Goal: Task Accomplishment & Management: Manage account settings

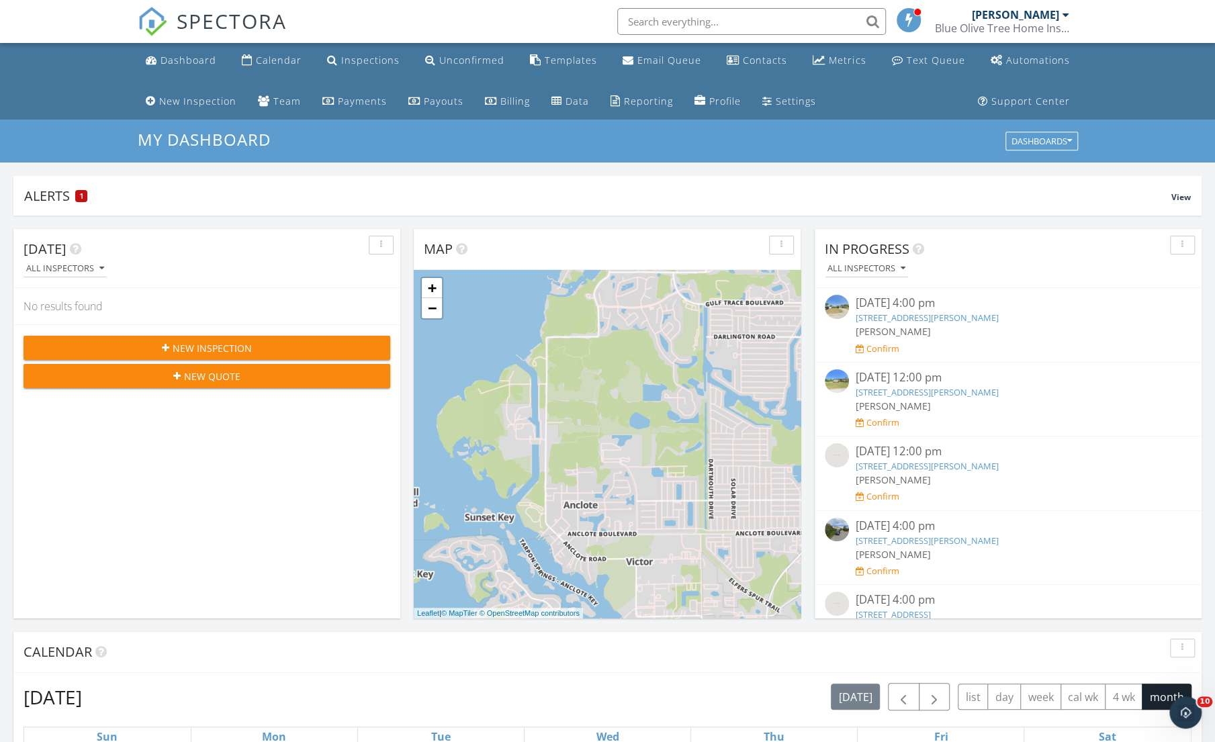
scroll to position [1242, 1235]
click at [877, 342] on div "Confirm" at bounding box center [1008, 348] width 306 height 13
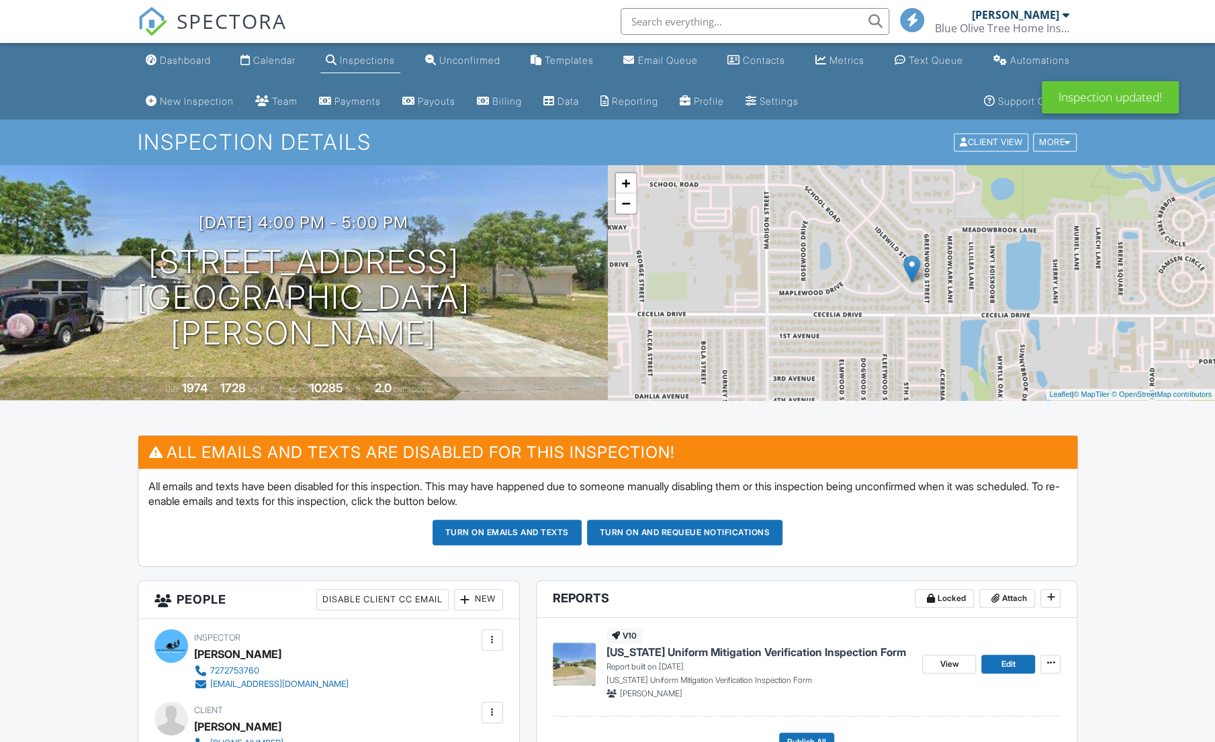
click at [168, 56] on div "Dashboard" at bounding box center [185, 59] width 51 height 11
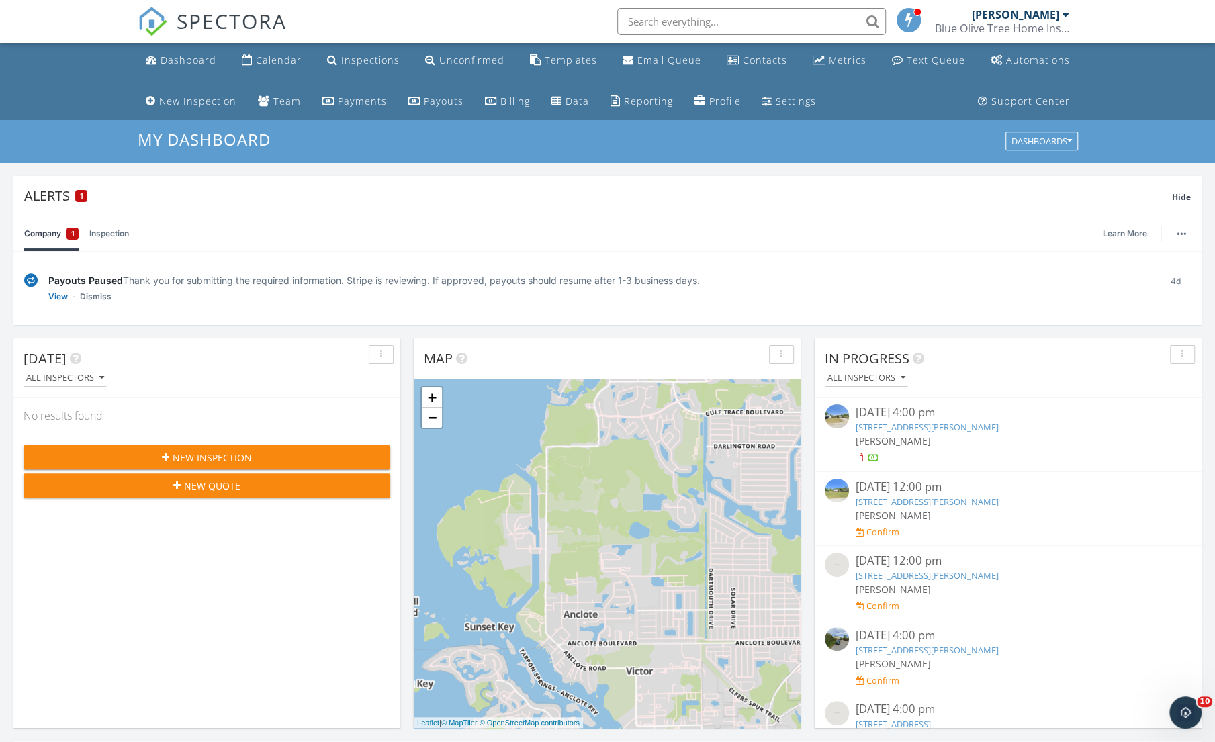
click at [884, 527] on div "Confirm" at bounding box center [882, 531] width 33 height 11
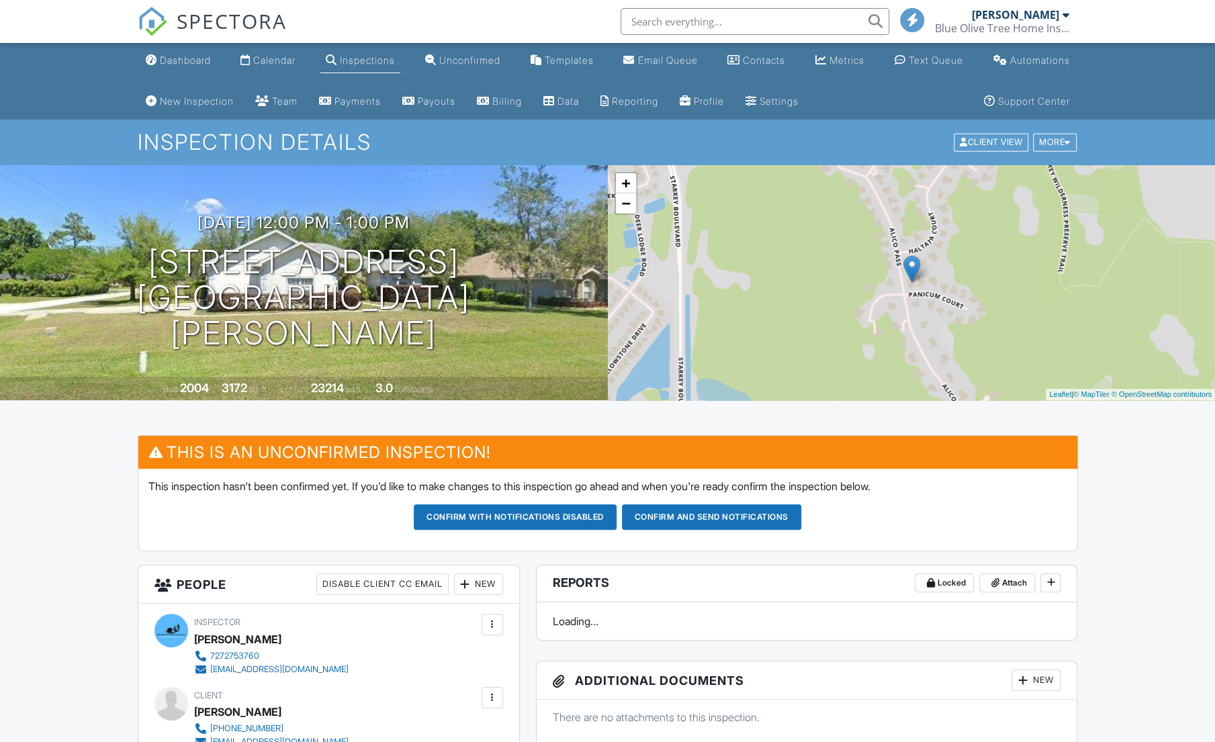
click at [557, 522] on button "Confirm with notifications disabled" at bounding box center [515, 517] width 203 height 26
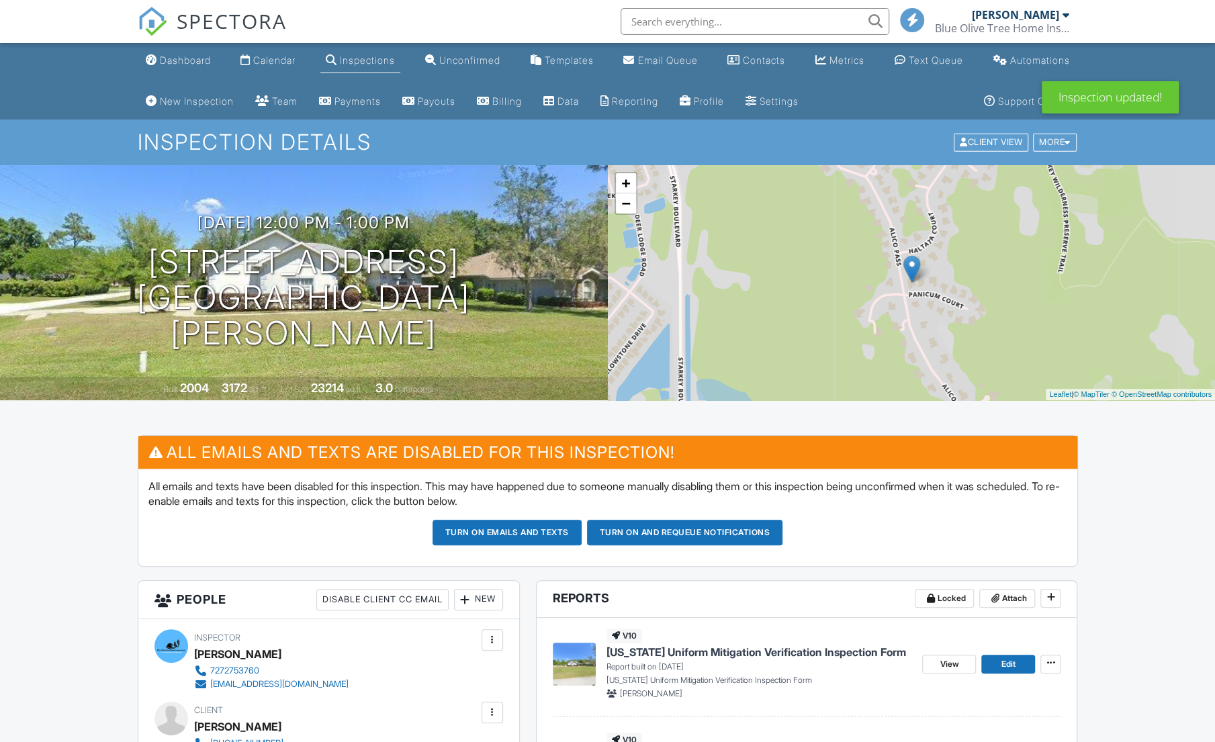
click at [171, 55] on div "Dashboard" at bounding box center [185, 59] width 51 height 11
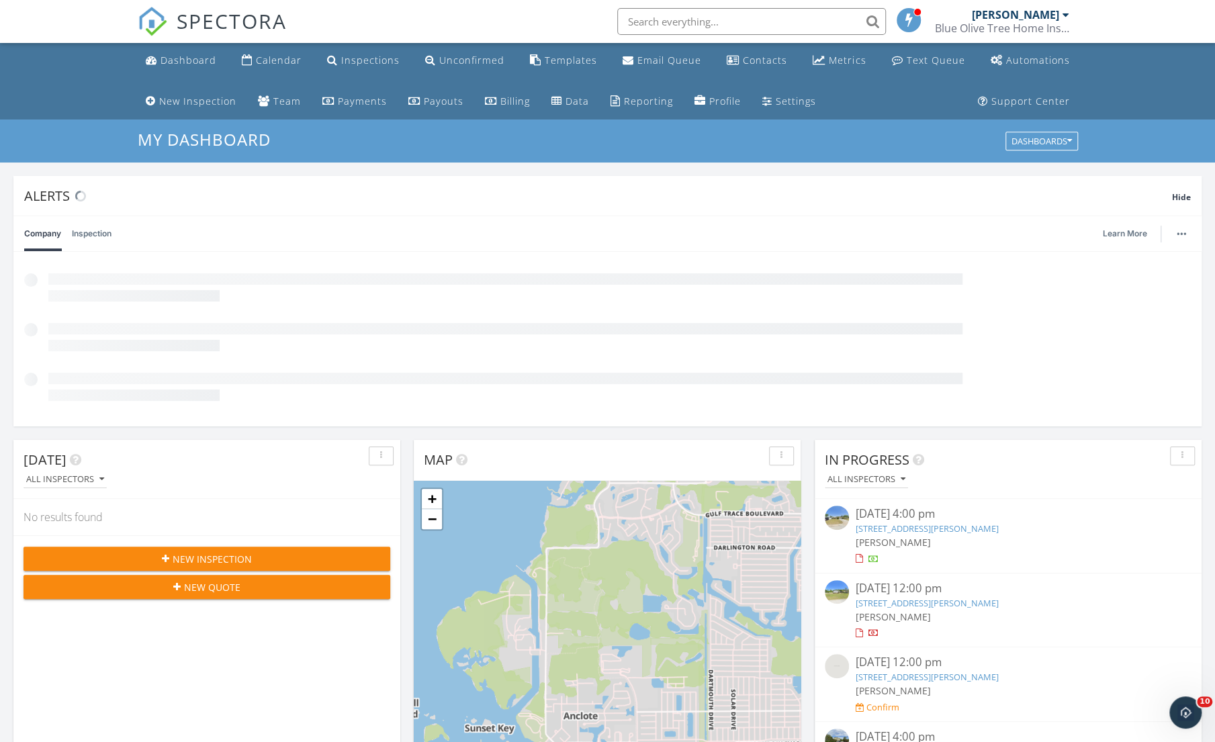
click at [983, 678] on link "[STREET_ADDRESS][PERSON_NAME]" at bounding box center [926, 677] width 143 height 12
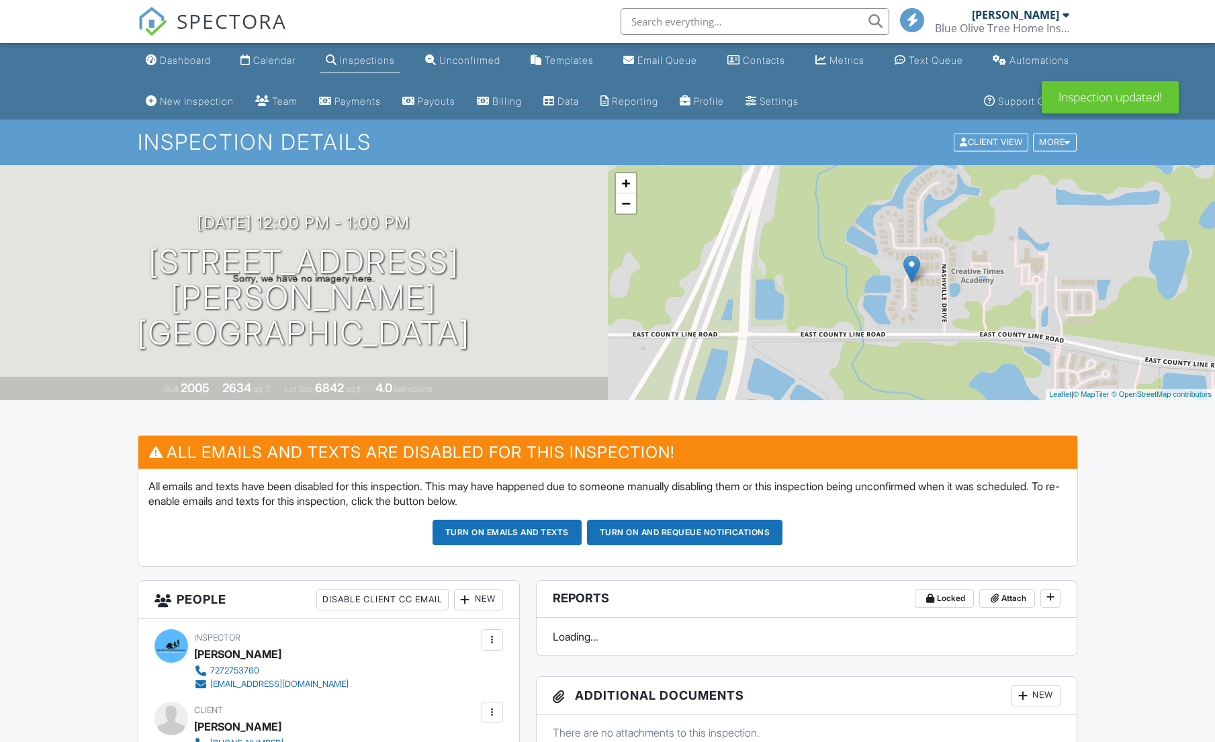
click at [167, 60] on div "Dashboard" at bounding box center [185, 59] width 51 height 11
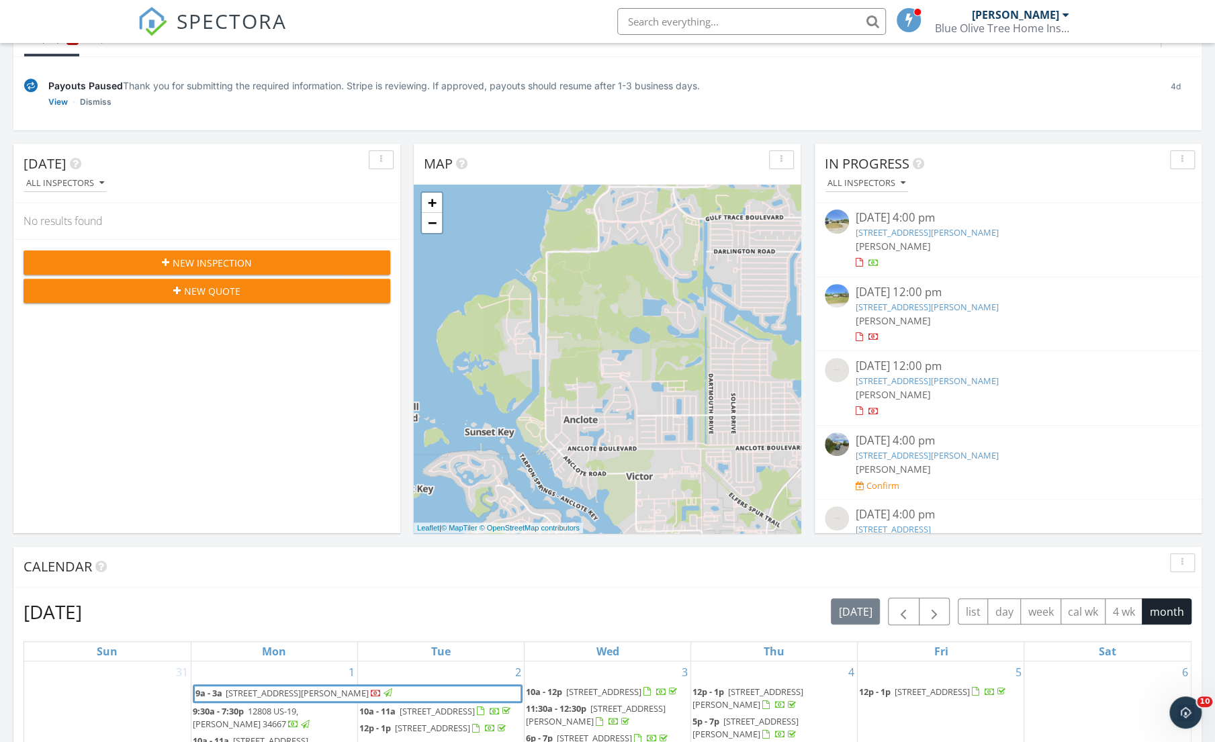
scroll to position [191, 0]
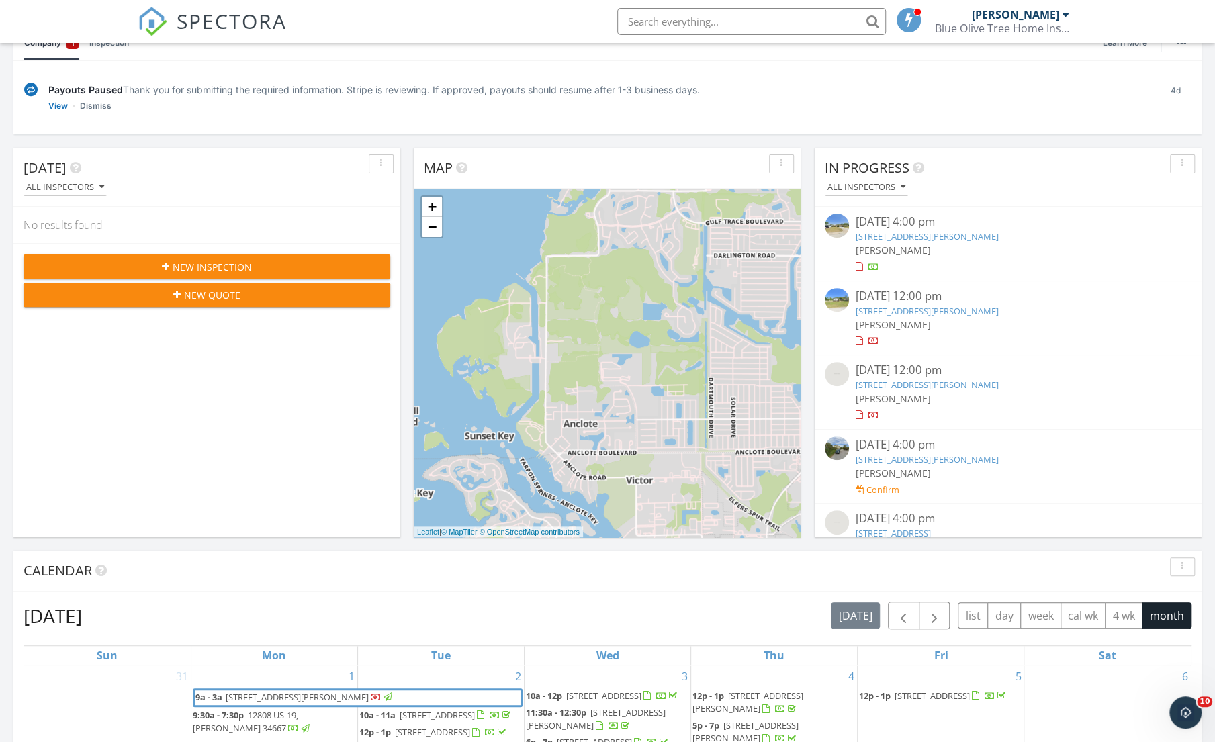
click at [878, 489] on div "Confirm" at bounding box center [882, 489] width 33 height 11
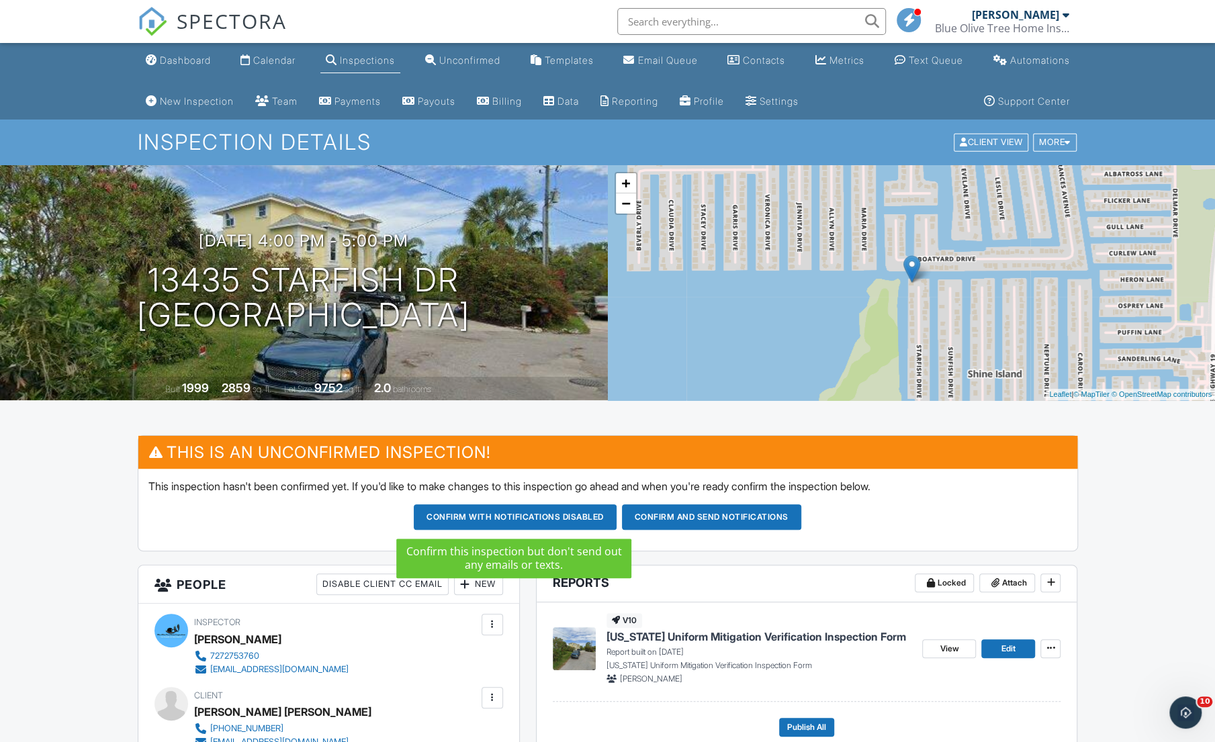
click at [563, 518] on button "Confirm with notifications disabled" at bounding box center [515, 517] width 203 height 26
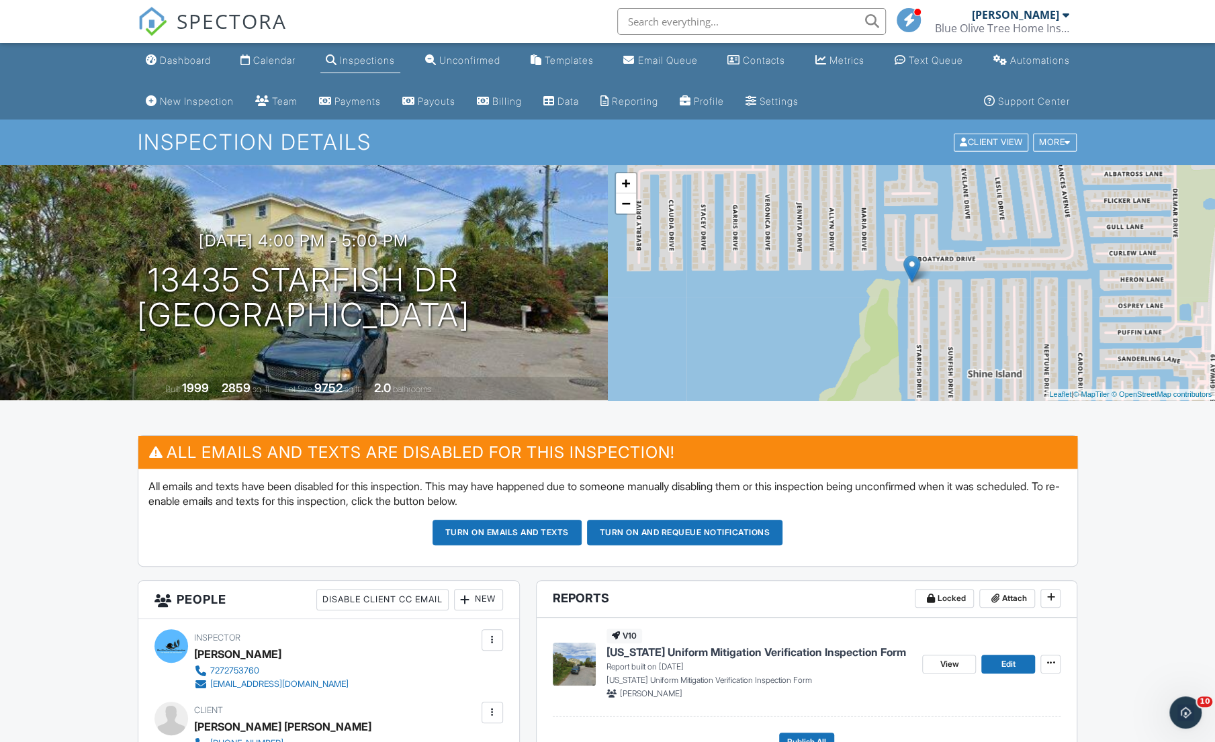
click at [185, 66] on link "Dashboard" at bounding box center [178, 60] width 76 height 25
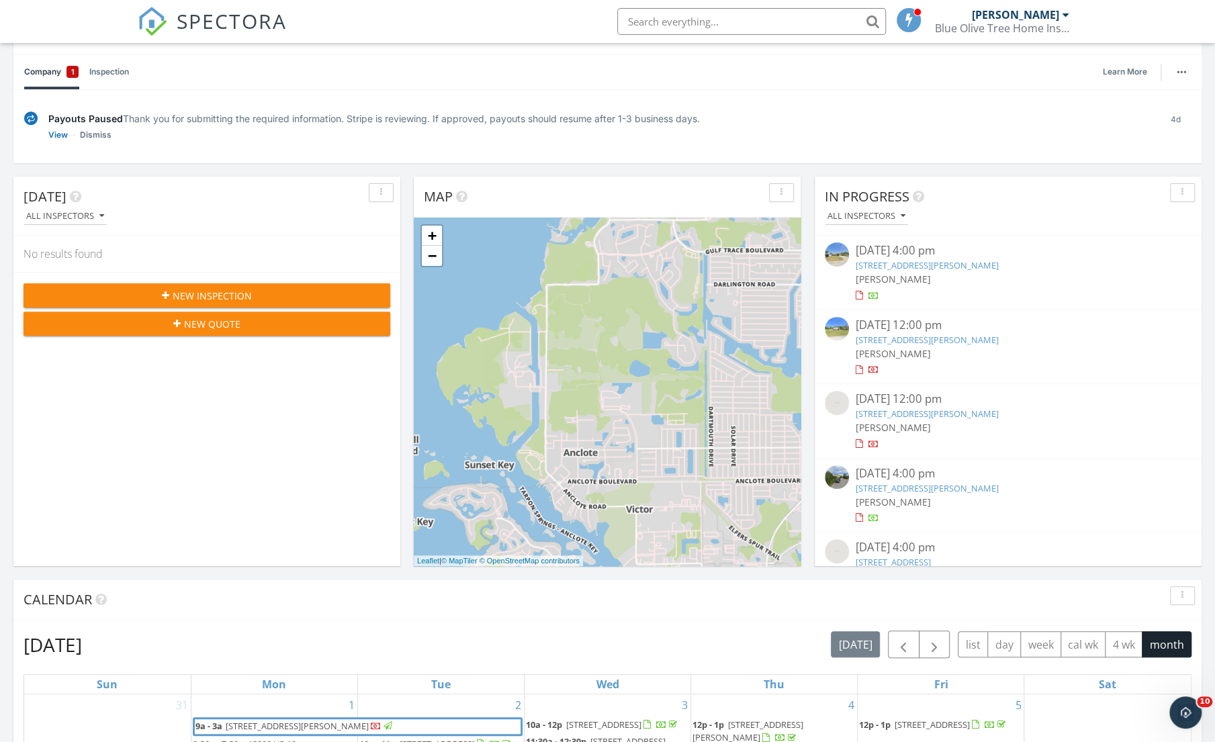
scroll to position [160, 0]
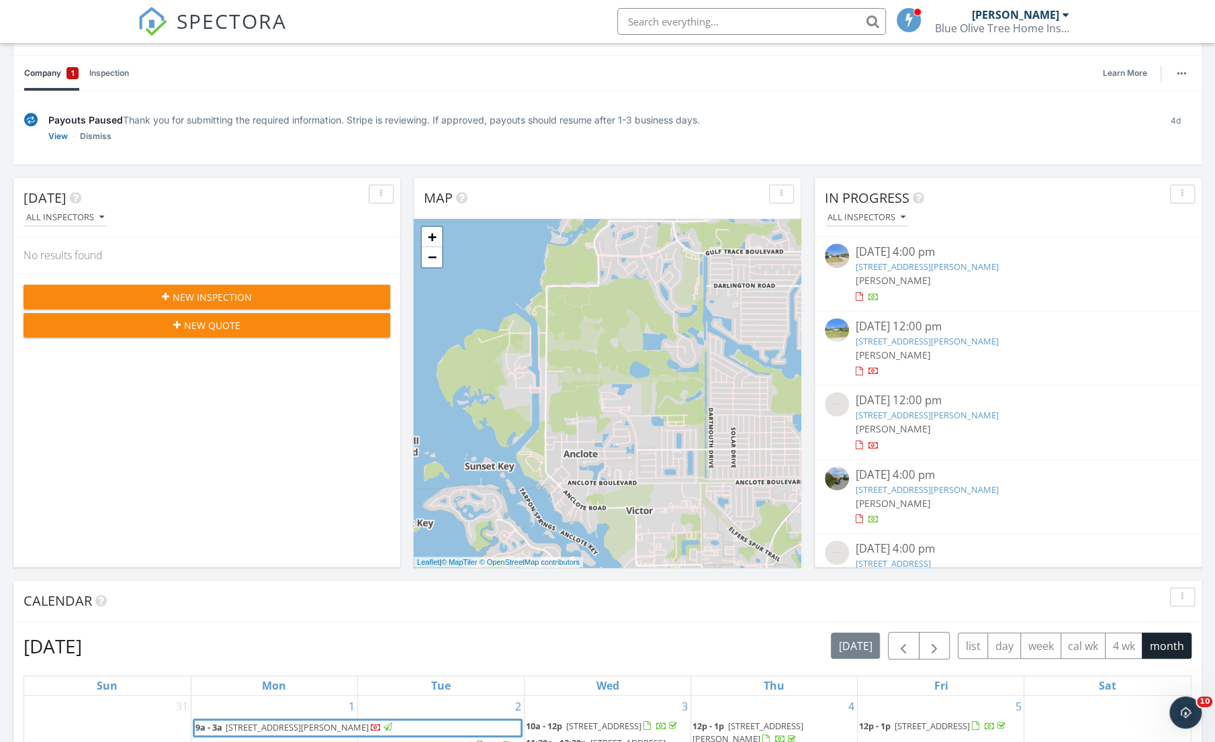
click at [95, 136] on link "Dismiss" at bounding box center [96, 136] width 32 height 13
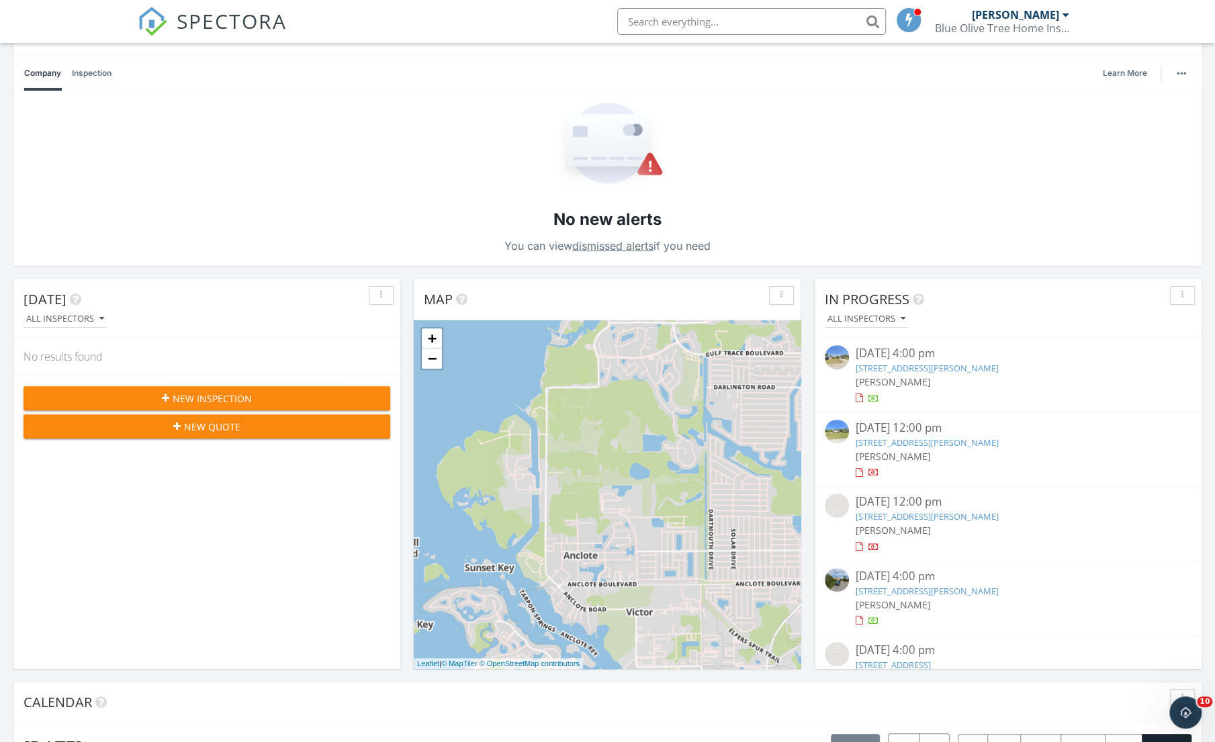
click at [52, 68] on link "Company" at bounding box center [42, 73] width 37 height 35
click at [85, 75] on link "Inspection" at bounding box center [92, 73] width 40 height 35
click at [39, 71] on link "Company" at bounding box center [42, 73] width 37 height 35
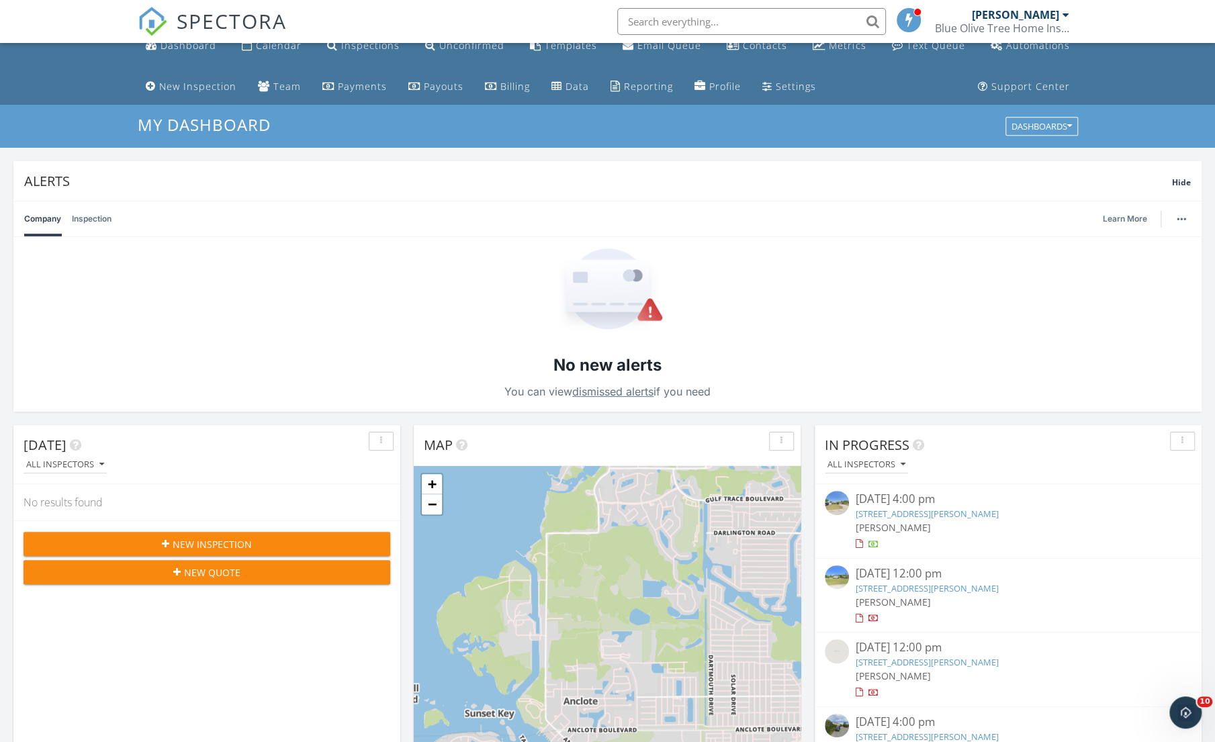
scroll to position [16, 0]
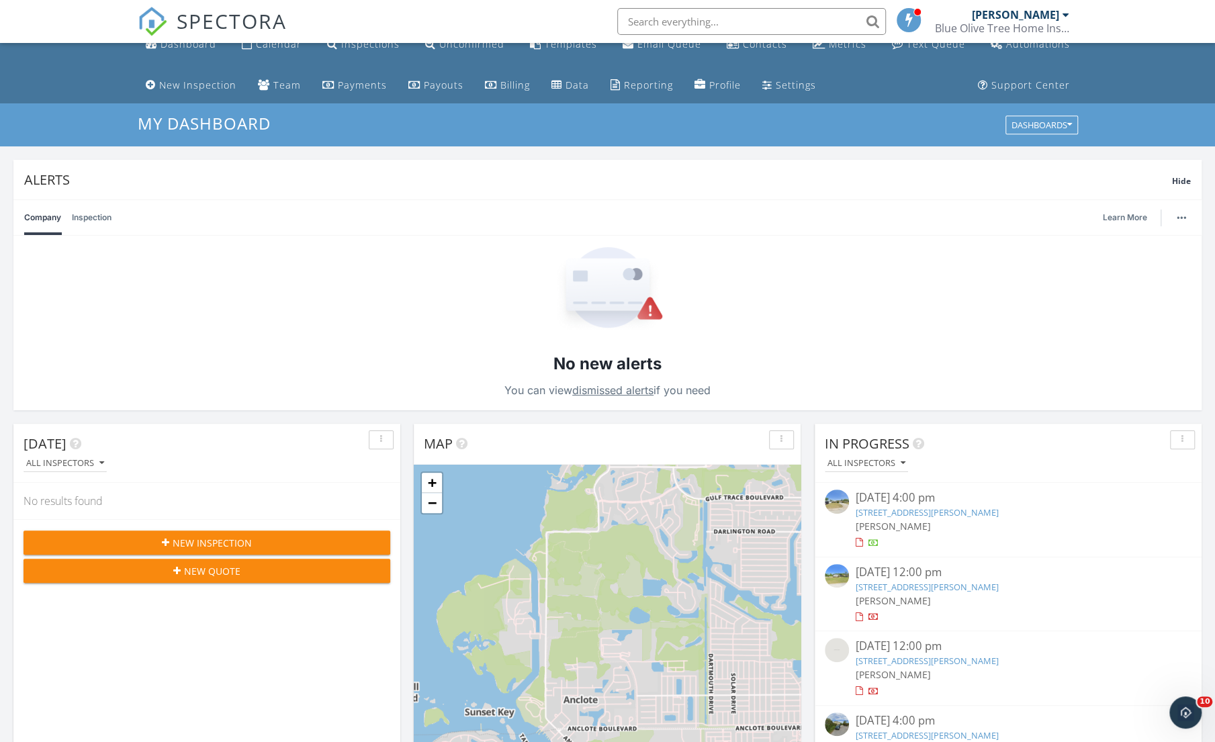
click at [1182, 179] on span "Hide" at bounding box center [1181, 180] width 19 height 11
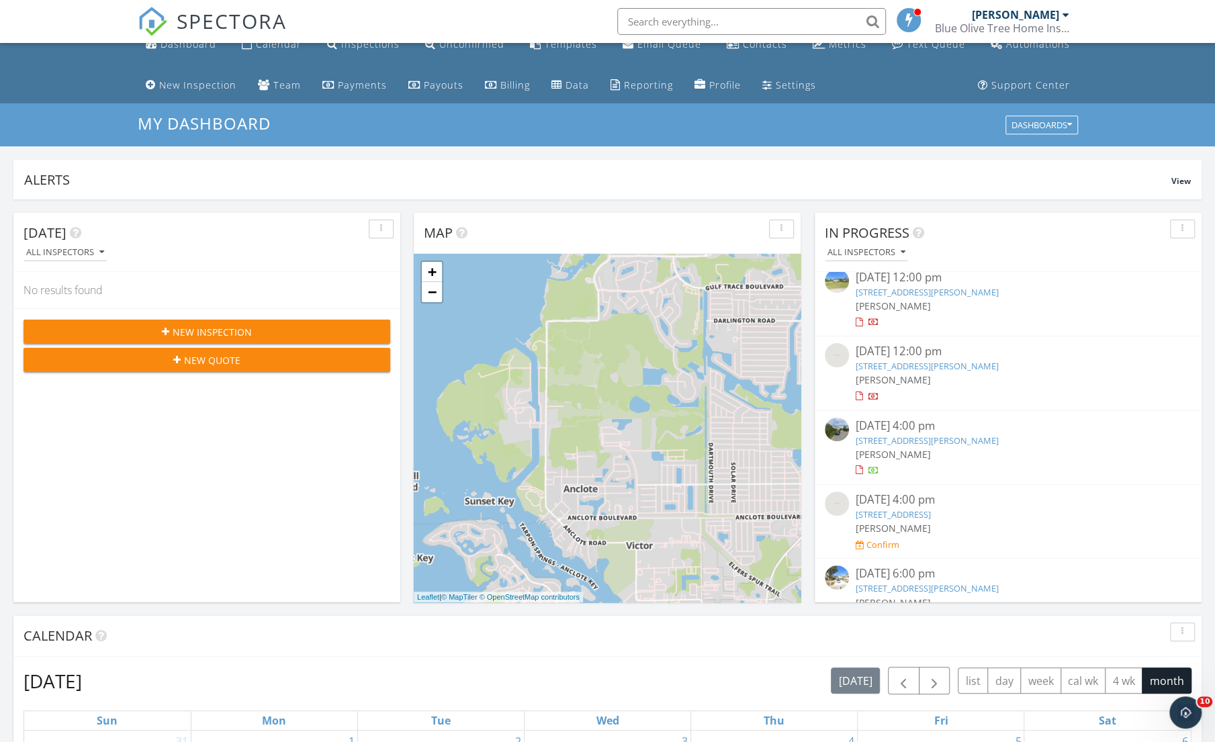
scroll to position [112, 0]
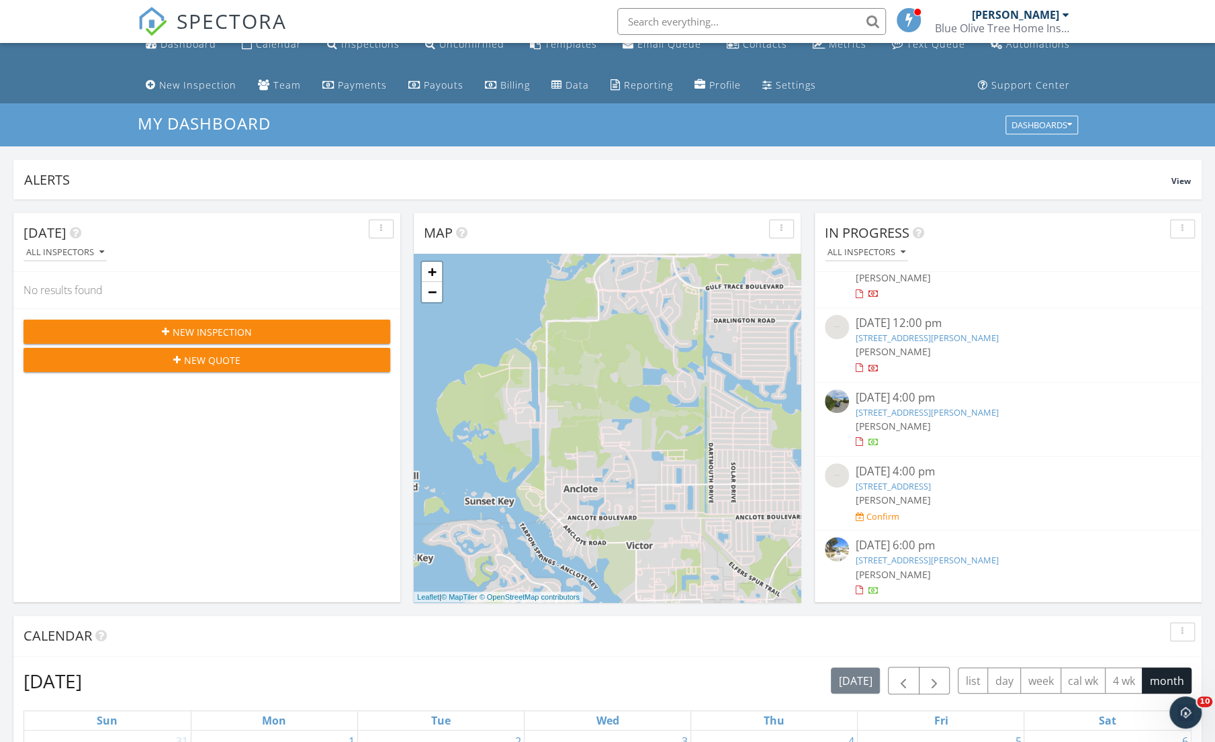
click at [874, 515] on div "Confirm" at bounding box center [882, 516] width 33 height 11
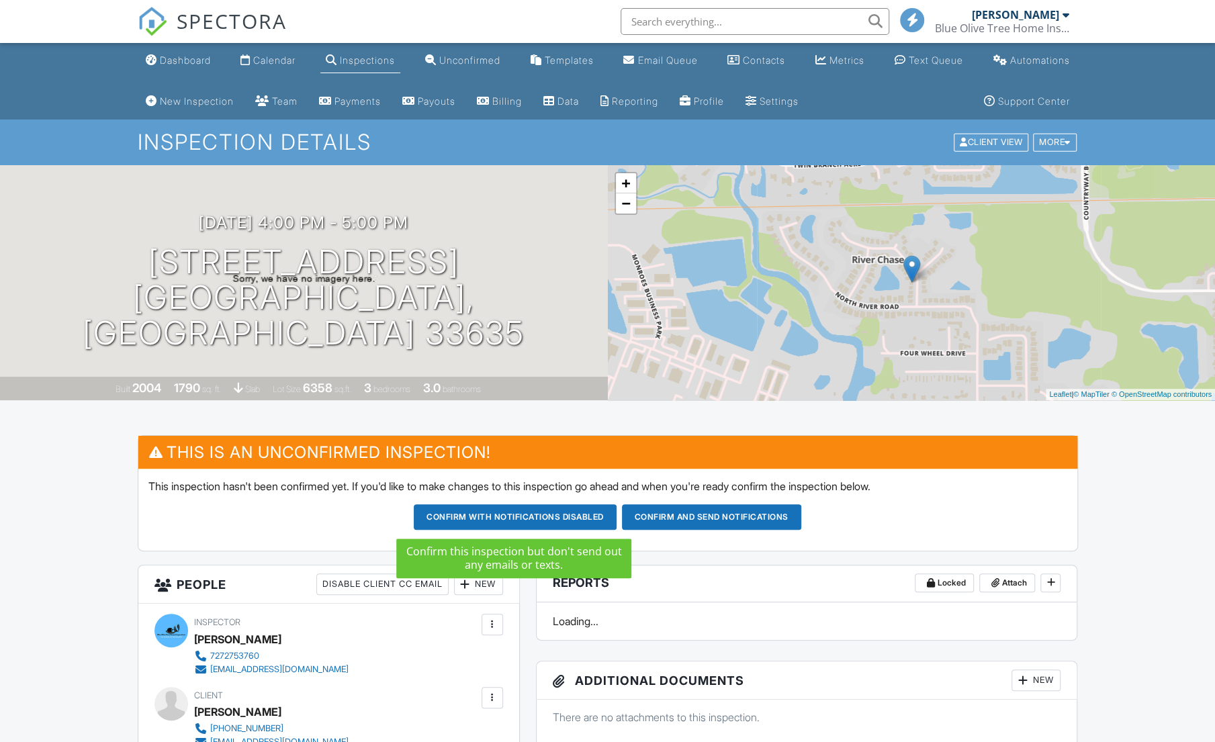
drag, startPoint x: 0, startPoint y: 0, endPoint x: 590, endPoint y: 520, distance: 785.9
click at [590, 520] on button "Confirm with notifications disabled" at bounding box center [515, 517] width 203 height 26
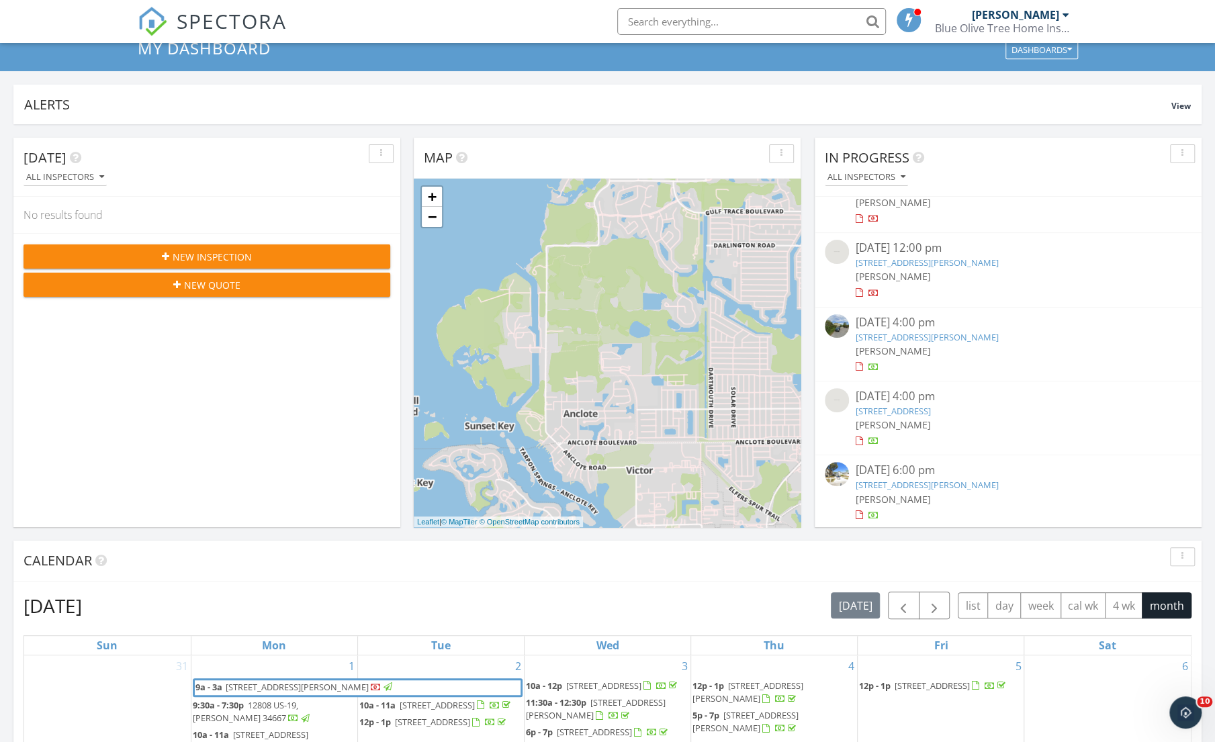
scroll to position [93, 0]
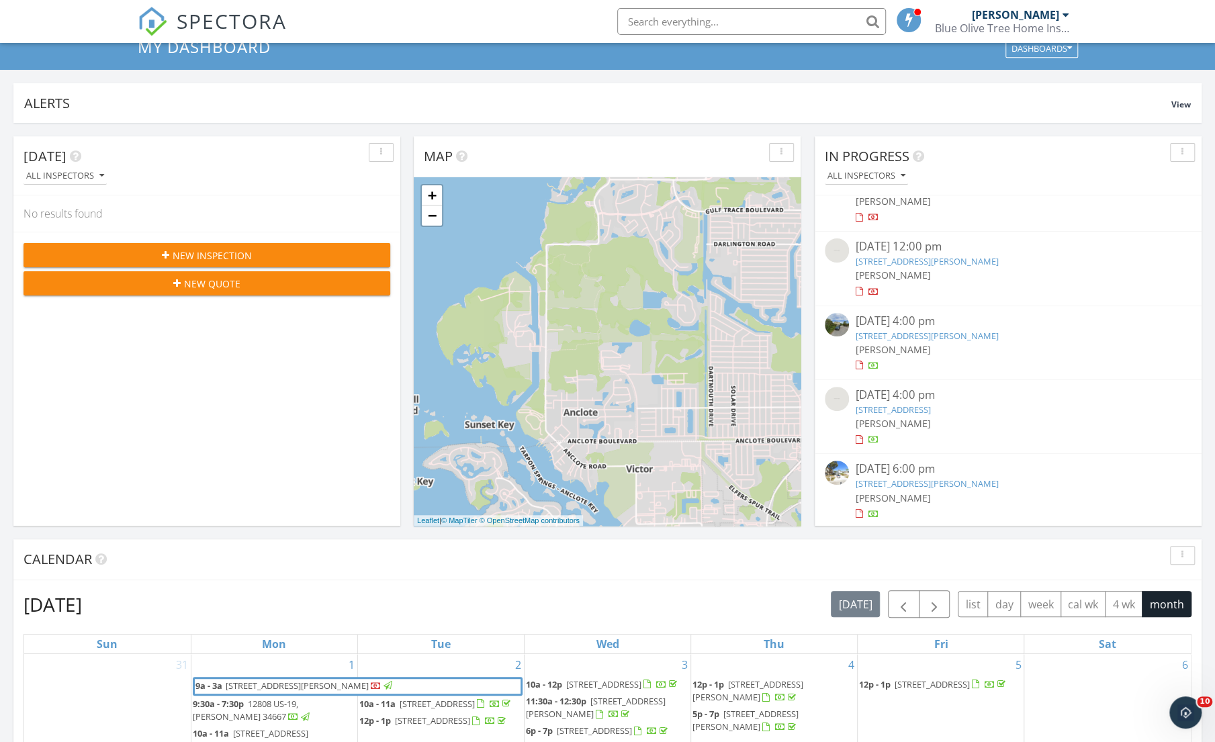
click at [1211, 238] on div "Today All Inspectors No results found New Inspection New Quote Map + − Leaflet …" at bounding box center [607, 734] width 1215 height 1222
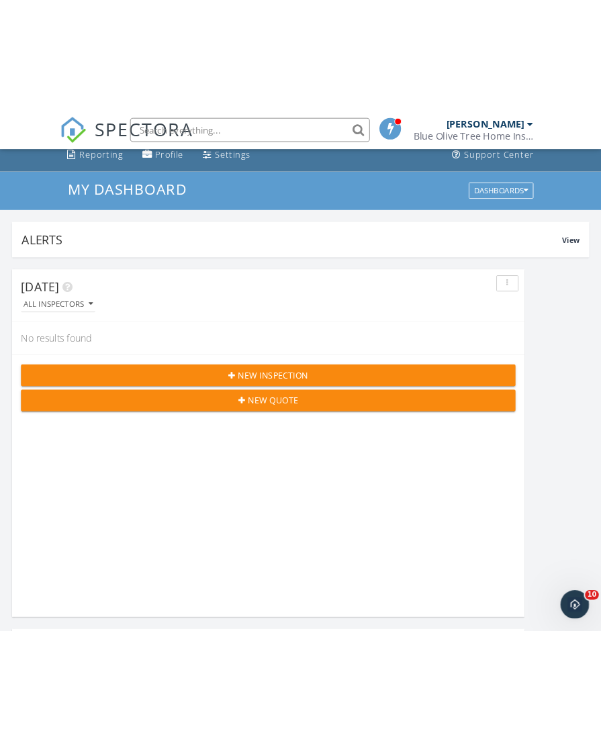
scroll to position [7, 7]
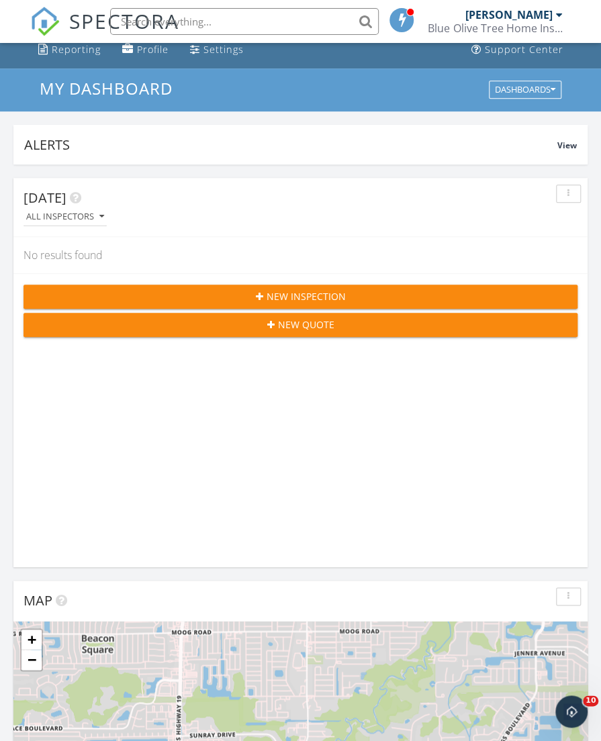
click at [245, 24] on input "text" at bounding box center [244, 21] width 269 height 27
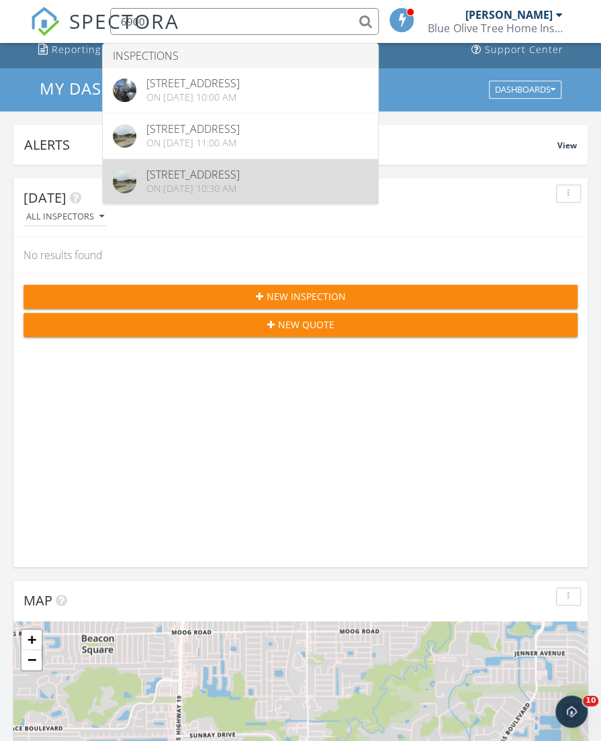
type input "6900"
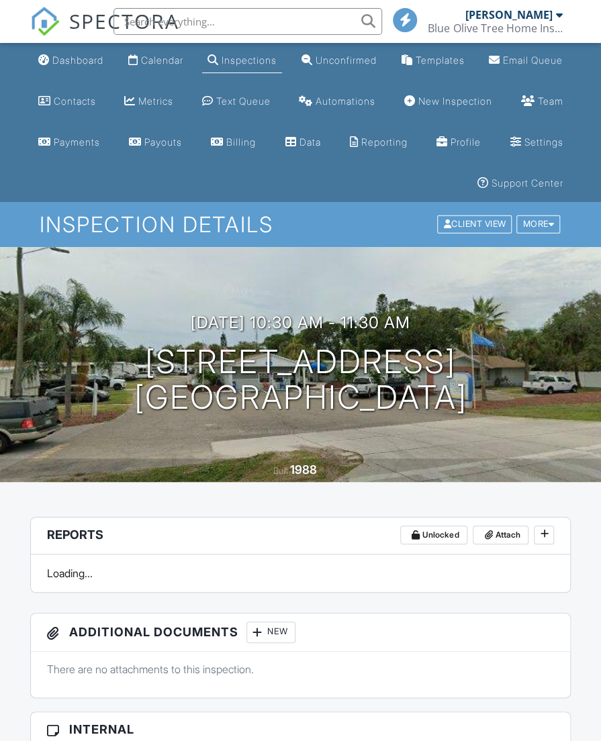
click at [550, 221] on div at bounding box center [551, 224] width 6 height 9
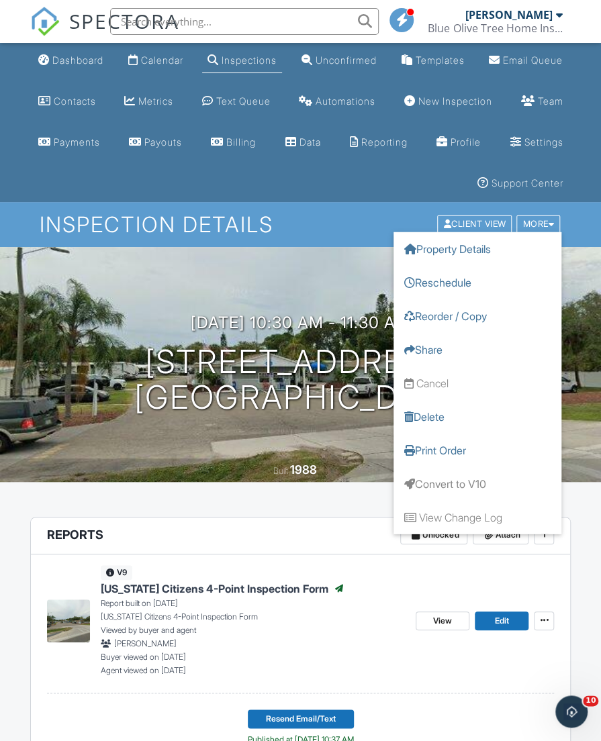
click at [475, 311] on link "Reorder / Copy" at bounding box center [477, 316] width 168 height 34
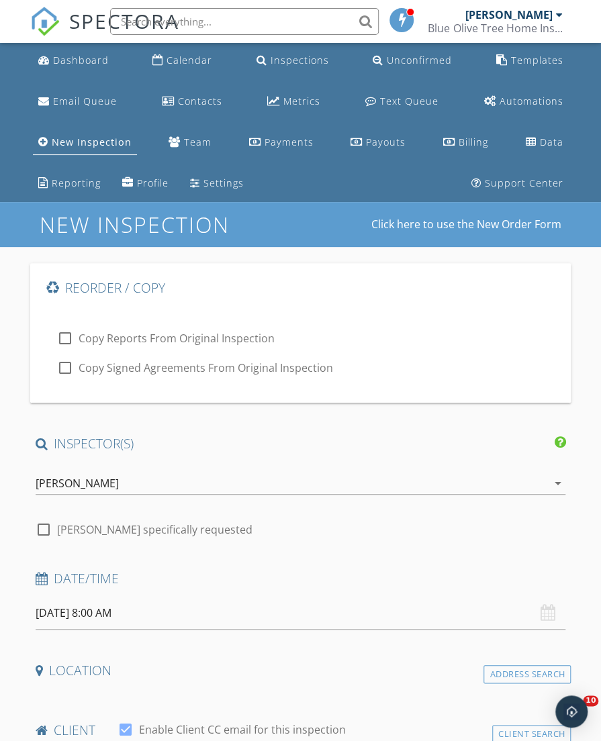
type input "[PERSON_NAME]"
type input "[EMAIL_ADDRESS][DOMAIN_NAME]"
type input "[PHONE_NUMBER]"
checkbox input "false"
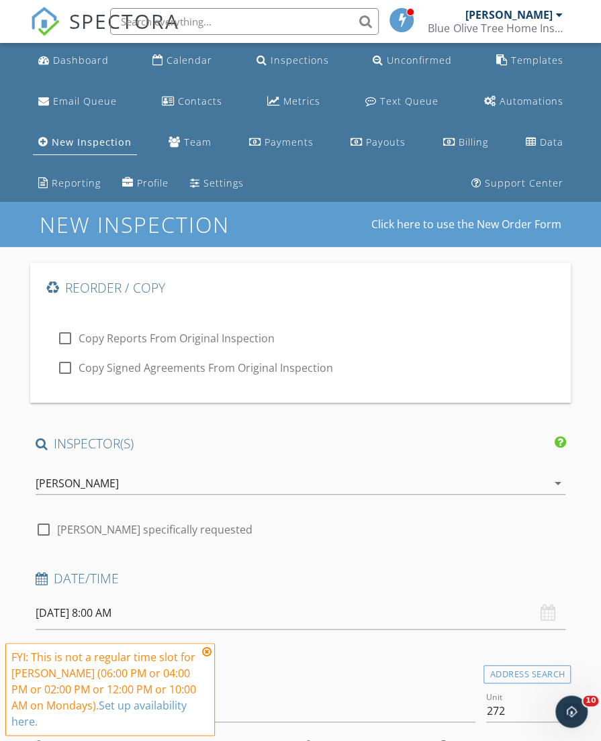
type input "1948"
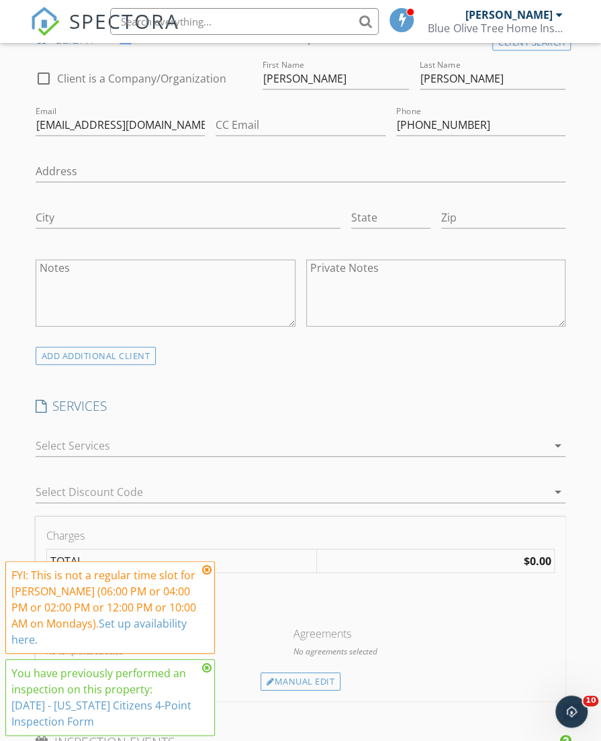
scroll to position [995, 0]
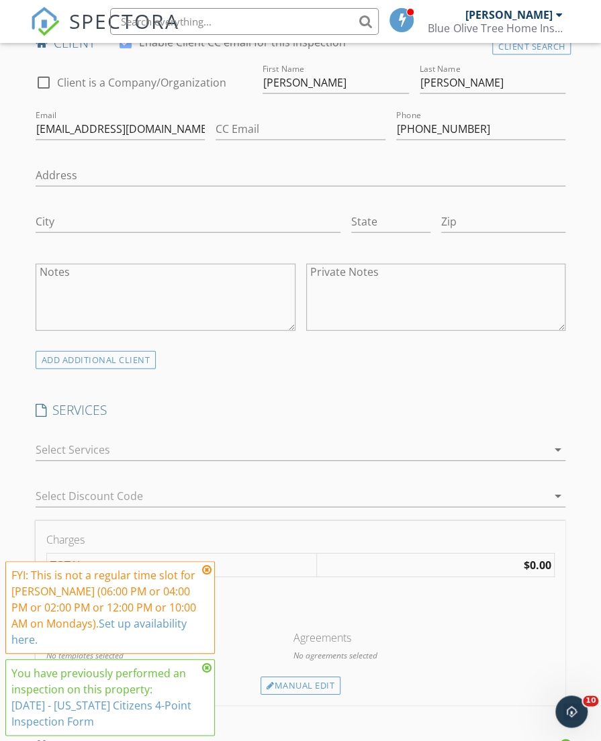
click at [518, 452] on div at bounding box center [292, 449] width 512 height 21
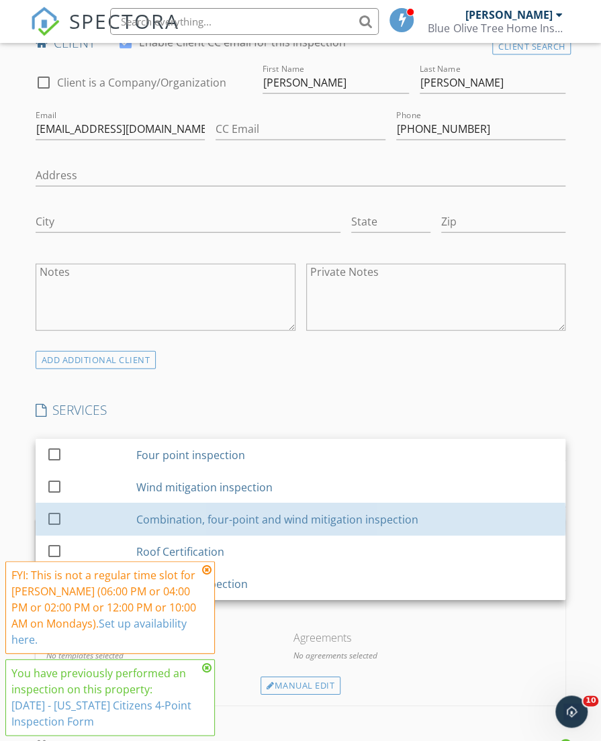
click at [469, 523] on div "Combination, four-point and wind mitigation inspection" at bounding box center [345, 519] width 418 height 27
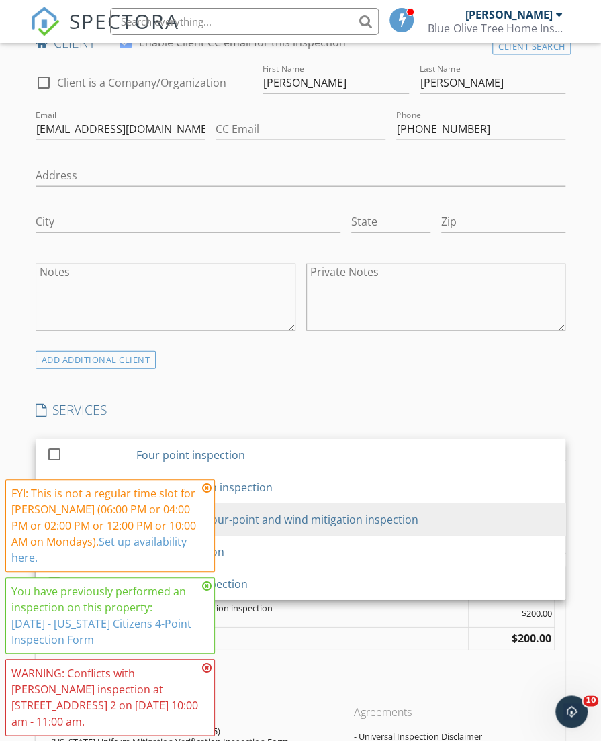
click at [494, 402] on h4 "SERVICES" at bounding box center [301, 410] width 530 height 17
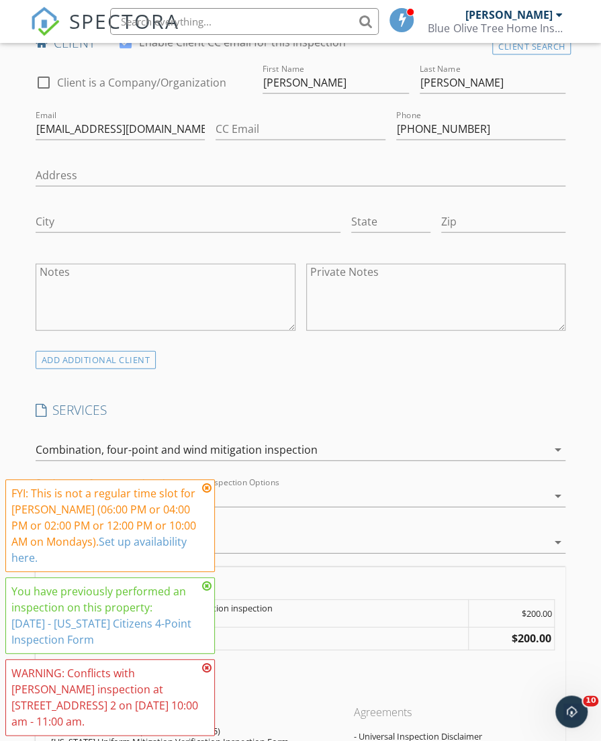
drag, startPoint x: 600, startPoint y: 374, endPoint x: 607, endPoint y: 281, distance: 92.9
click at [600, 282] on html "SPECTORA Matthew Kristof Blue Olive Tree Home Inspections LLC Role: Inspector D…" at bounding box center [300, 576] width 601 height 3142
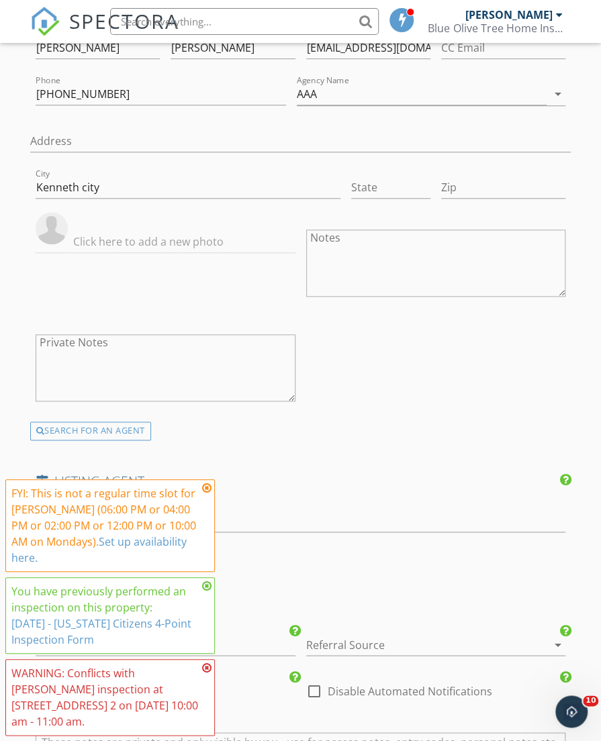
scroll to position [2056, 0]
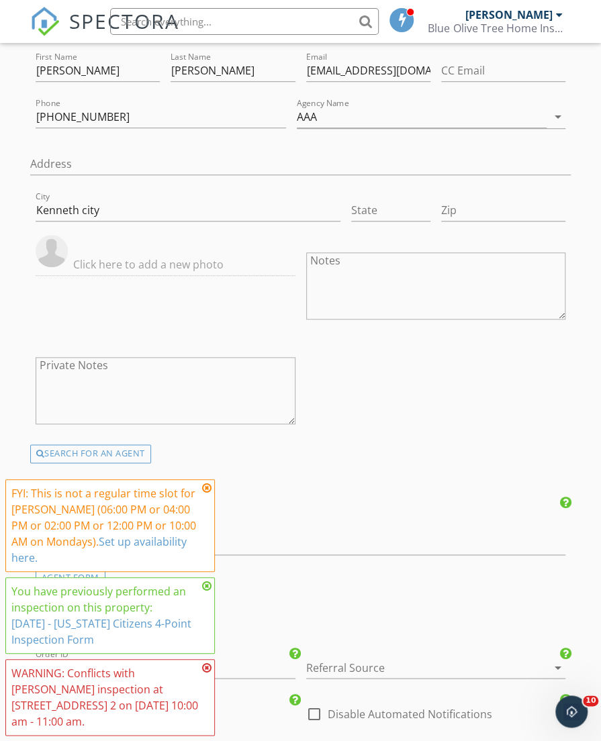
click at [109, 447] on div "SEARCH FOR AN AGENT" at bounding box center [90, 454] width 121 height 19
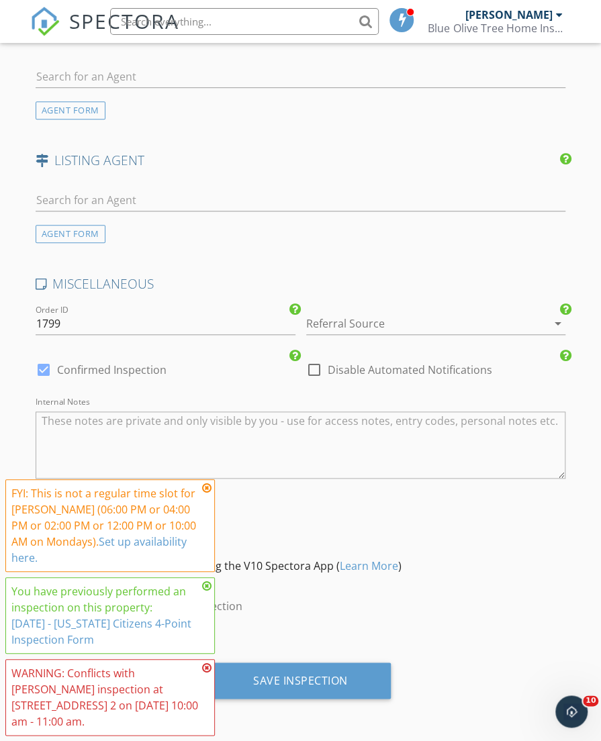
scroll to position [2042, 0]
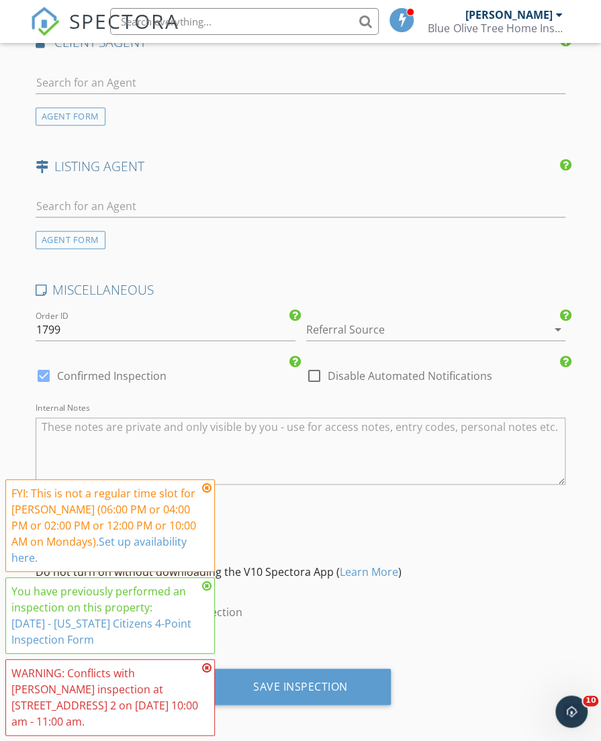
click at [367, 679] on div "Save Inspection" at bounding box center [300, 687] width 181 height 36
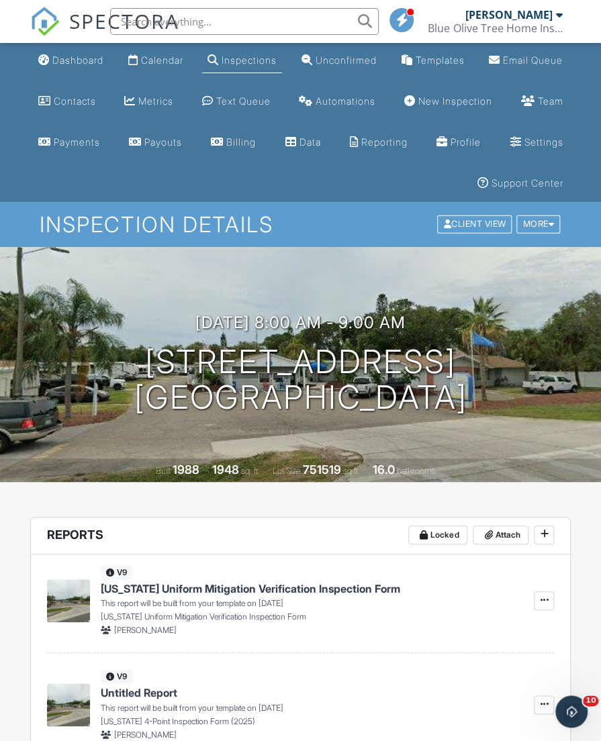
click at [77, 63] on div "Dashboard" at bounding box center [77, 59] width 51 height 11
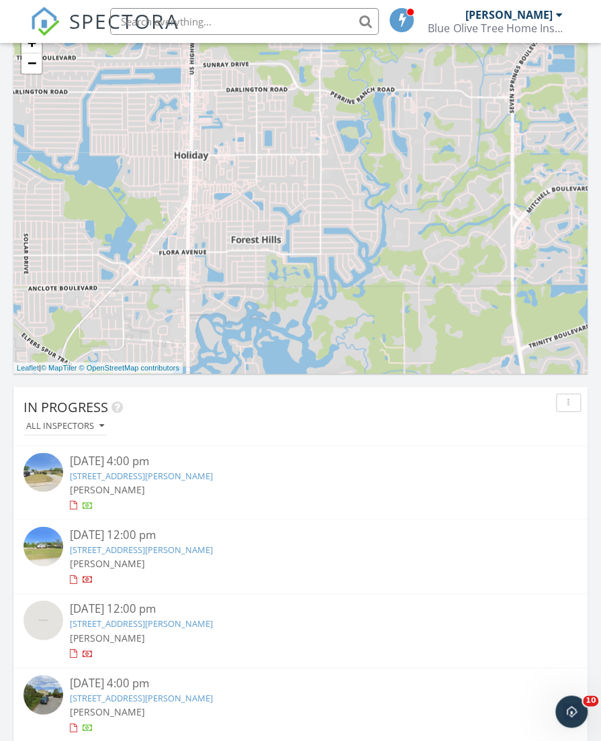
scroll to position [767, 0]
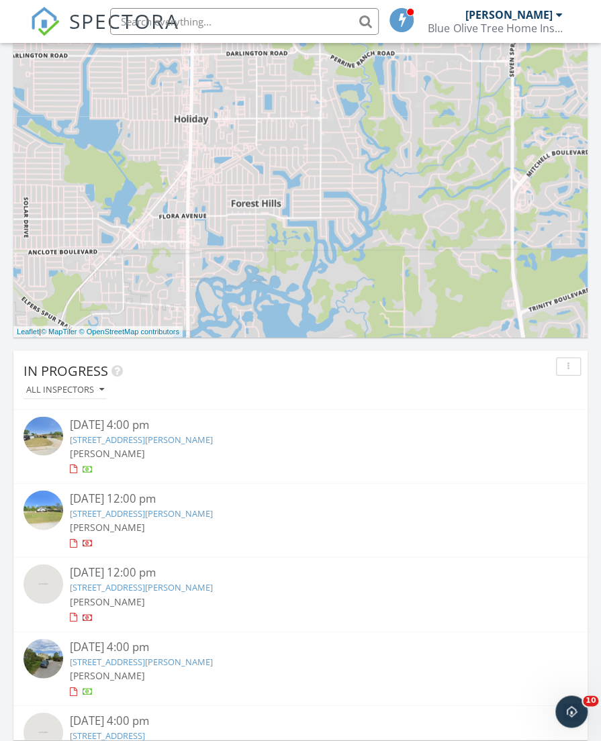
click at [120, 430] on div "[DATE] 4:00 pm" at bounding box center [301, 424] width 462 height 17
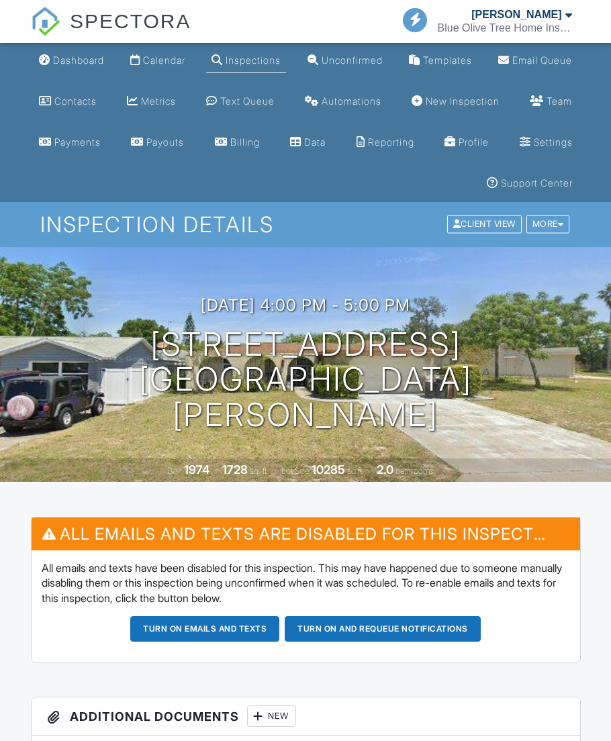
click at [248, 314] on h3 "[DATE] 4:00 pm - 5:00 pm" at bounding box center [305, 305] width 209 height 18
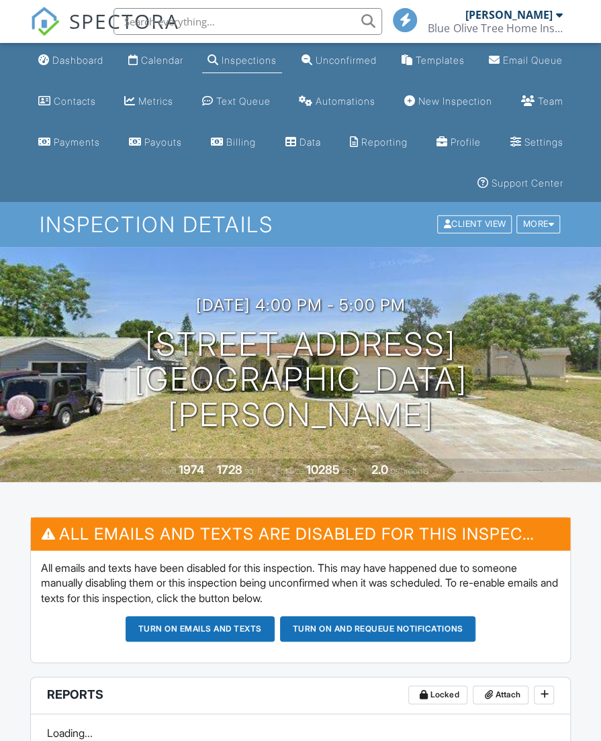
click at [260, 314] on h3 "09/22/2025 4:00 pm - 5:00 pm" at bounding box center [300, 305] width 209 height 18
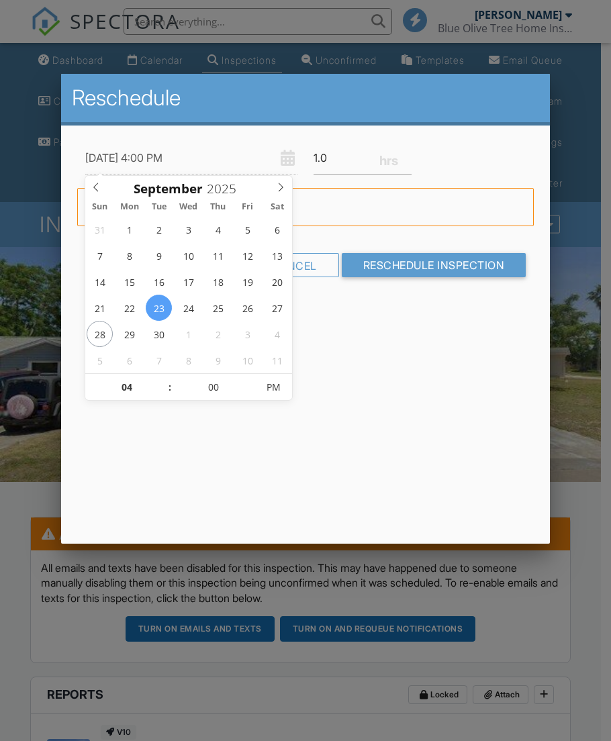
type input "09/23/2025 4:00 PM"
click at [130, 387] on input "04" at bounding box center [126, 388] width 83 height 27
type input "12"
type input "09/23/2025 12:00 PM"
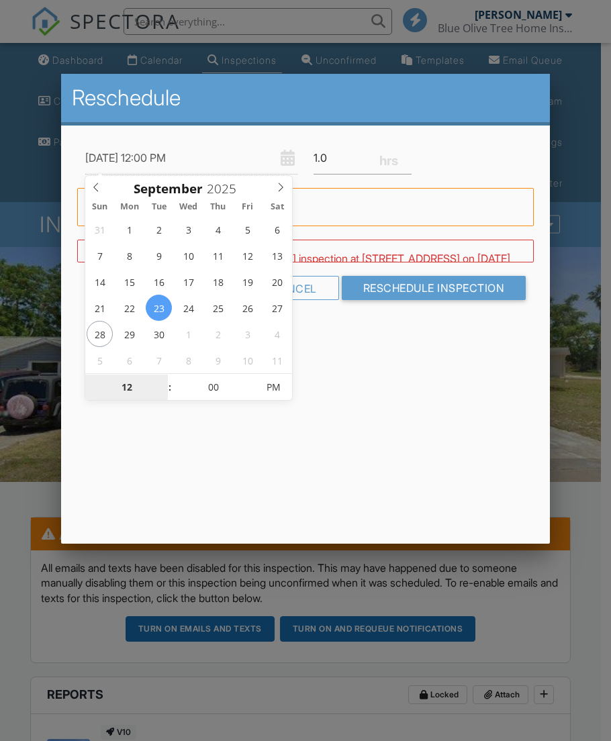
type input "06"
type input "[DATE] 6:00 PM"
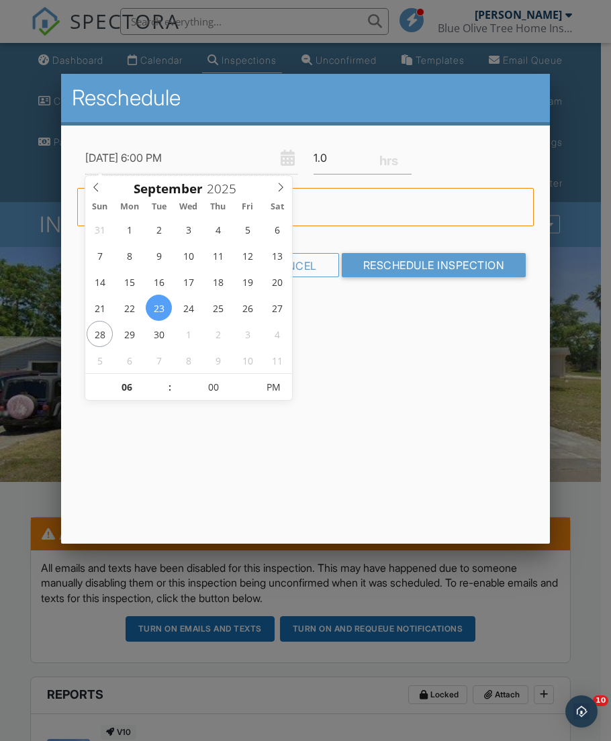
click at [354, 419] on div "Reschedule 09/23/2025 6:00 PM 1.0 Warning: this date/time is in the past. WARNI…" at bounding box center [305, 309] width 489 height 470
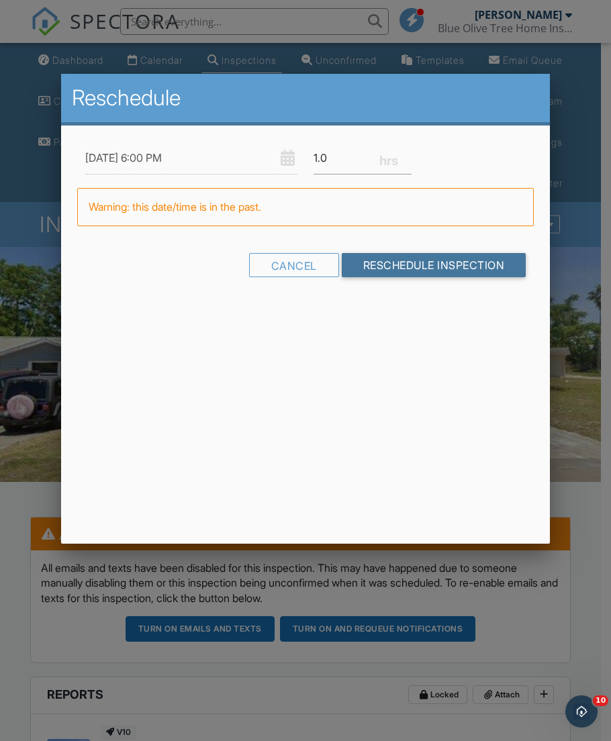
click at [430, 255] on input "Reschedule Inspection" at bounding box center [434, 265] width 185 height 24
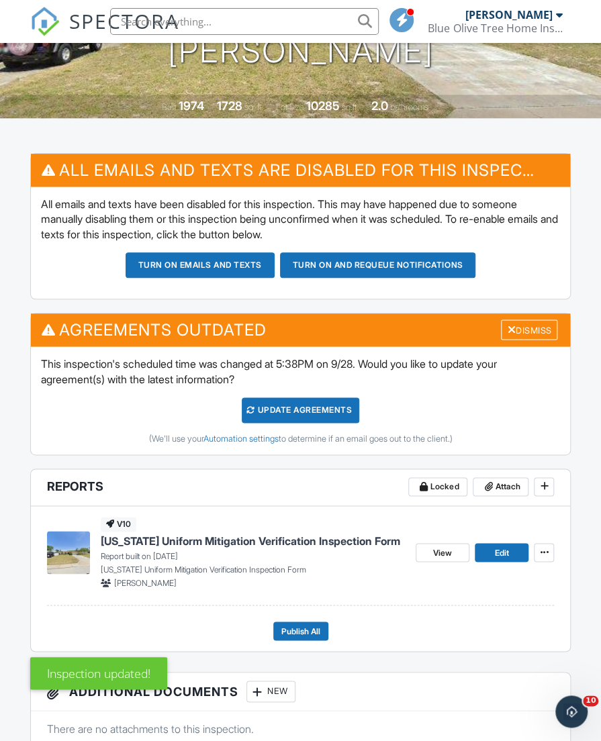
scroll to position [351, 0]
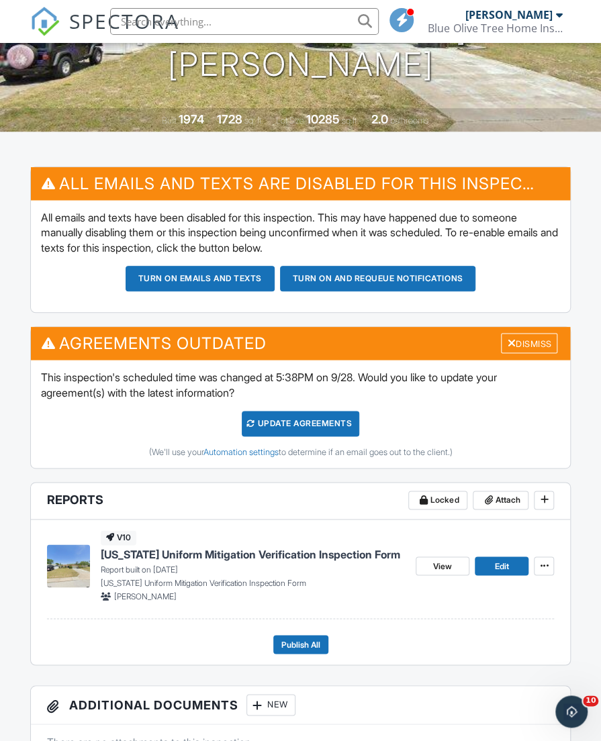
click at [351, 418] on div "Update Agreements" at bounding box center [301, 424] width 118 height 26
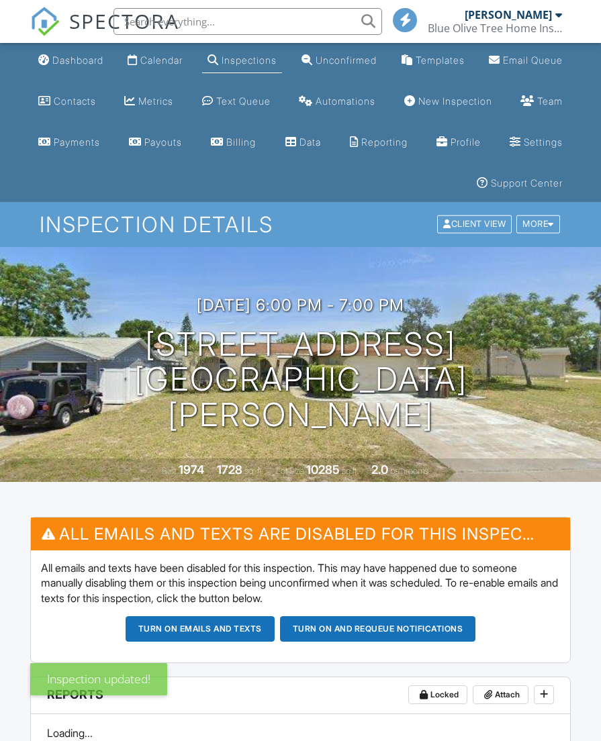
click at [72, 64] on div "Dashboard" at bounding box center [77, 59] width 51 height 11
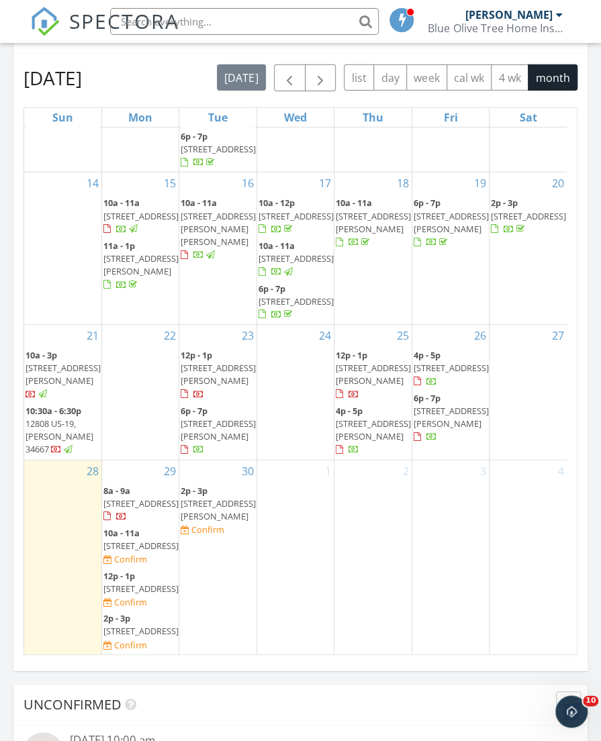
scroll to position [380, 0]
click at [125, 498] on span "6900 Ulmerton Rd 272, Largo 33771" at bounding box center [140, 504] width 75 height 12
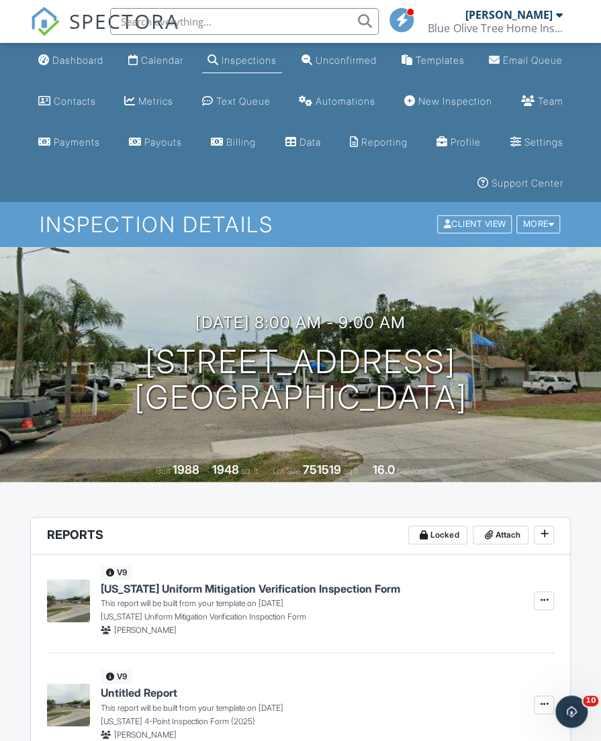
click at [250, 310] on div "09/29/2025 8:00 am - 9:00 am 6900 Ulmerton Rd 272 Largo, FL 33771 Built 1988 19…" at bounding box center [300, 364] width 601 height 235
click at [247, 315] on h3 "09/29/2025 8:00 am - 9:00 am" at bounding box center [300, 323] width 210 height 18
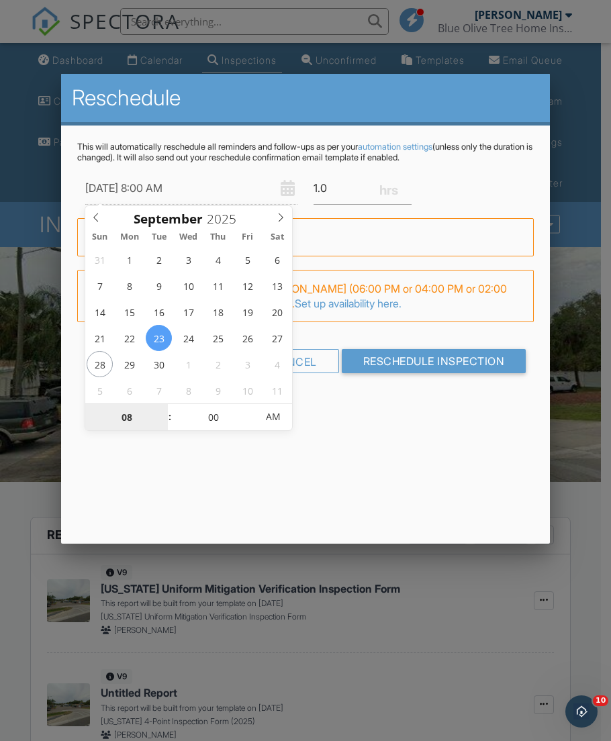
type input "09/23/2025 1:00 AM"
type input "01"
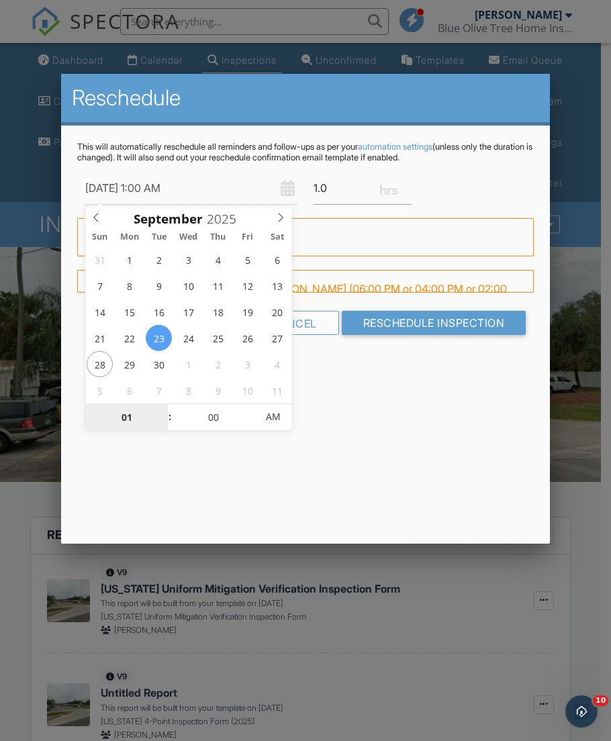
type input "09/23/2025 10:00 AM"
type input "10"
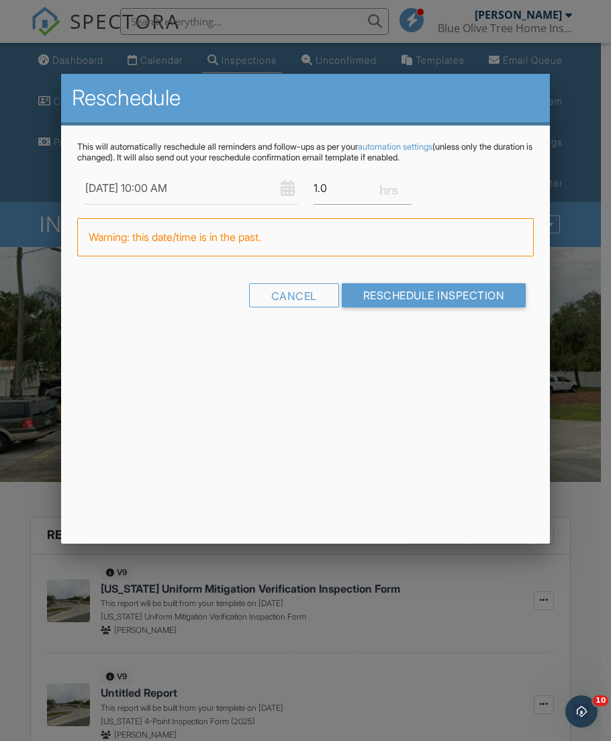
click at [399, 399] on div "Reschedule This will automatically reschedule all reminders and follow-ups as p…" at bounding box center [305, 309] width 489 height 470
click at [385, 303] on input "Reschedule Inspection" at bounding box center [434, 295] width 185 height 24
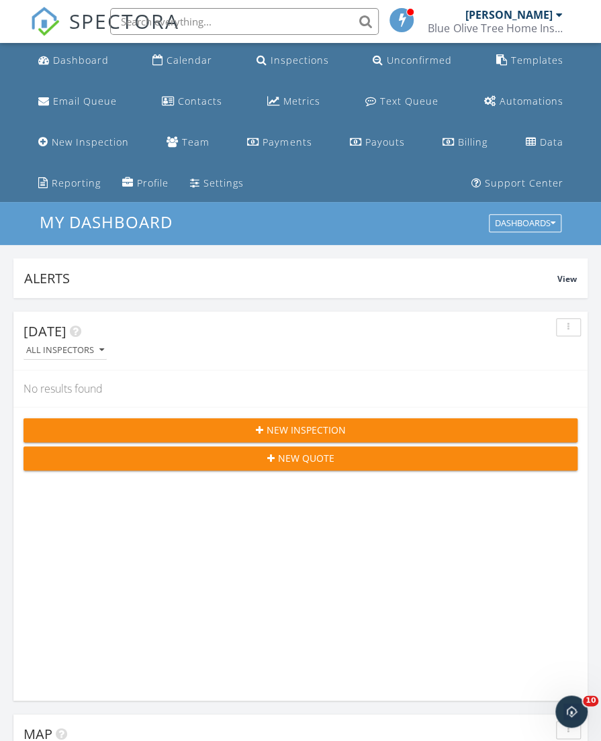
click at [246, 28] on input "text" at bounding box center [244, 21] width 269 height 27
click at [224, 26] on input "text" at bounding box center [244, 21] width 269 height 27
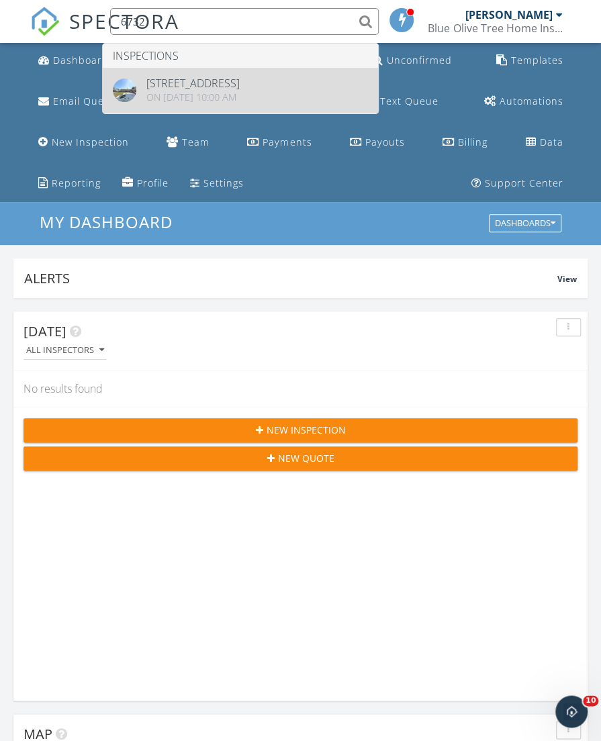
type input "6732"
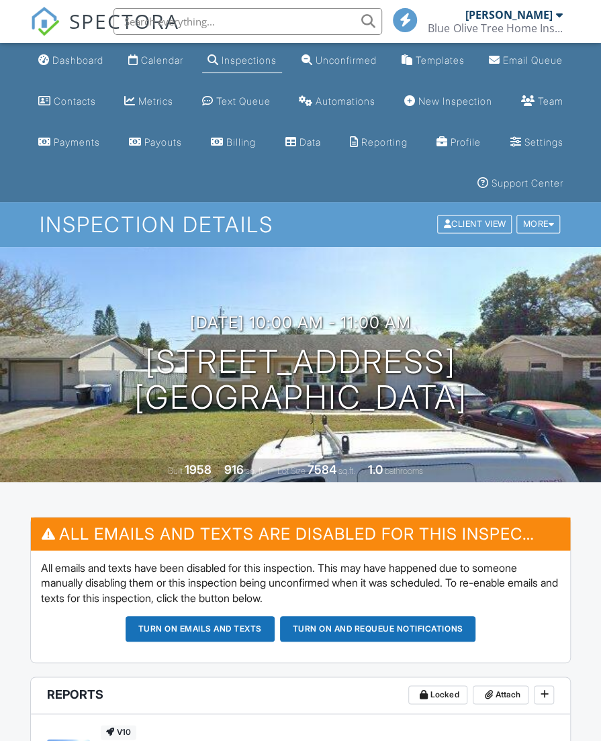
click at [549, 220] on div at bounding box center [551, 224] width 6 height 9
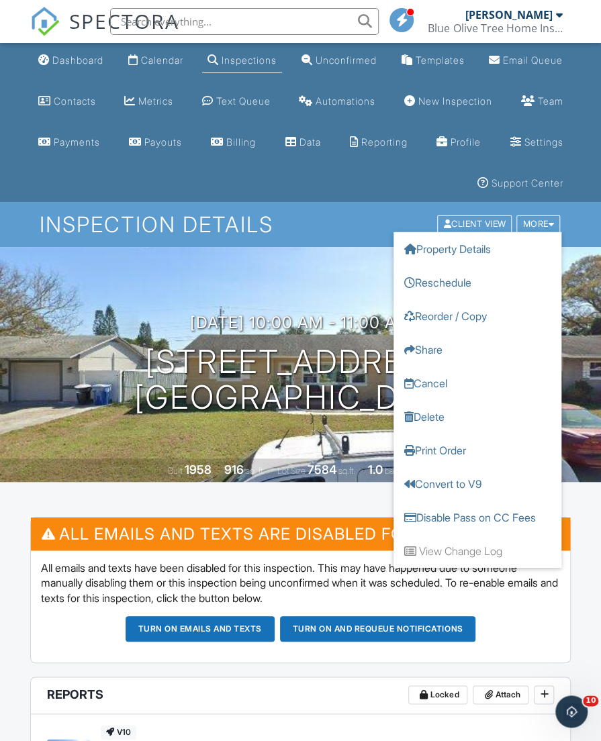
click at [486, 312] on link "Reorder / Copy" at bounding box center [477, 316] width 168 height 34
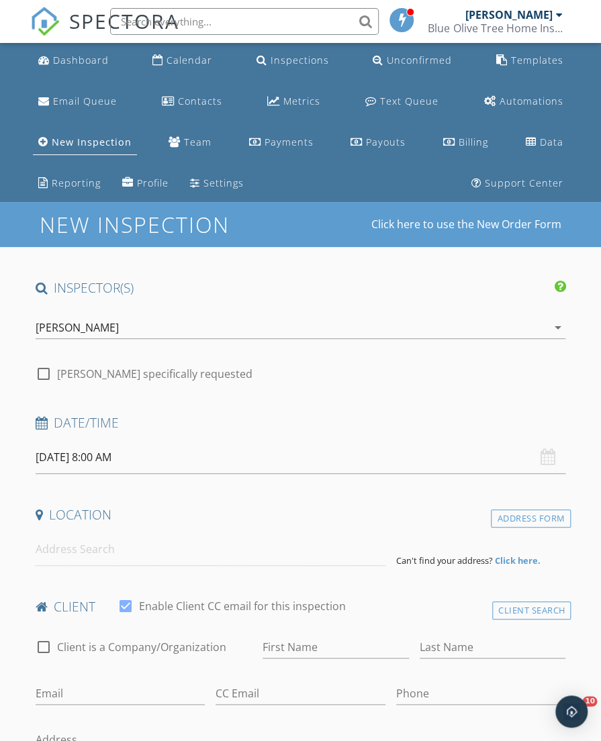
type input "[PERSON_NAME]"
type input "[EMAIL_ADDRESS][DOMAIN_NAME]"
type input "[PHONE_NUMBER]"
type input "[STREET_ADDRESS]"
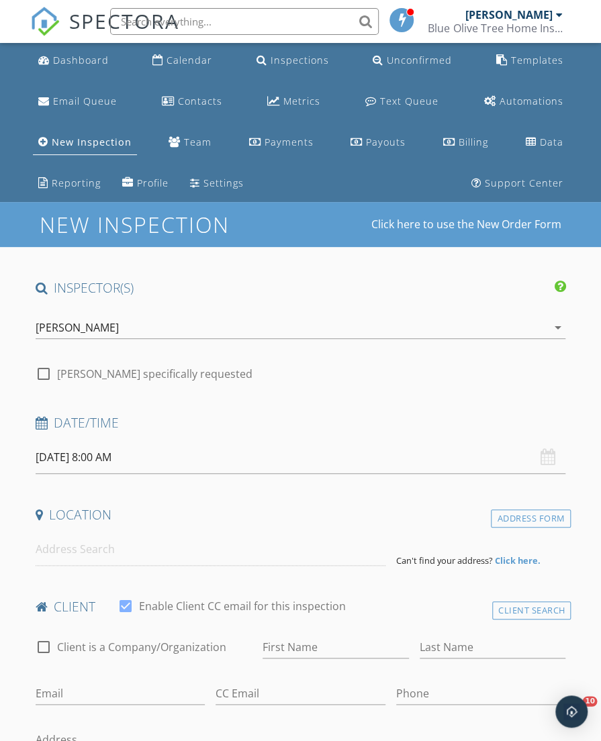
type input "[GEOGRAPHIC_DATA]"
type input "FL"
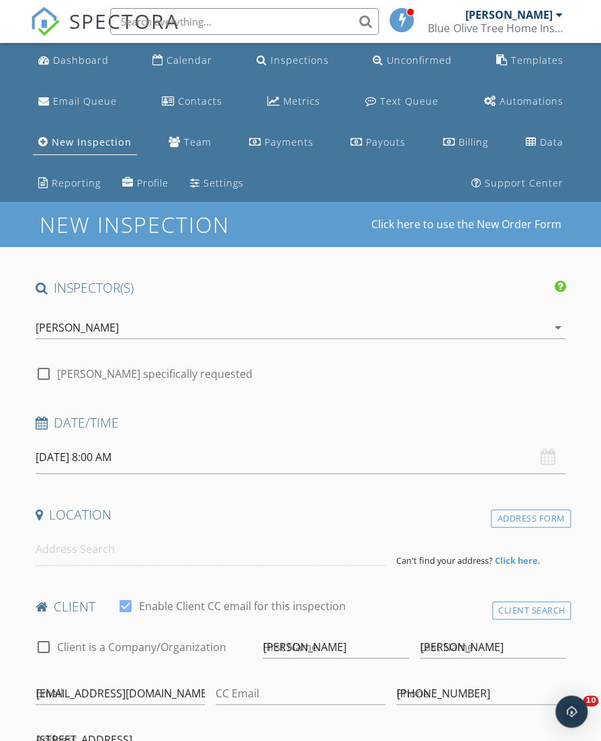
type input "33710"
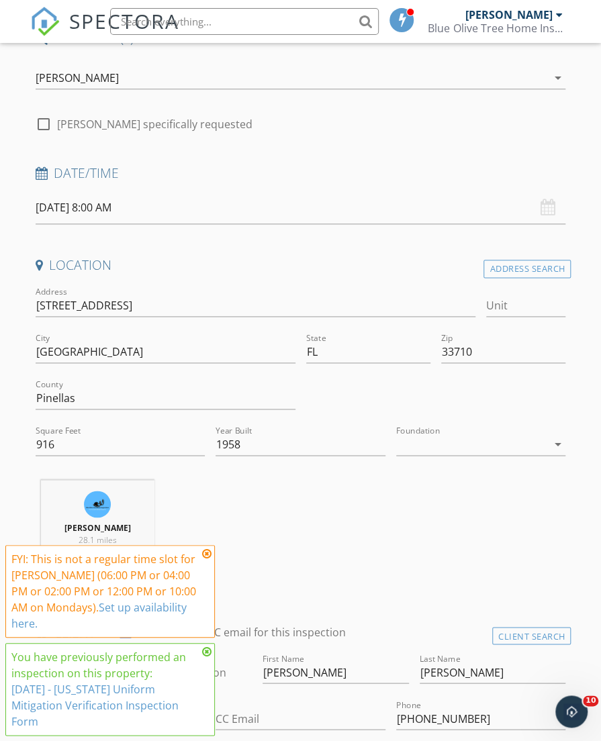
scroll to position [404, 0]
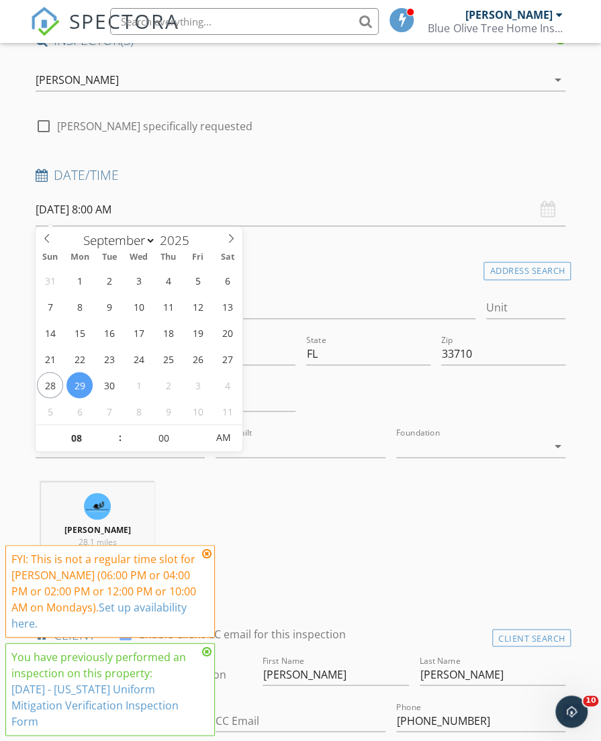
click at [68, 211] on input "09/29/2025 8:00 AM" at bounding box center [301, 209] width 530 height 33
type input "09/24/2025 8:00 AM"
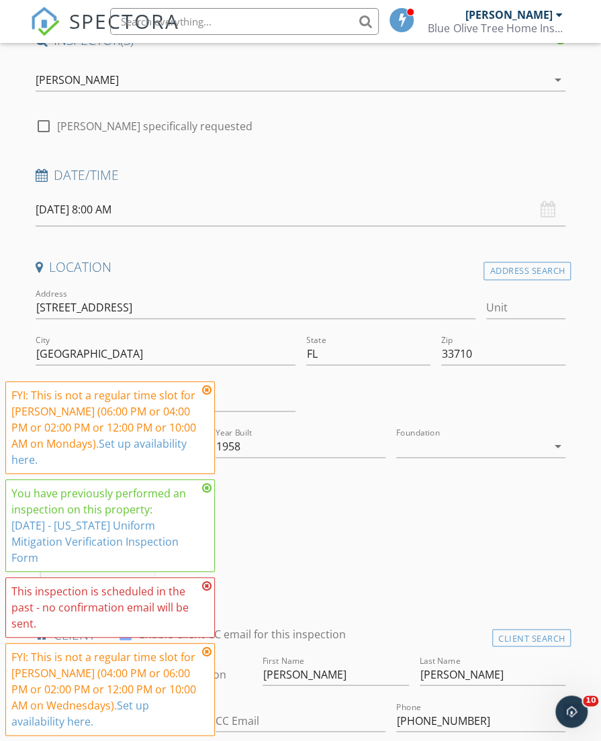
click at [209, 394] on icon at bounding box center [206, 390] width 9 height 11
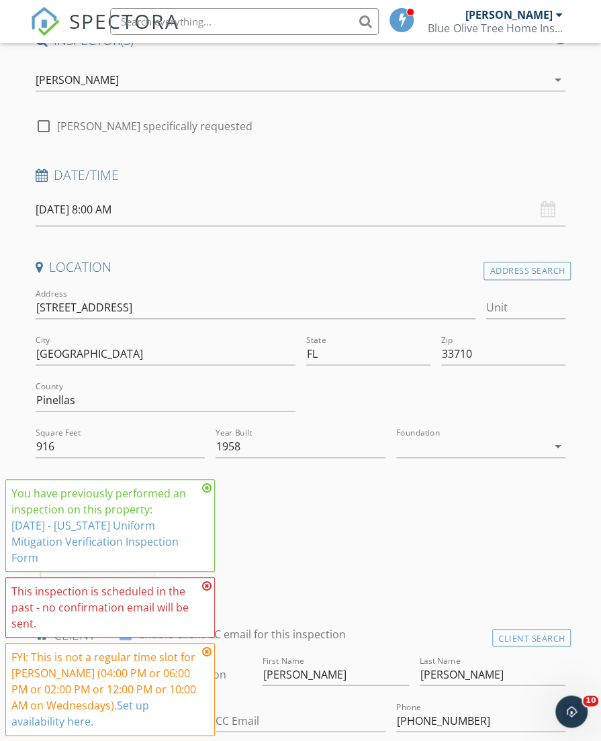
click at [207, 487] on icon at bounding box center [206, 488] width 9 height 11
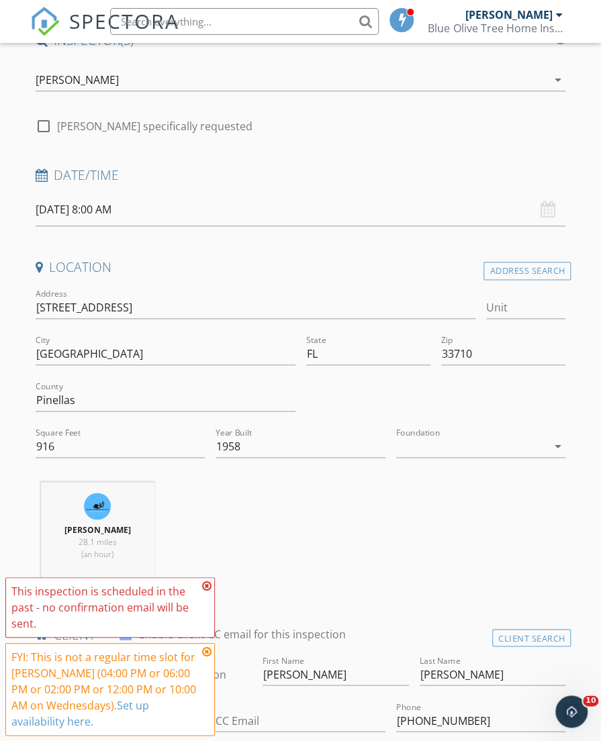
click at [205, 582] on icon at bounding box center [206, 586] width 9 height 11
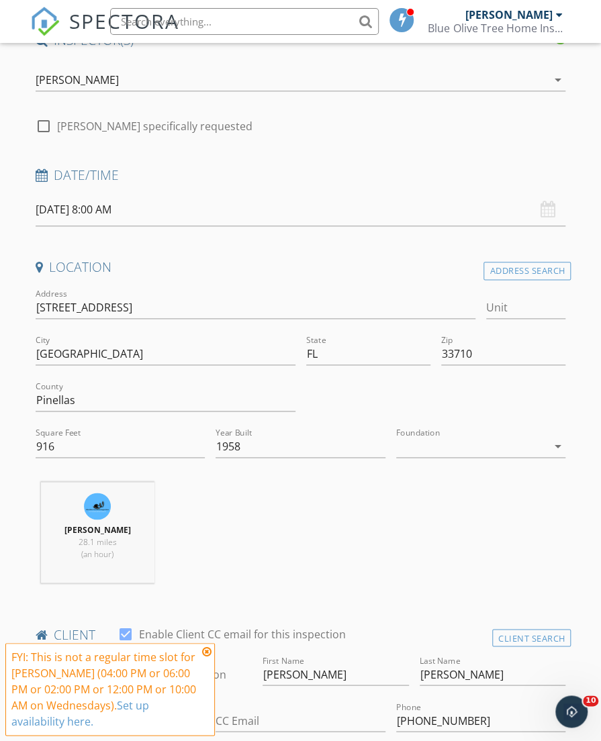
click at [208, 651] on icon at bounding box center [206, 652] width 9 height 11
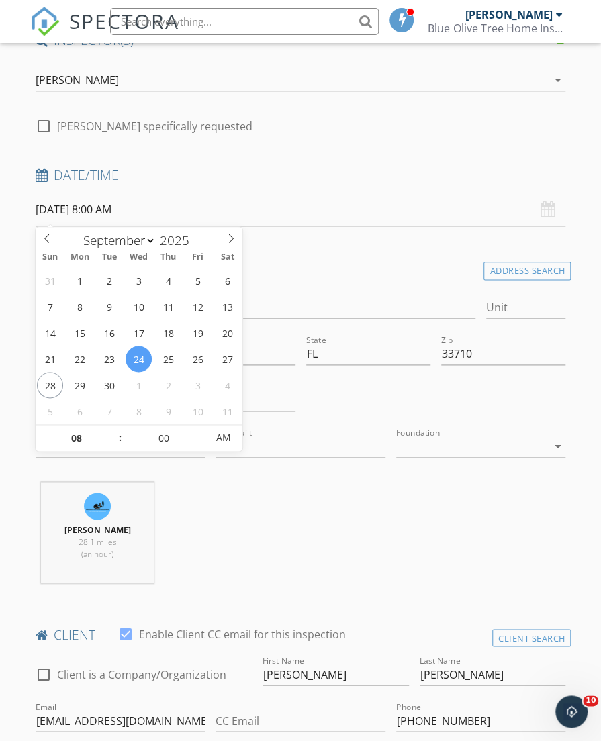
click at [70, 208] on input "09/24/2025 8:00 AM" at bounding box center [301, 209] width 530 height 33
click at [68, 430] on input "08" at bounding box center [77, 438] width 83 height 27
type input "10"
type input "09/24/2025 10:00 AM"
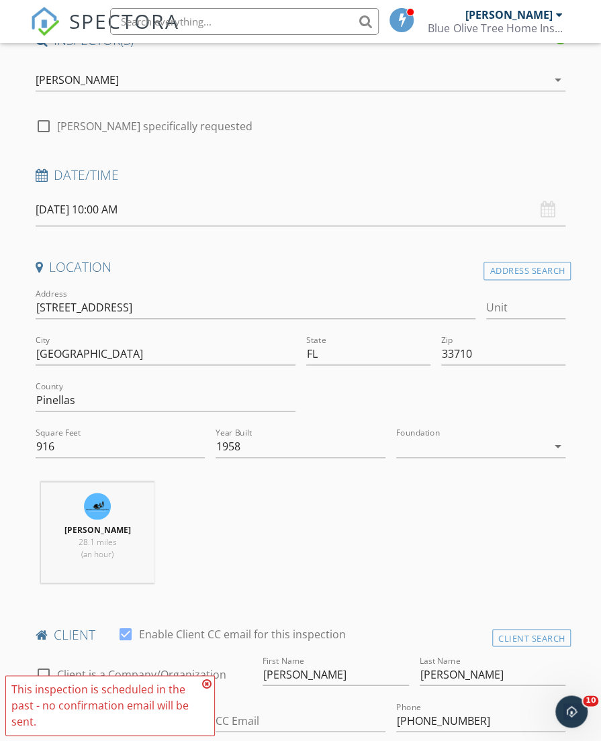
click at [283, 495] on div "Matthew Kristof 28.1 miles (an hour)" at bounding box center [300, 537] width 541 height 111
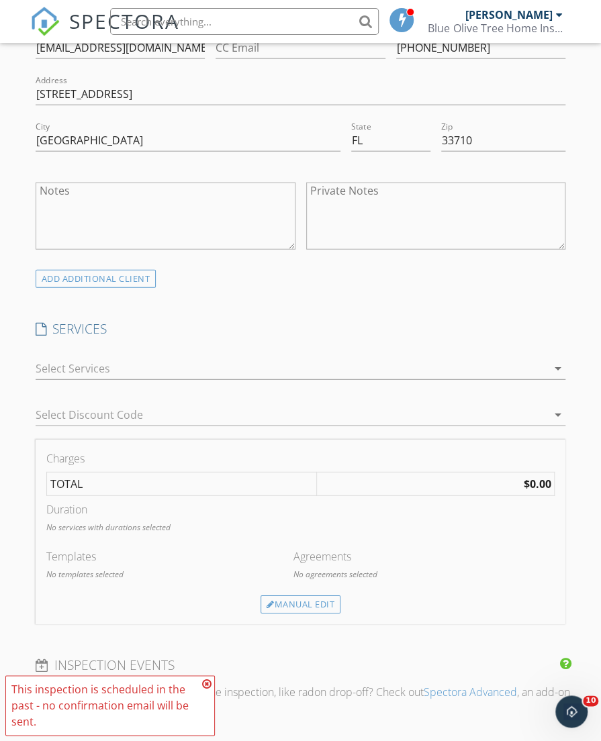
scroll to position [1074, 0]
click at [403, 367] on div at bounding box center [292, 370] width 512 height 21
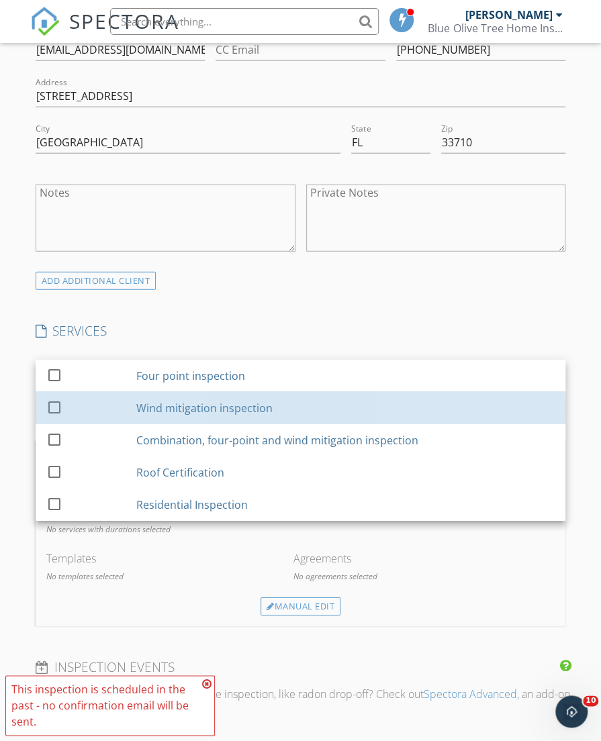
click at [363, 404] on div "Wind mitigation inspection" at bounding box center [345, 408] width 418 height 27
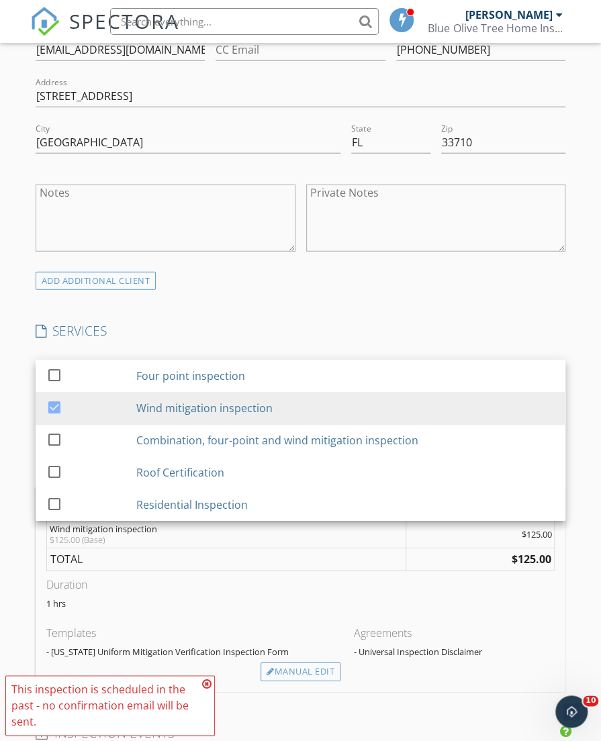
click at [312, 349] on div "check_box_outline_blank Four point inspection check_box Wind mitigation inspect…" at bounding box center [300, 372] width 541 height 46
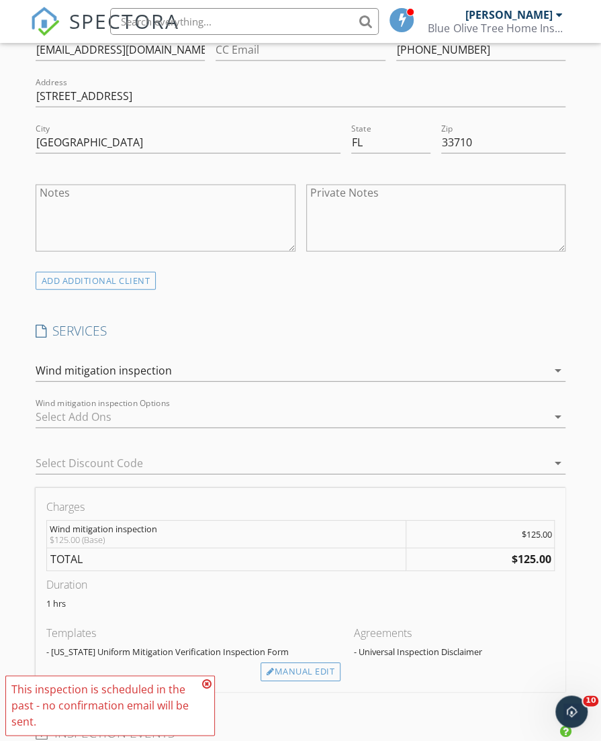
click at [275, 413] on div at bounding box center [292, 416] width 512 height 21
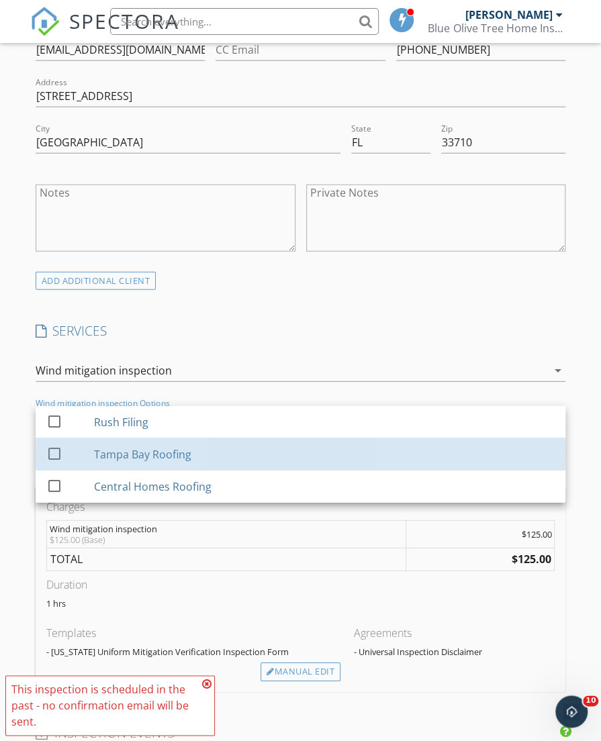
click at [266, 449] on div "Tampa Bay Roofing" at bounding box center [324, 454] width 461 height 27
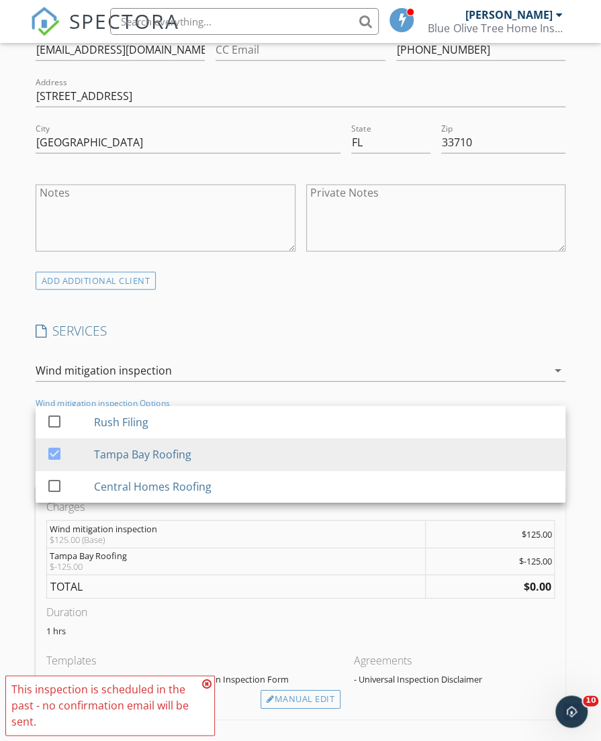
click at [239, 322] on h4 "SERVICES" at bounding box center [301, 330] width 530 height 17
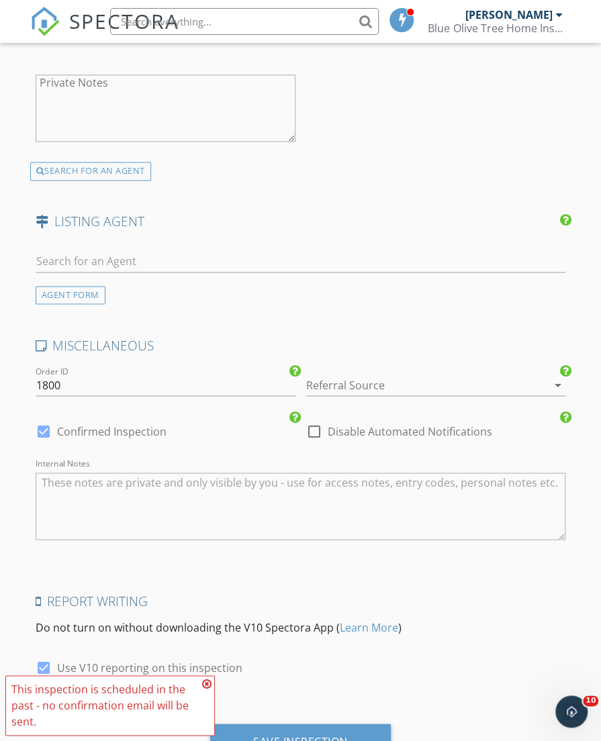
scroll to position [2409, 0]
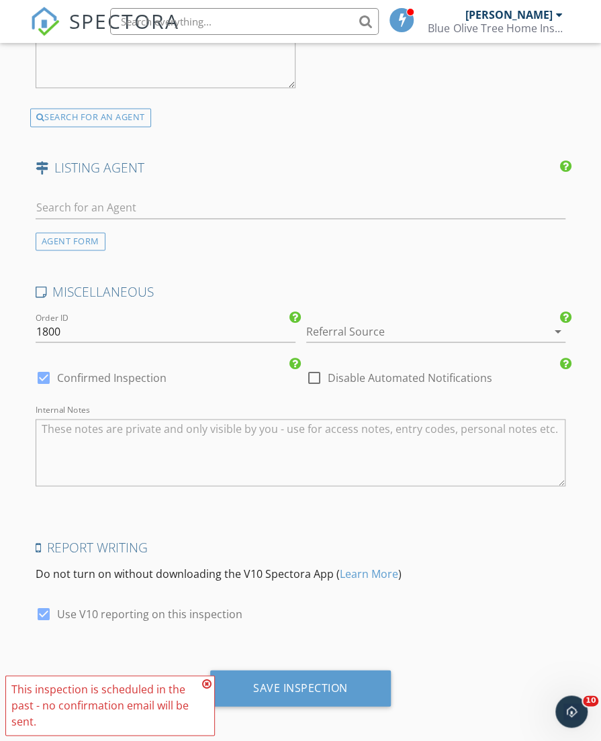
click at [177, 436] on textarea "Internal Notes" at bounding box center [301, 452] width 530 height 67
click at [148, 422] on textarea "already paid by tampabay roofing" at bounding box center [301, 452] width 530 height 67
type textarea "already paid by tampa bay roofing"
click at [326, 681] on div "Save Inspection" at bounding box center [300, 687] width 95 height 13
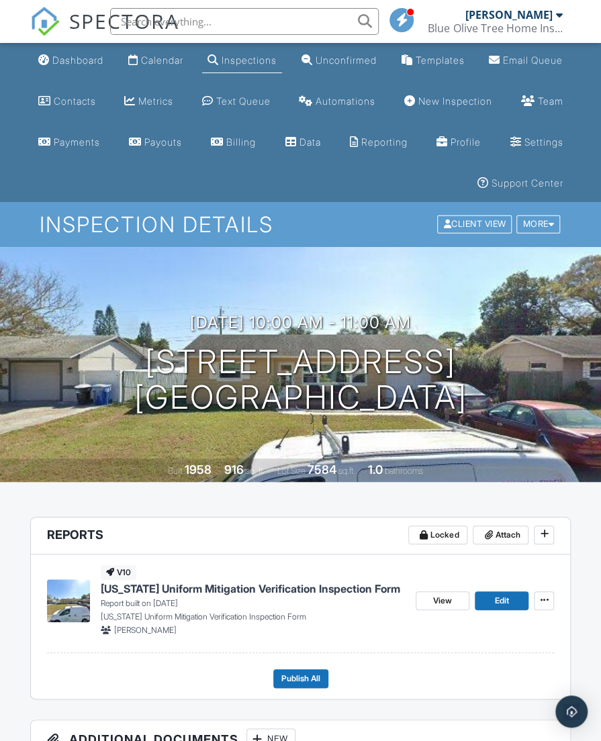
click at [69, 69] on link "Dashboard" at bounding box center [71, 60] width 76 height 25
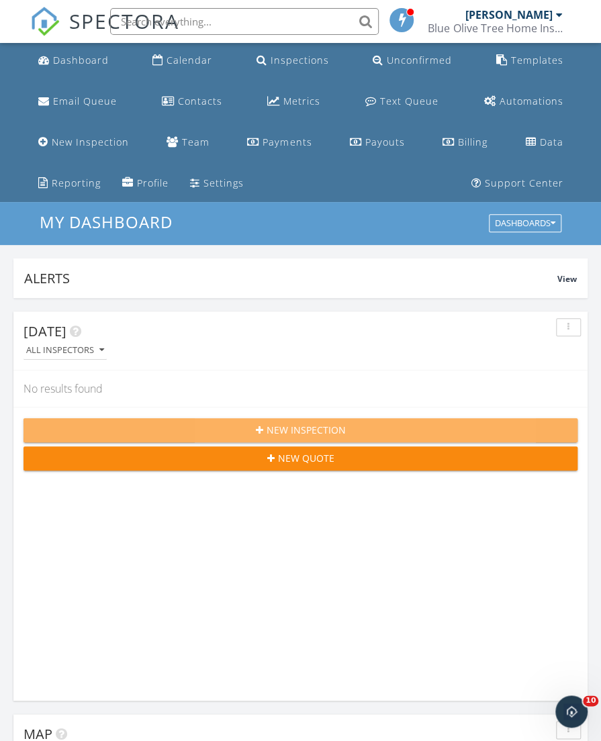
click at [279, 424] on span "New Inspection" at bounding box center [306, 430] width 79 height 14
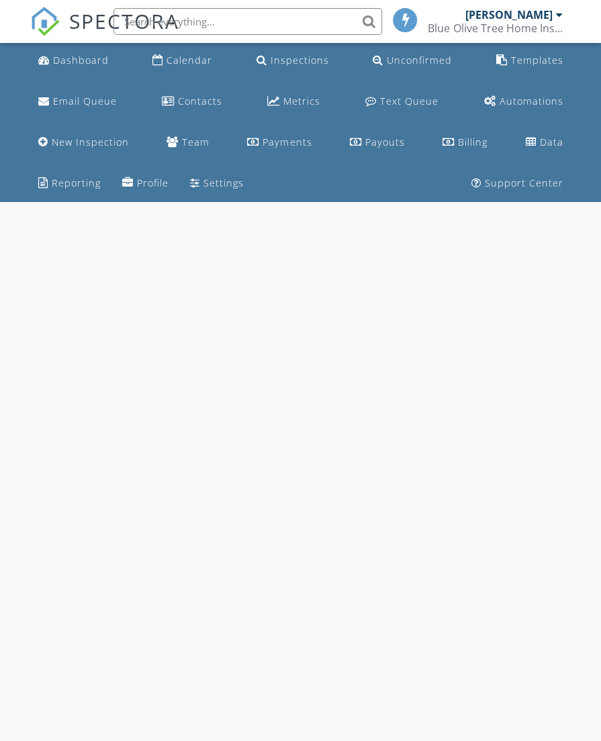
select select "8"
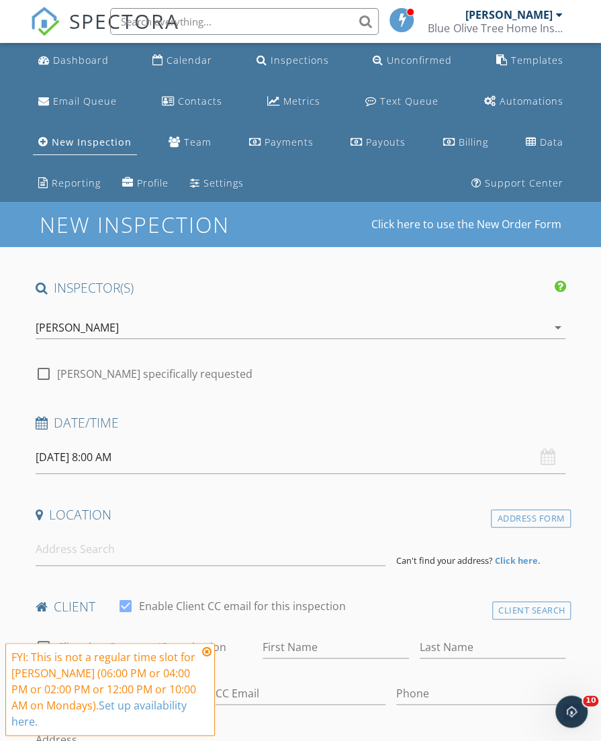
click at [75, 467] on input "[DATE] 8:00 AM" at bounding box center [301, 457] width 530 height 33
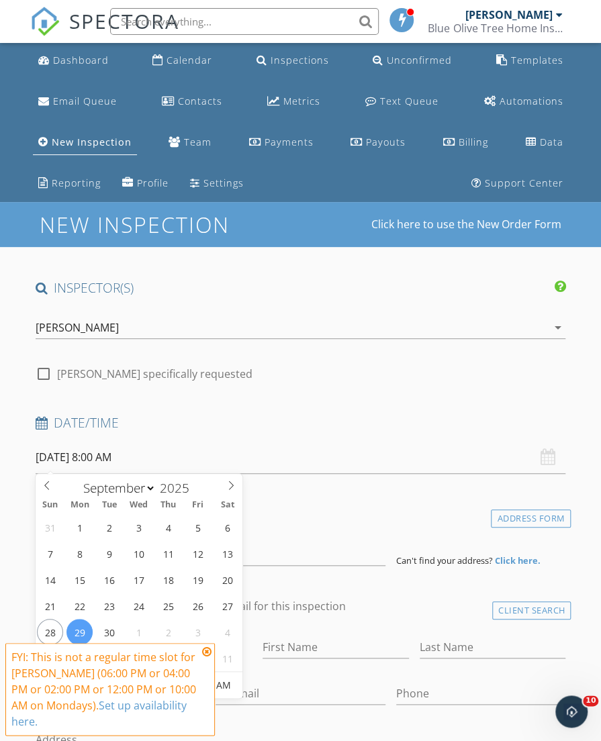
type input "[DATE] 8:00 AM"
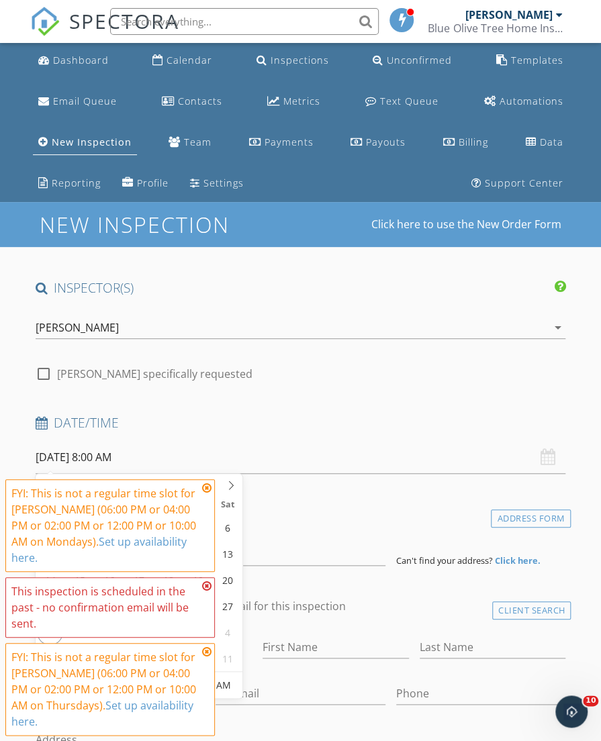
type input "10"
type input "[DATE] 10:00 AM"
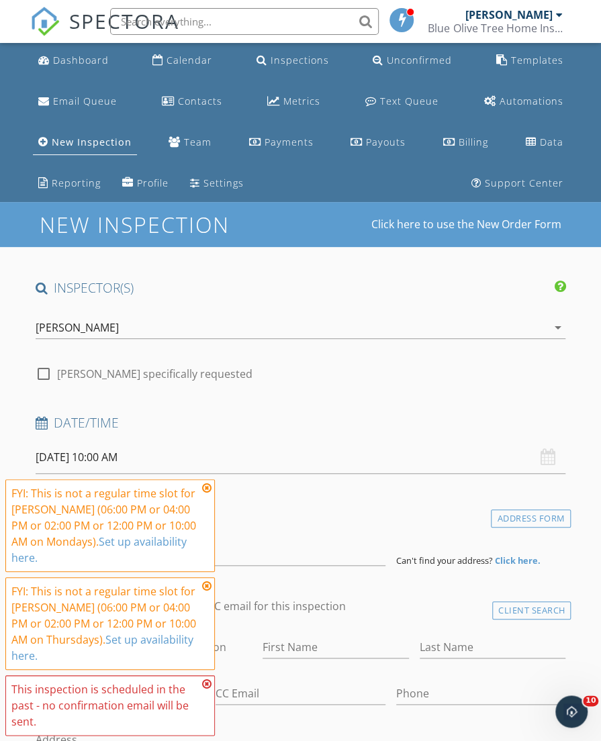
click at [205, 487] on icon at bounding box center [206, 488] width 9 height 11
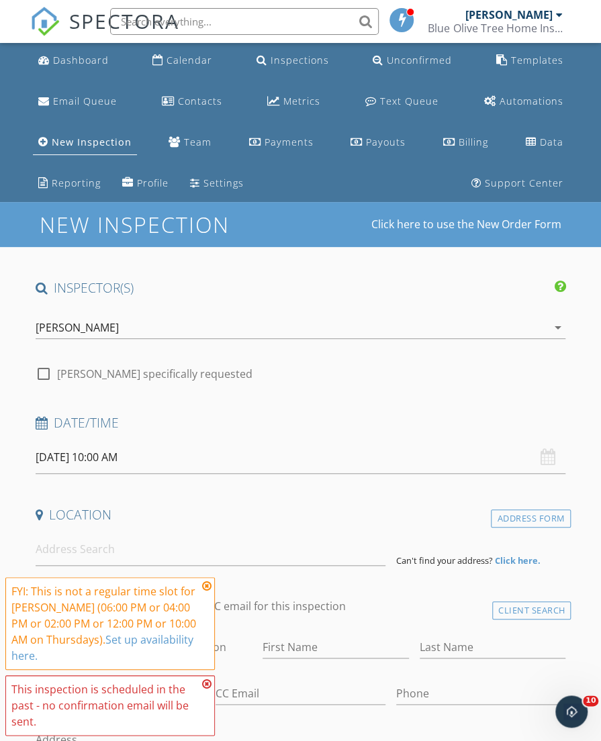
click at [207, 582] on icon at bounding box center [206, 586] width 9 height 11
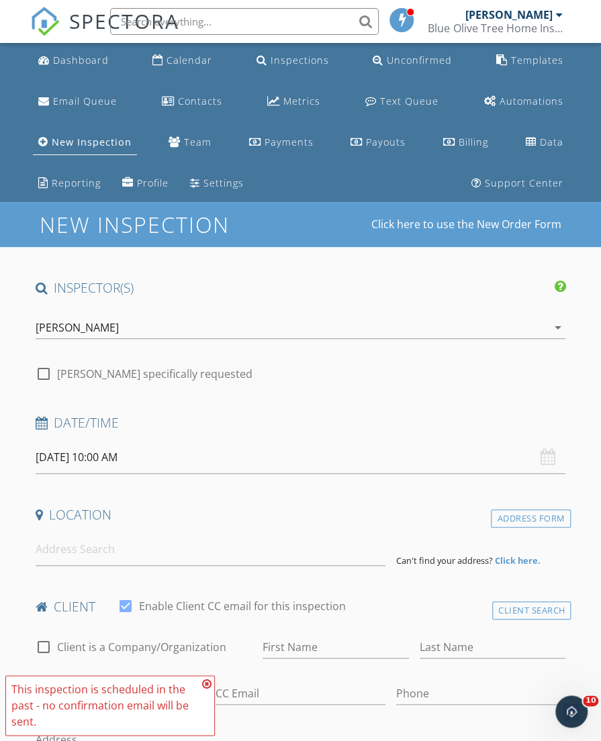
click at [208, 680] on icon at bounding box center [206, 684] width 9 height 11
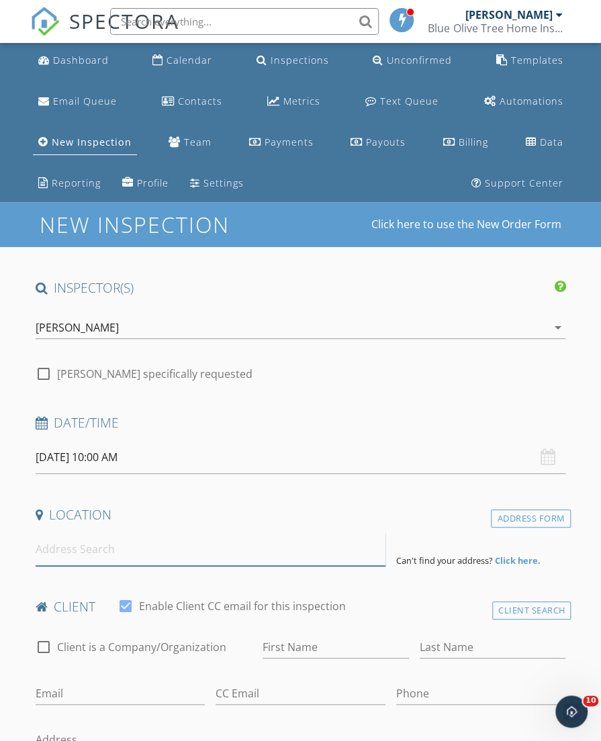
click at [109, 555] on input at bounding box center [211, 549] width 350 height 33
paste input "9118 Cotswald Way, New Port Richey, FL 34655, USA"
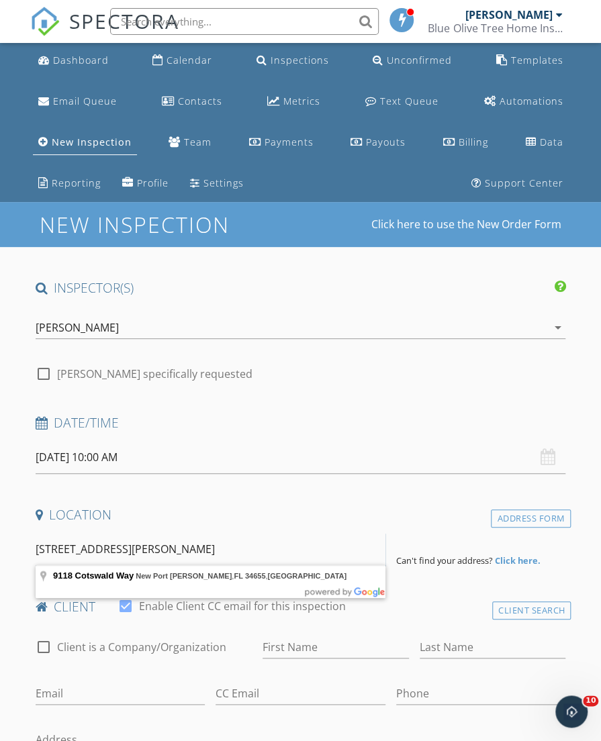
type input "9118 Cotswald Way, New Port Richey, FL 34655, USA"
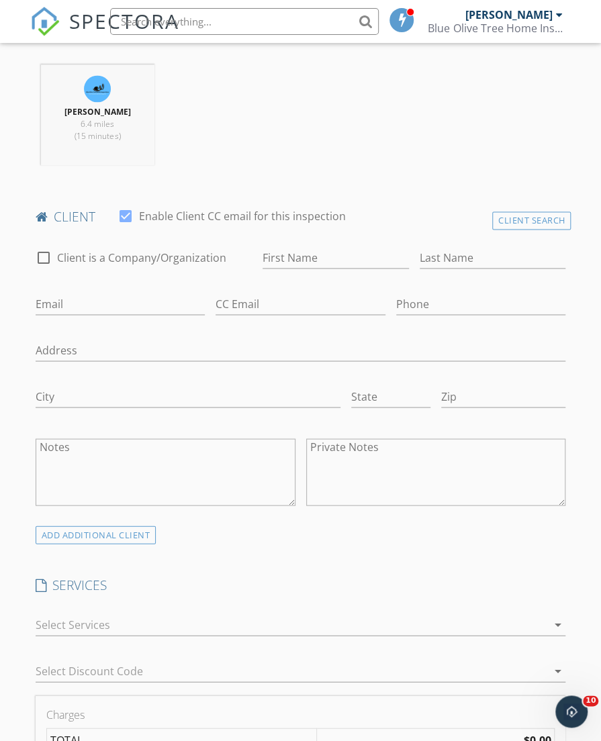
scroll to position [666, 0]
click at [420, 304] on input "Phone" at bounding box center [481, 302] width 170 height 22
paste input "[PHONE_NUMBER]"
type input "[PHONE_NUMBER]"
click at [148, 299] on input "Email" at bounding box center [121, 302] width 170 height 22
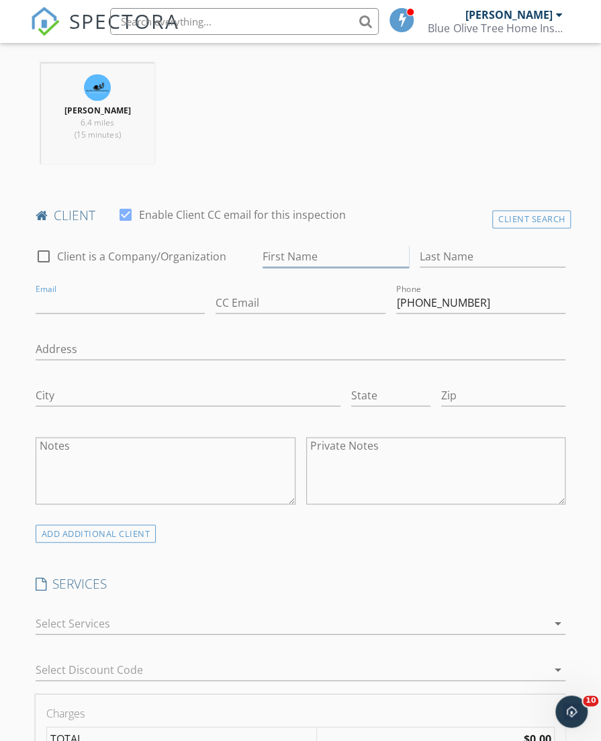
click at [322, 254] on input "First Name" at bounding box center [336, 256] width 146 height 22
paste input "Theresa leopold 7272774578"
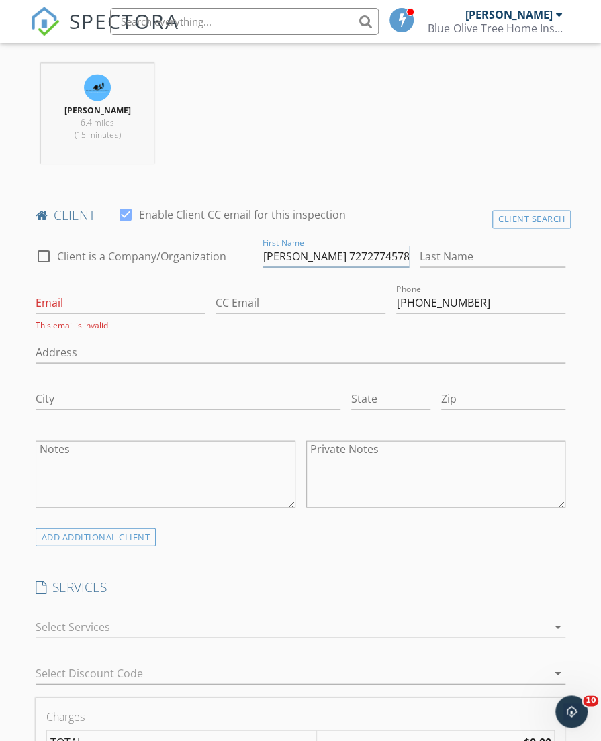
drag, startPoint x: 298, startPoint y: 250, endPoint x: 422, endPoint y: 282, distance: 127.7
click at [422, 282] on div "check_box_outline_blank Client is a Company/Organization First Name Theresa leo…" at bounding box center [300, 380] width 541 height 293
type input "[PERSON_NAME]"
click at [448, 246] on input "Last Name" at bounding box center [493, 256] width 146 height 22
paste input "Theresa leopold 7272774578"
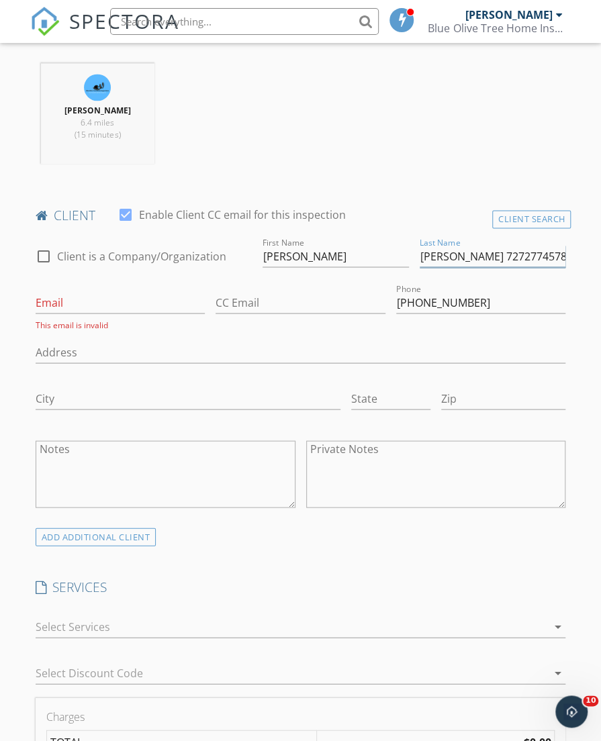
drag, startPoint x: 459, startPoint y: 252, endPoint x: 265, endPoint y: 254, distance: 194.1
type input "Theresa leopold 7272774578"
click at [265, 254] on div "check_box_outline_blank Client is a Company/Organization First Name Theresa Las…" at bounding box center [300, 380] width 541 height 293
type input "Theresa"
drag, startPoint x: 459, startPoint y: 251, endPoint x: 359, endPoint y: 257, distance: 99.6
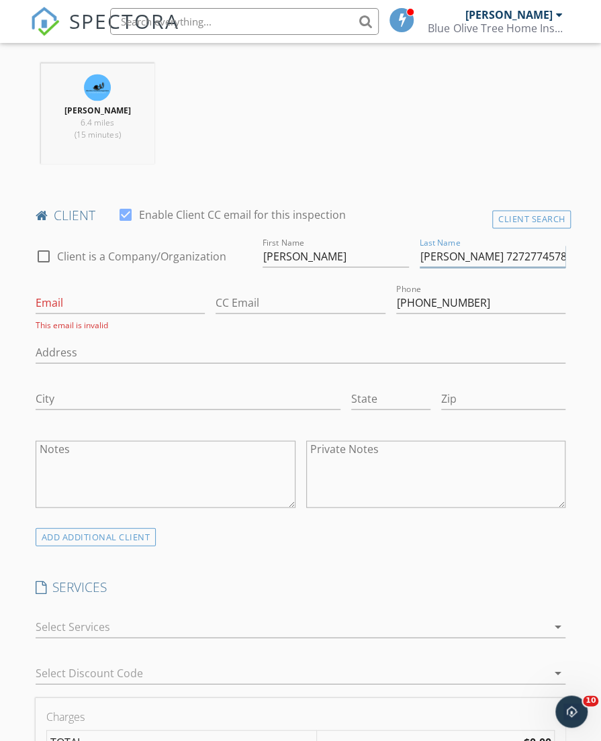
click at [359, 257] on div "check_box_outline_blank Client is a Company/Organization First Name Theresa Las…" at bounding box center [300, 380] width 541 height 293
drag, startPoint x: 454, startPoint y: 253, endPoint x: 682, endPoint y: 323, distance: 238.7
click at [600, 323] on html "SPECTORA Matthew Kristof Blue Olive Tree Home Inspections LLC Role: Inspector D…" at bounding box center [300, 614] width 601 height 2560
click at [420, 256] on input "leopold" at bounding box center [493, 256] width 146 height 22
click at [315, 333] on div "Address" at bounding box center [301, 355] width 530 height 44
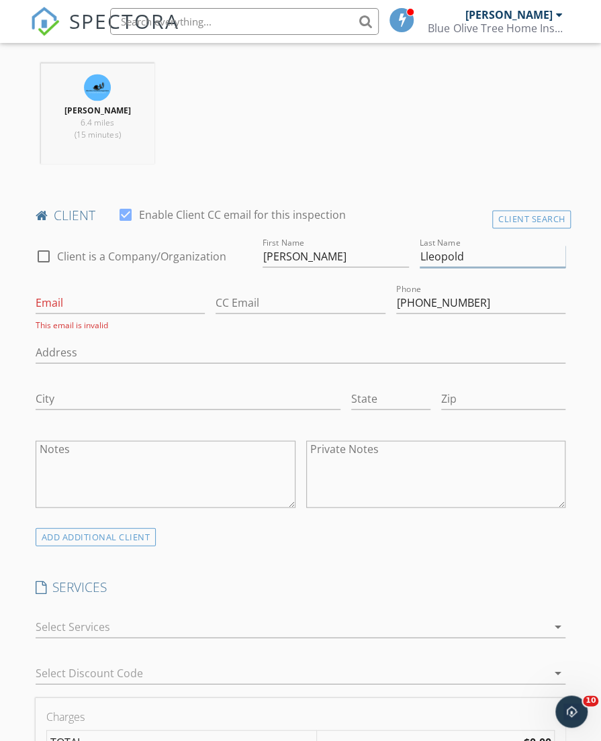
click at [428, 251] on input "Lleopold" at bounding box center [493, 256] width 146 height 22
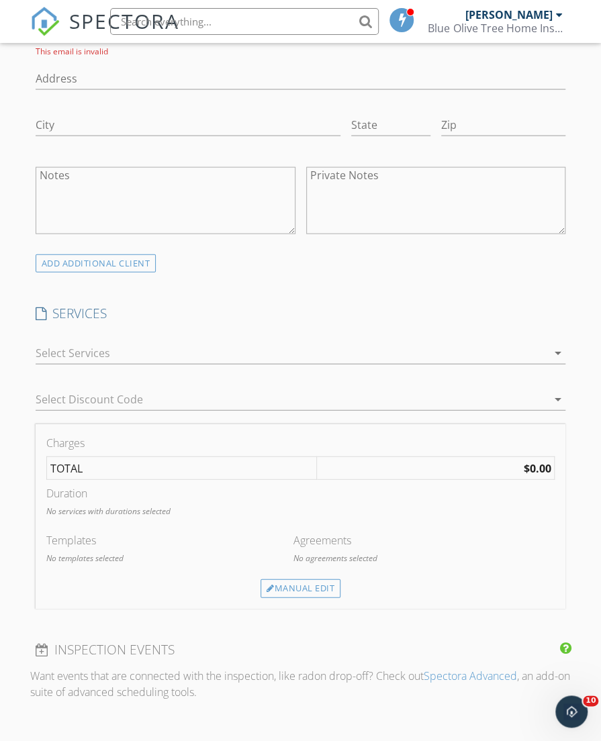
scroll to position [943, 0]
type input "Leopold"
click at [284, 351] on div at bounding box center [292, 349] width 512 height 21
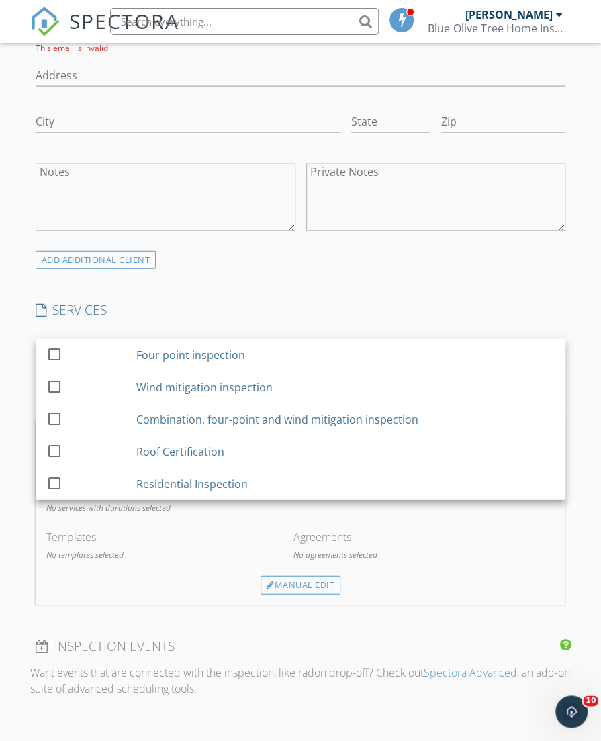
click at [246, 355] on div "Four point inspection" at bounding box center [345, 355] width 418 height 27
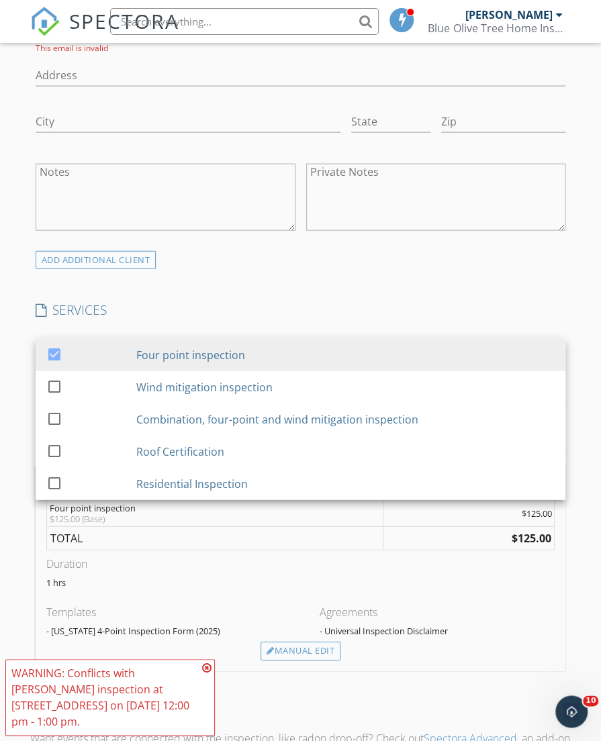
click at [271, 269] on div "INSPECTOR(S) check_box Matthew Kristof PRIMARY Matthew Kristof arrow_drop_down …" at bounding box center [300, 455] width 541 height 2236
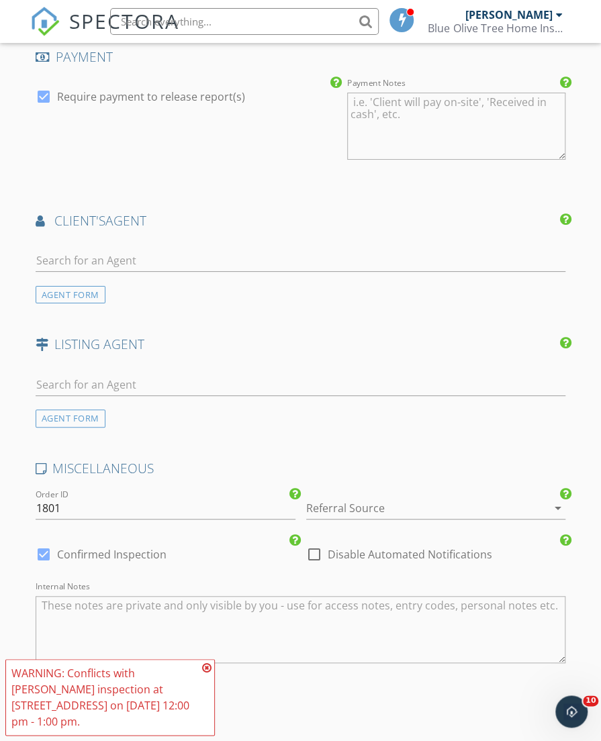
scroll to position [1743, 0]
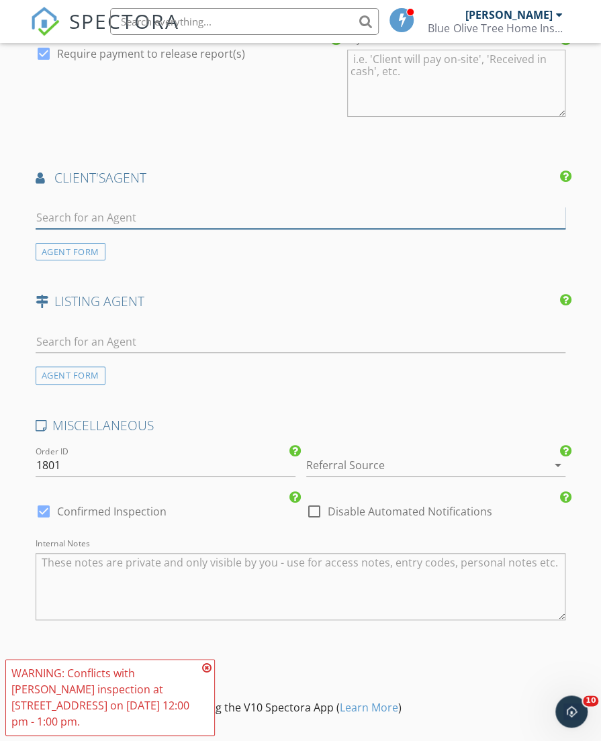
click at [107, 212] on input "text" at bounding box center [301, 218] width 530 height 22
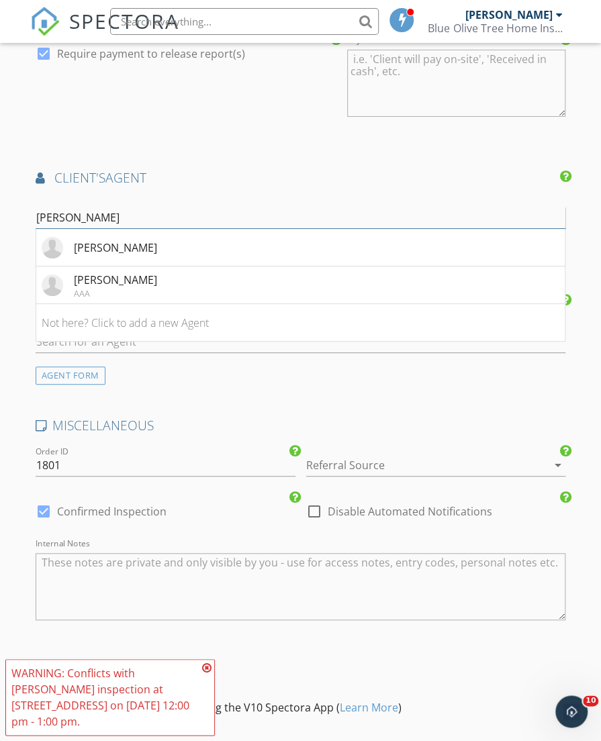
type input "nicole"
click at [70, 282] on div "Nicole Ramirez AAA" at bounding box center [99, 285] width 115 height 27
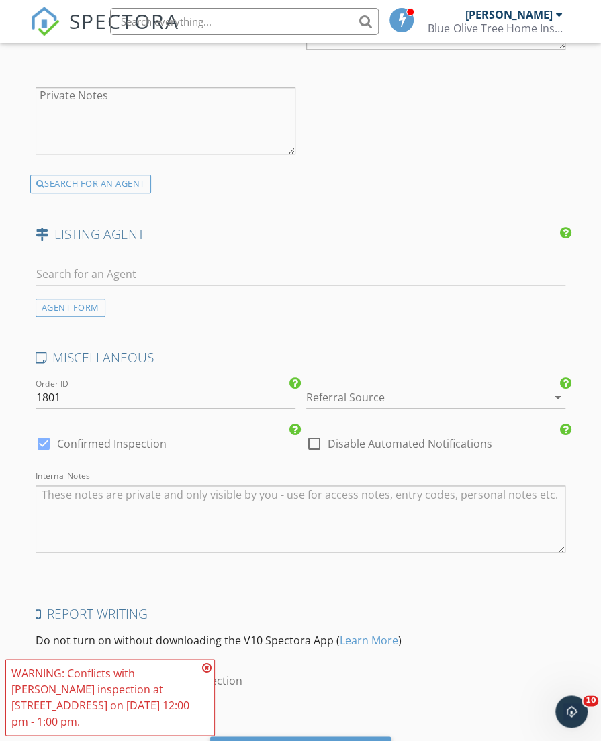
scroll to position [2229, 0]
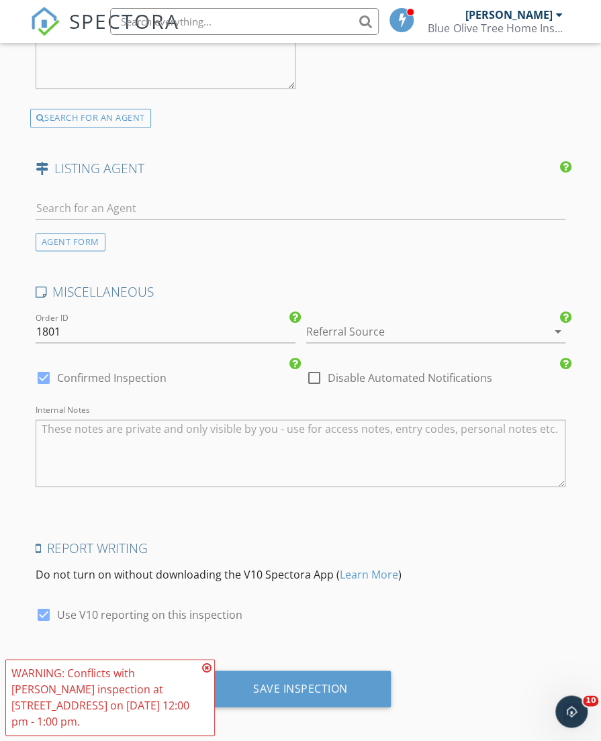
click at [355, 676] on div "Save Inspection" at bounding box center [300, 689] width 181 height 36
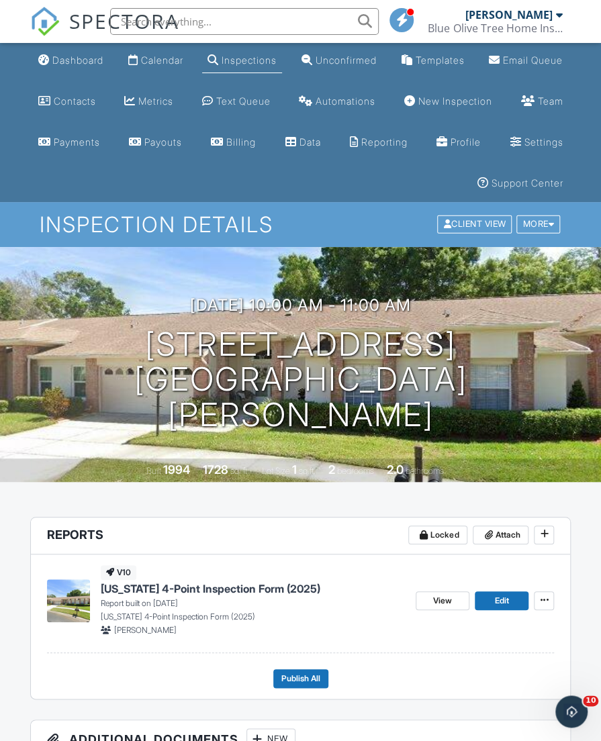
click at [85, 69] on link "Dashboard" at bounding box center [71, 60] width 76 height 25
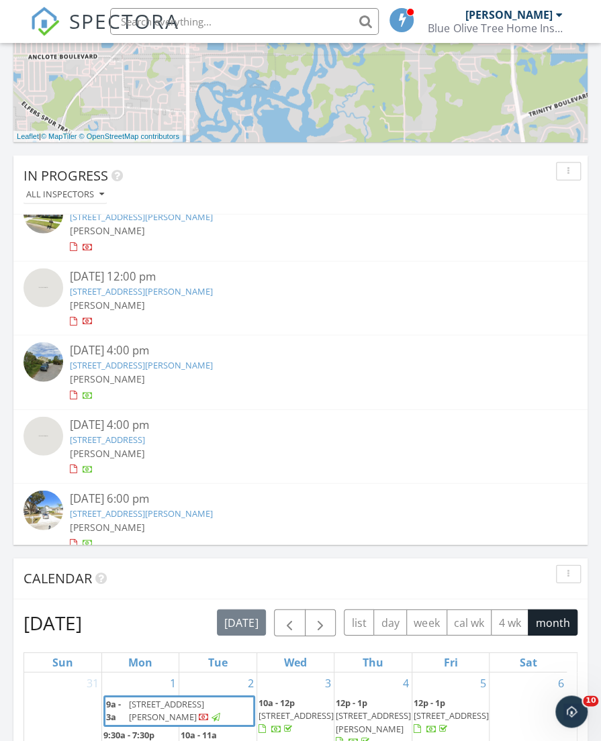
scroll to position [334, 0]
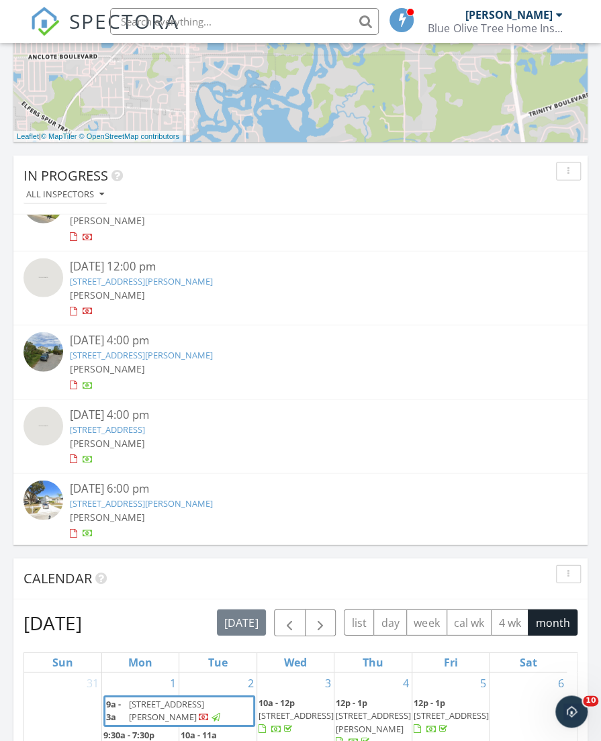
click at [593, 90] on div "Today All Inspectors No results found New Inspection New Quote Map + − Leaflet …" at bounding box center [300, 485] width 601 height 2296
click at [590, 92] on div "Today All Inspectors No results found New Inspection New Quote Map + − Leaflet …" at bounding box center [300, 485] width 601 height 2296
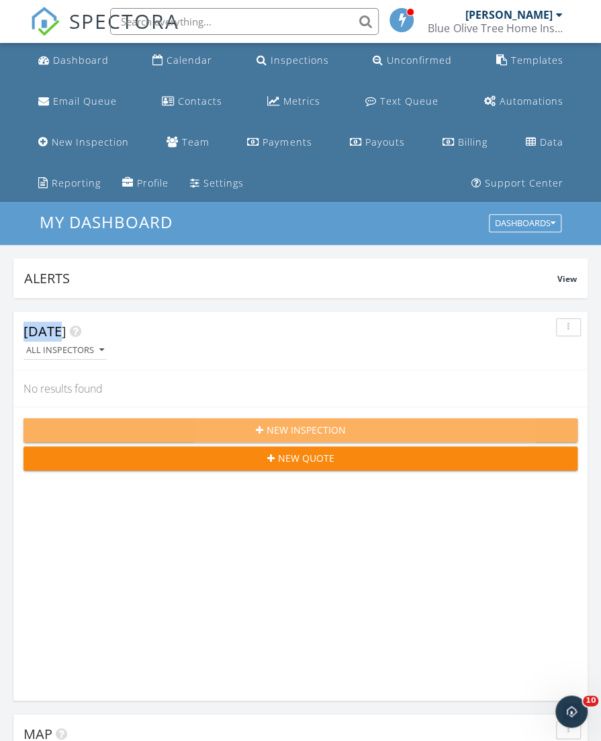
click at [285, 428] on span "New Inspection" at bounding box center [306, 430] width 79 height 14
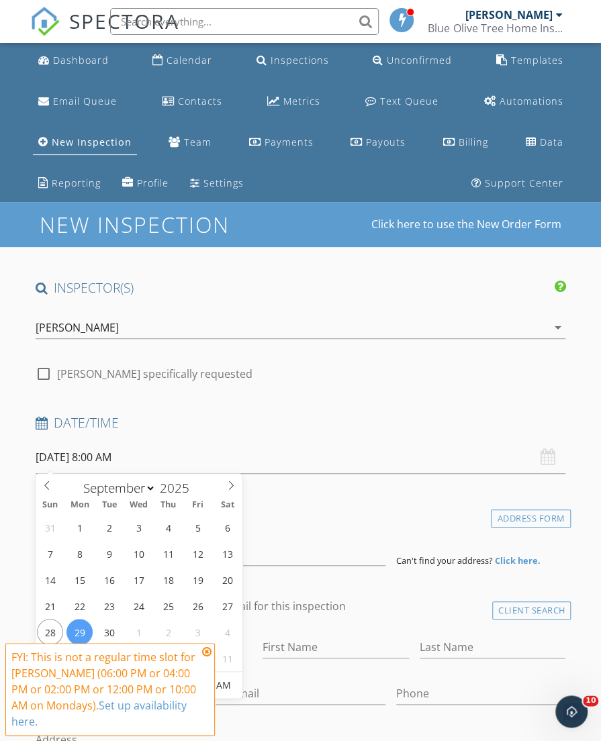
click at [250, 448] on input "09/29/2025 8:00 AM" at bounding box center [301, 457] width 530 height 33
type input "09/25/2025 8:00 AM"
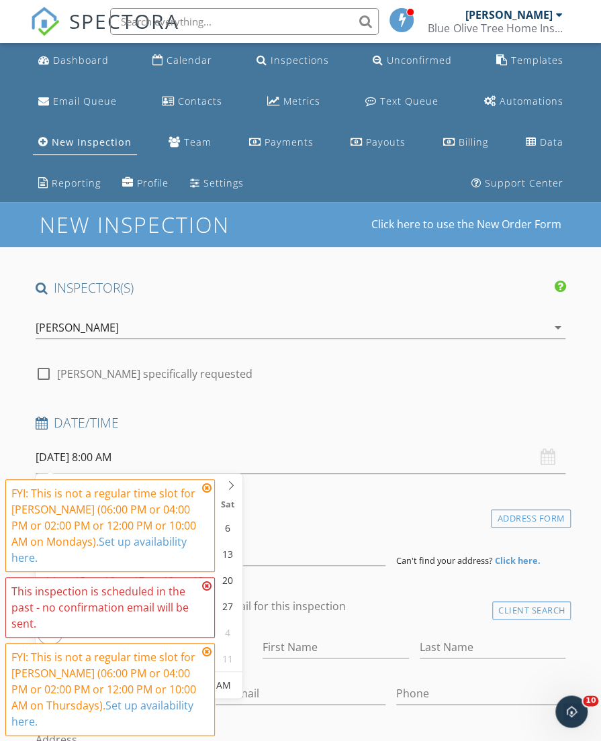
type input "06"
type input "09/25/2025 6:00 AM"
click at [204, 588] on icon at bounding box center [206, 586] width 9 height 11
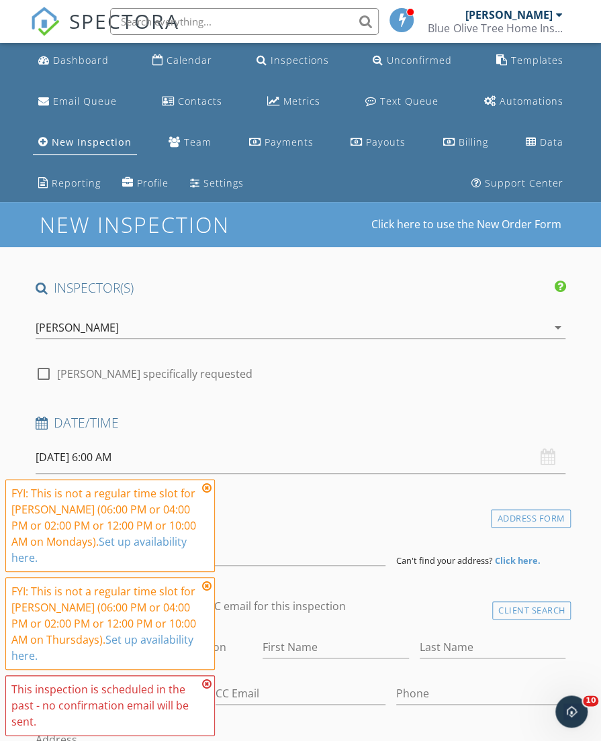
click at [205, 588] on icon at bounding box center [206, 586] width 9 height 11
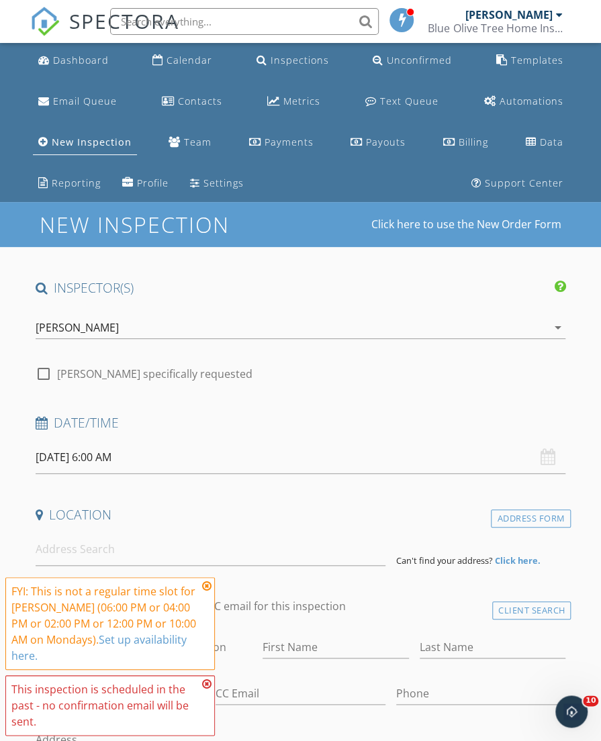
click at [204, 586] on icon at bounding box center [206, 586] width 9 height 11
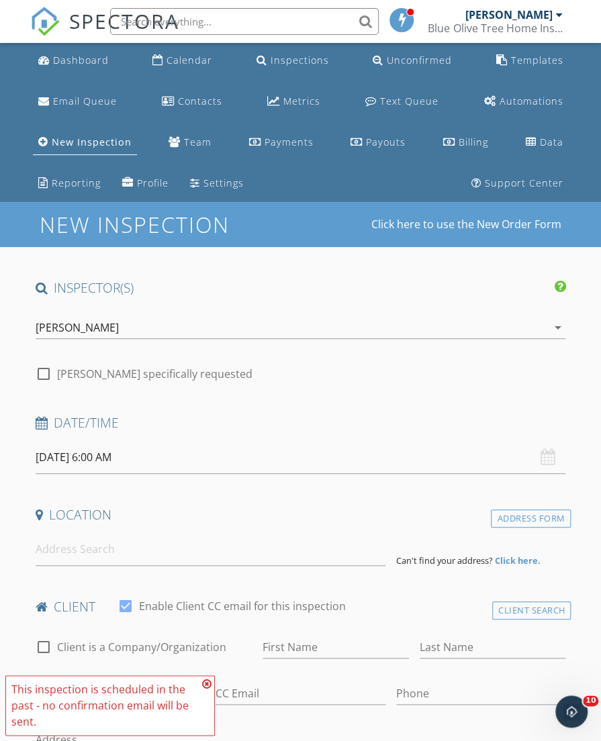
click at [206, 680] on icon at bounding box center [206, 684] width 9 height 11
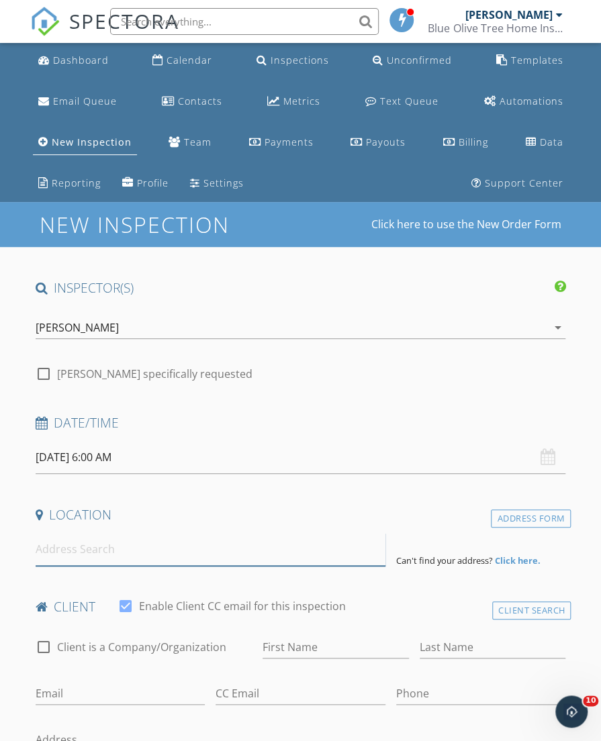
click at [109, 545] on input at bounding box center [211, 549] width 350 height 33
paste input "4237 Sandy Shores Dr, Lutz, FL 33558, USA"
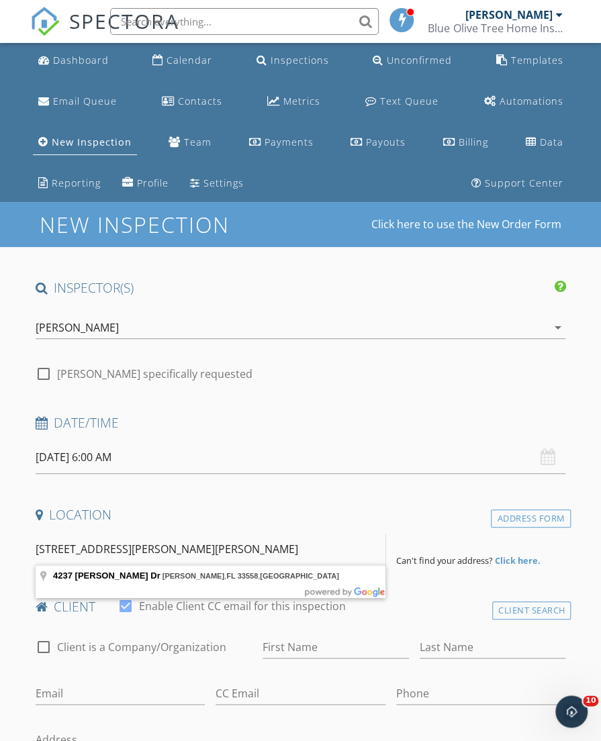
type input "4237 Sandy Shores Dr, Lutz, FL 33558, USA"
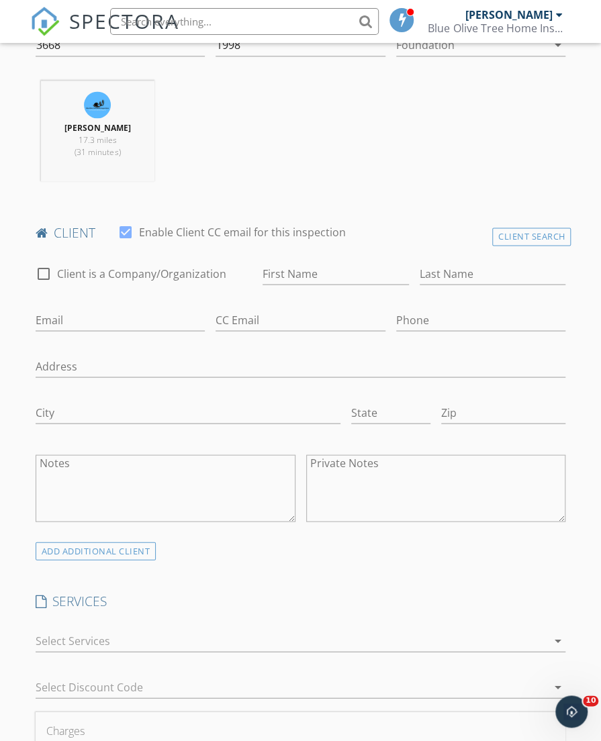
scroll to position [653, 0]
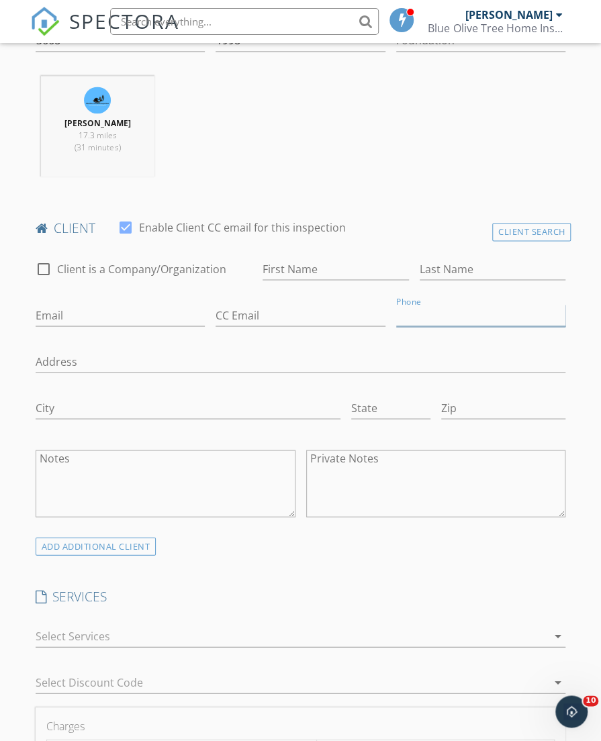
click at [421, 313] on input "Phone" at bounding box center [481, 315] width 170 height 22
paste input "[PHONE_NUMBER]"
type input "[PHONE_NUMBER]"
click at [276, 263] on input "First Name" at bounding box center [336, 269] width 146 height 22
paste input "7272512042 Indera chandler Hganie@msn.com"
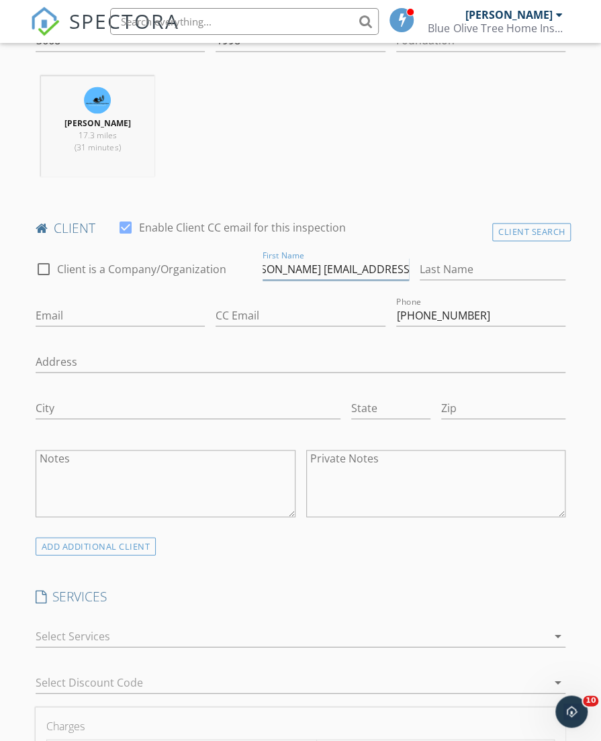
scroll to position [0, 89]
drag, startPoint x: 316, startPoint y: 265, endPoint x: 534, endPoint y: 332, distance: 228.5
click at [534, 334] on div "check_box_outline_blank Client is a Company/Organization First Name 7272512042 …" at bounding box center [300, 392] width 541 height 290
drag, startPoint x: 321, startPoint y: 267, endPoint x: 133, endPoint y: 269, distance: 188.0
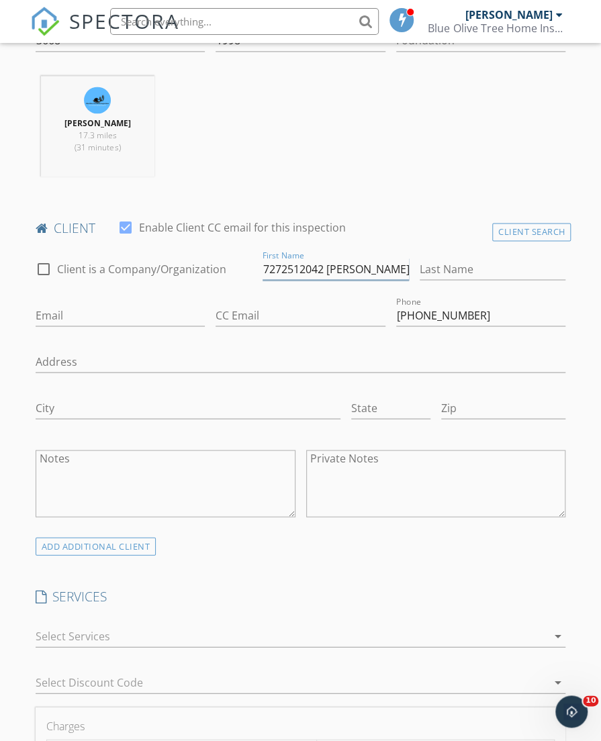
click at [133, 269] on div "check_box_outline_blank Client is a Company/Organization First Name 7272512042 …" at bounding box center [300, 392] width 541 height 290
type input "Indera chandler"
click at [117, 310] on input "Email" at bounding box center [121, 315] width 170 height 22
paste input "Hganie@msn.com"
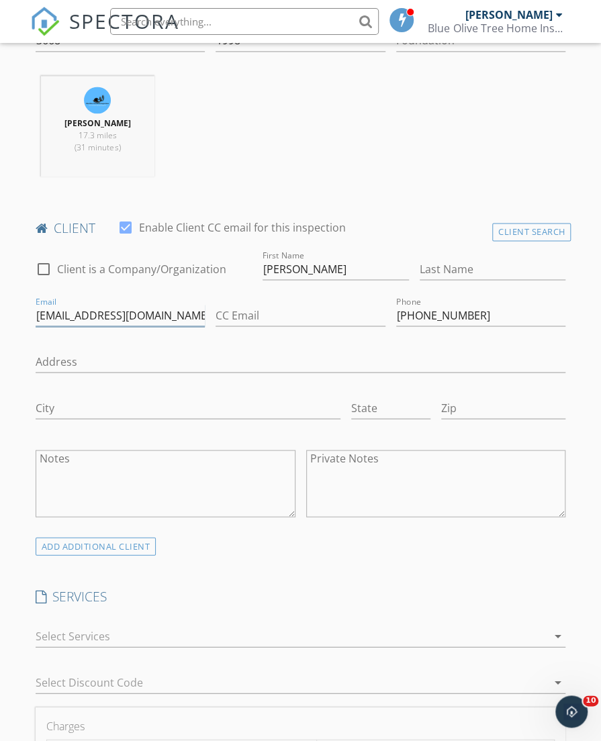
type input "Hganie@msn.com"
click at [299, 267] on input "Indera chandler" at bounding box center [336, 269] width 146 height 22
type input "Indera"
click at [508, 272] on input "Last Name" at bounding box center [493, 269] width 146 height 22
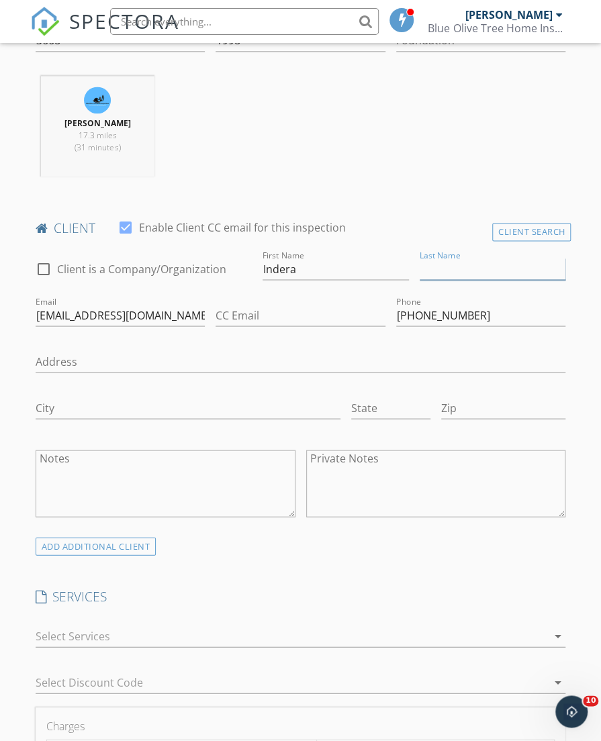
paste input "chandler"
click at [423, 267] on input "chandler" at bounding box center [493, 269] width 146 height 22
type input "[PERSON_NAME]"
click at [207, 637] on div at bounding box center [292, 635] width 512 height 21
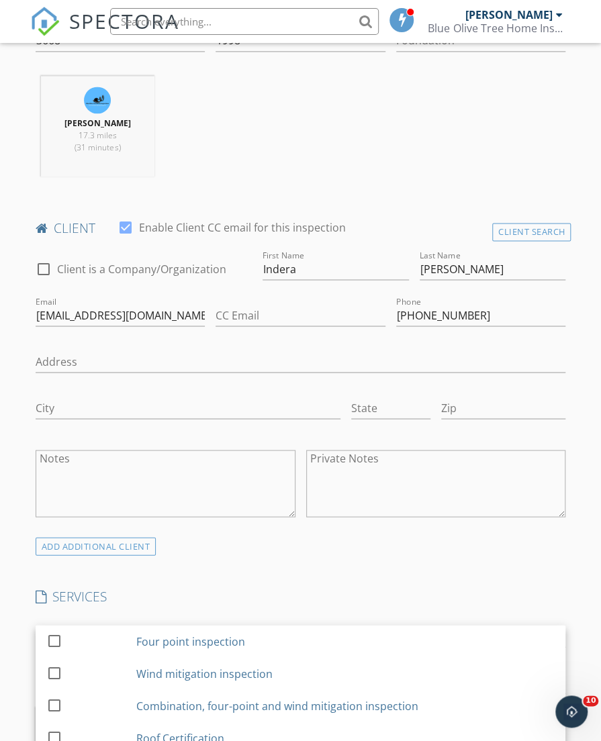
click at [202, 636] on div "Four point inspection" at bounding box center [190, 641] width 109 height 16
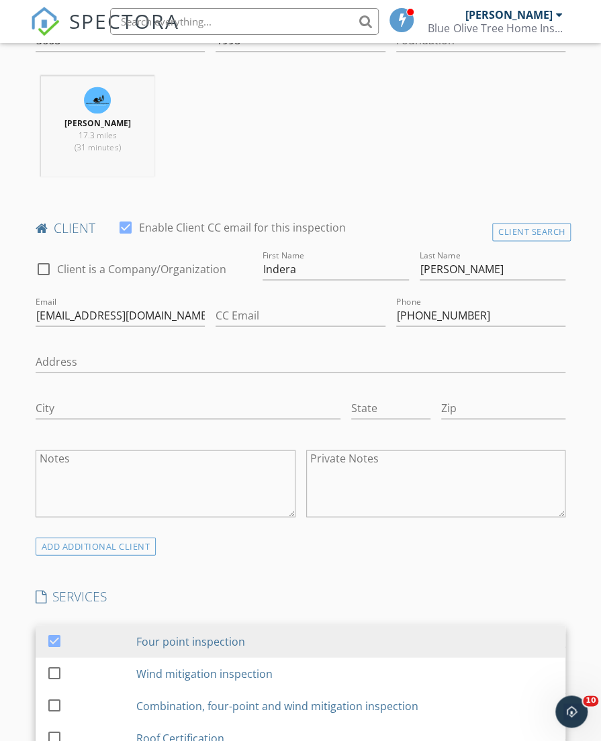
click at [287, 588] on h4 "SERVICES" at bounding box center [301, 596] width 530 height 17
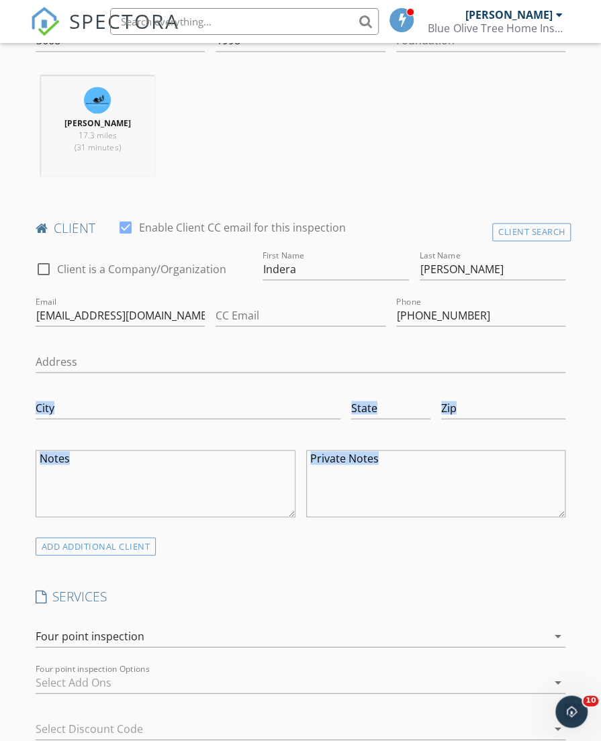
drag, startPoint x: 600, startPoint y: 381, endPoint x: 604, endPoint y: 475, distance: 93.4
click at [600, 475] on html "SPECTORA Matthew Kristof Blue Olive Tree Home Inspections LLC Role: Inspector D…" at bounding box center [300, 658] width 601 height 2623
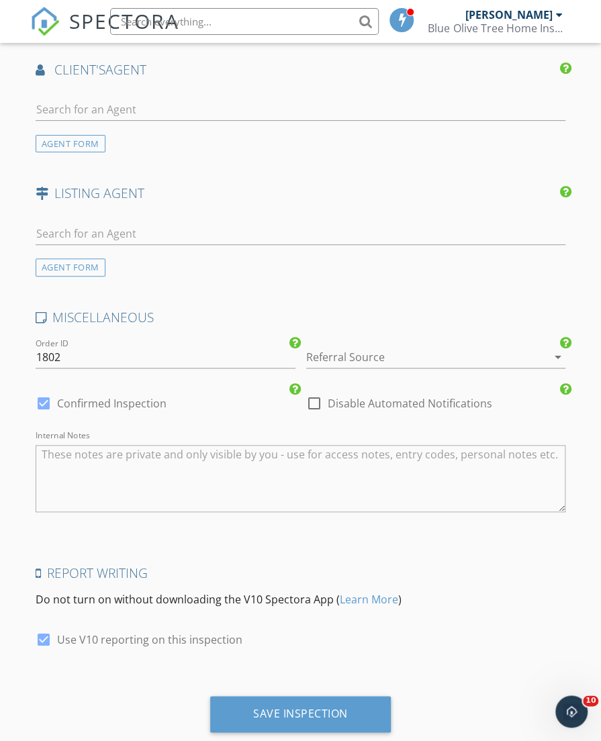
scroll to position [1875, 0]
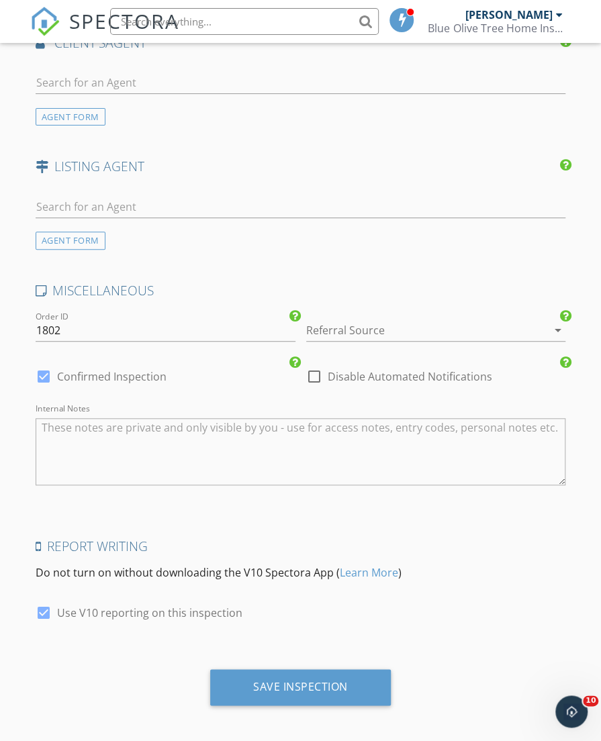
click at [221, 700] on div "Save Inspection" at bounding box center [300, 692] width 541 height 46
click at [271, 680] on div "Save Inspection" at bounding box center [300, 686] width 95 height 13
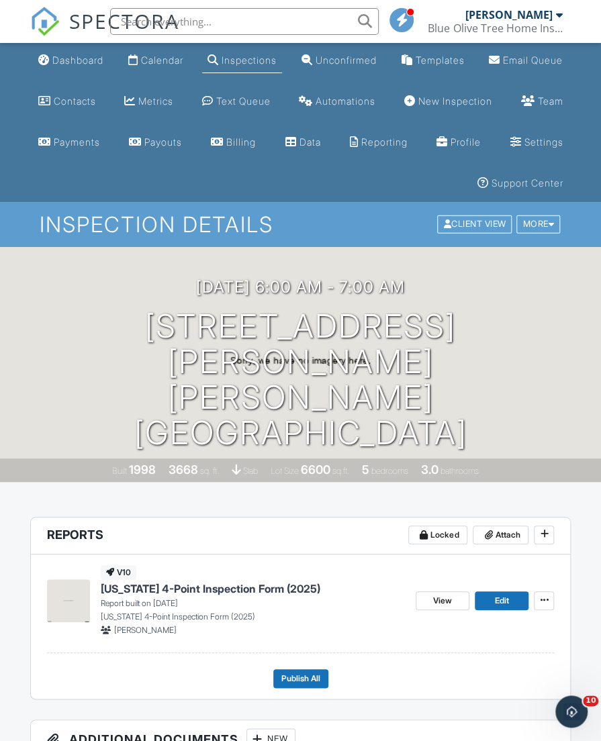
click at [61, 64] on div "Dashboard" at bounding box center [77, 59] width 51 height 11
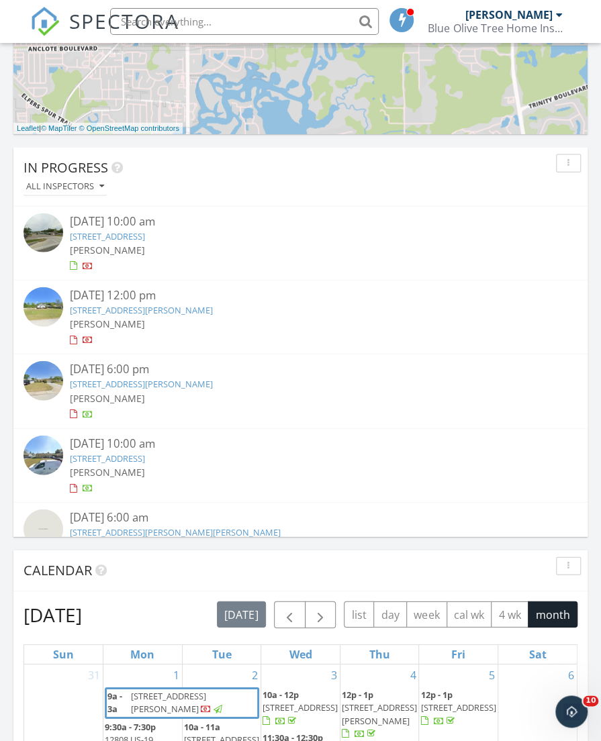
scroll to position [964, 0]
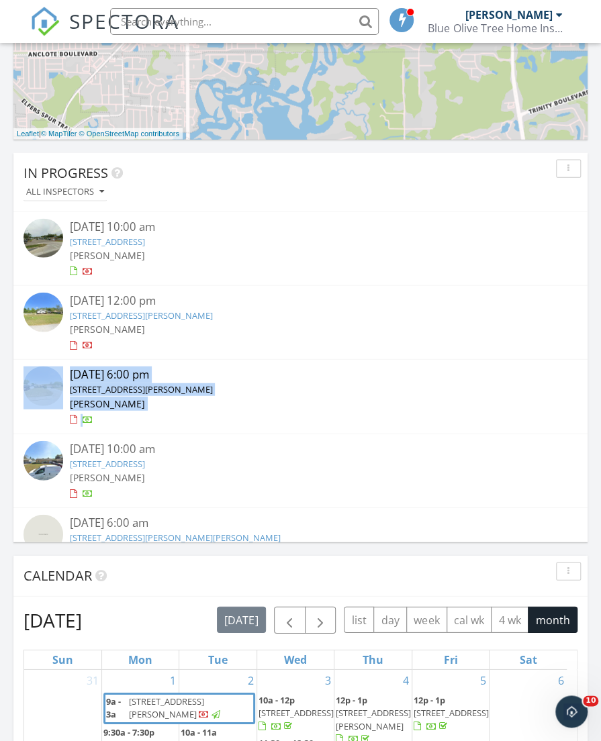
drag, startPoint x: 577, startPoint y: 342, endPoint x: 575, endPoint y: 426, distance: 84.0
click at [575, 426] on div "09/23/25 10:00 am 6900 Ulmerton Rd 272, Largo, FL 33771 Matthew Kristof 09/23/2…" at bounding box center [300, 582] width 574 height 741
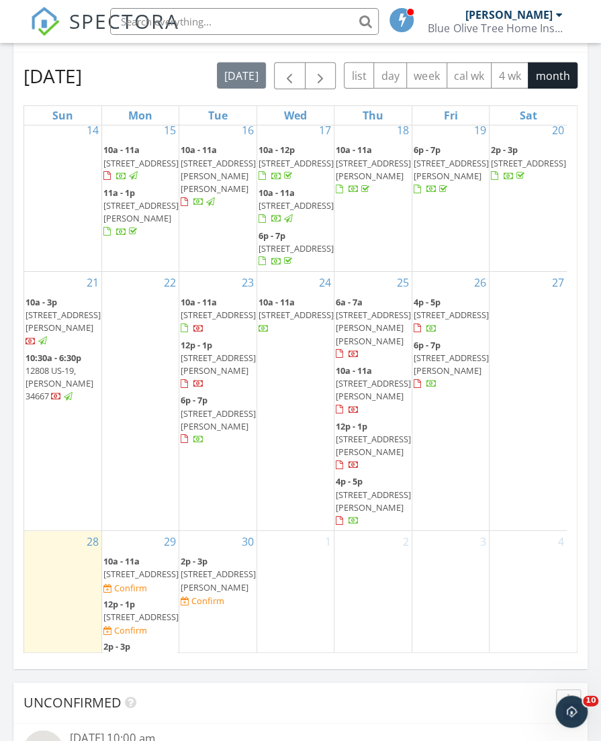
scroll to position [457, 0]
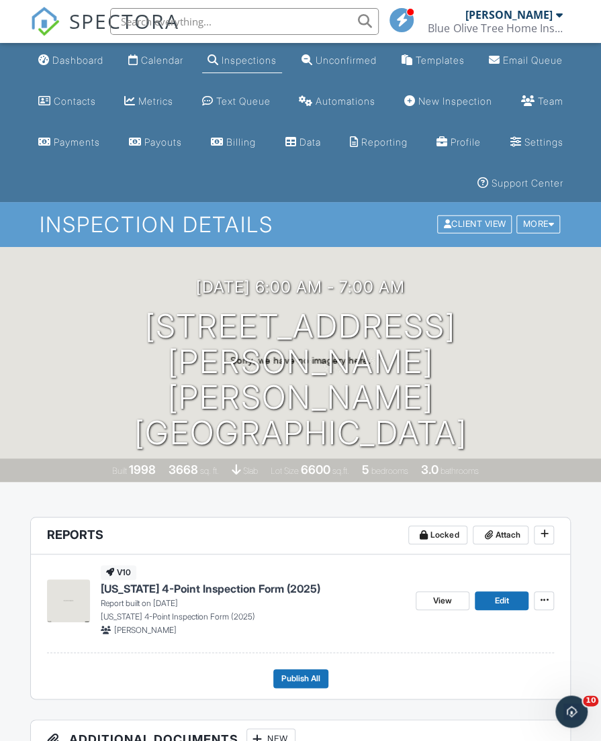
click at [63, 70] on link "Dashboard" at bounding box center [71, 60] width 76 height 25
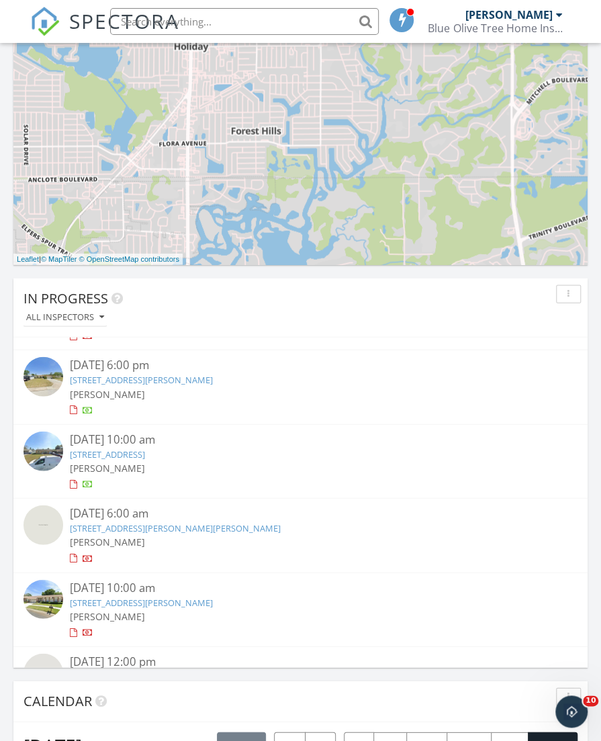
scroll to position [124, 0]
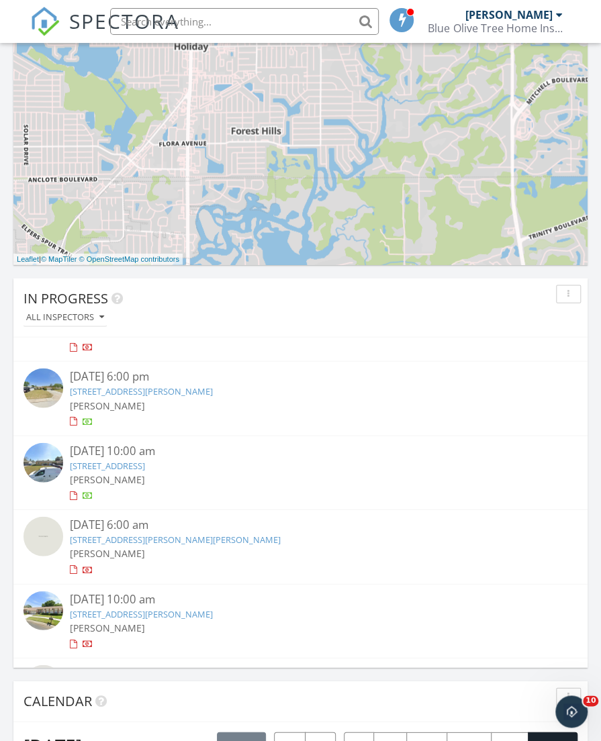
click at [82, 546] on div "[PERSON_NAME]" at bounding box center [301, 553] width 462 height 14
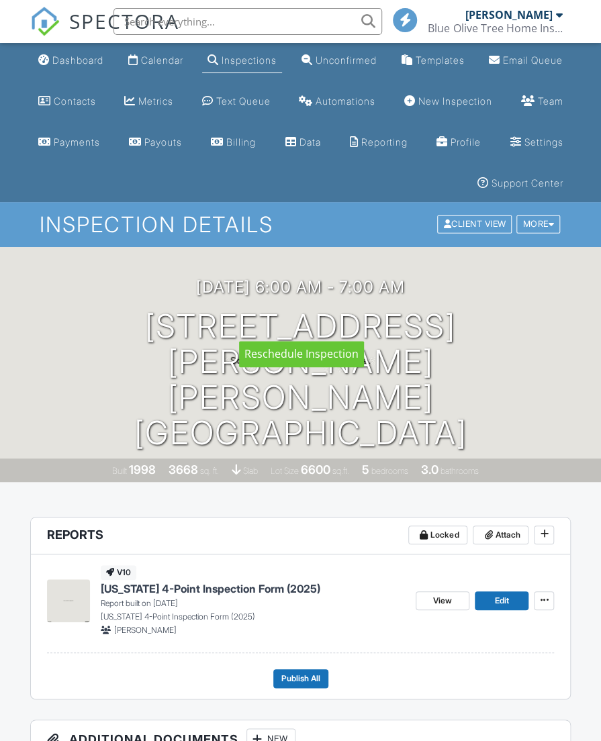
click at [269, 296] on h3 "09/25/2025 6:00 am - 7:00 am" at bounding box center [300, 287] width 209 height 18
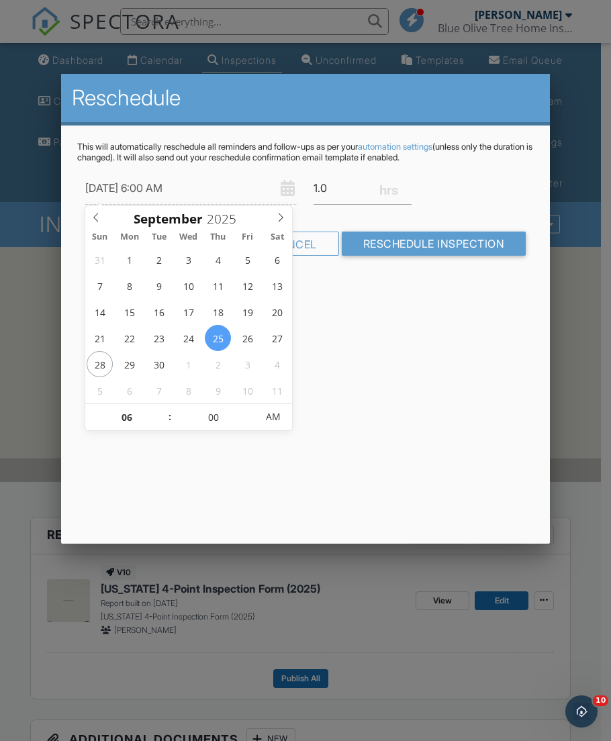
type input "09/25/2025 6:00 PM"
click at [278, 415] on span "AM" at bounding box center [272, 417] width 37 height 27
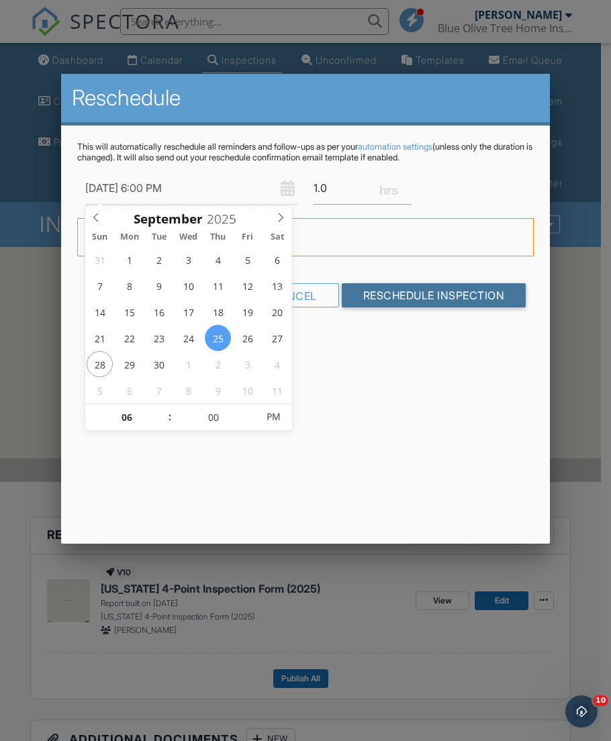
click at [418, 291] on input "Reschedule Inspection" at bounding box center [434, 295] width 185 height 24
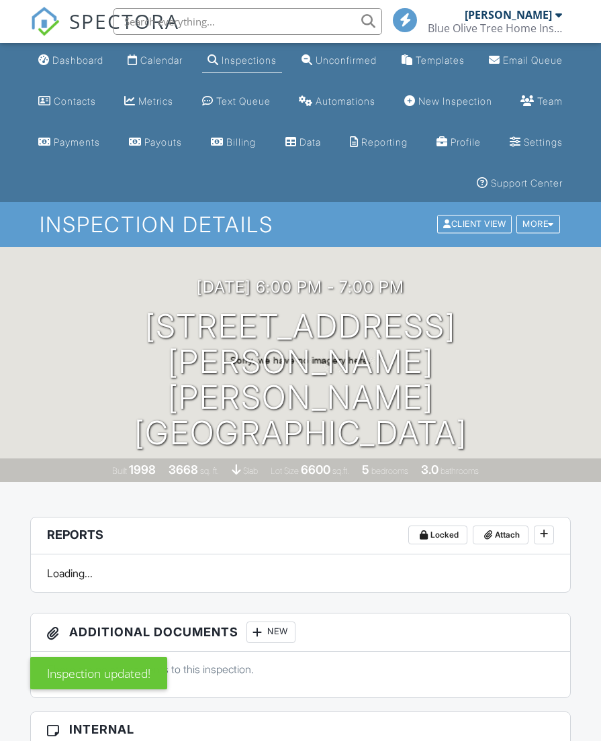
click at [67, 71] on link "Dashboard" at bounding box center [71, 60] width 76 height 25
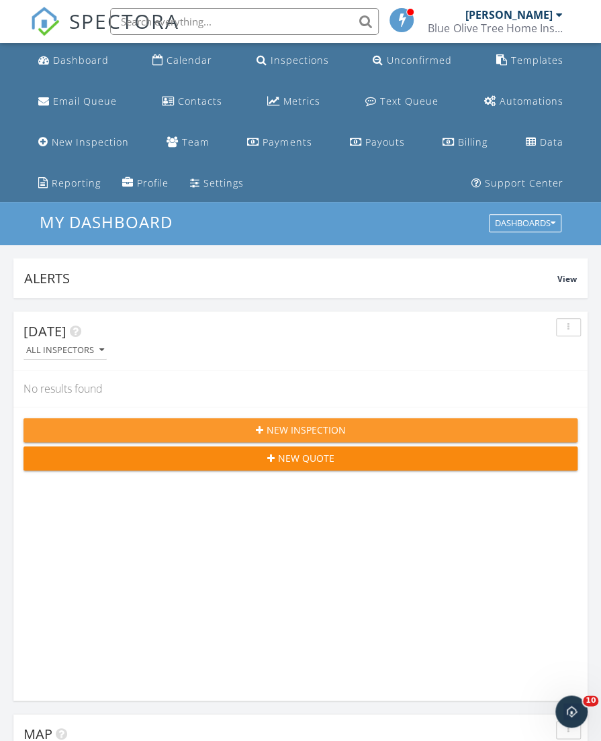
click at [365, 430] on div "New Inspection" at bounding box center [300, 430] width 532 height 14
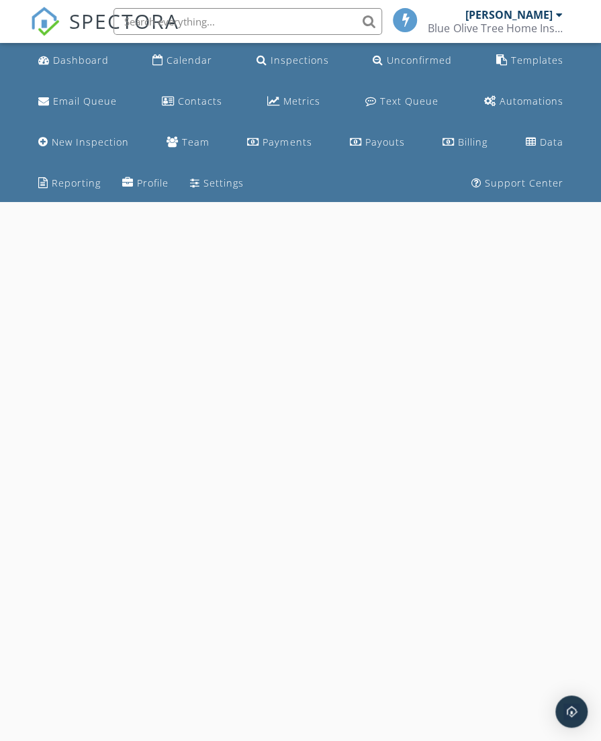
select select "8"
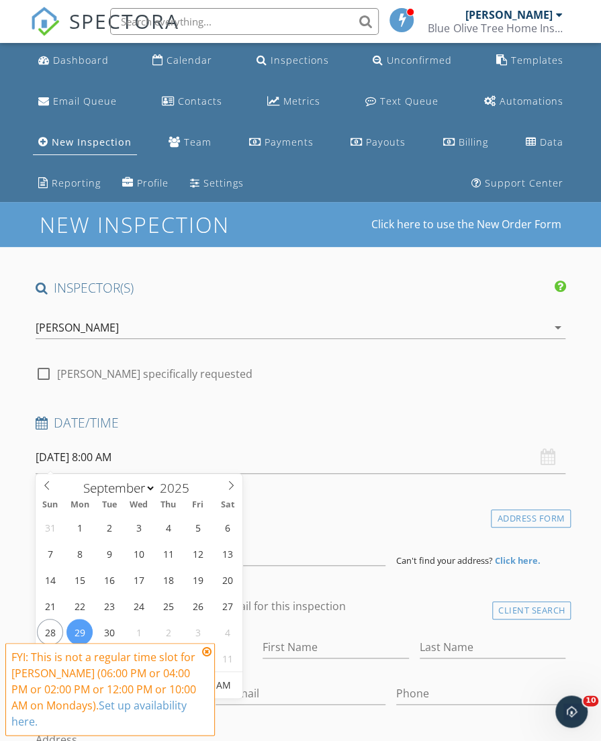
click at [243, 452] on input "[DATE] 8:00 AM" at bounding box center [301, 457] width 530 height 33
type input "[DATE] 8:00 AM"
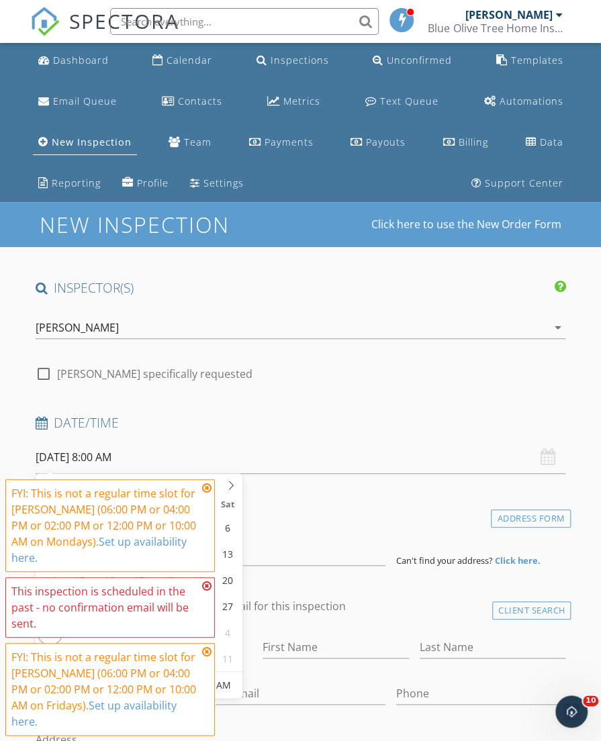
type input "10"
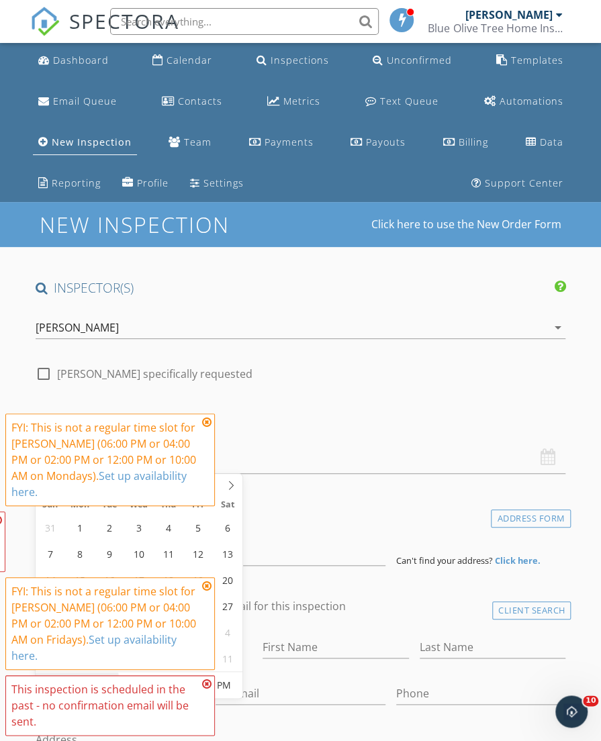
click at [222, 684] on span "PM" at bounding box center [223, 685] width 37 height 27
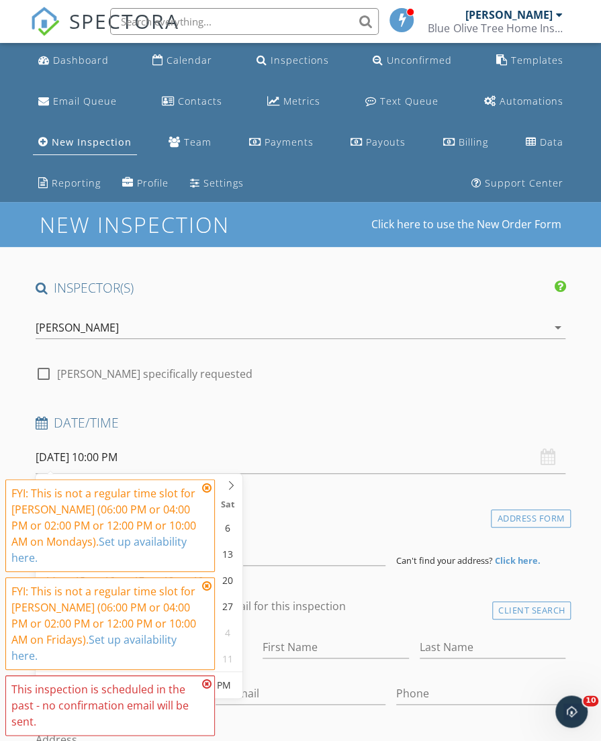
click at [207, 682] on icon at bounding box center [206, 684] width 9 height 11
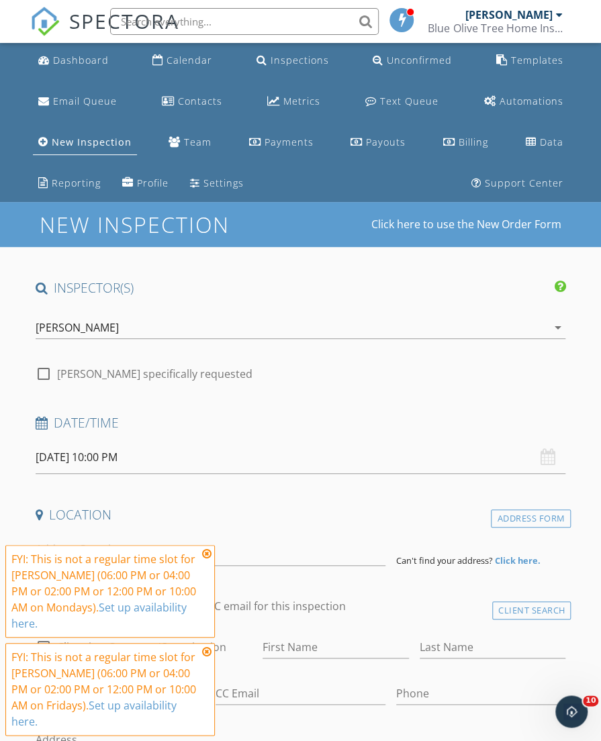
click at [207, 653] on icon at bounding box center [206, 652] width 9 height 11
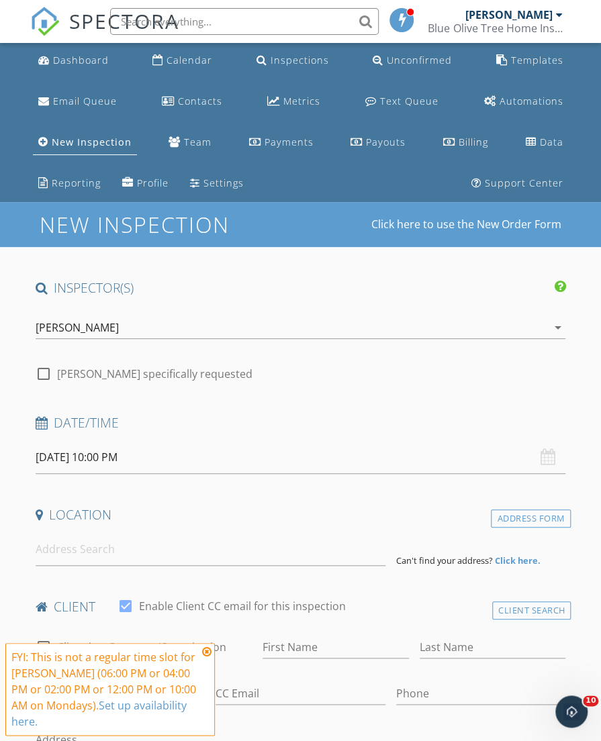
click at [207, 652] on icon at bounding box center [206, 652] width 9 height 11
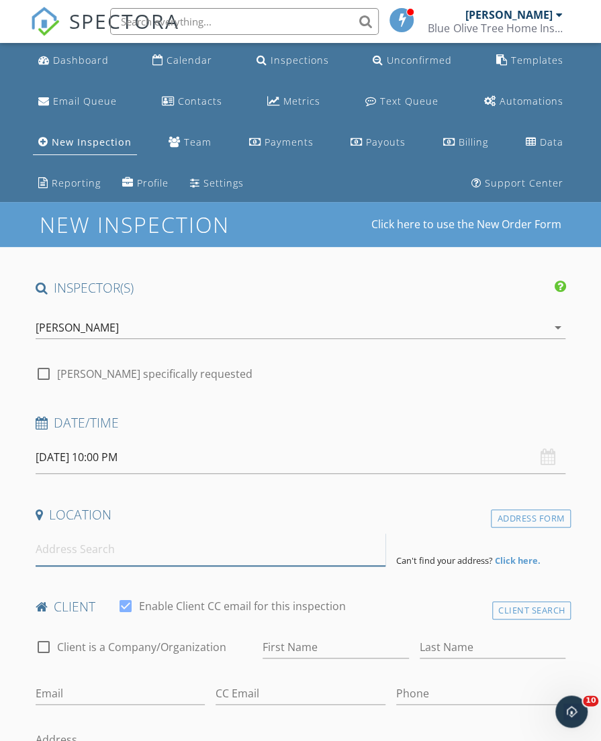
click at [81, 553] on input at bounding box center [211, 549] width 350 height 33
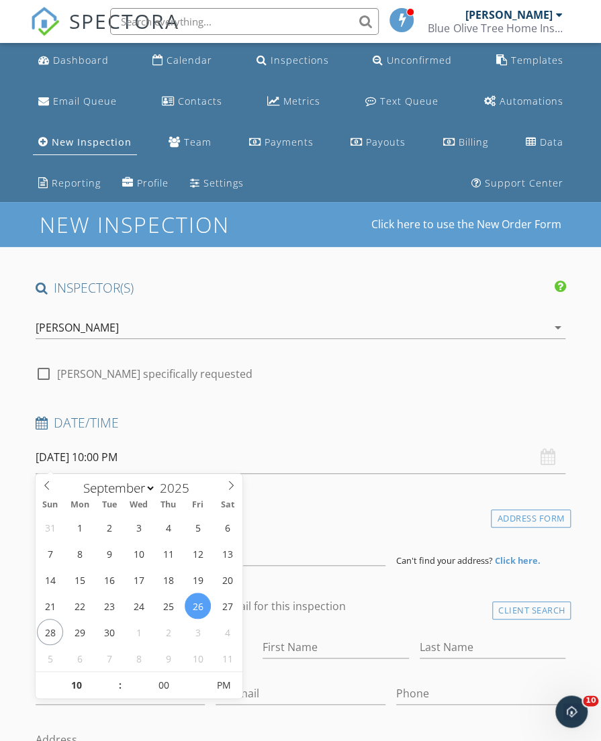
click at [120, 458] on input "09/26/2025 10:00 PM" at bounding box center [301, 457] width 530 height 33
type input "09/26/2025 10:00 AM"
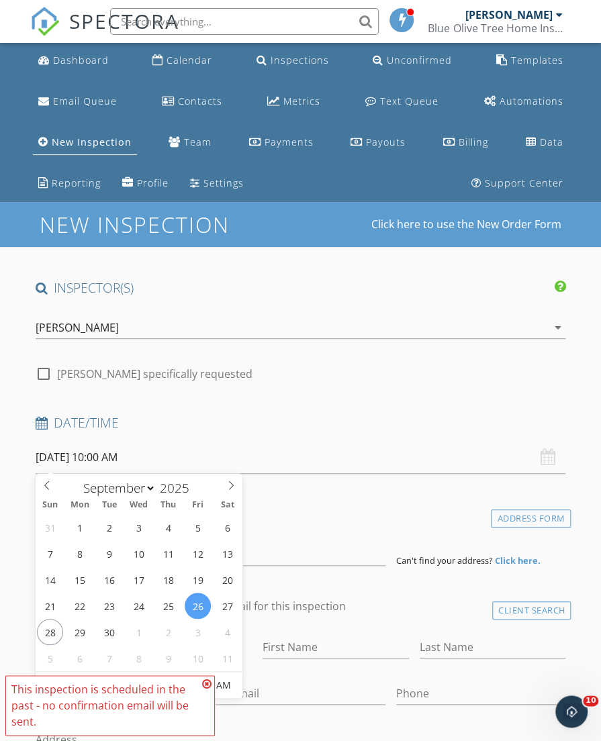
click at [230, 673] on span "AM" at bounding box center [223, 685] width 37 height 27
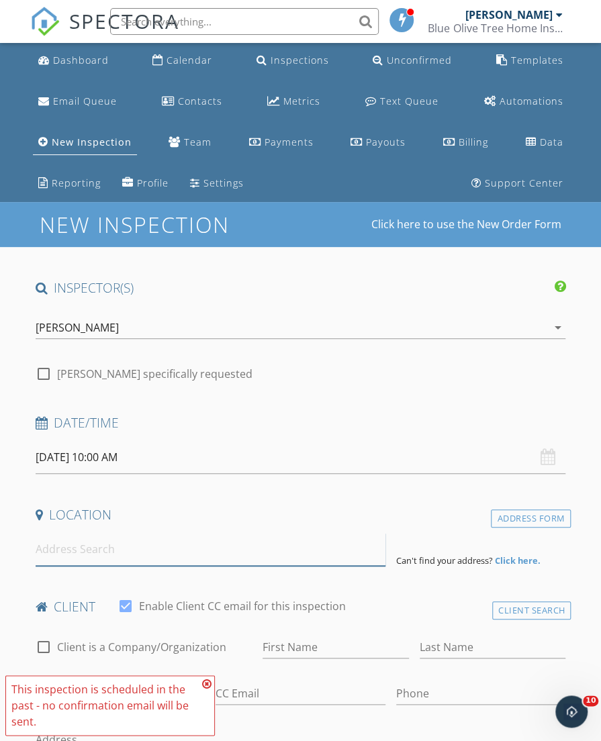
click at [267, 554] on input at bounding box center [211, 549] width 350 height 33
paste input "9320 Mangrove Ct, Tampa, FL 33647, USA"
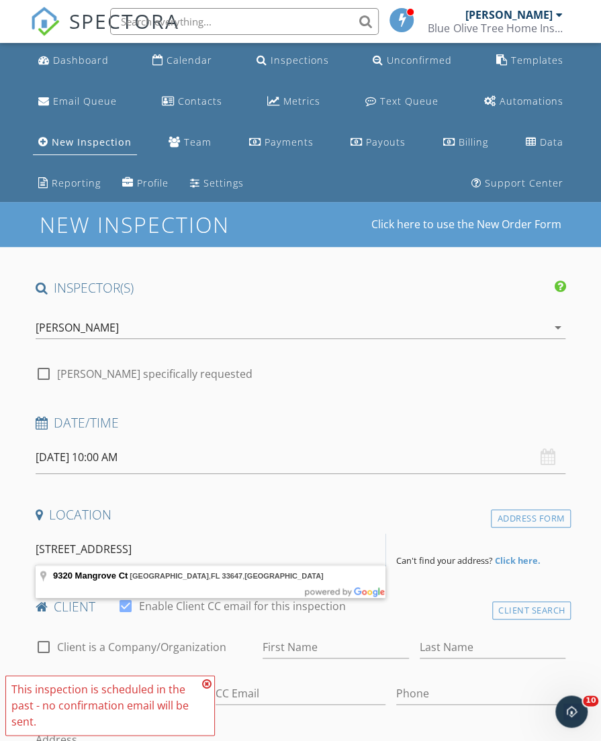
type input "9320 Mangrove Ct, Tampa, FL 33647, USA"
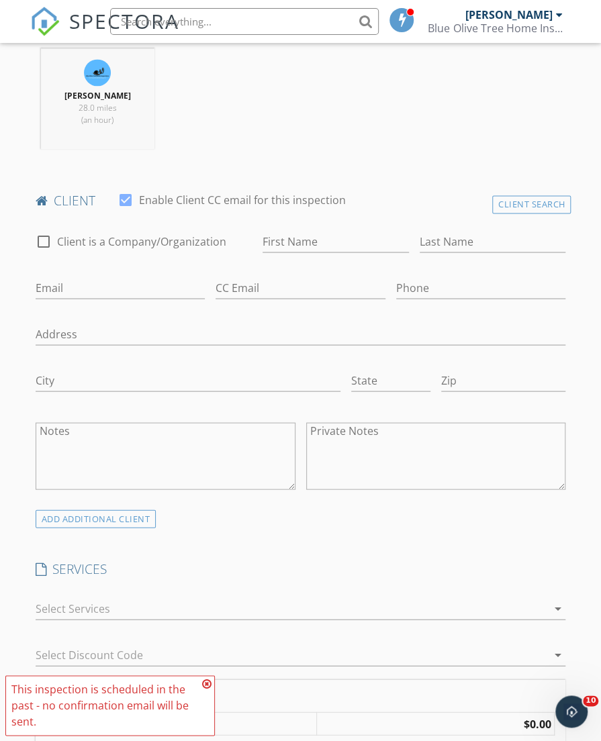
scroll to position [671, 0]
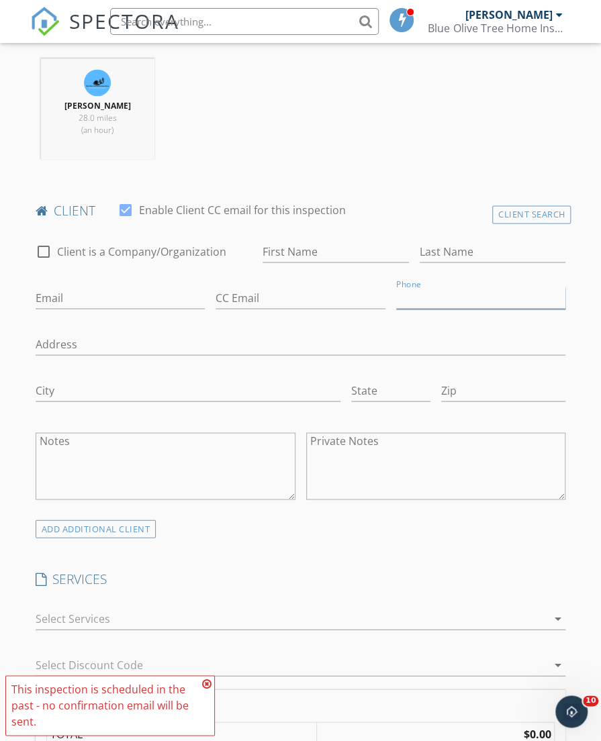
click at [454, 303] on input "Phone" at bounding box center [481, 298] width 170 height 22
paste input "813-469-5756"
type input "813-469-5756"
click at [273, 250] on input "First Name" at bounding box center [336, 251] width 146 height 22
paste input "Chakradhar Chandaluri 813-469-5756 Chakradhar.chandaluri@gmail.com"
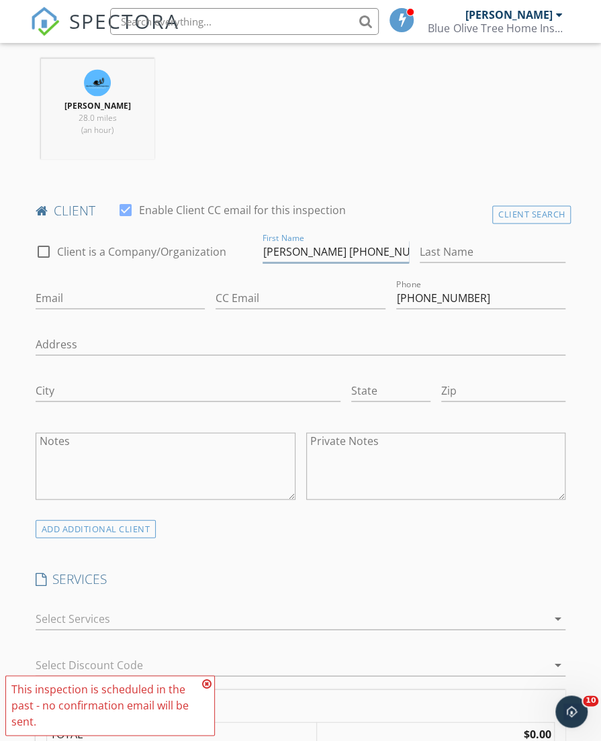
scroll to position [0, 218]
drag, startPoint x: 262, startPoint y: 249, endPoint x: 145, endPoint y: 246, distance: 116.9
click at [145, 246] on div "check_box_outline_blank Client is a Company/Organization First Name Chakradhar …" at bounding box center [300, 375] width 541 height 290
click at [293, 250] on input "Chakradhar Chandaluri 813-469-5756 Chakradhar.chandaluri@gmail.com" at bounding box center [336, 251] width 146 height 22
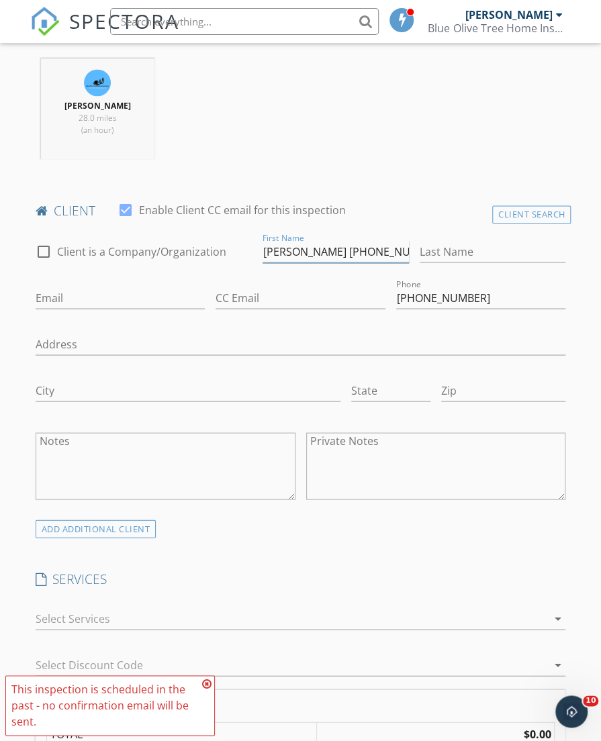
drag, startPoint x: 293, startPoint y: 250, endPoint x: 171, endPoint y: 263, distance: 122.8
click at [171, 263] on div "check_box_outline_blank Client is a Company/Organization First Name Chakradhar …" at bounding box center [300, 375] width 541 height 290
click at [369, 250] on input "Chakradhar Chandaluri 813-469-5756 Chakradhar.chandaluri@gmail.com" at bounding box center [336, 251] width 146 height 22
drag, startPoint x: 318, startPoint y: 249, endPoint x: 378, endPoint y: 249, distance: 59.8
click at [378, 250] on input "Chakradhar Chandaluri 813-469-5756 Chakradhar.chandaluri@gmail.com" at bounding box center [336, 251] width 146 height 22
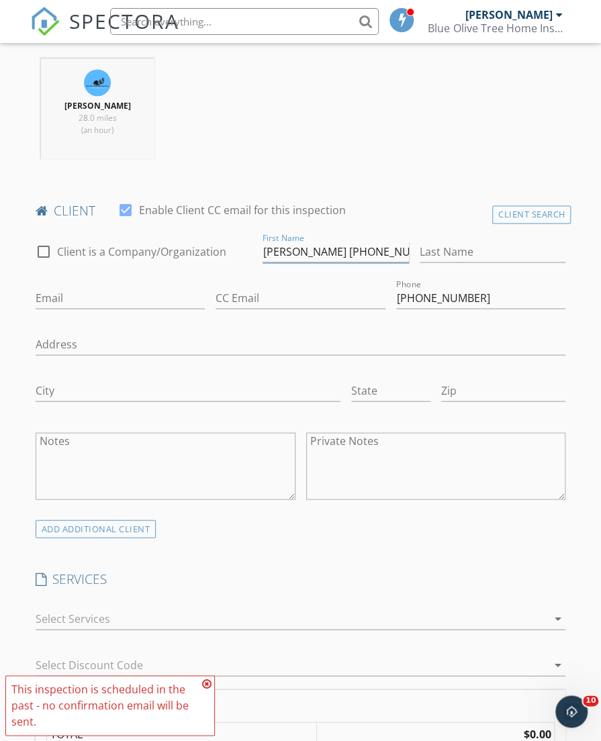
type input "Chakradhar 813-469-5756 Chakradhar.chandaluri@gmail.com"
click at [458, 248] on input "Last Name" at bounding box center [493, 251] width 146 height 22
paste input "Chandaluri"
type input "Chandaluri"
drag, startPoint x: 318, startPoint y: 247, endPoint x: 389, endPoint y: 232, distance: 72.7
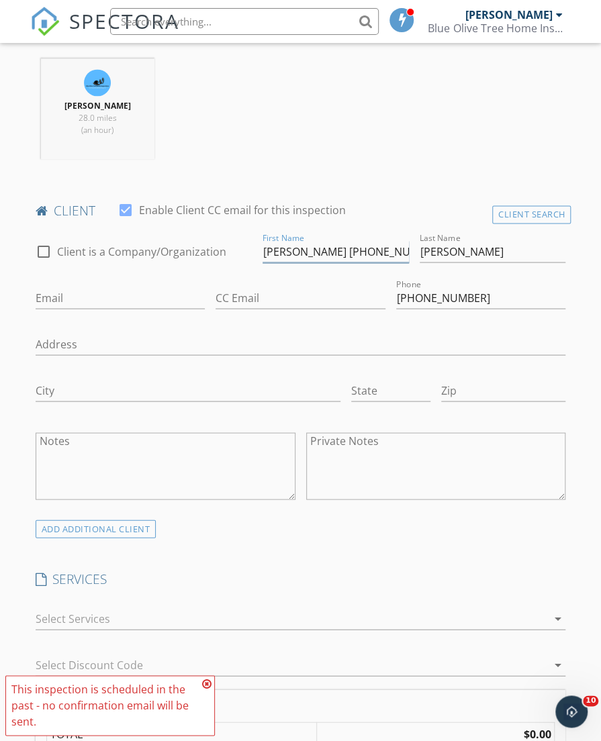
click at [389, 232] on div "First Name Chakradhar 813-469-5756 Chakradhar.chandaluri@gmail.com" at bounding box center [336, 254] width 146 height 44
drag, startPoint x: 317, startPoint y: 249, endPoint x: 513, endPoint y: 292, distance: 200.7
click at [513, 292] on div "check_box_outline_blank Client is a Company/Organization First Name Chakradhar …" at bounding box center [300, 375] width 541 height 290
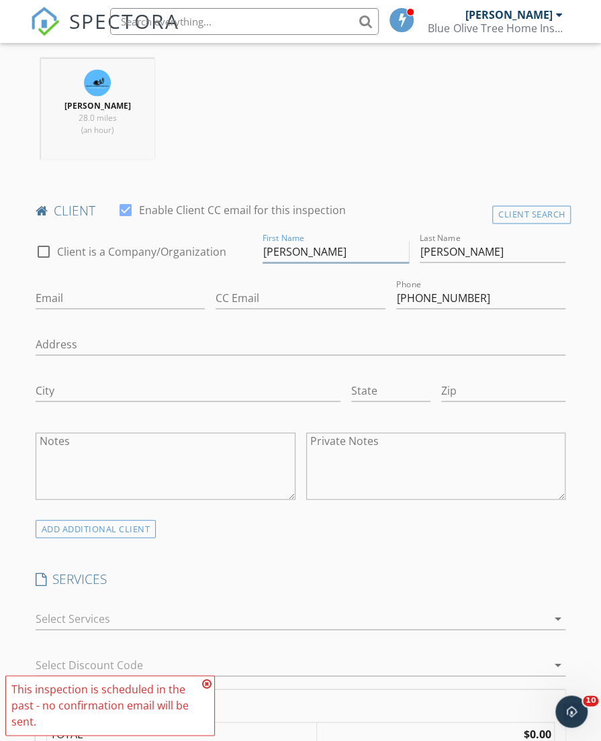
type input "Chakradhar"
click at [149, 289] on input "Email" at bounding box center [121, 298] width 170 height 22
paste input "Chakradhar.chandaluri@gmail.com"
type input "Chakradhar.chandaluri@gmail.com"
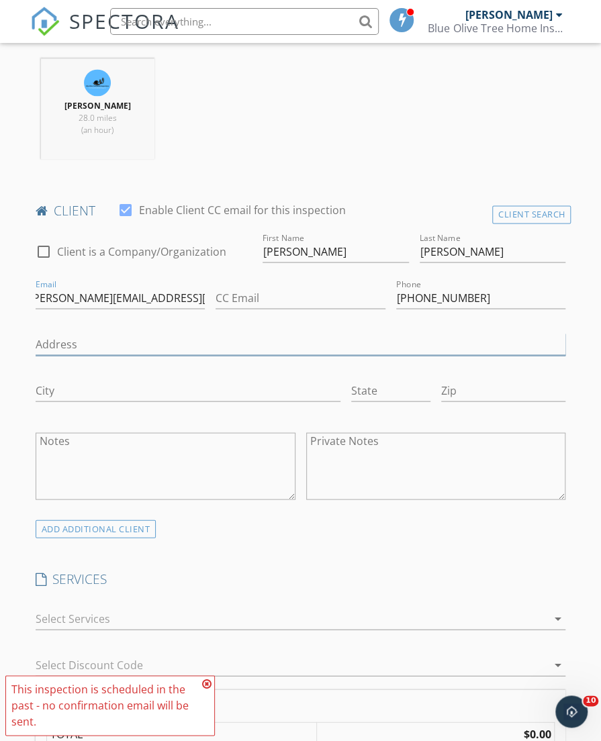
scroll to position [0, 0]
click at [183, 336] on input "Address" at bounding box center [301, 344] width 530 height 22
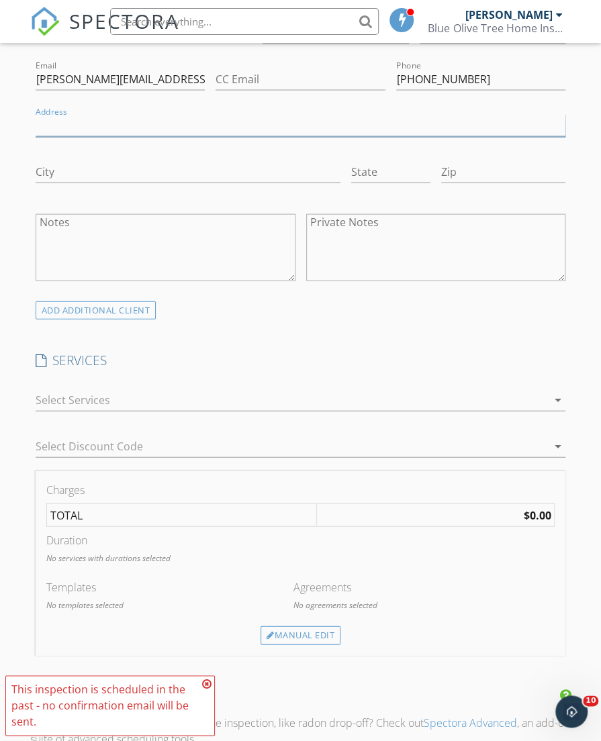
scroll to position [884, 0]
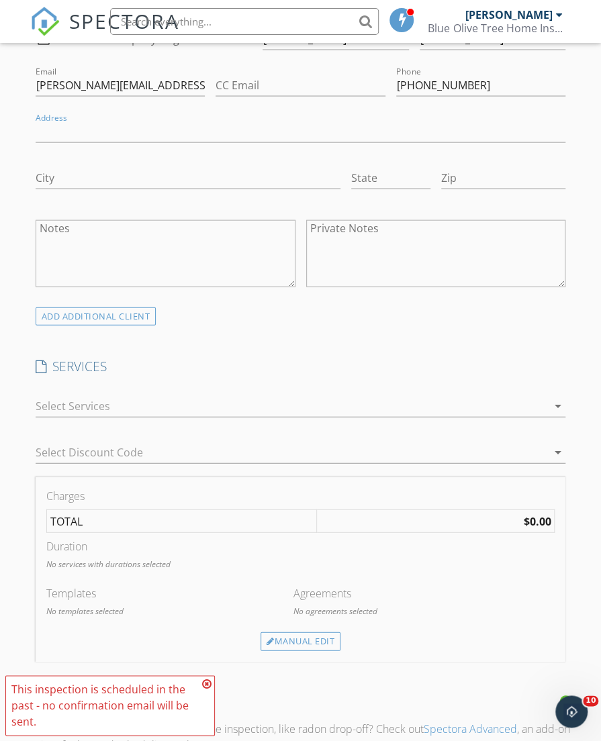
click at [399, 402] on div at bounding box center [292, 405] width 512 height 21
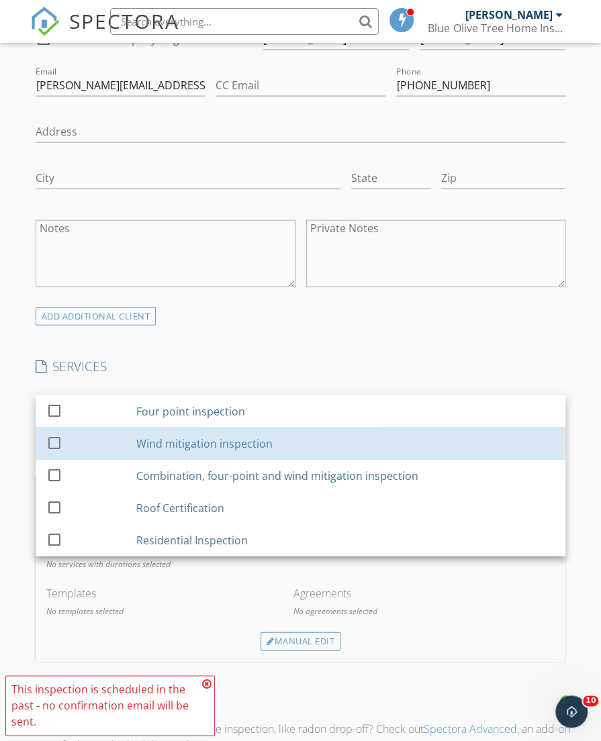
click at [364, 433] on div "Wind mitigation inspection" at bounding box center [345, 443] width 418 height 27
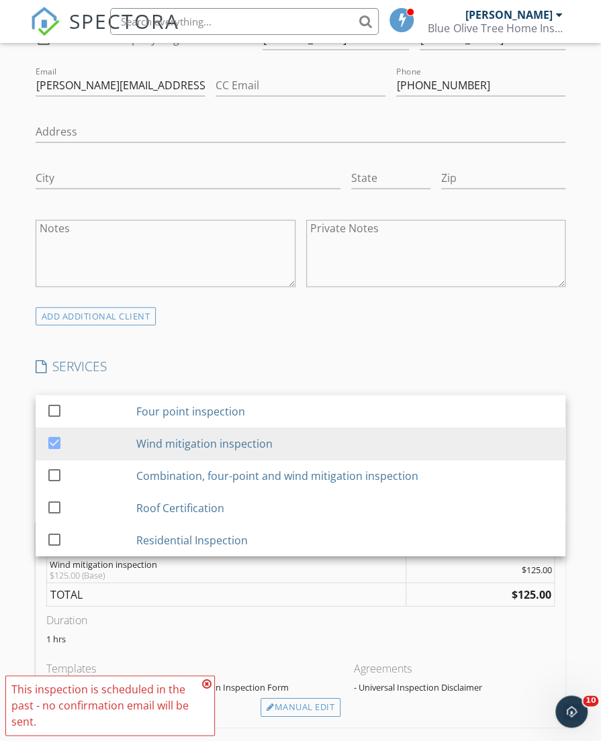
click at [263, 359] on h4 "SERVICES" at bounding box center [301, 365] width 530 height 17
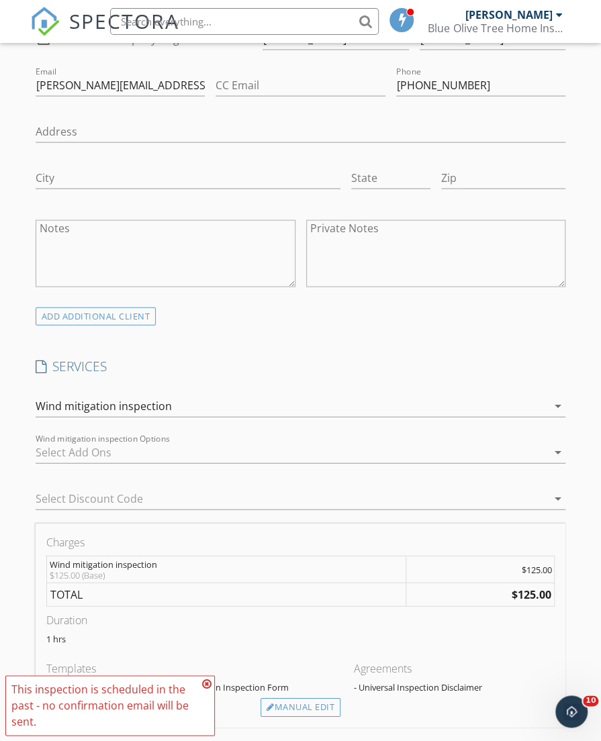
click at [191, 433] on div "check_box_outline_blank Rush Filing check_box_outline_blank Tampa Bay Roofing c…" at bounding box center [301, 455] width 530 height 44
click at [176, 441] on div at bounding box center [292, 451] width 512 height 21
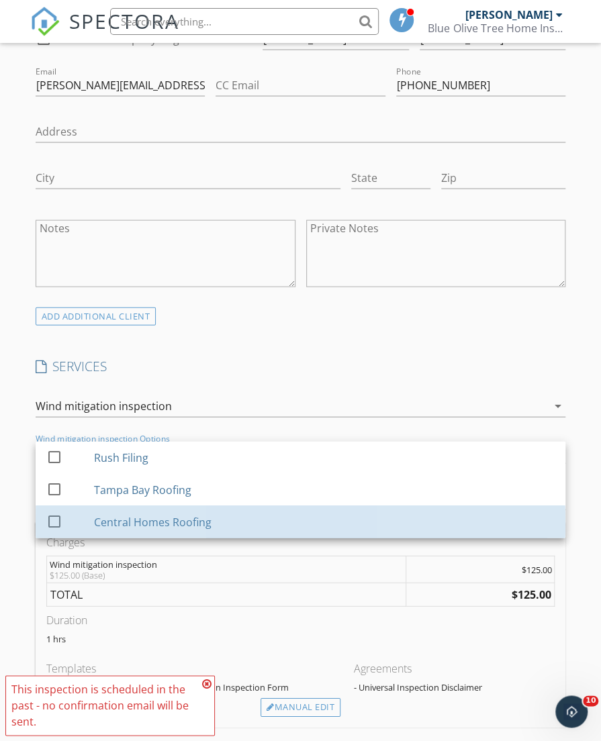
click at [161, 514] on div "Central Homes Roofing" at bounding box center [153, 522] width 118 height 16
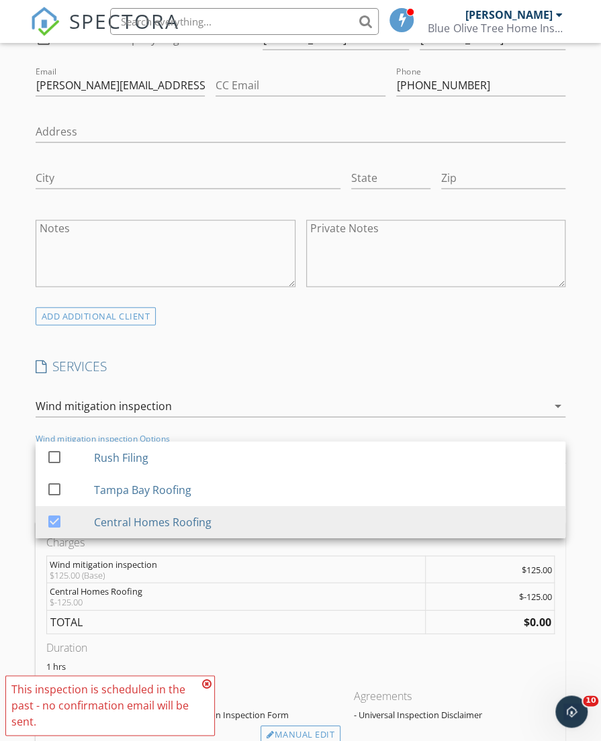
click at [277, 342] on div "INSPECTOR(S) check_box Matthew Kristof PRIMARY Matthew Kristof arrow_drop_down …" at bounding box center [300, 526] width 541 height 2260
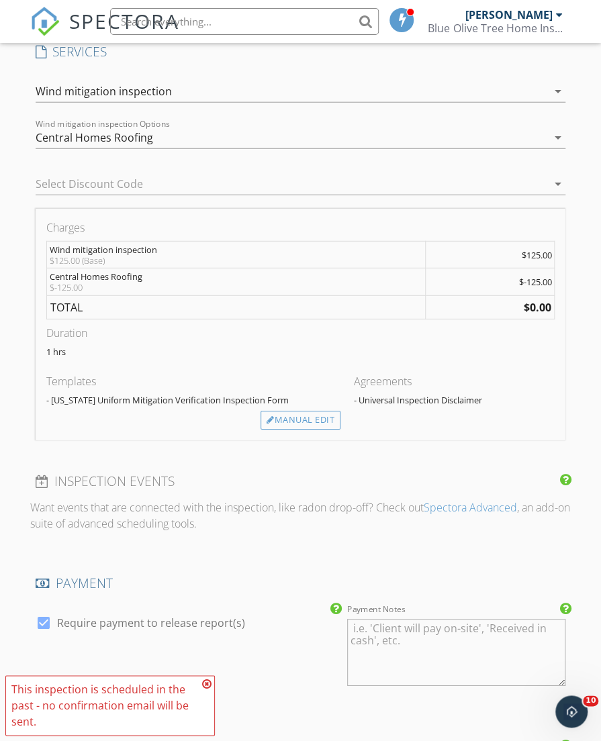
scroll to position [1177, 0]
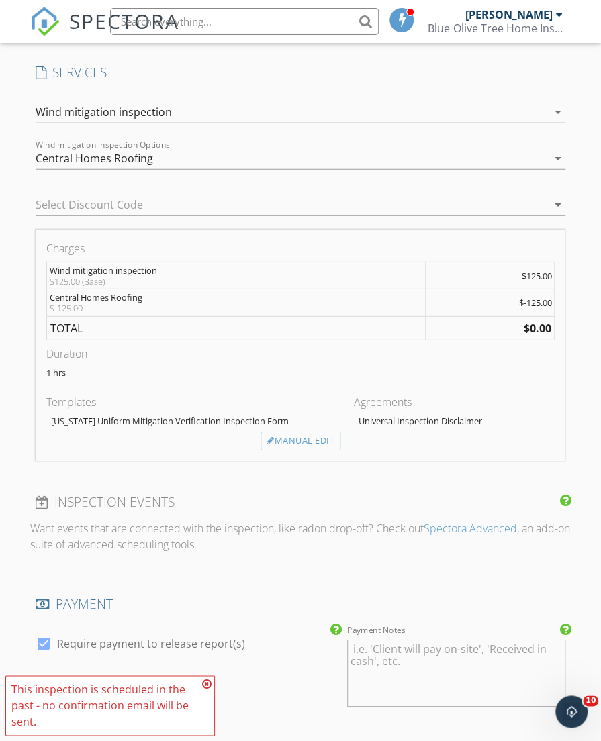
click at [547, 596] on h4 "PAYMENT" at bounding box center [301, 604] width 530 height 17
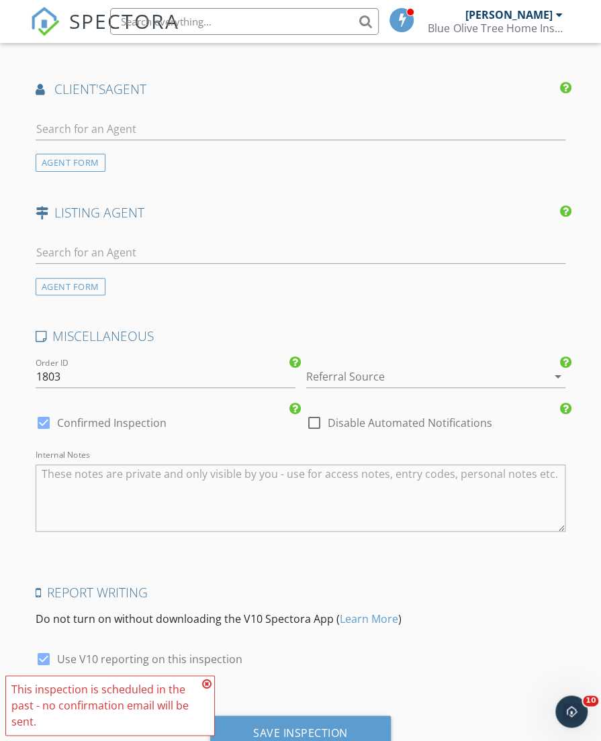
scroll to position [1851, 0]
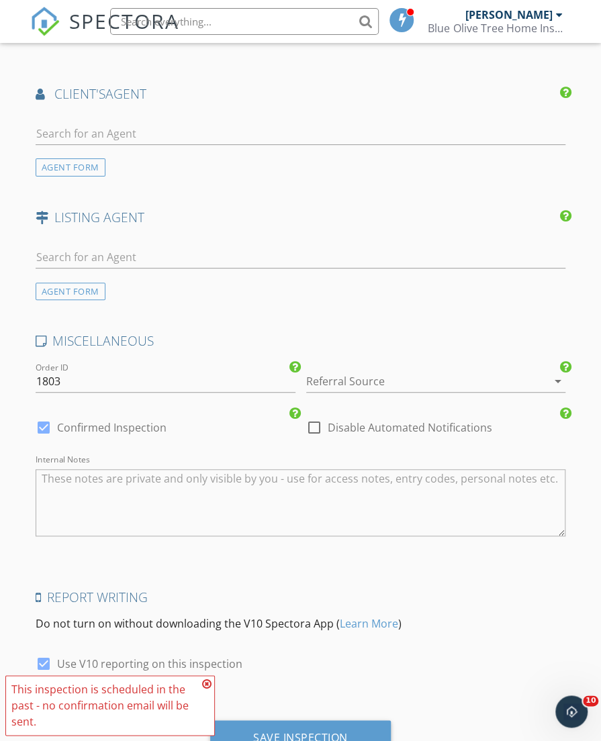
click at [336, 733] on div "Save Inspection" at bounding box center [300, 737] width 95 height 13
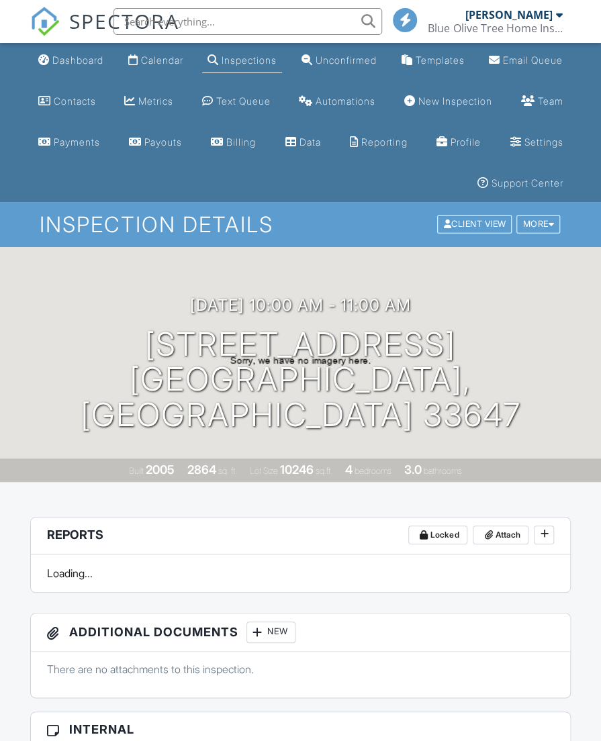
click at [56, 69] on link "Dashboard" at bounding box center [71, 60] width 76 height 25
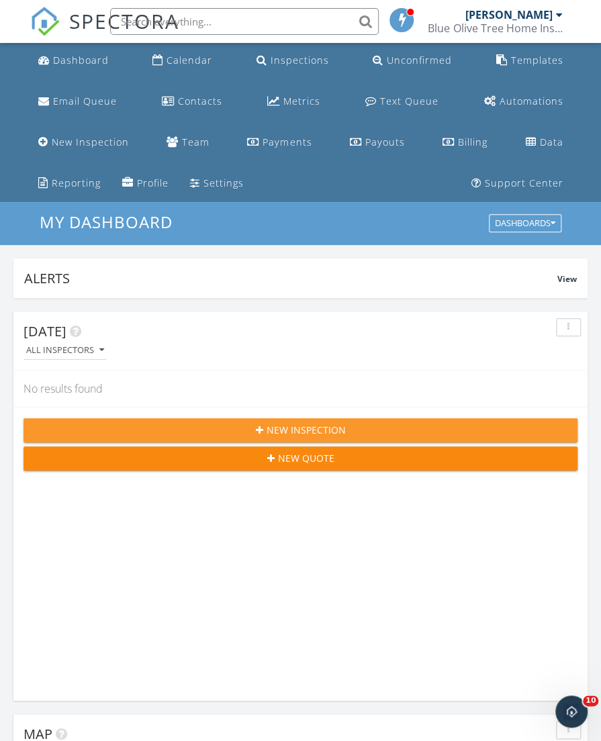
click at [365, 428] on div "New Inspection" at bounding box center [300, 430] width 532 height 14
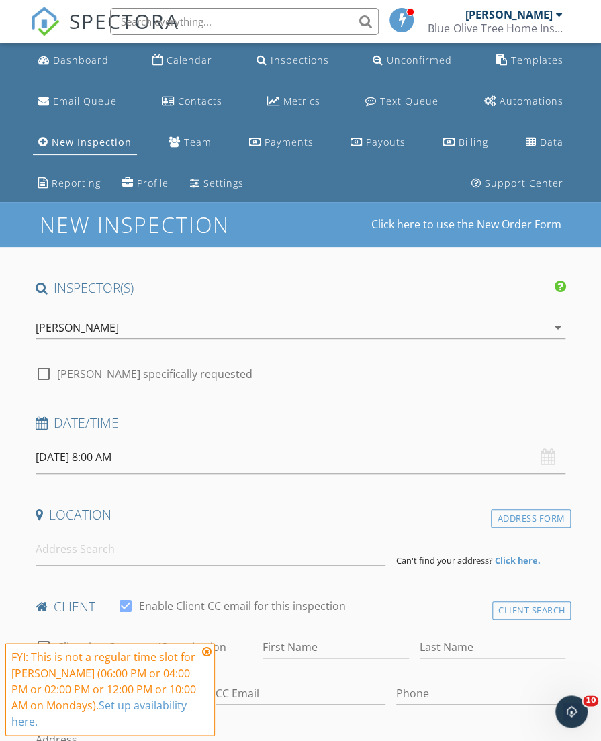
click at [98, 456] on input "09/29/2025 8:00 AM" at bounding box center [301, 457] width 530 height 33
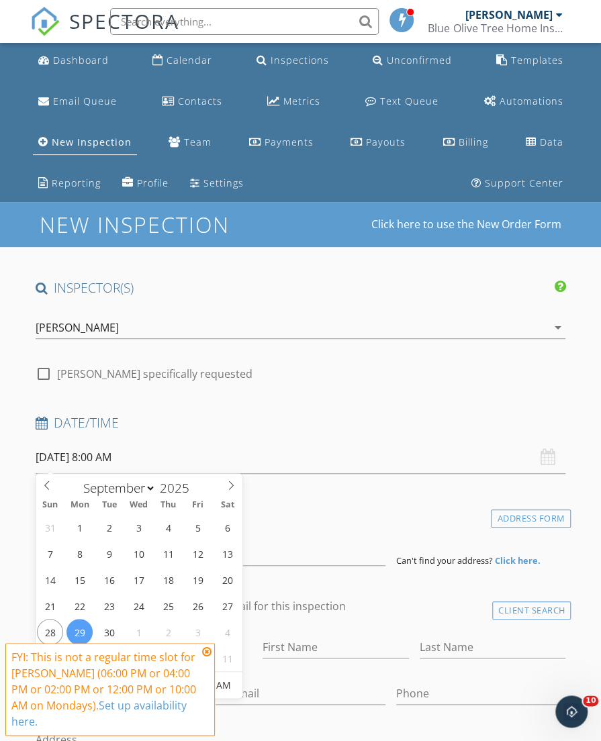
type input "09/26/2025 8:00 AM"
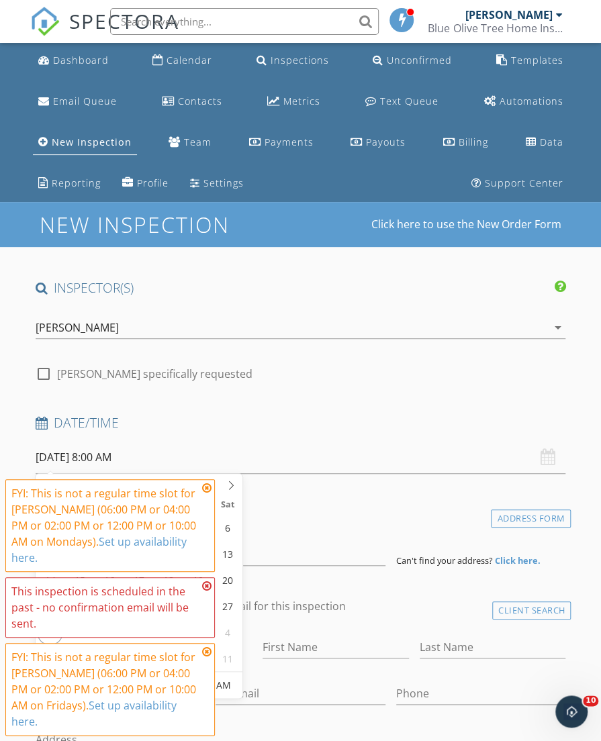
type input "1130"
type input "09/26/2025 6:00 AM"
click at [206, 489] on icon at bounding box center [206, 488] width 9 height 11
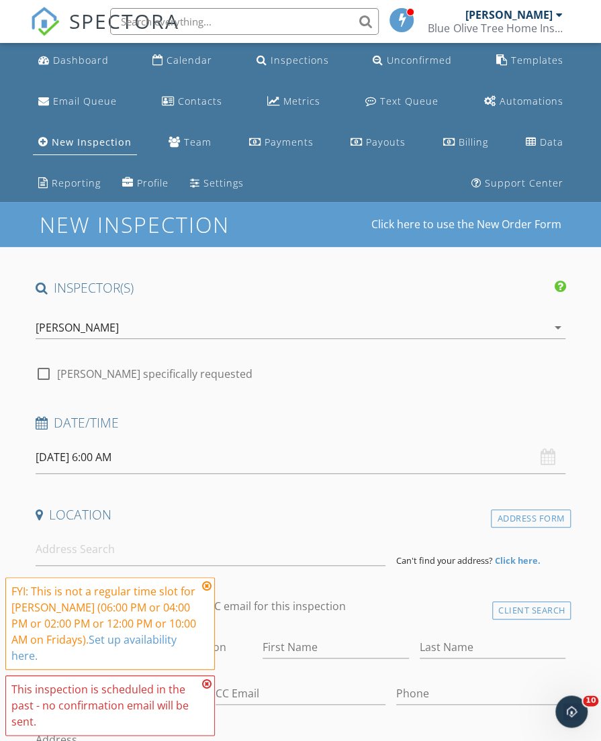
click at [208, 587] on icon at bounding box center [206, 586] width 9 height 11
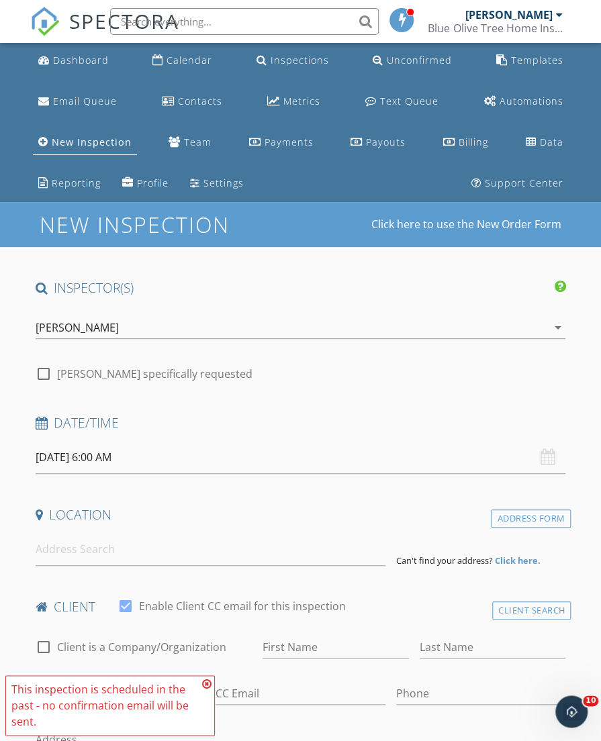
click at [207, 683] on icon at bounding box center [206, 684] width 9 height 11
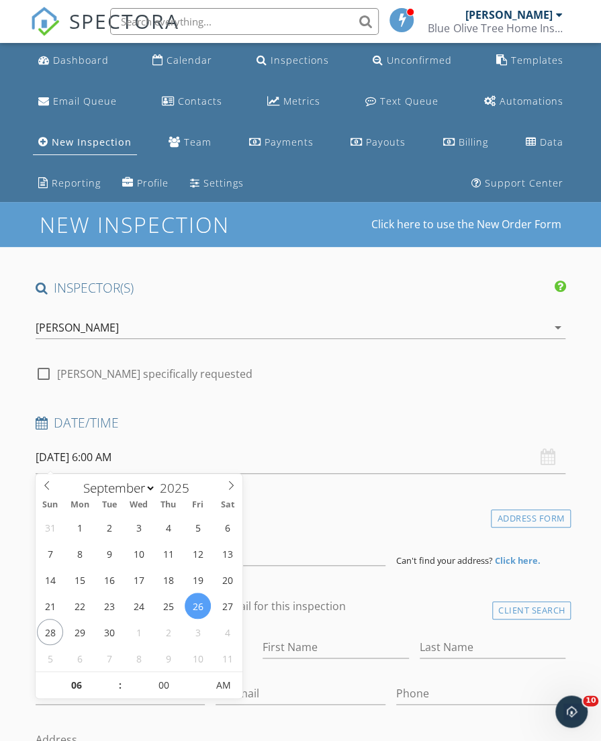
click at [85, 454] on input "09/26/2025 6:00 AM" at bounding box center [301, 457] width 530 height 33
click at [78, 680] on input "06" at bounding box center [77, 686] width 83 height 27
type input "11"
type input "09/26/2025 11:00 AM"
click at [140, 678] on input "00" at bounding box center [163, 686] width 83 height 27
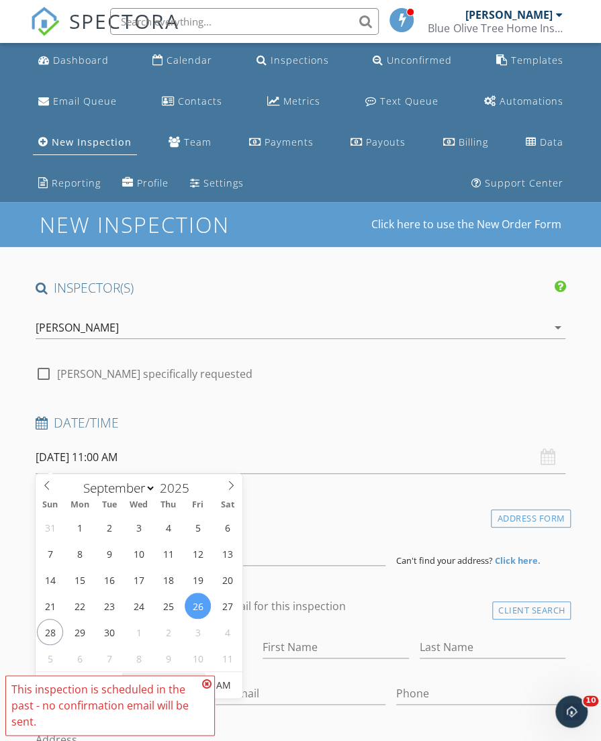
type input "30"
type input "09/26/2025 11:30 AM"
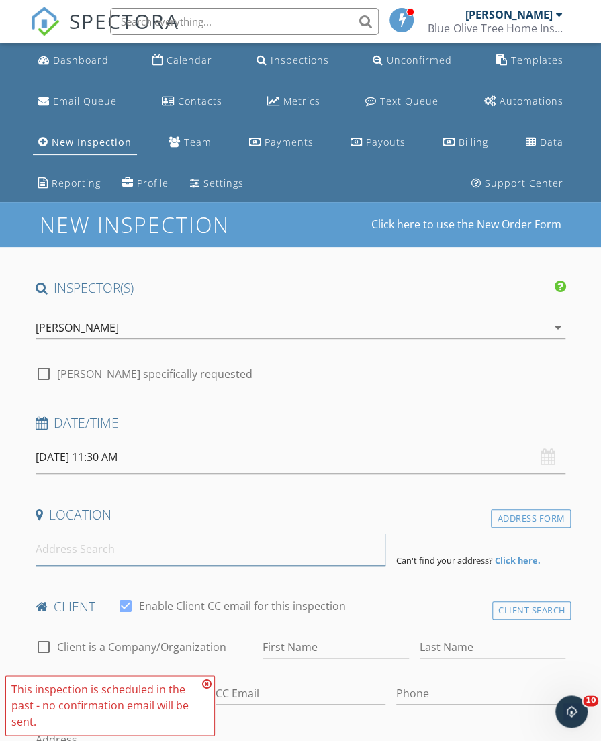
click at [154, 553] on input at bounding box center [211, 549] width 350 height 33
paste input "28417 Tanglewood Dr, Zephyrhills, FL 33543, USA"
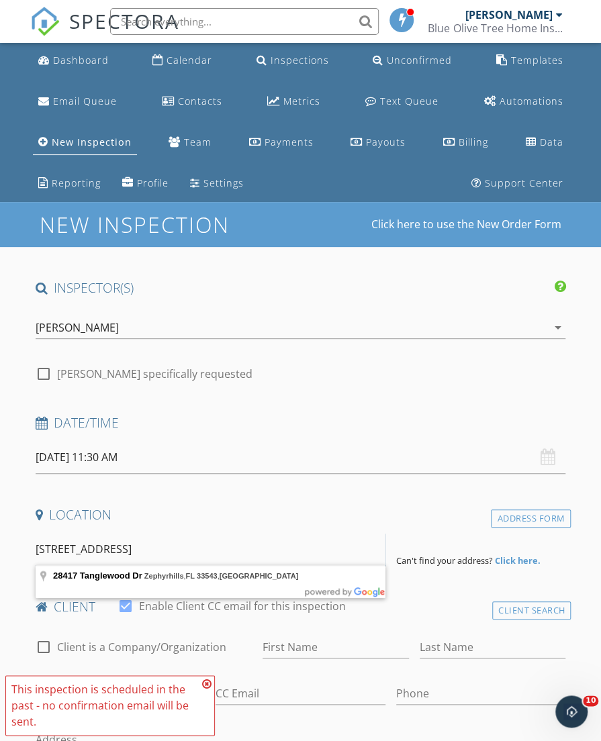
type input "28417 Tanglewood Dr, Zephyrhills, FL 33543, USA"
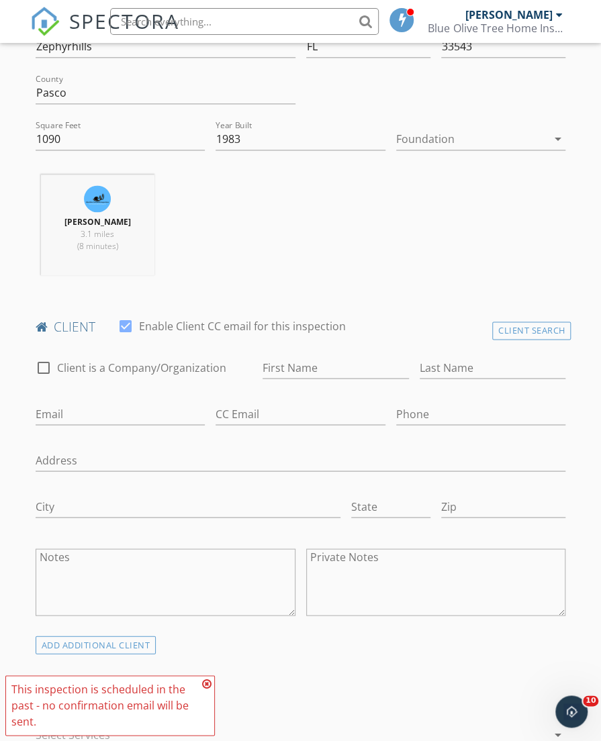
scroll to position [536, 0]
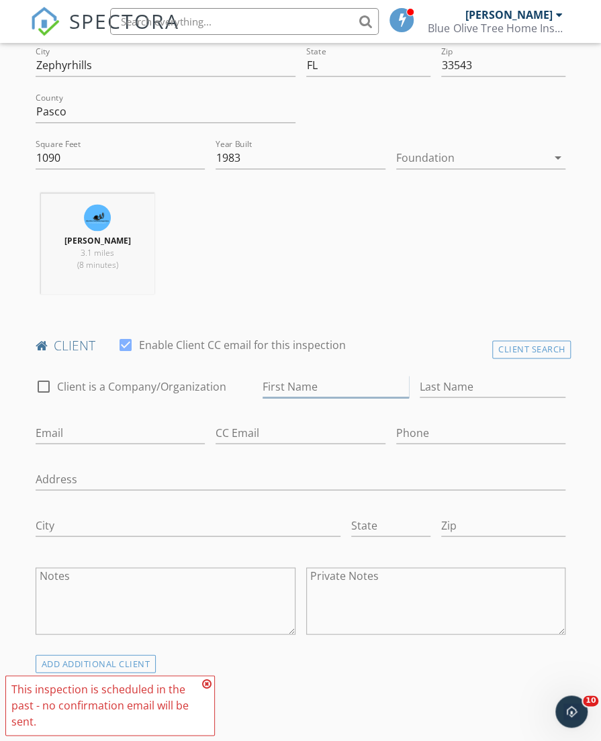
click at [287, 386] on input "First Name" at bounding box center [336, 386] width 146 height 22
paste input "Monty Doman"
drag, startPoint x: 294, startPoint y: 386, endPoint x: 391, endPoint y: 391, distance: 96.8
click at [391, 391] on input "Monty Doman" at bounding box center [336, 386] width 146 height 22
type input "Monty"
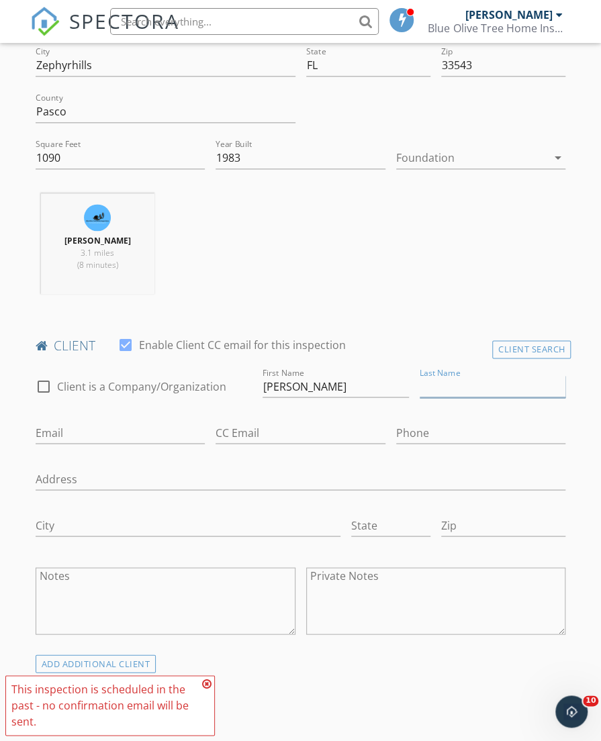
click at [453, 394] on input "Last Name" at bounding box center [493, 386] width 146 height 22
paste input "Doman"
type input "Doman"
click at [87, 424] on input "Email" at bounding box center [121, 433] width 170 height 22
paste input "montydoman@aol.com"
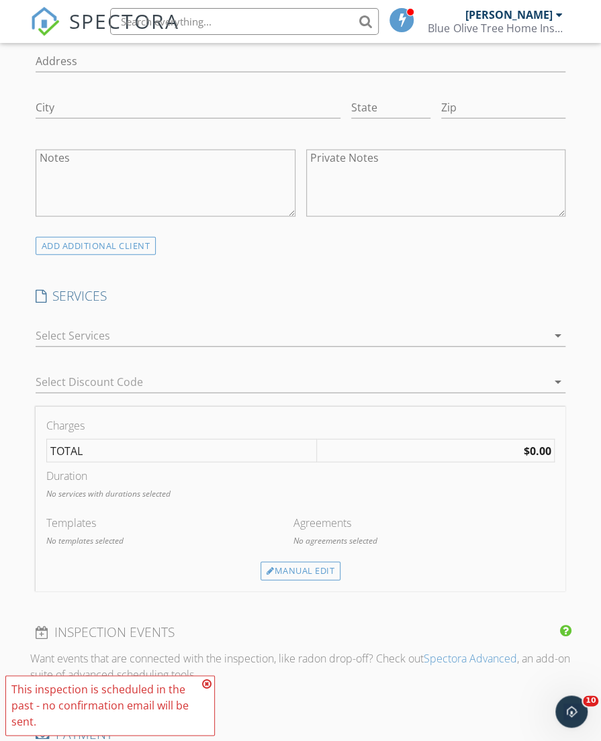
scroll to position [928, 0]
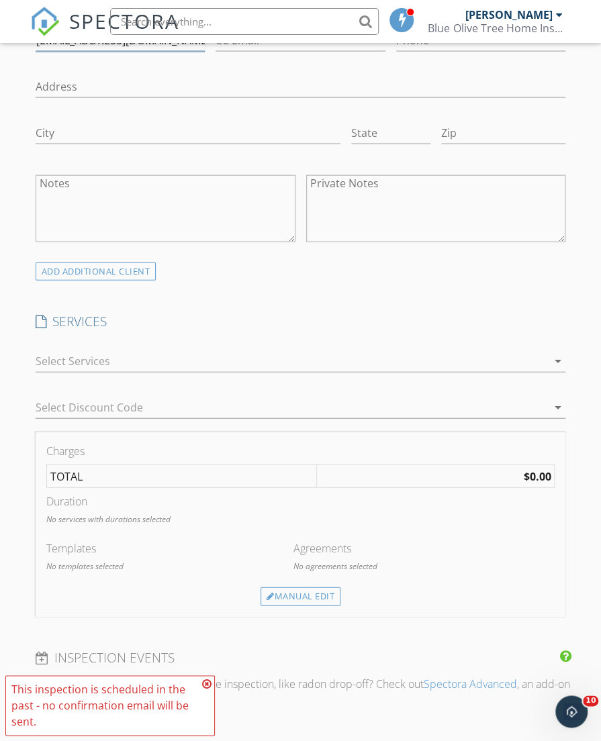
type input "montydoman@aol.com"
click at [371, 355] on div at bounding box center [292, 361] width 512 height 21
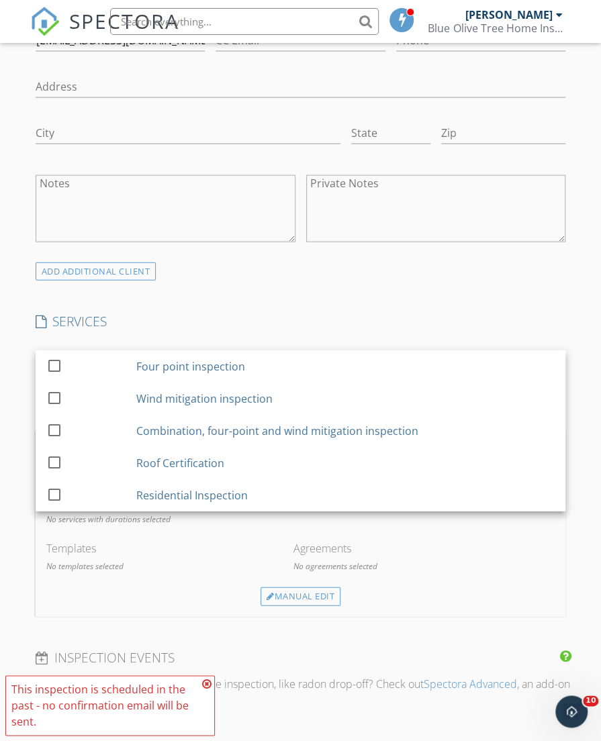
click at [368, 355] on div "Four point inspection" at bounding box center [345, 366] width 418 height 27
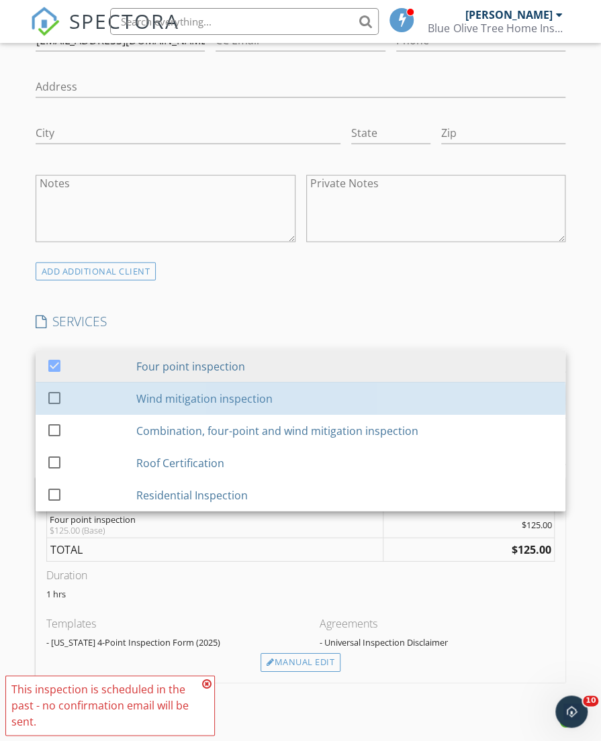
click at [324, 391] on div "Wind mitigation inspection" at bounding box center [345, 398] width 418 height 27
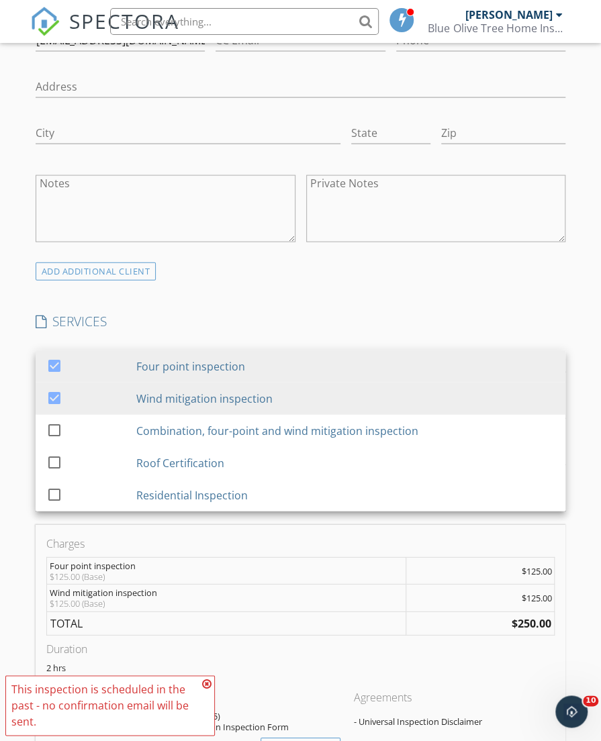
click at [328, 304] on div "INSPECTOR(S) check_box Matthew Kristof PRIMARY Matthew Kristof arrow_drop_down …" at bounding box center [300, 509] width 541 height 2317
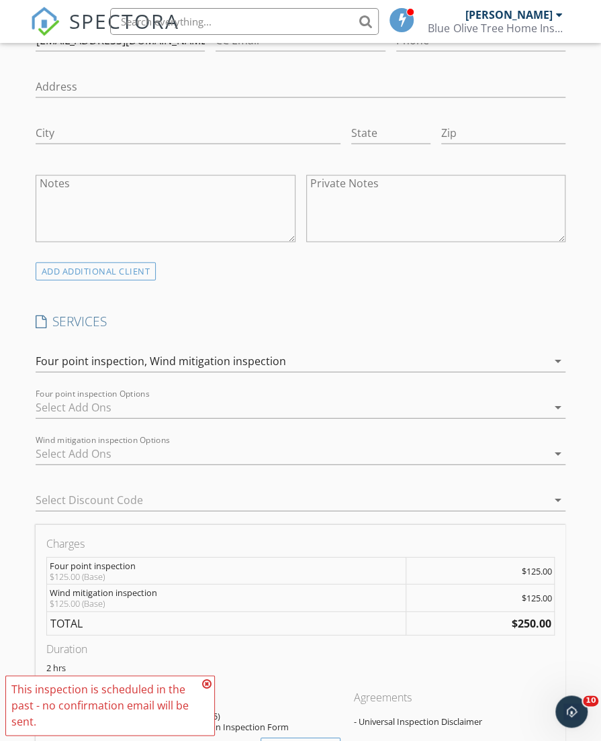
click at [291, 397] on div at bounding box center [292, 407] width 512 height 21
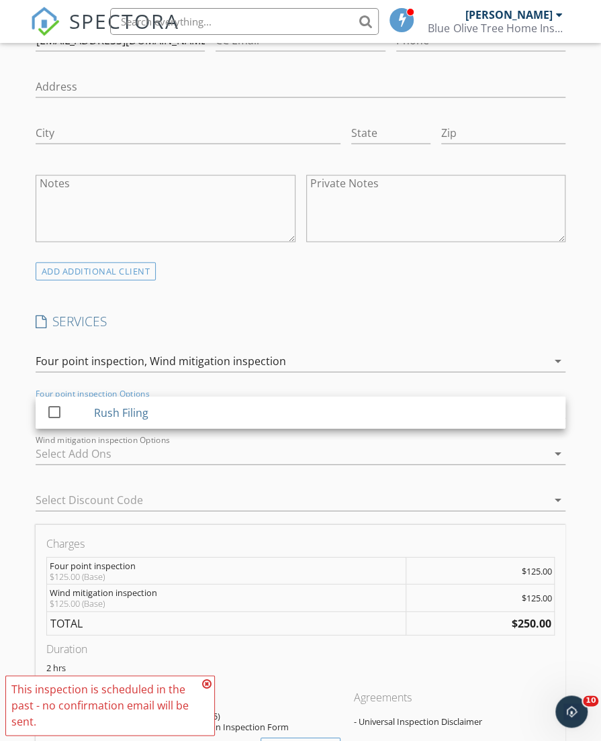
click at [381, 275] on div "ADD ADDITIONAL client" at bounding box center [300, 272] width 541 height 18
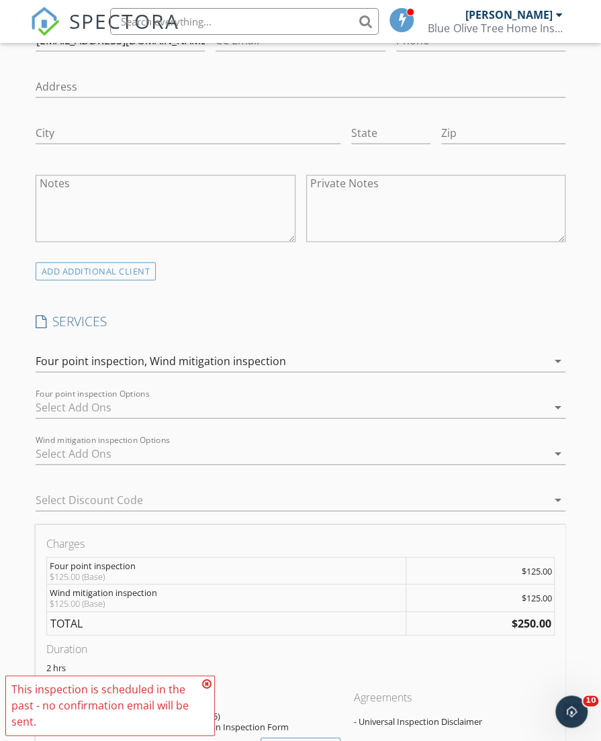
click at [278, 452] on div at bounding box center [292, 453] width 512 height 21
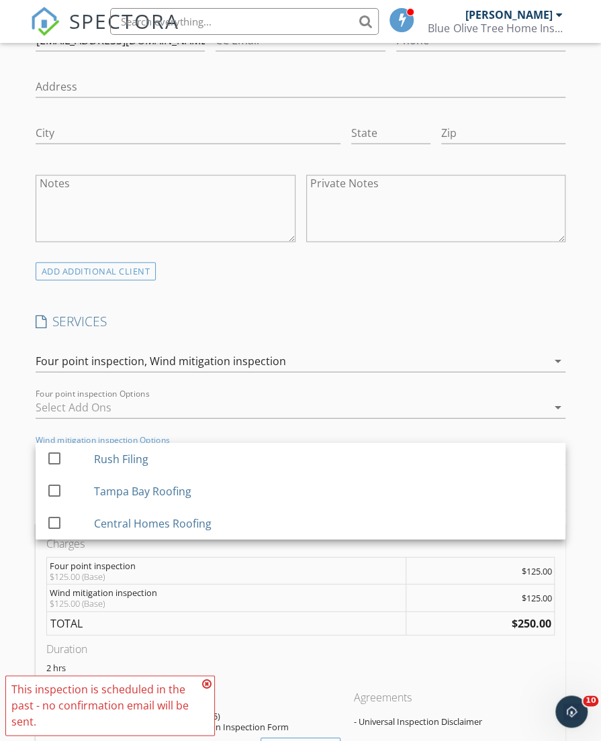
click at [263, 478] on div "Tampa Bay Roofing" at bounding box center [324, 491] width 461 height 27
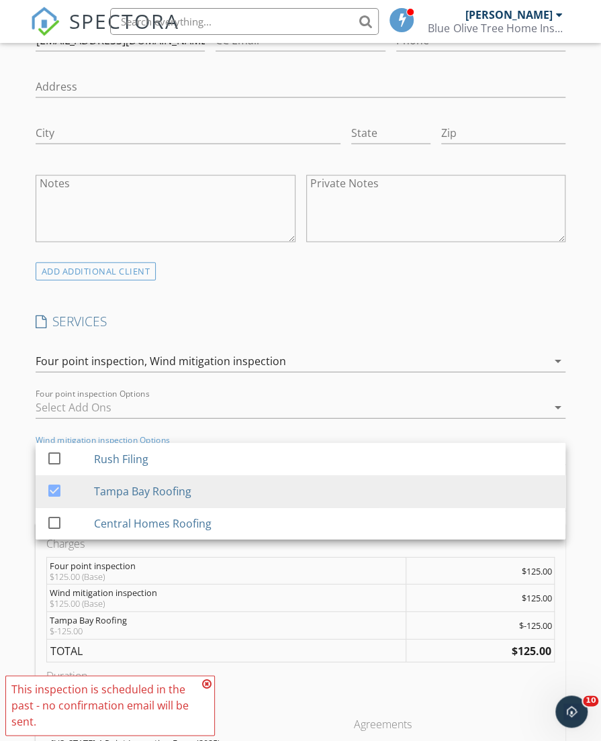
click at [279, 308] on div "INSPECTOR(S) check_box Matthew Kristof PRIMARY Matthew Kristof arrow_drop_down …" at bounding box center [300, 523] width 541 height 2345
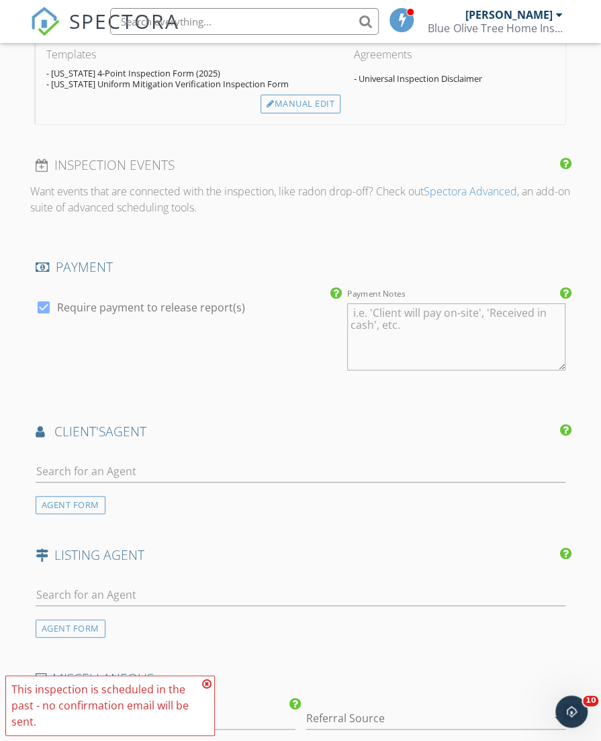
scroll to position [1560, 0]
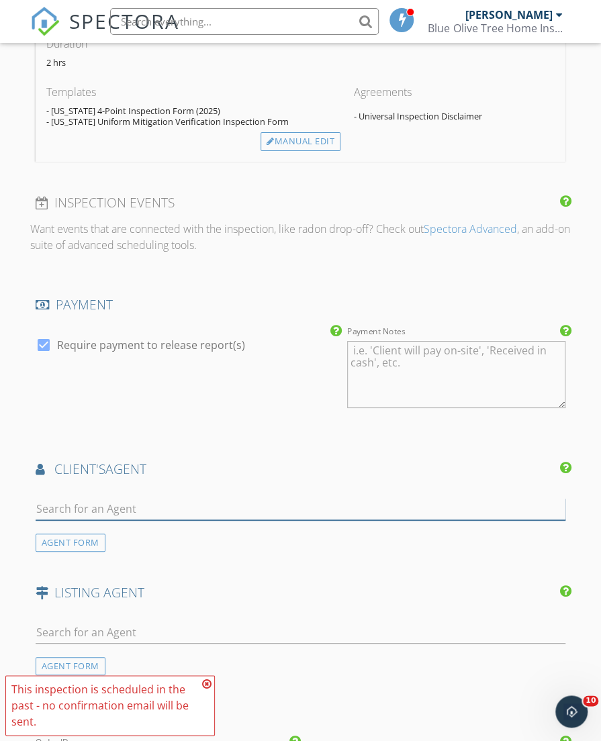
click at [276, 498] on input "text" at bounding box center [301, 509] width 530 height 22
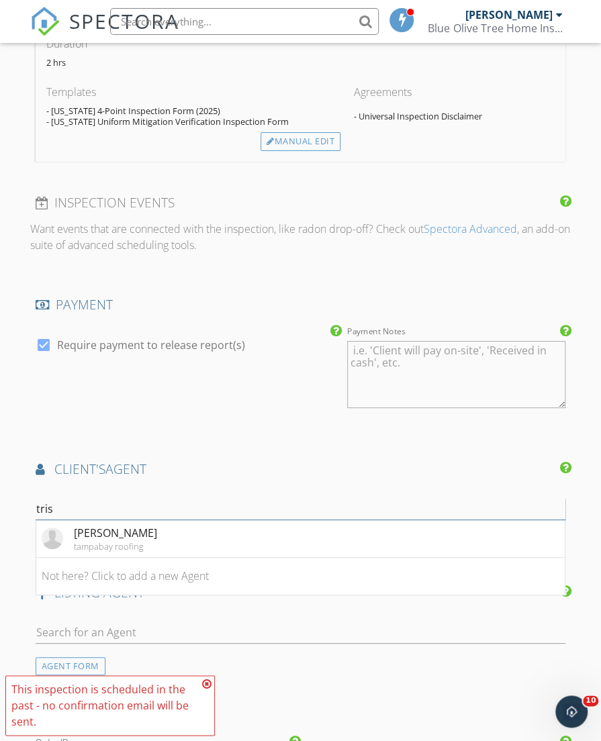
type input "tris"
click at [267, 547] on li "Trish Lomonica tampabay roofing" at bounding box center [300, 539] width 529 height 38
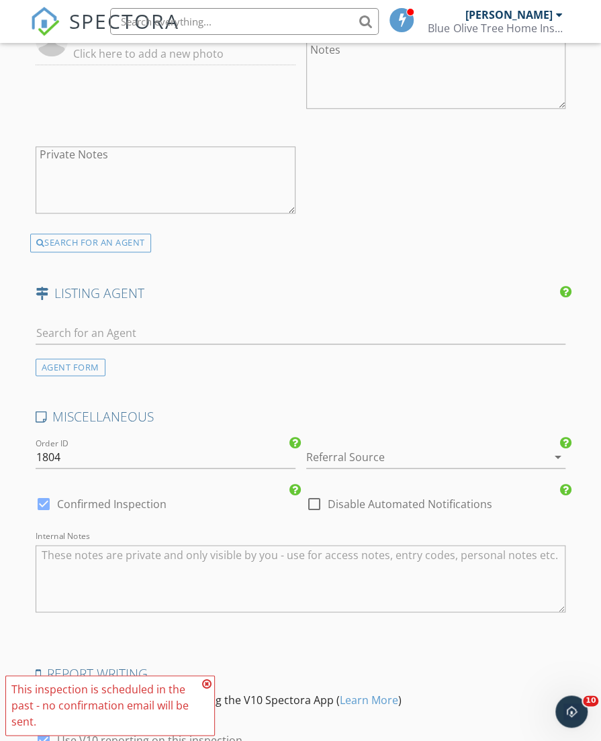
scroll to position [2337, 0]
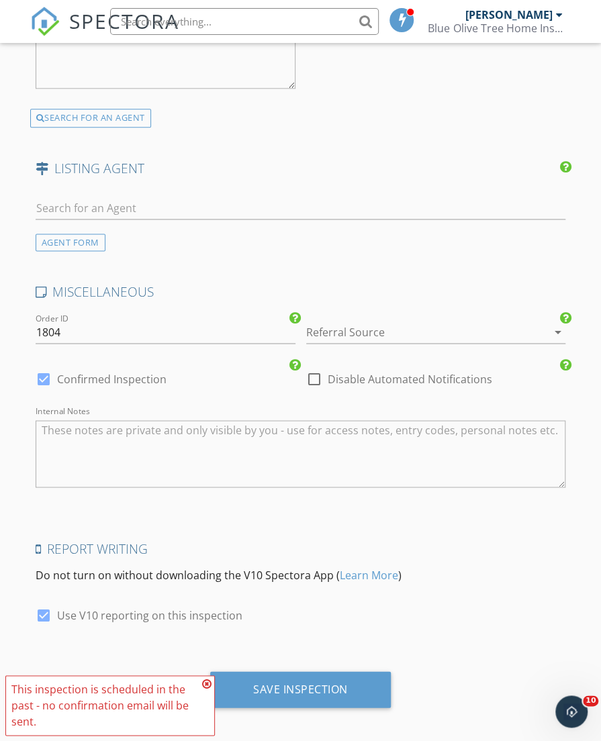
click at [325, 671] on div "Save Inspection" at bounding box center [300, 689] width 181 height 36
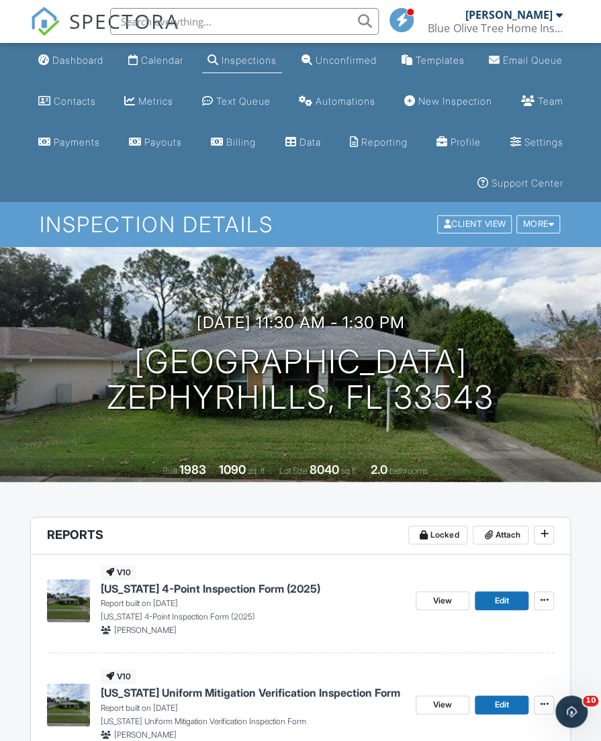
click at [58, 73] on li "Dashboard" at bounding box center [70, 61] width 81 height 36
click at [56, 65] on div "Dashboard" at bounding box center [77, 59] width 51 height 11
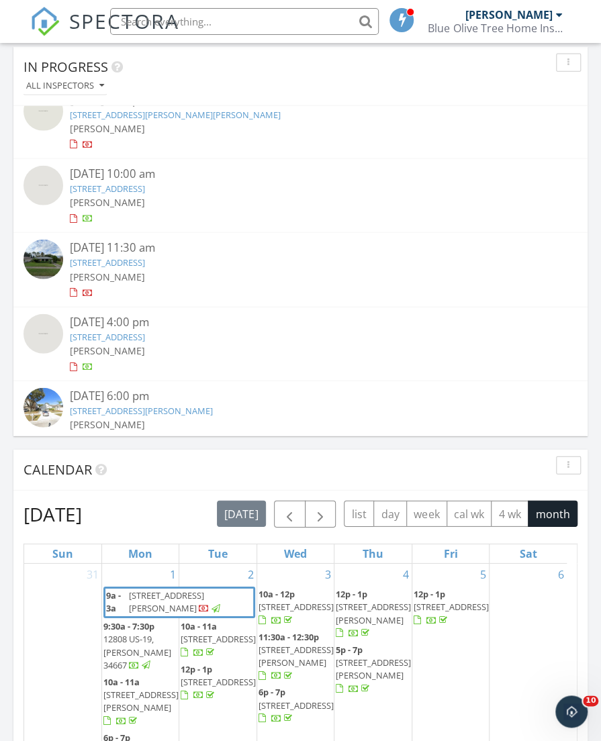
scroll to position [556, 0]
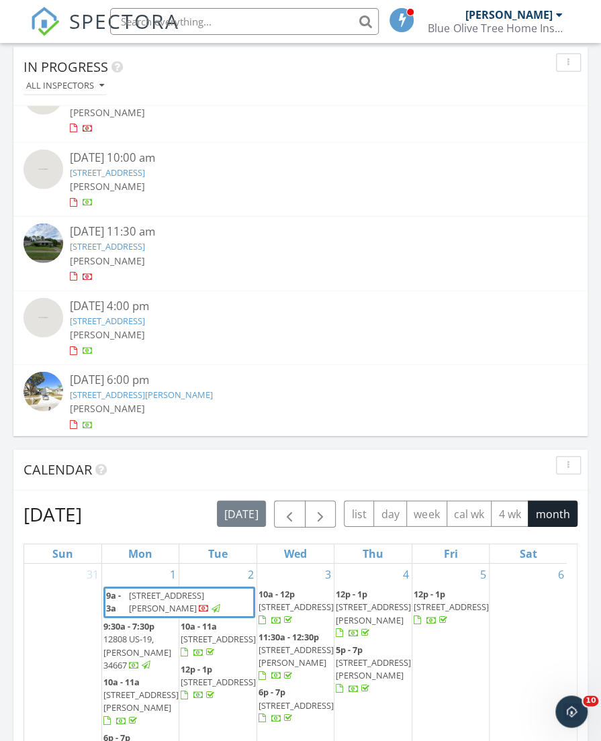
click at [208, 391] on link "[STREET_ADDRESS][PERSON_NAME]" at bounding box center [141, 395] width 143 height 12
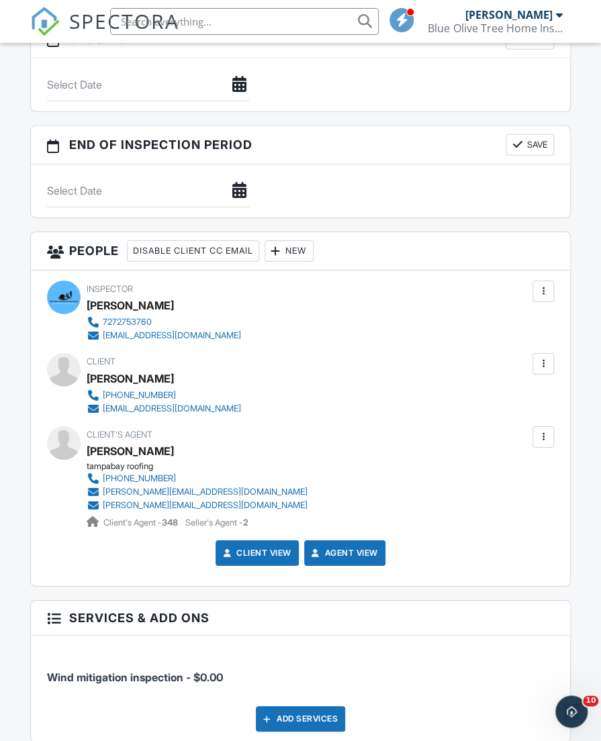
scroll to position [1421, 0]
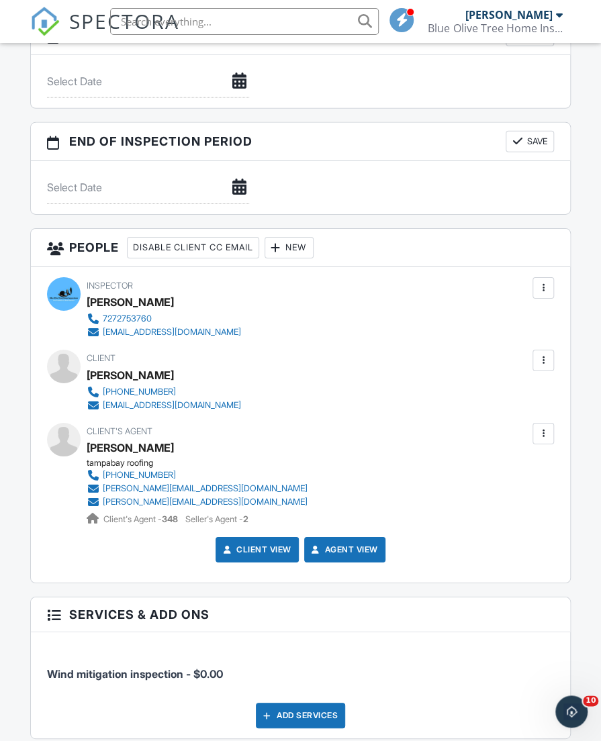
drag, startPoint x: 603, startPoint y: 216, endPoint x: 658, endPoint y: 375, distance: 168.4
click at [600, 375] on html "SPECTORA Matthew Kristof Blue Olive Tree Home Inspections LLC Role: Inspector D…" at bounding box center [300, 67] width 601 height 2976
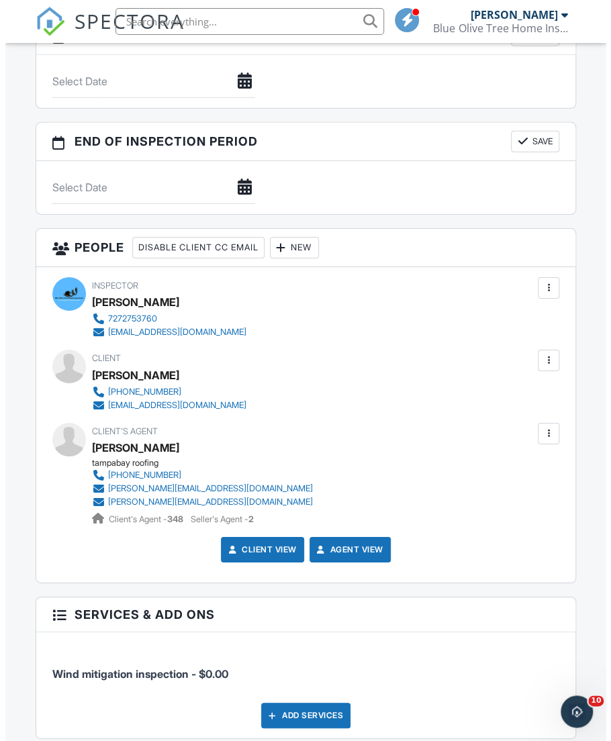
scroll to position [1412, 0]
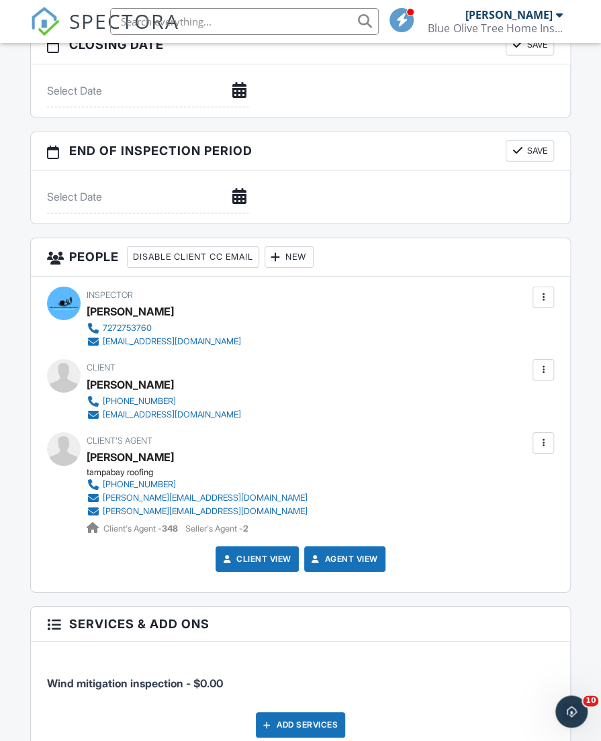
click at [546, 368] on div at bounding box center [542, 369] width 13 height 13
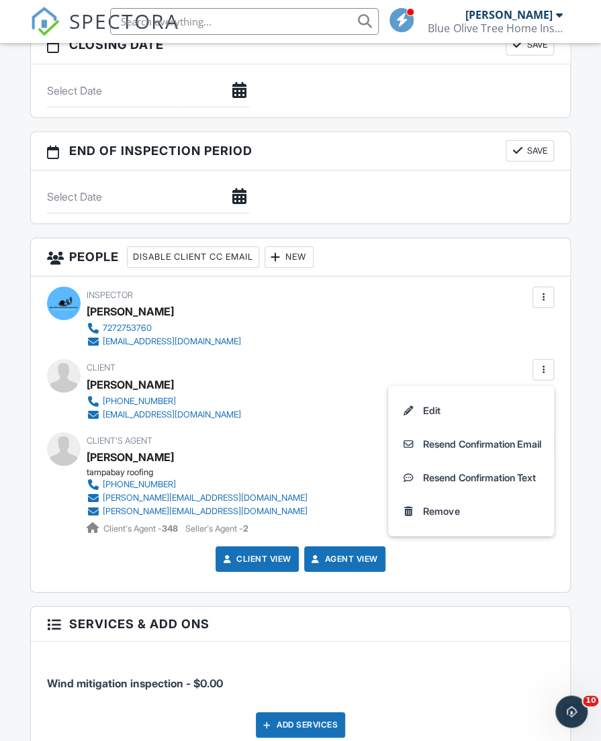
click at [422, 414] on li "Edit" at bounding box center [471, 411] width 150 height 34
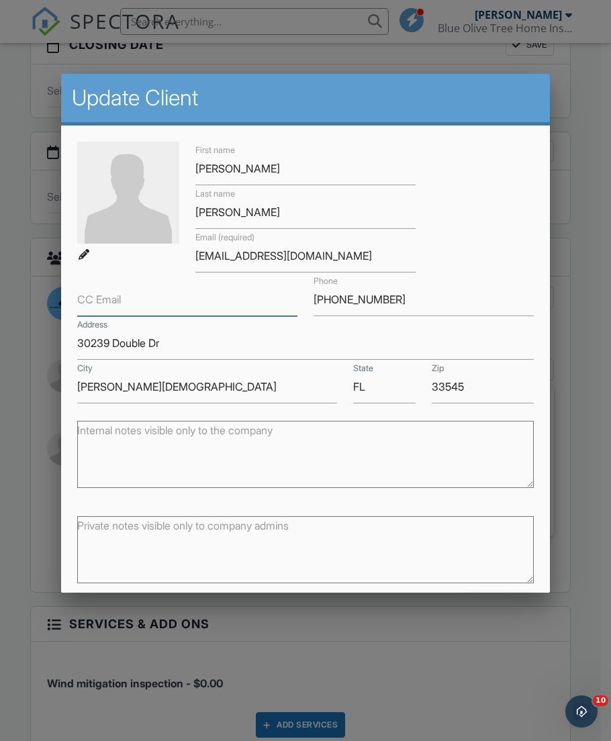
click at [164, 308] on input "CC Email" at bounding box center [187, 299] width 220 height 33
paste input "Hughmitchell.ctho@statefarm.com"
type input "Hughmitchell.ctho@statefarm.com"
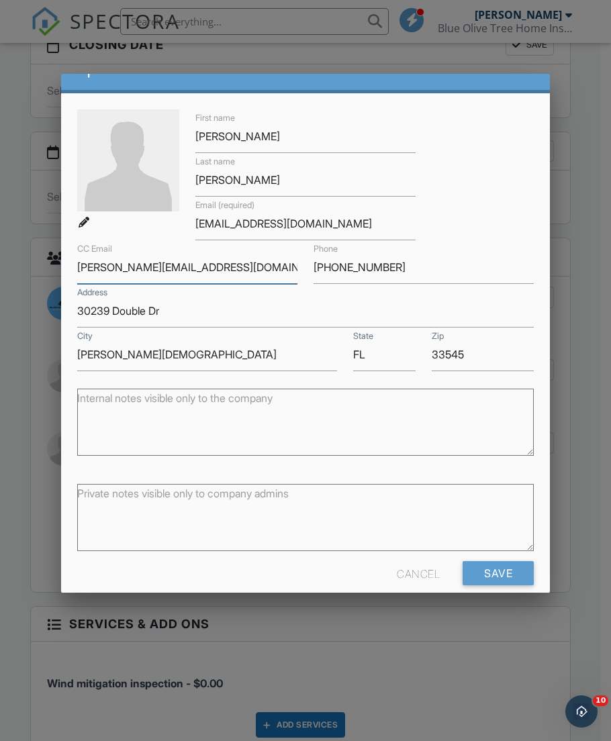
scroll to position [50, 0]
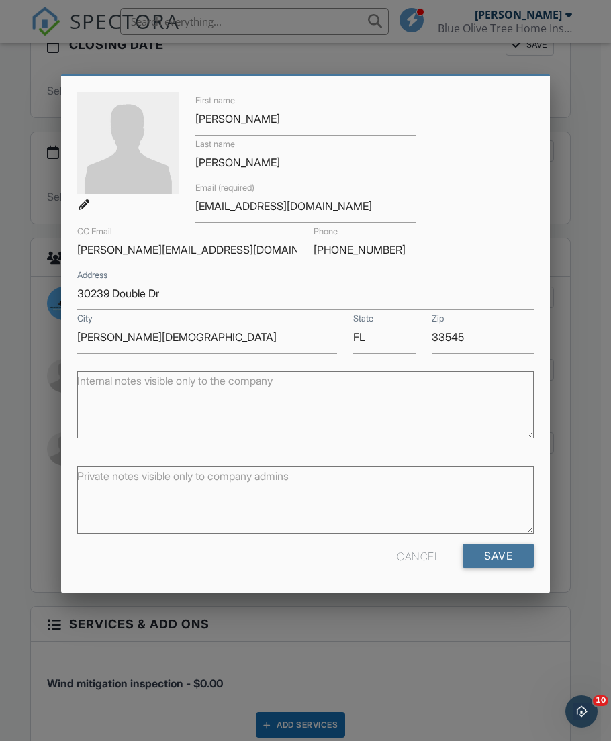
click at [482, 547] on input "Save" at bounding box center [498, 556] width 71 height 24
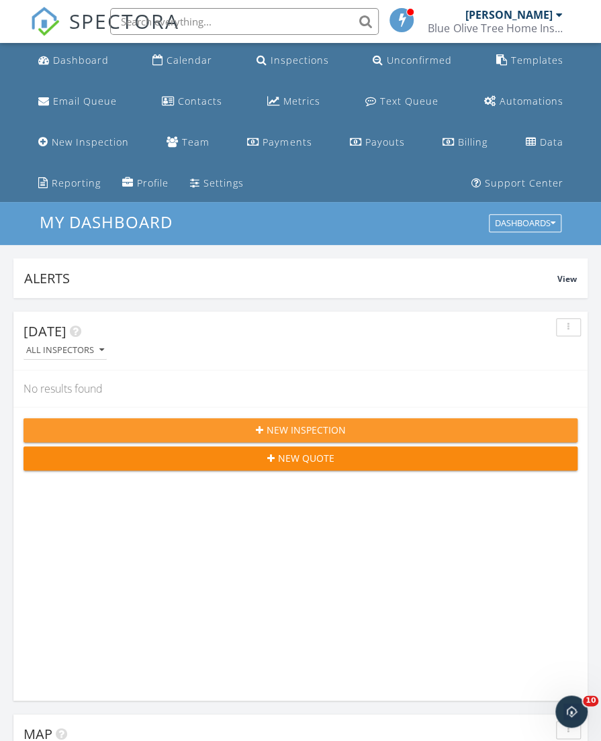
click at [351, 424] on div "New Inspection" at bounding box center [300, 430] width 532 height 14
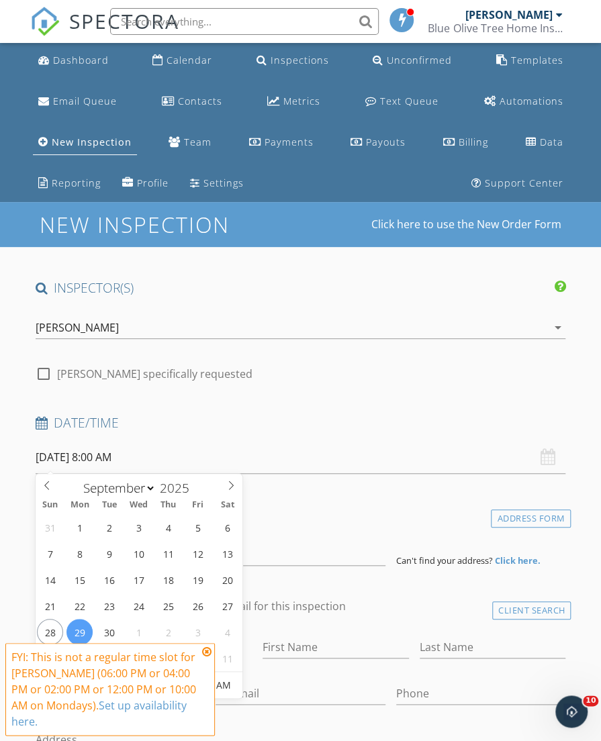
click at [218, 454] on input "[DATE] 8:00 AM" at bounding box center [301, 457] width 530 height 33
type input "[DATE] 8:00 AM"
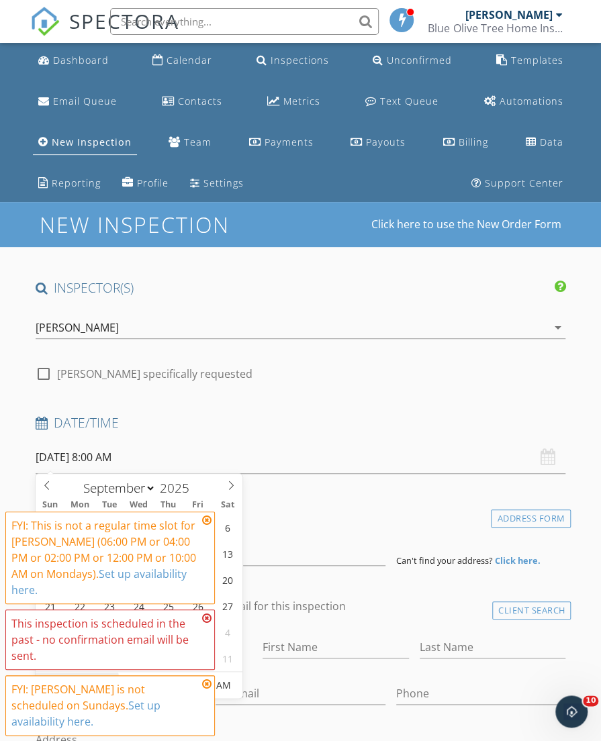
type input "11"
type input "[DATE] 11:00 AM"
click at [317, 530] on div "Location" at bounding box center [300, 519] width 541 height 27
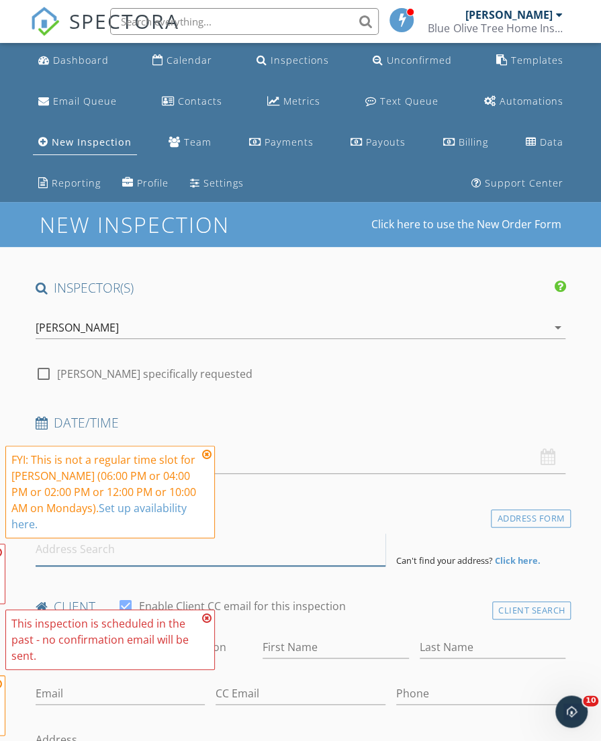
click at [272, 547] on input at bounding box center [211, 549] width 350 height 33
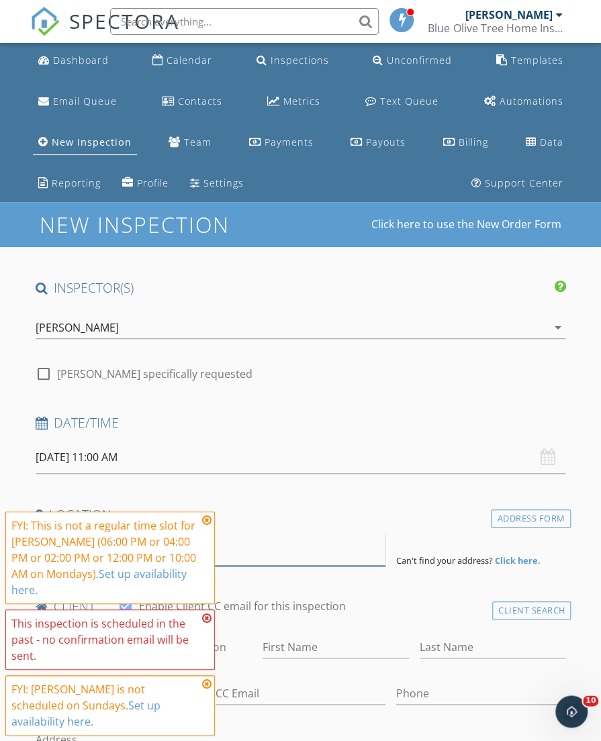
paste input "2989 Coach Lamp Rd, Mulberry, FL 33860, USA"
type input "2989 Coach Lamp Rd, Mulberry, FL 33860, USA"
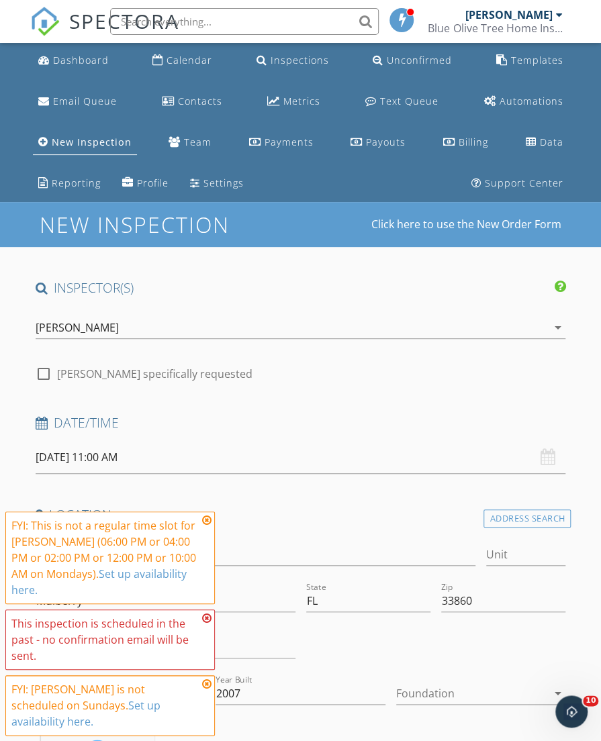
click at [203, 526] on icon at bounding box center [206, 520] width 9 height 11
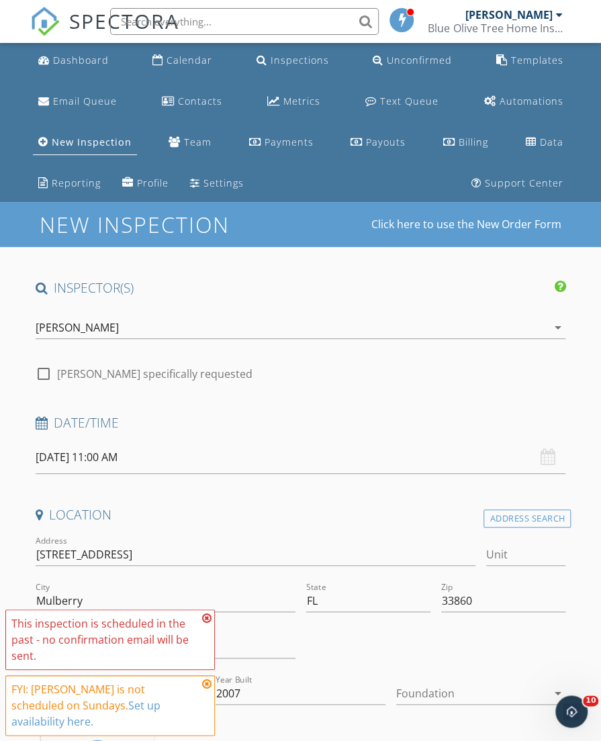
click at [207, 624] on icon at bounding box center [206, 618] width 9 height 11
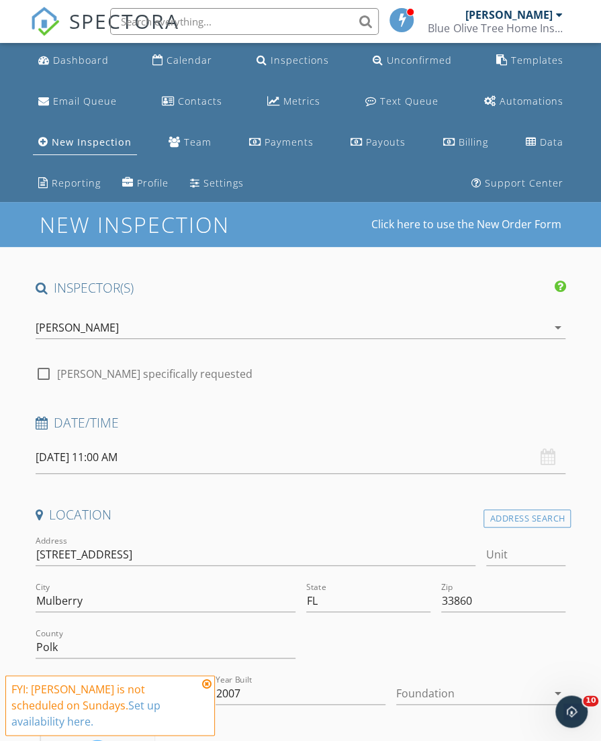
click at [205, 690] on icon at bounding box center [206, 684] width 9 height 11
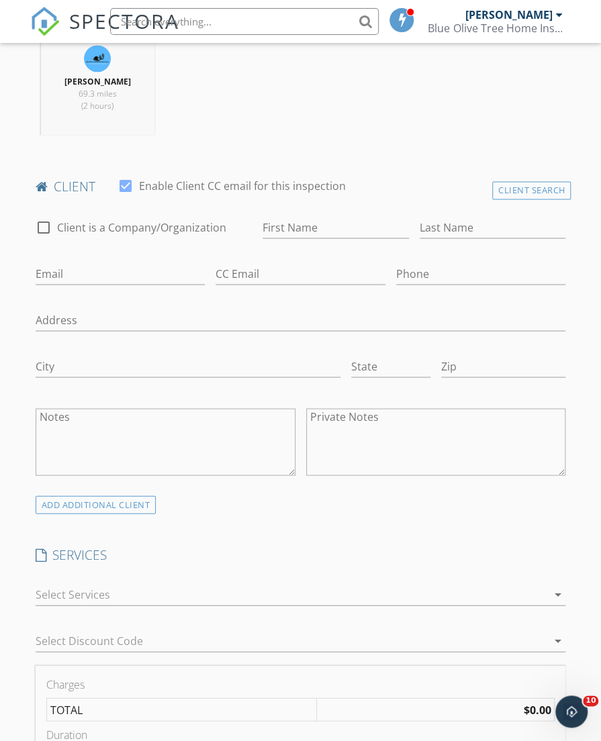
scroll to position [693, 0]
click at [473, 279] on input "Phone" at bounding box center [481, 276] width 170 height 22
paste input "[PHONE_NUMBER]"
type input "[PHONE_NUMBER]"
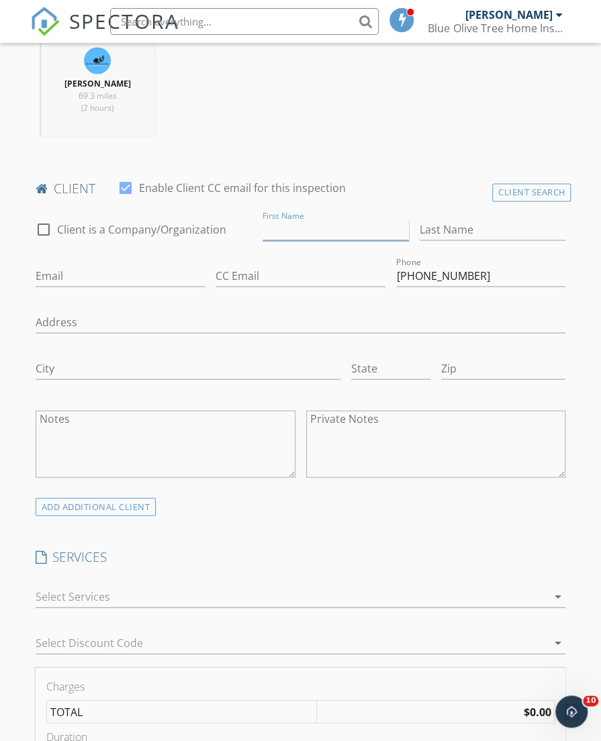
click at [280, 230] on input "First Name" at bounding box center [336, 229] width 146 height 22
paste input "6317042581 Esperanza Torres njlovesli@aol.com"
drag, startPoint x: 317, startPoint y: 224, endPoint x: 457, endPoint y: 248, distance: 142.4
click at [457, 249] on div "check_box_outline_blank Client is a Company/Organization First Name 6317042581 …" at bounding box center [300, 352] width 541 height 290
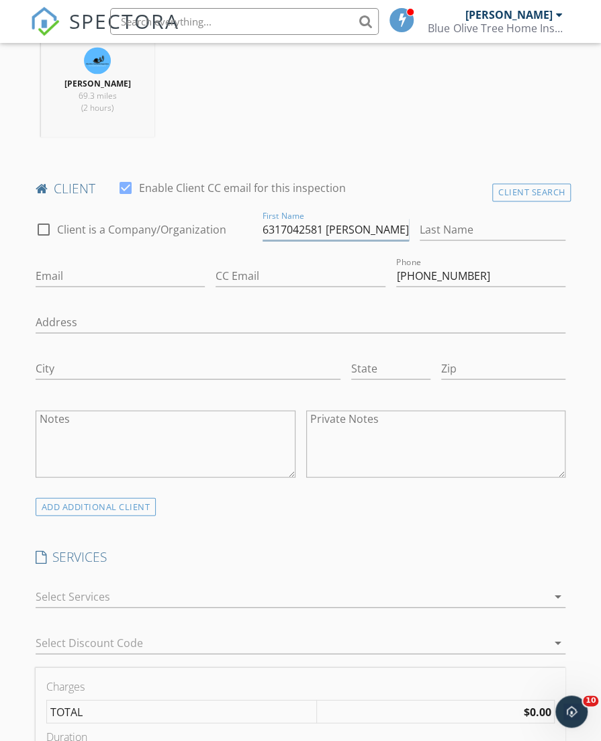
scroll to position [0, 3]
type input "6317042581 Esperanza Torres"
click at [129, 279] on input "Email" at bounding box center [121, 276] width 170 height 22
paste input "njlovesli@aol.com"
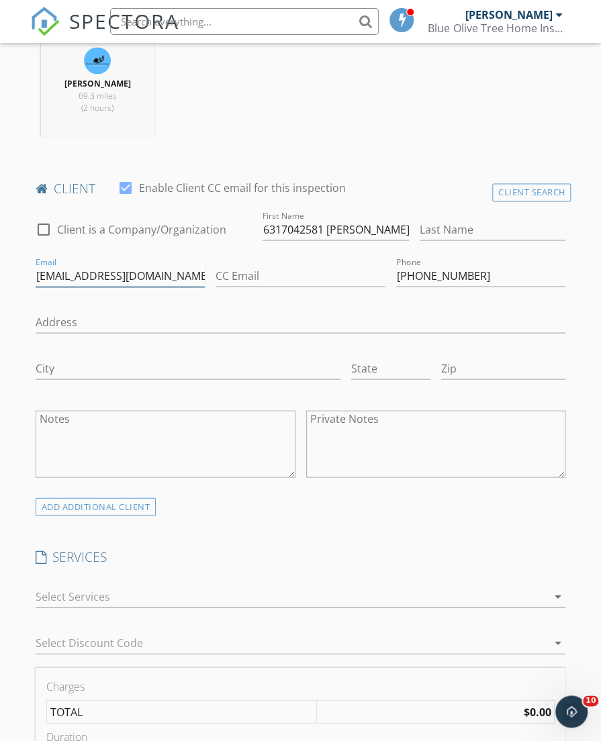
type input "njlovesli@aol.com"
drag, startPoint x: 321, startPoint y: 222, endPoint x: 201, endPoint y: 205, distance: 121.3
click at [201, 207] on div "check_box_outline_blank Client is a Company/Organization First Name 6317042581 …" at bounding box center [300, 352] width 541 height 290
click at [326, 225] on input "Esperanza Torres" at bounding box center [336, 229] width 146 height 22
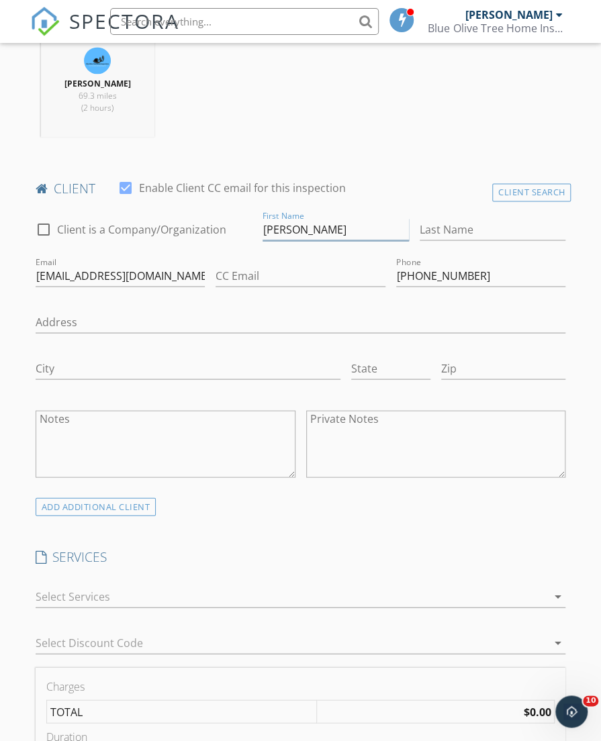
type input "Esperanza"
click at [551, 228] on input "Last Name" at bounding box center [493, 229] width 146 height 22
paste input "Torres"
type input "Torres"
click at [256, 592] on div at bounding box center [292, 596] width 512 height 21
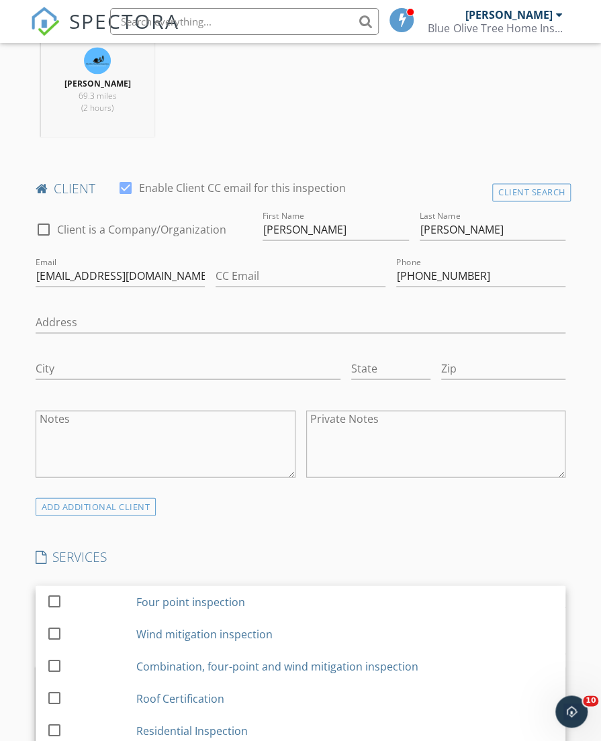
click at [238, 634] on div "Wind mitigation inspection" at bounding box center [204, 634] width 136 height 16
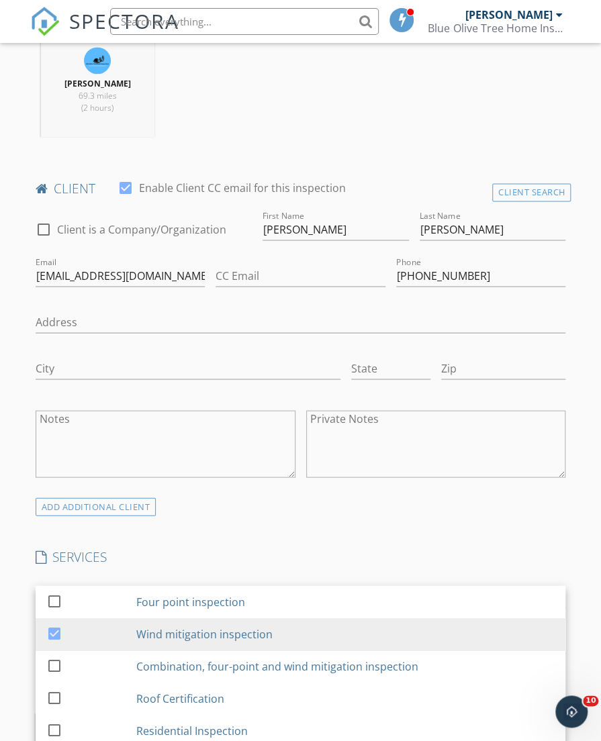
click at [375, 548] on h4 "SERVICES" at bounding box center [301, 556] width 530 height 17
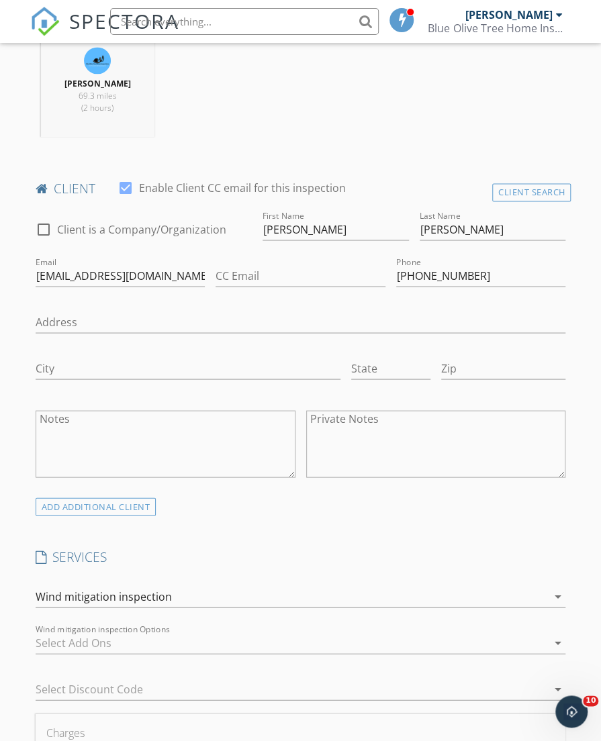
click at [349, 632] on div at bounding box center [292, 642] width 512 height 21
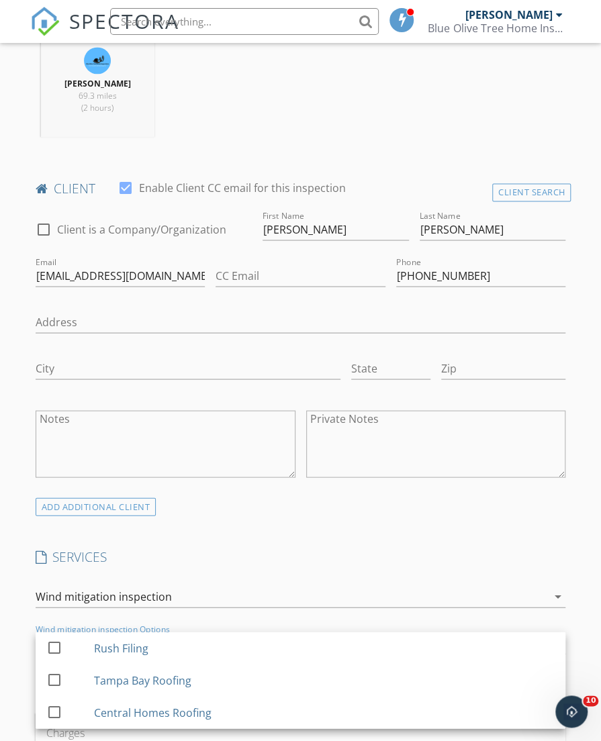
click at [320, 704] on div "Central Homes Roofing" at bounding box center [324, 712] width 461 height 27
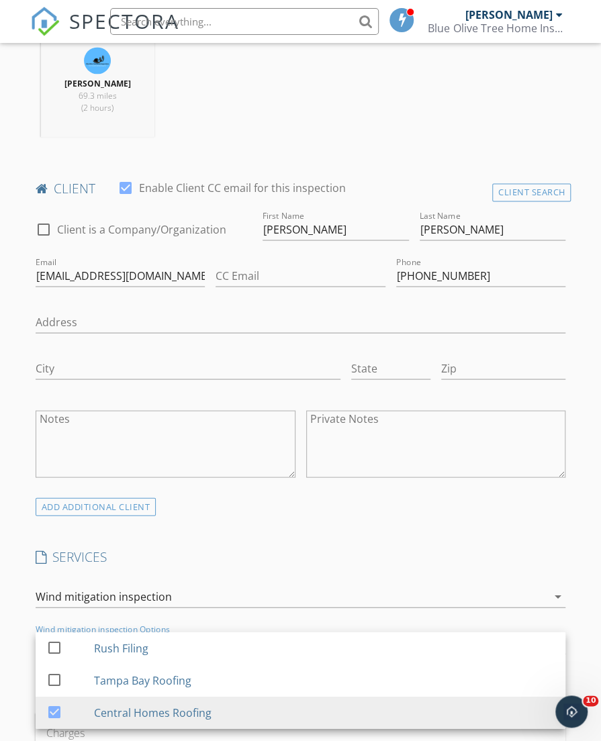
click at [304, 558] on h4 "SERVICES" at bounding box center [301, 556] width 530 height 17
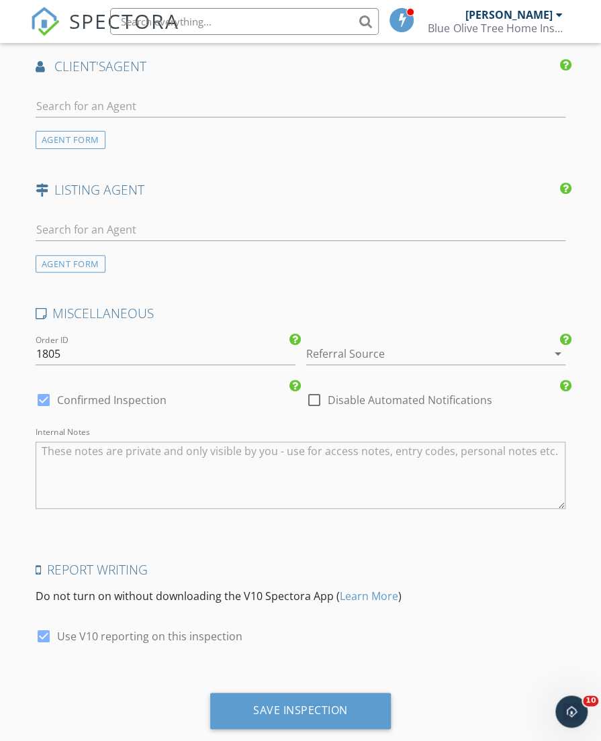
scroll to position [1902, 0]
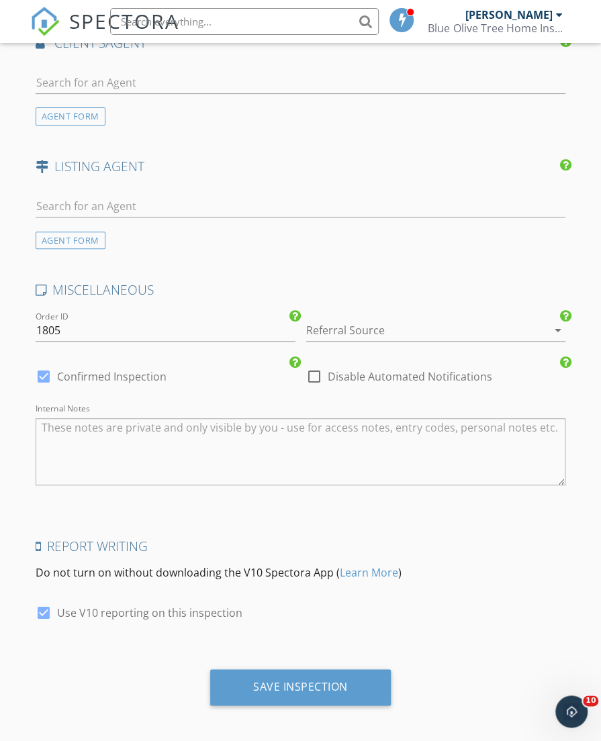
click at [277, 680] on div "Save Inspection" at bounding box center [300, 686] width 95 height 13
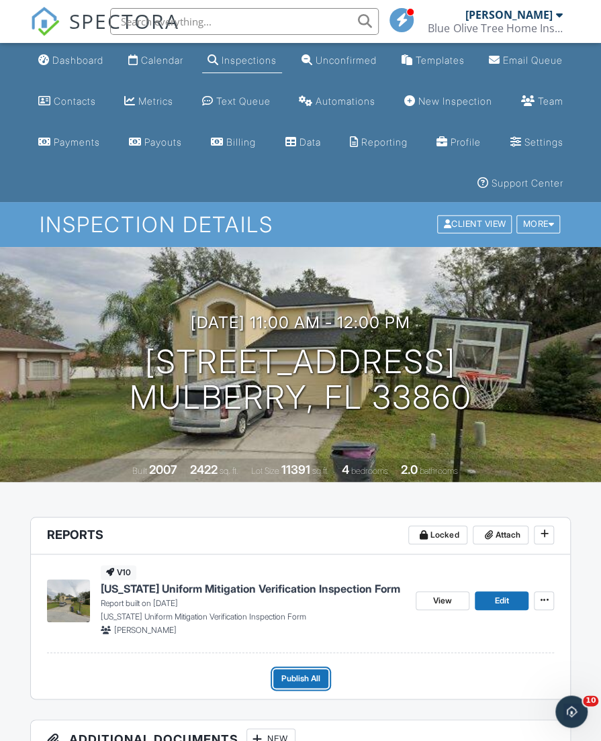
click at [277, 680] on button "Publish All" at bounding box center [300, 678] width 55 height 19
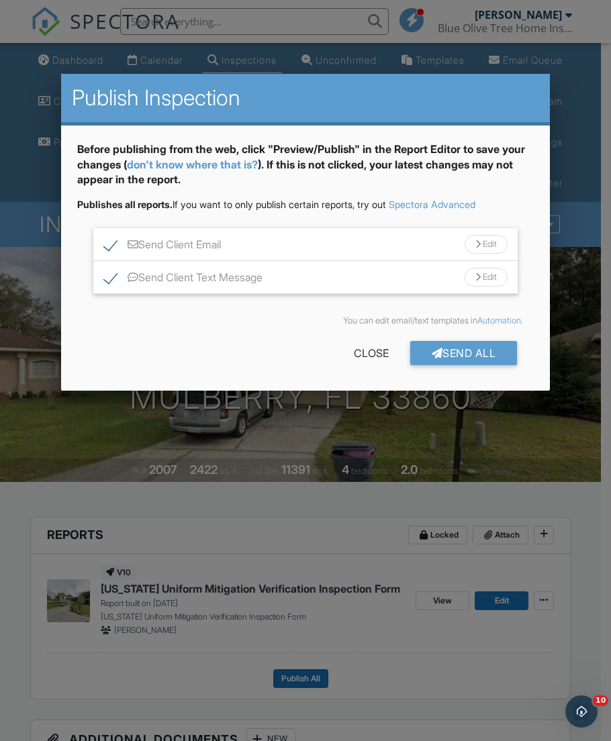
click at [364, 353] on div "Close" at bounding box center [371, 353] width 78 height 24
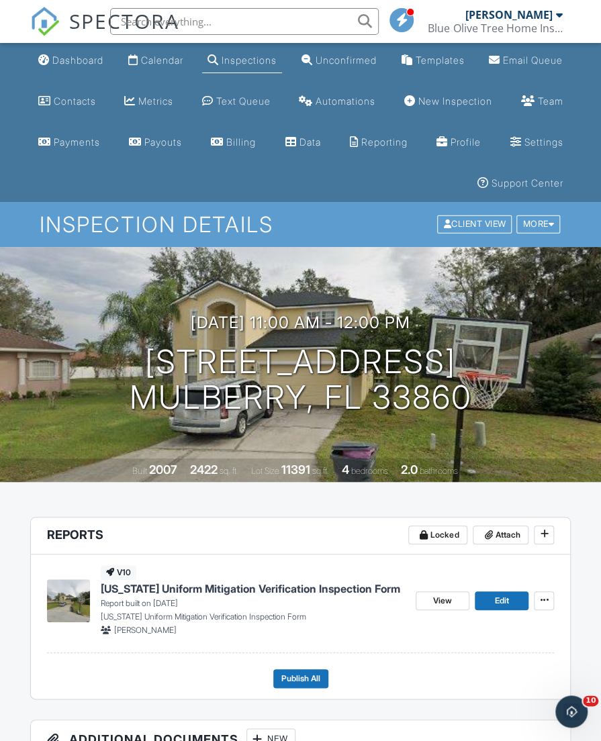
click at [70, 68] on link "Dashboard" at bounding box center [71, 60] width 76 height 25
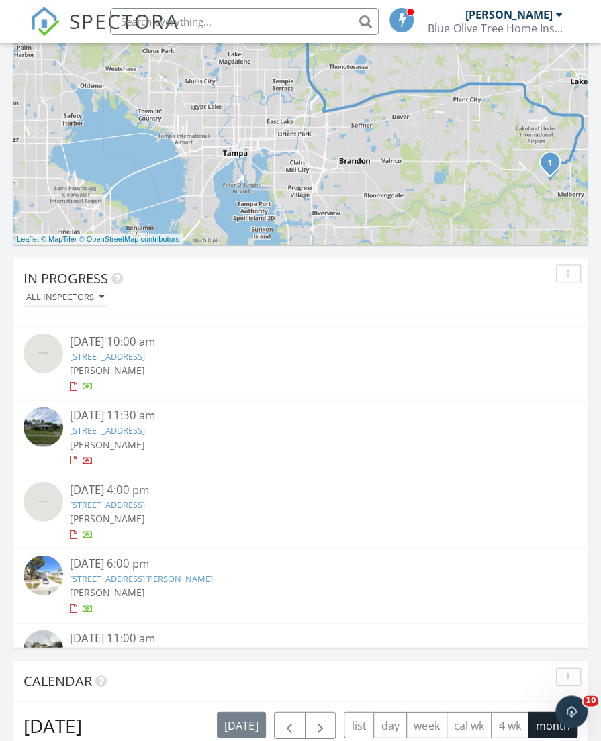
scroll to position [630, 0]
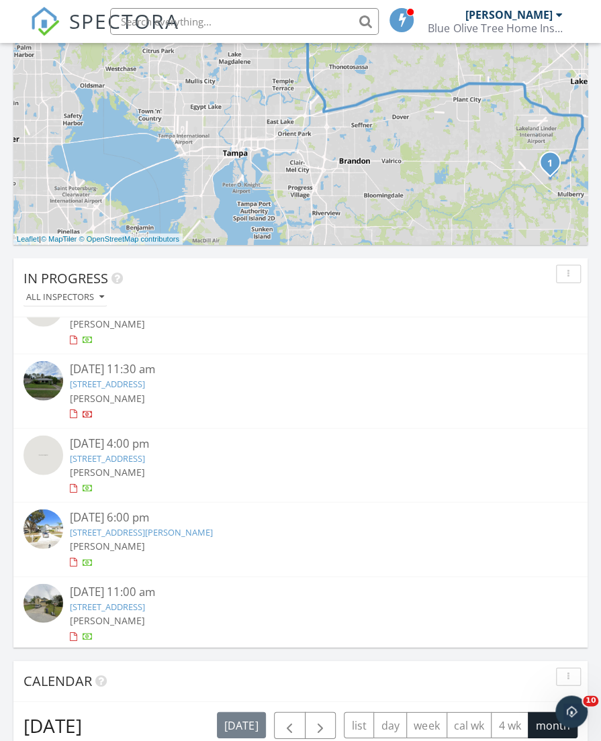
click at [145, 453] on link "8810 Grand Bayou Ct, Tampa, FL 33635" at bounding box center [107, 458] width 75 height 12
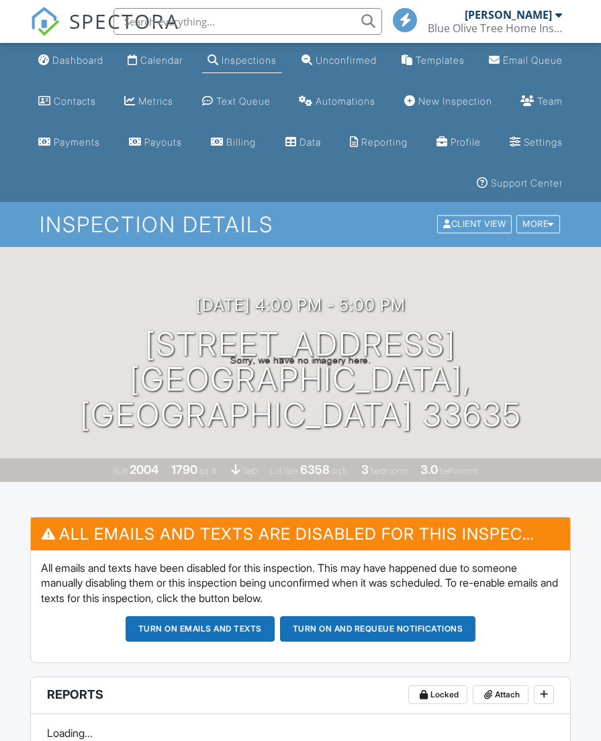
click at [250, 314] on h3 "[DATE] 4:00 pm - 5:00 pm" at bounding box center [300, 305] width 209 height 18
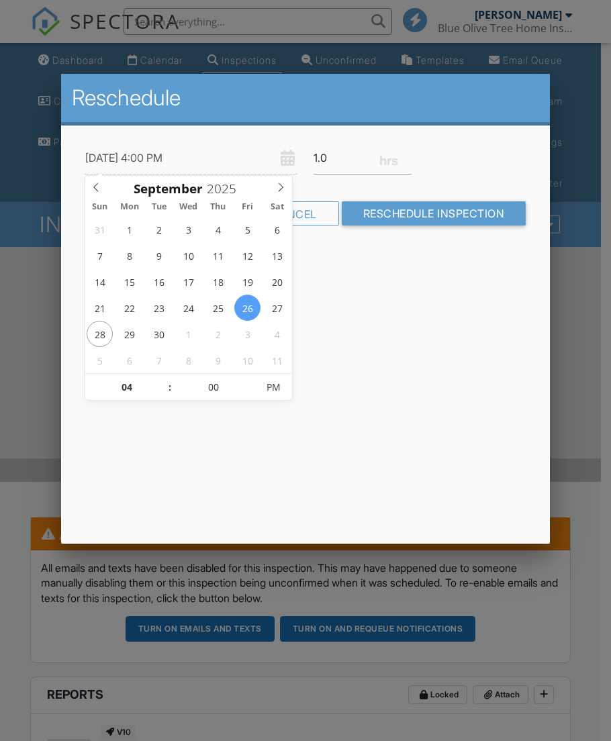
type input "[DATE] 4:00 PM"
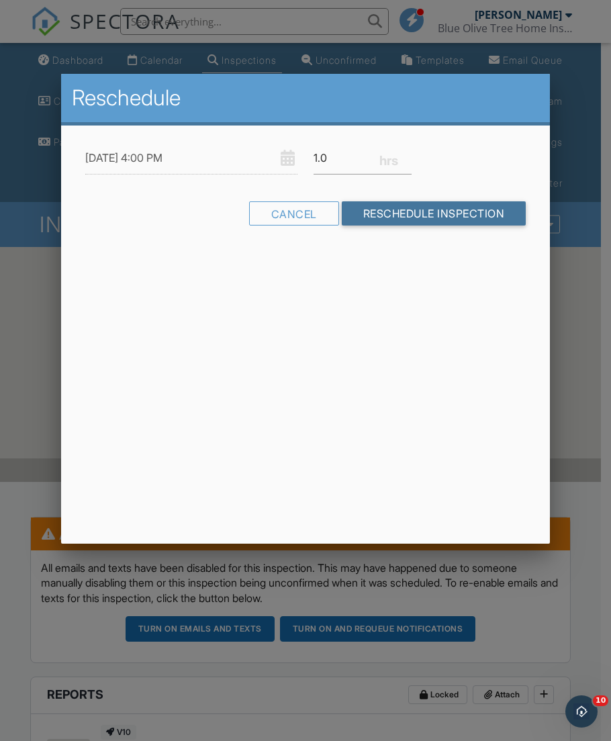
click at [493, 212] on input "Reschedule Inspection" at bounding box center [434, 213] width 185 height 24
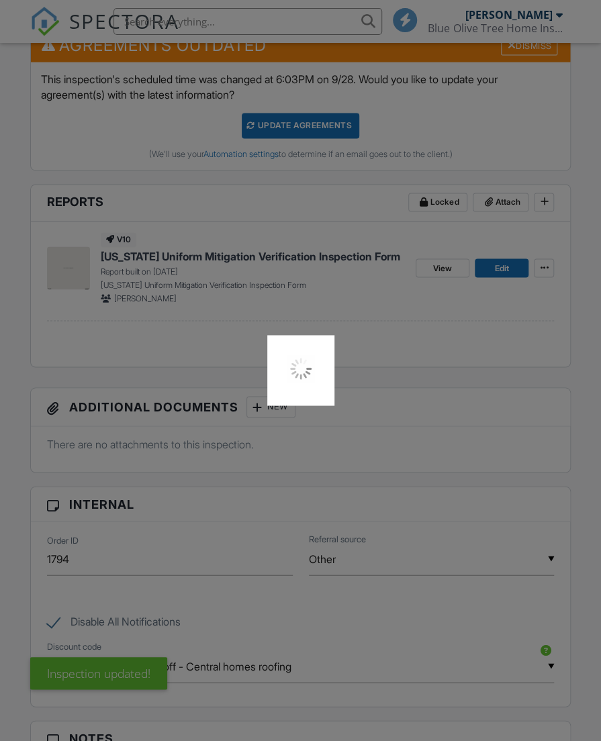
scroll to position [649, 0]
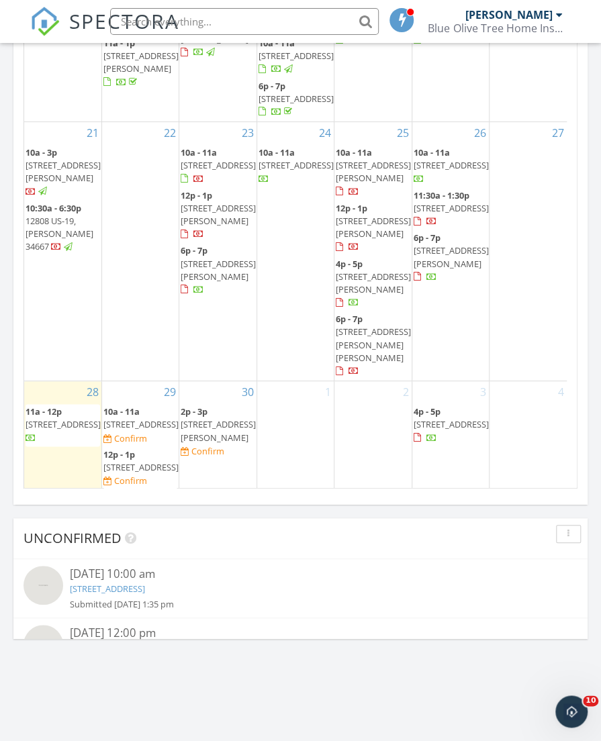
scroll to position [315, 0]
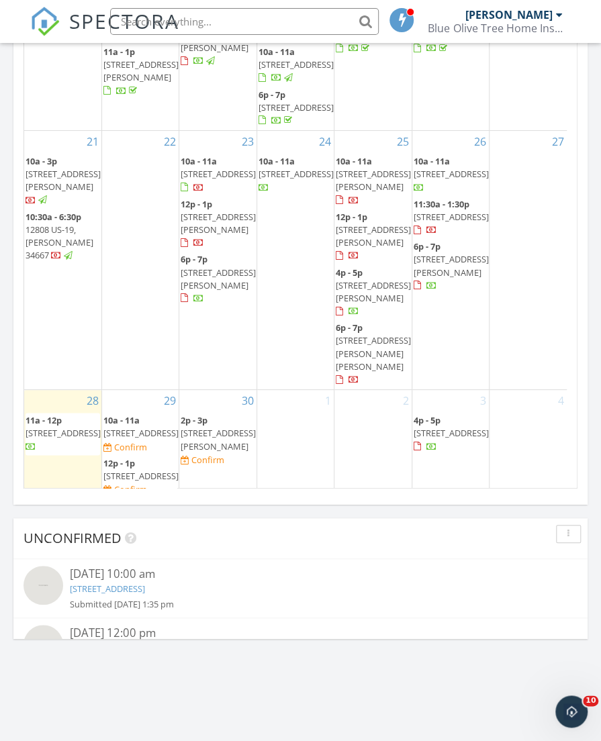
click at [379, 193] on span "9118 Cotswald Way, New Port Richey 34655" at bounding box center [373, 180] width 75 height 25
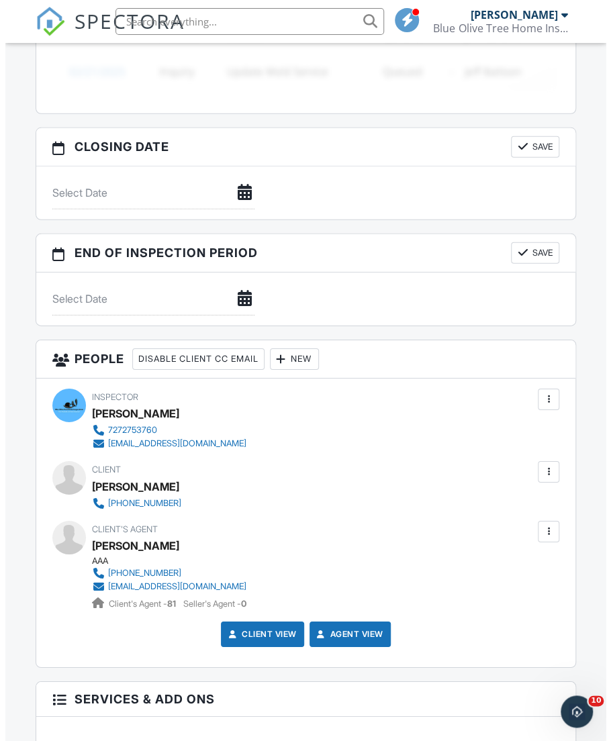
scroll to position [1303, 0]
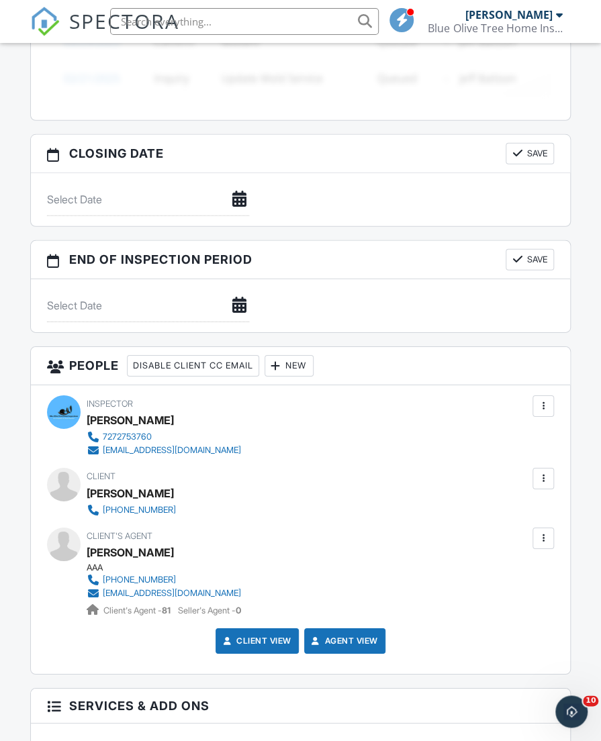
click at [545, 535] on div at bounding box center [542, 538] width 13 height 13
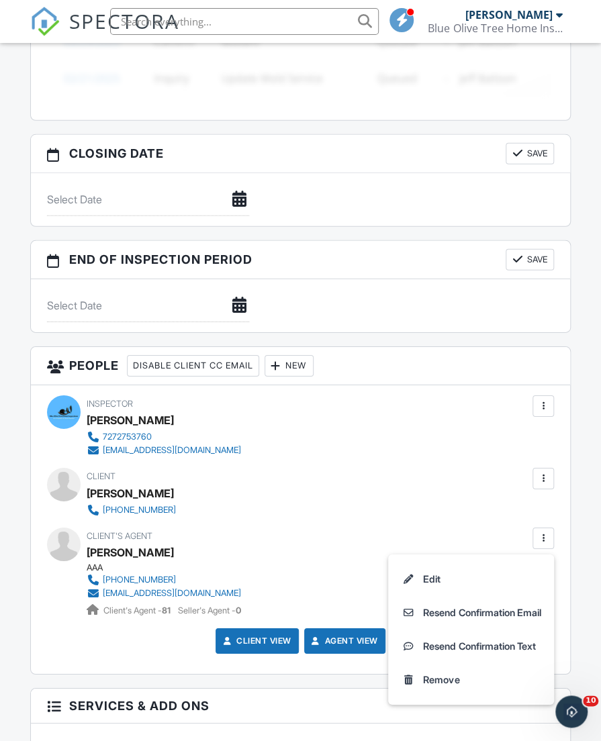
click at [453, 678] on li "Remove" at bounding box center [471, 680] width 150 height 34
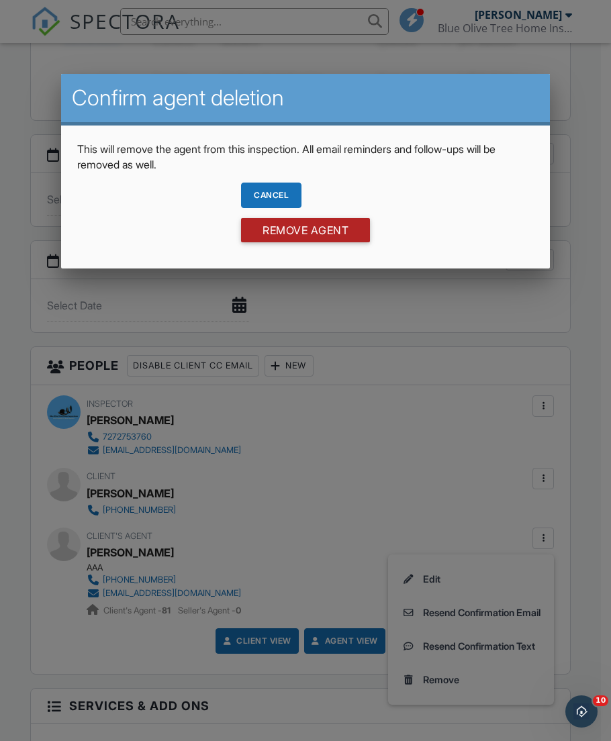
click at [281, 229] on input "Remove Agent" at bounding box center [305, 230] width 129 height 24
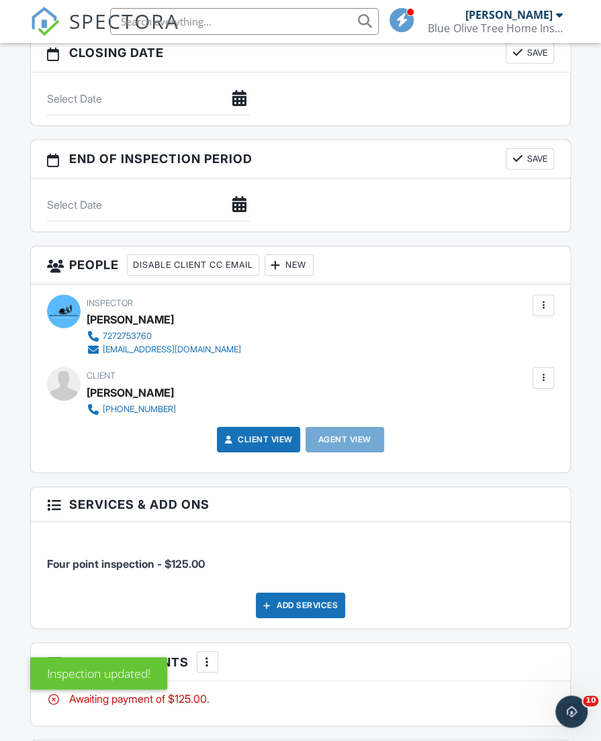
click at [314, 257] on div "New" at bounding box center [289, 264] width 49 height 21
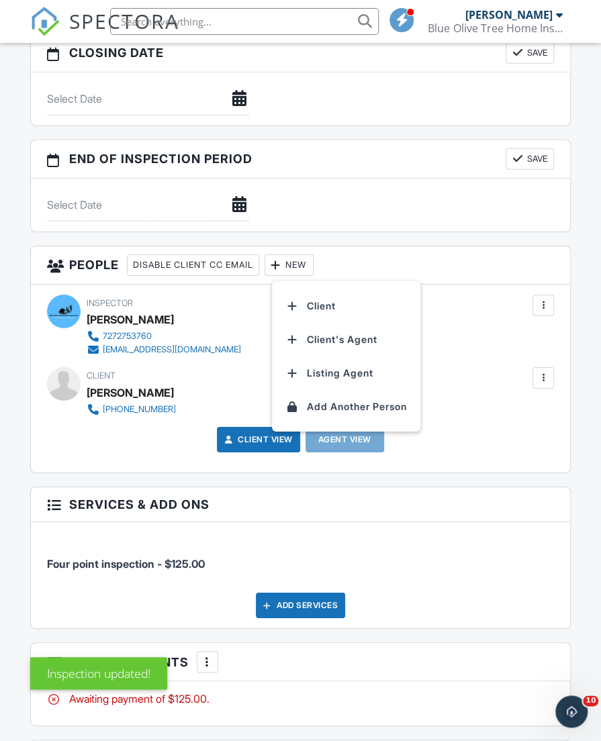
click at [326, 327] on li "Client's Agent" at bounding box center [346, 340] width 132 height 34
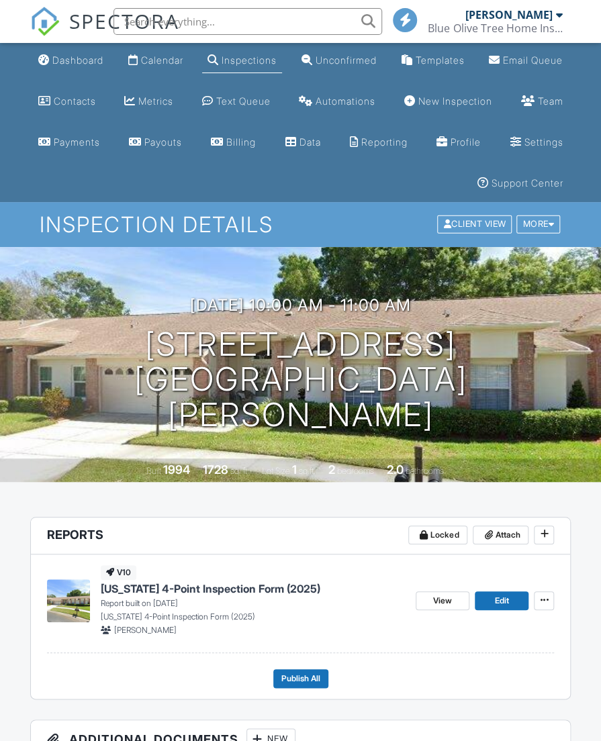
click at [49, 68] on link "Dashboard" at bounding box center [71, 60] width 76 height 25
click at [58, 60] on div at bounding box center [300, 370] width 601 height 741
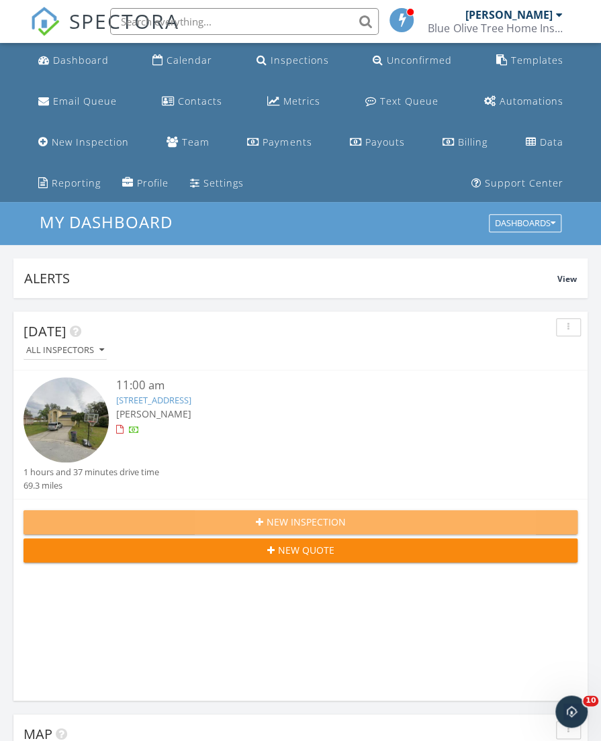
click at [266, 522] on div "New Inspection" at bounding box center [300, 522] width 532 height 14
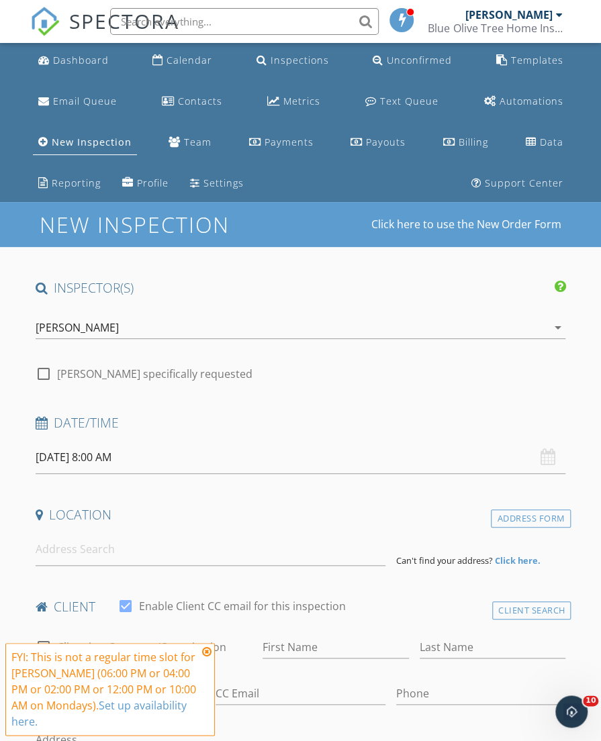
click at [453, 513] on h4 "Location" at bounding box center [301, 514] width 530 height 17
click at [55, 463] on input "[DATE] 8:00 AM" at bounding box center [301, 457] width 530 height 33
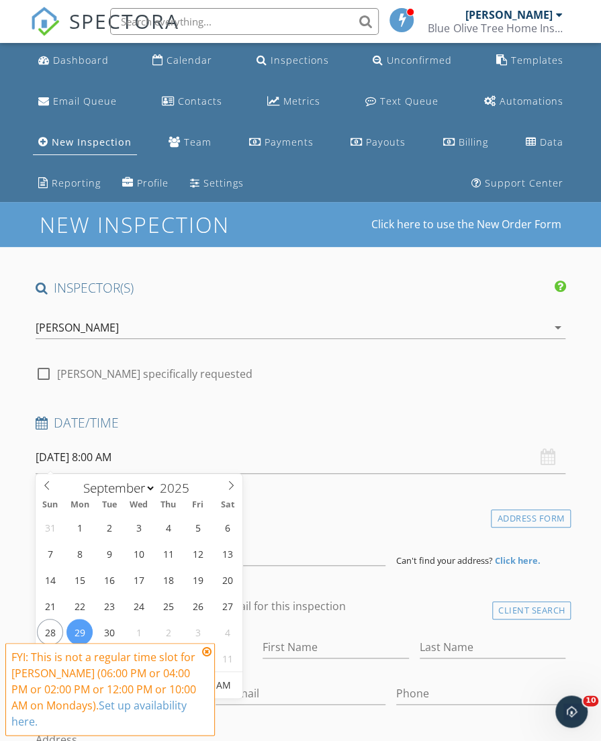
type input "[DATE] 8:00 AM"
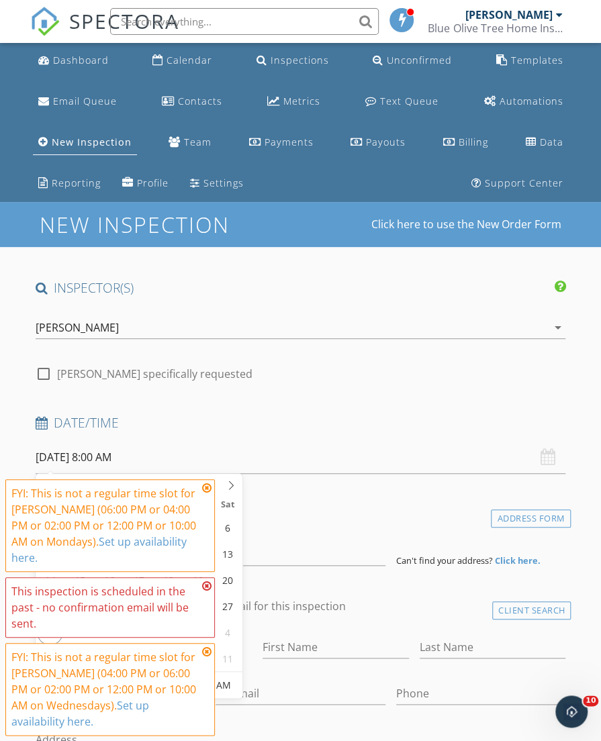
type input "11"
type input "[DATE] 11:00 AM"
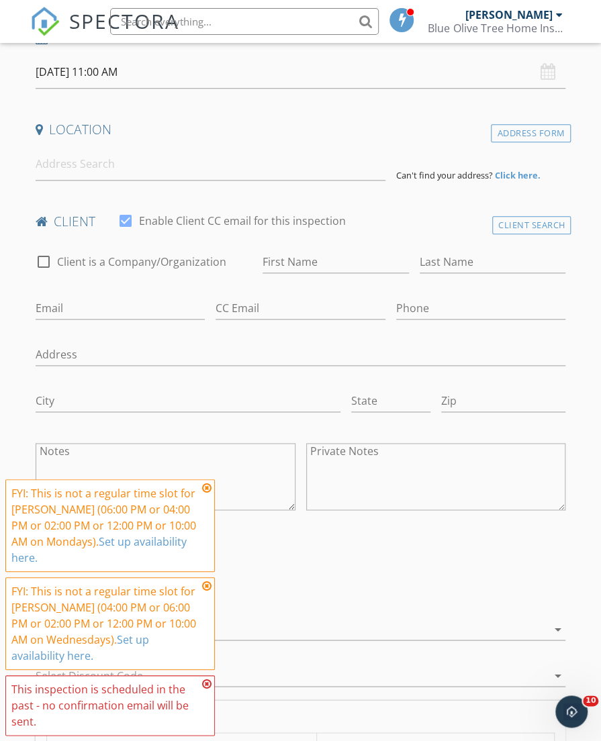
scroll to position [360, 0]
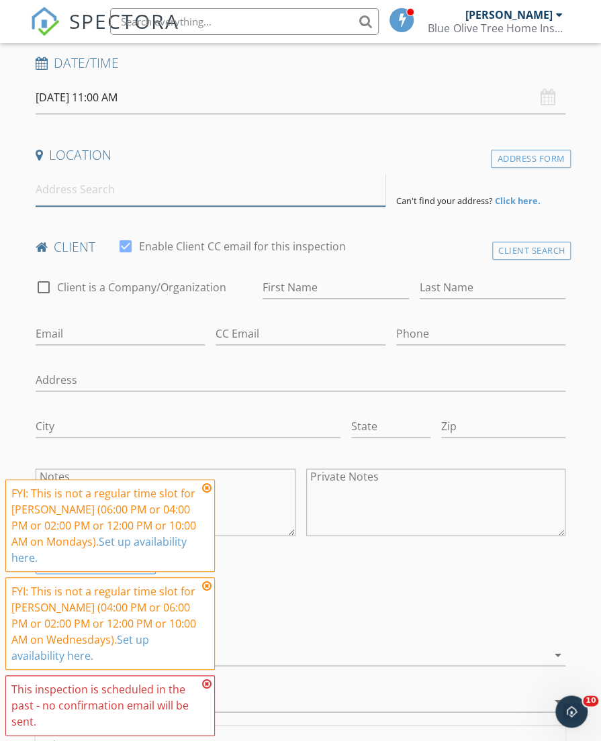
click at [56, 191] on input at bounding box center [211, 189] width 350 height 33
type input "7"
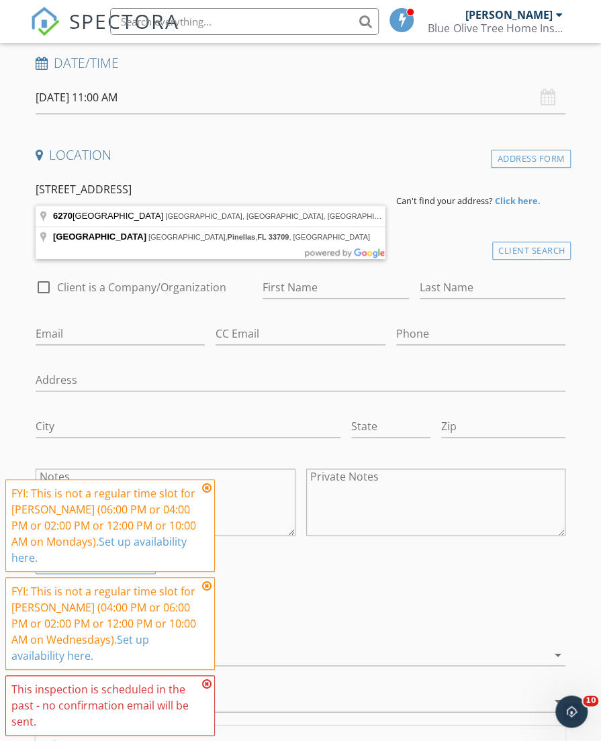
type input "6270 40th Avenue North, St. Petersburg, FL, USA"
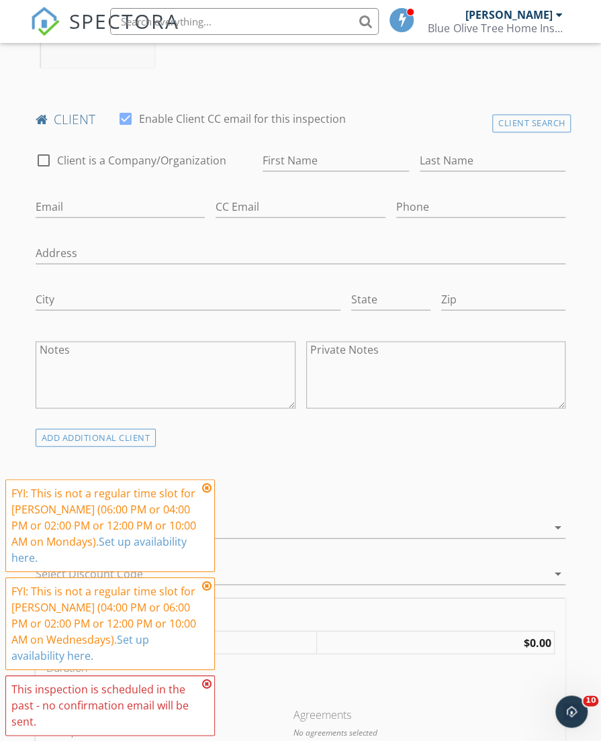
scroll to position [768, 0]
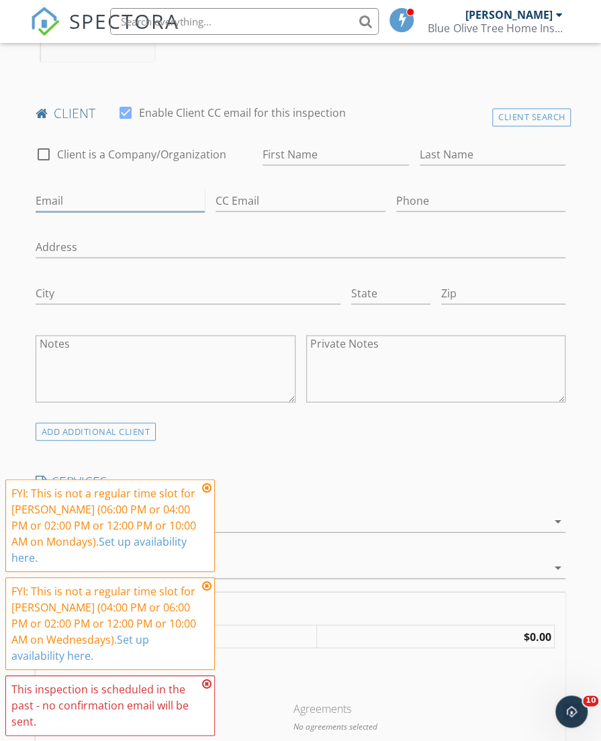
click at [141, 199] on input "Email" at bounding box center [121, 200] width 170 height 22
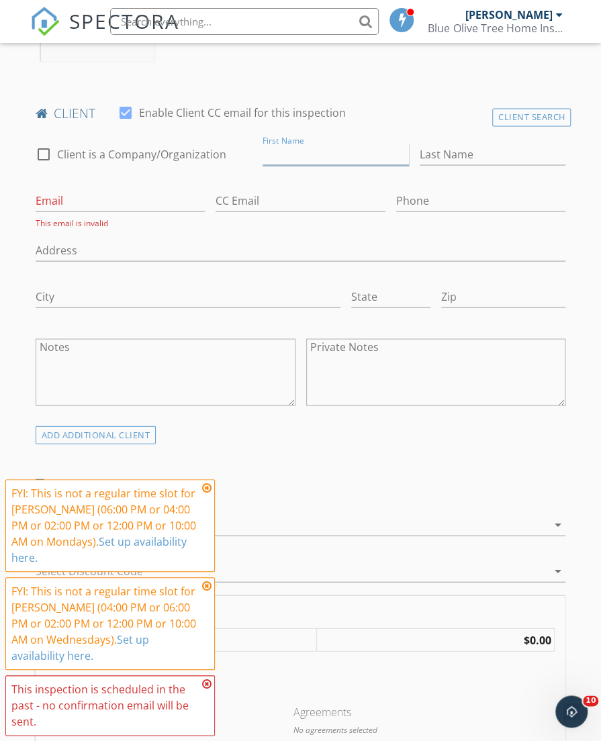
click at [340, 150] on input "First Name" at bounding box center [336, 154] width 146 height 22
type input "t"
click at [332, 154] on input "Teresa Goodman" at bounding box center [336, 154] width 146 height 22
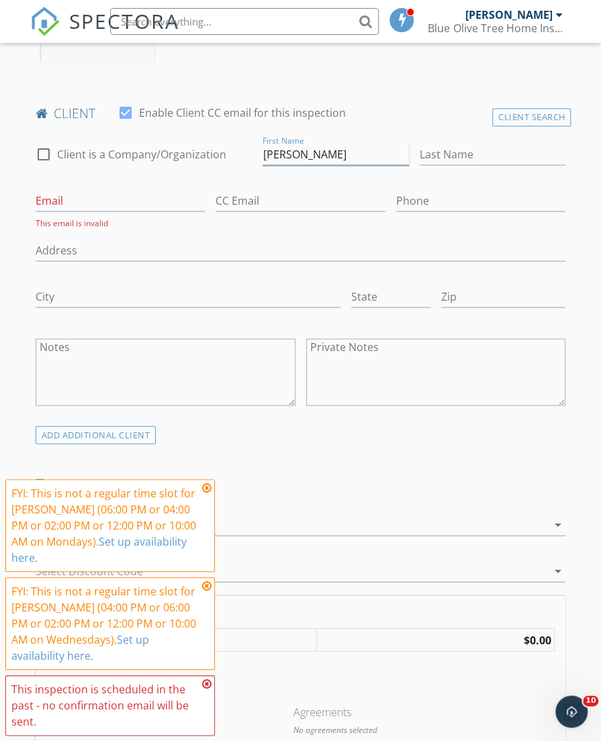
click at [332, 154] on input "Teresa Goodman" at bounding box center [336, 154] width 146 height 22
type input "Teresa"
click at [461, 155] on input "Last Name" at bounding box center [493, 154] width 146 height 22
paste input "Goodman"
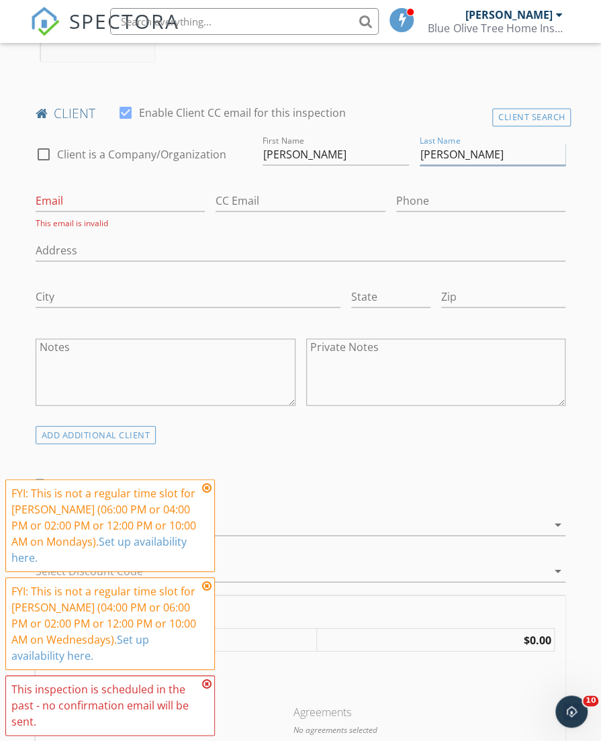
type input "Goodman"
click at [132, 201] on input "Email" at bounding box center [121, 200] width 170 height 22
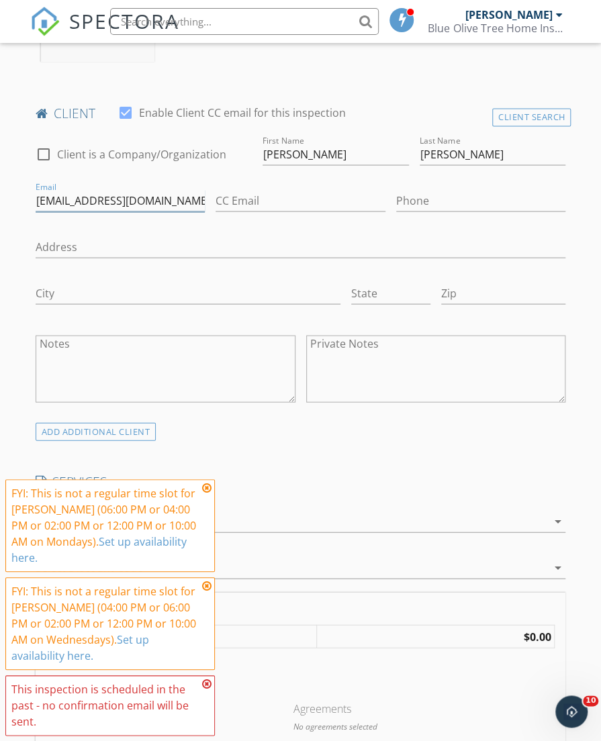
scroll to position [0, 5]
type input "badcompany200422@hotmail.com"
click at [434, 190] on input "Phone" at bounding box center [481, 200] width 170 height 22
type input "937-545-6756"
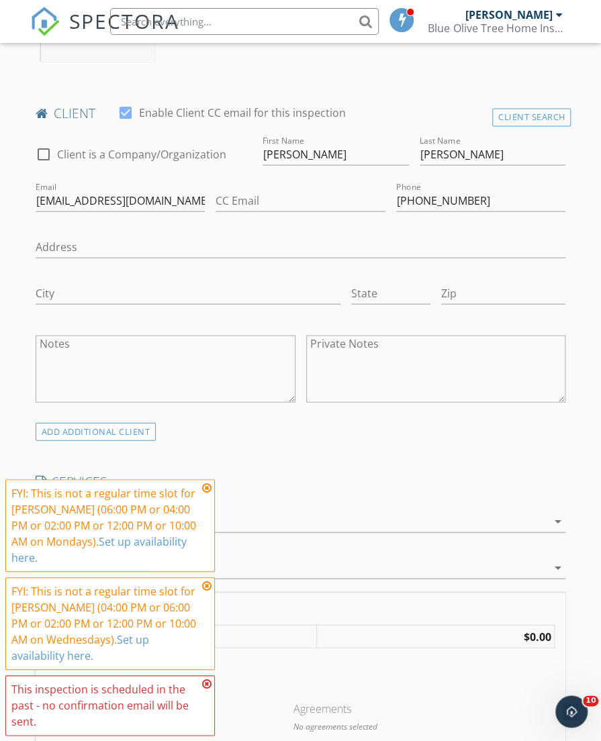
click at [435, 449] on div "INSPECTOR(S) check_box Matthew Kristof PRIMARY Matthew Kristof arrow_drop_down …" at bounding box center [300, 594] width 541 height 2167
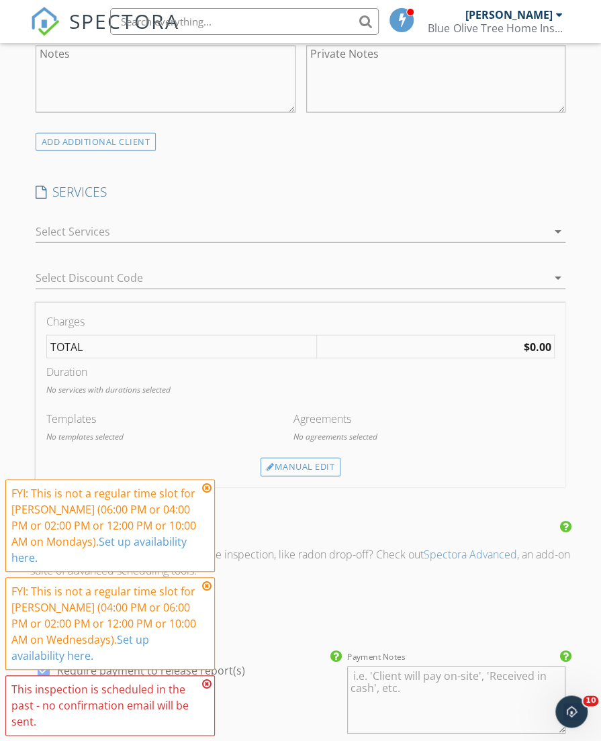
scroll to position [1032, 0]
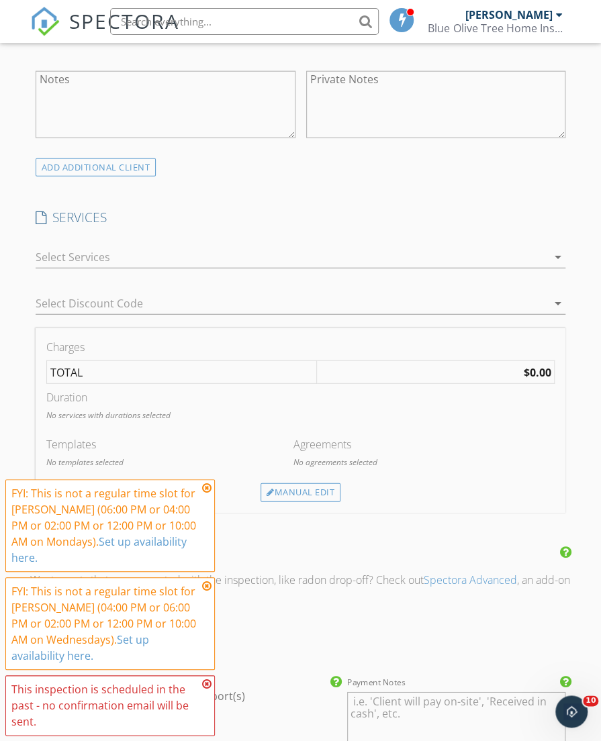
click at [385, 260] on div at bounding box center [292, 256] width 512 height 21
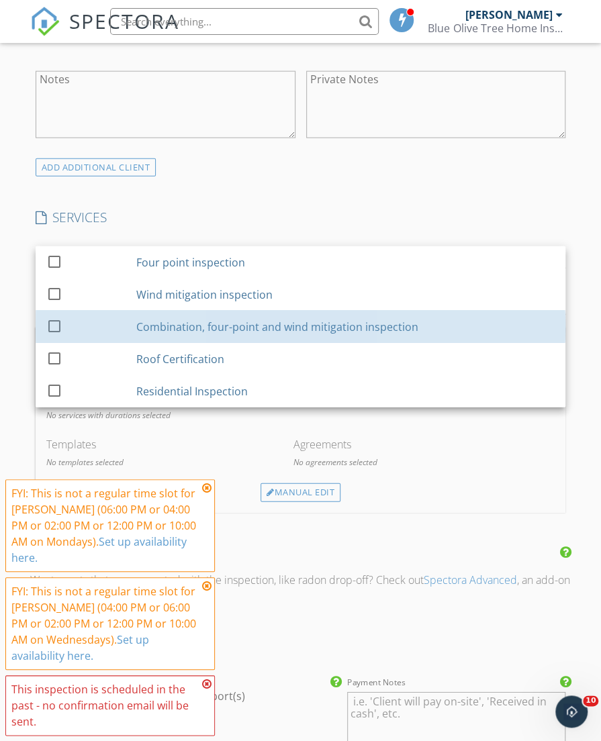
click at [356, 320] on div "Combination, four-point and wind mitigation inspection" at bounding box center [277, 327] width 282 height 16
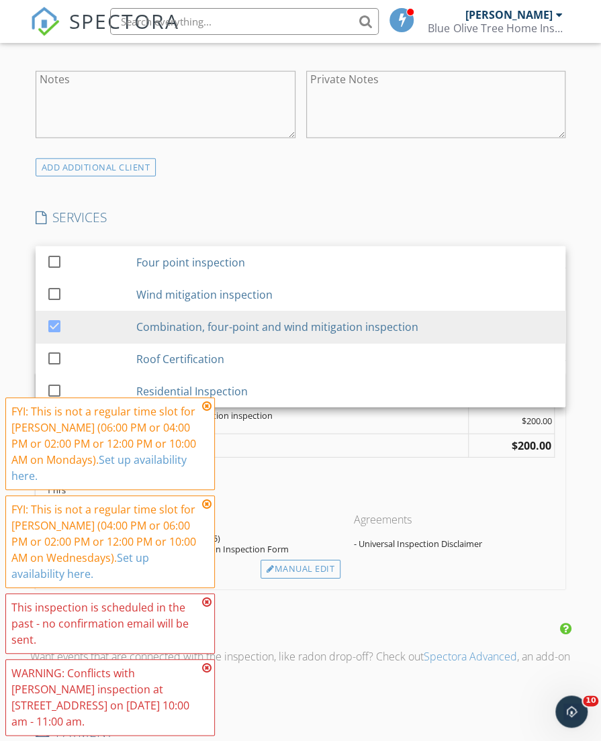
click at [364, 173] on div "INSPECTOR(S) check_box Matthew Kristof PRIMARY Matthew Kristof arrow_drop_down …" at bounding box center [300, 368] width 541 height 2243
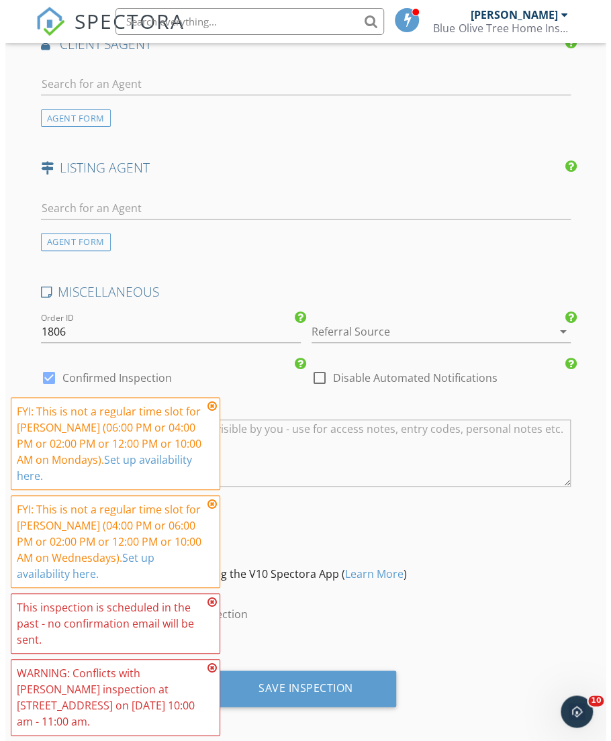
scroll to position [1885, 0]
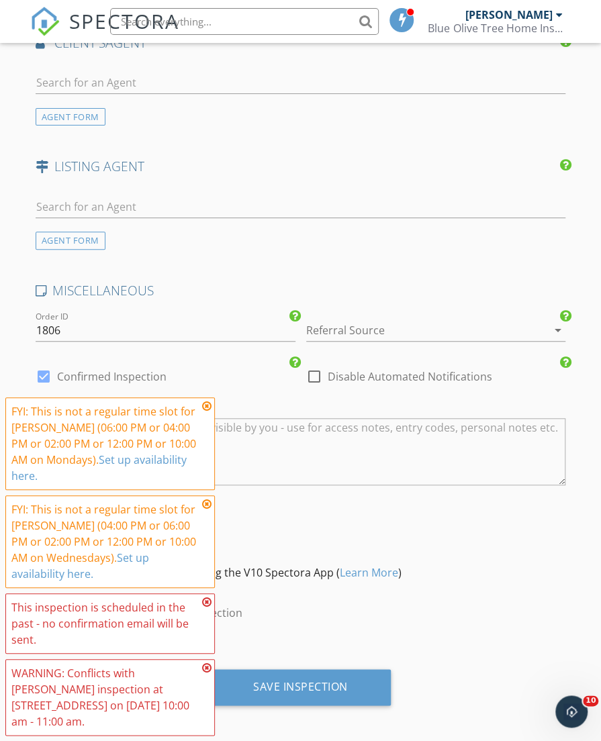
click at [317, 688] on div "Save Inspection" at bounding box center [300, 687] width 181 height 36
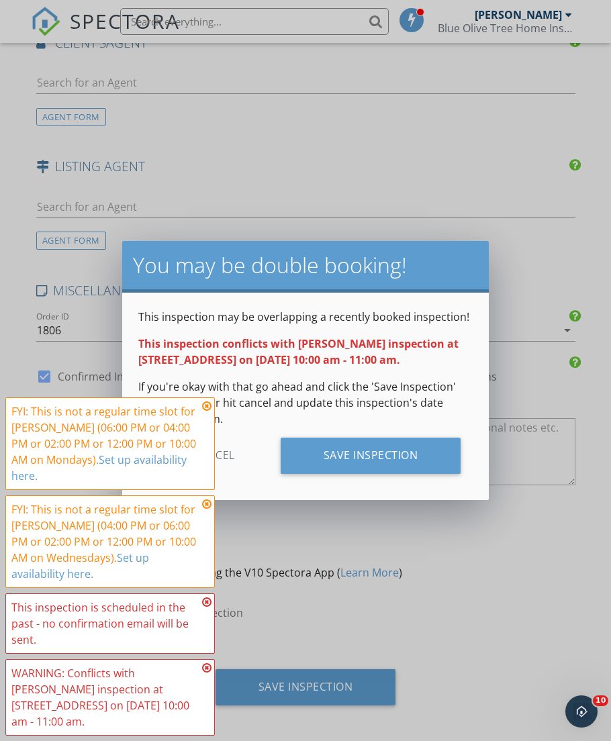
click at [324, 459] on div "Save Inspection" at bounding box center [371, 456] width 181 height 36
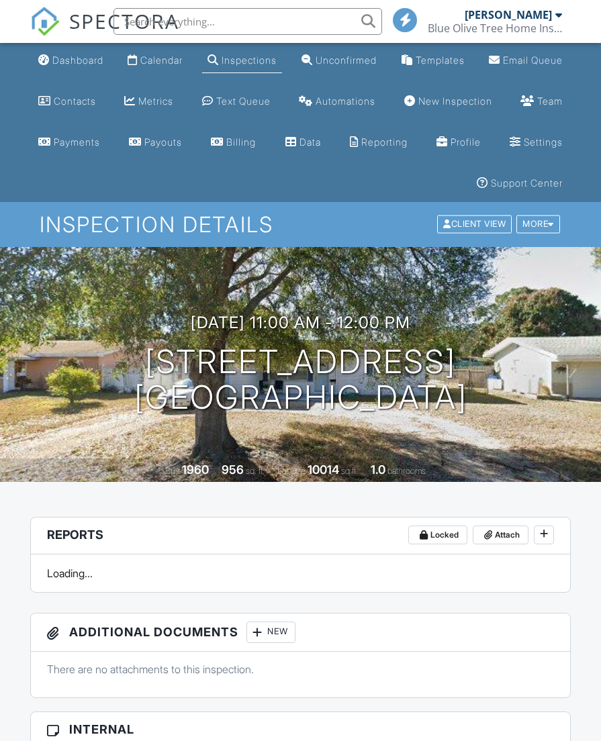
click at [59, 64] on div "Dashboard" at bounding box center [77, 59] width 51 height 11
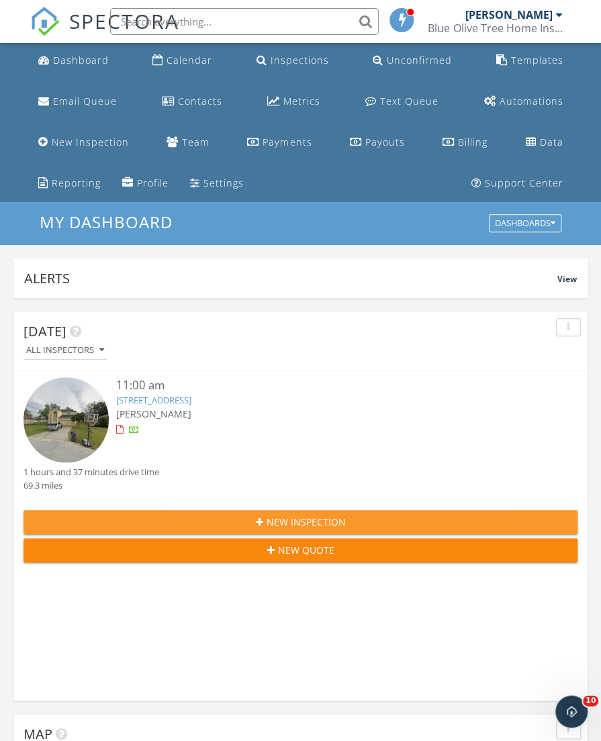
click at [254, 512] on button "New Inspection" at bounding box center [301, 522] width 554 height 24
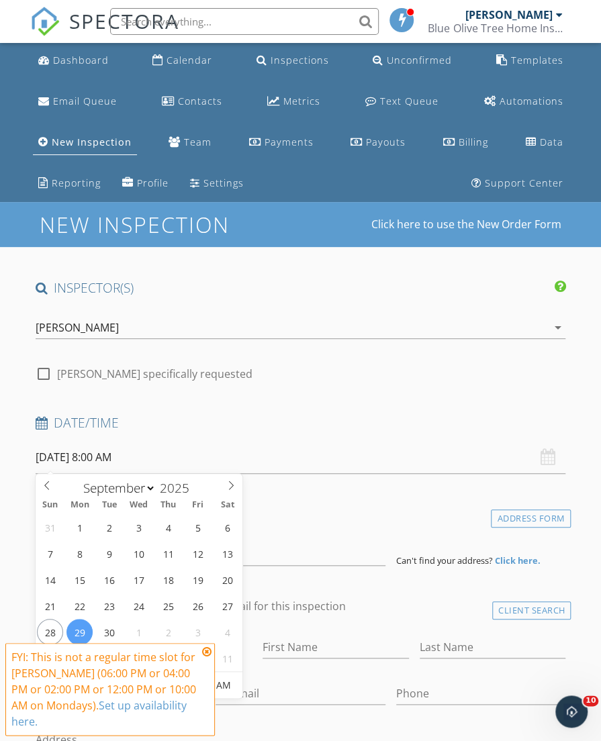
click at [84, 464] on input "09/29/2025 8:00 AM" at bounding box center [301, 457] width 530 height 33
type input "09/27/2025 8:00 AM"
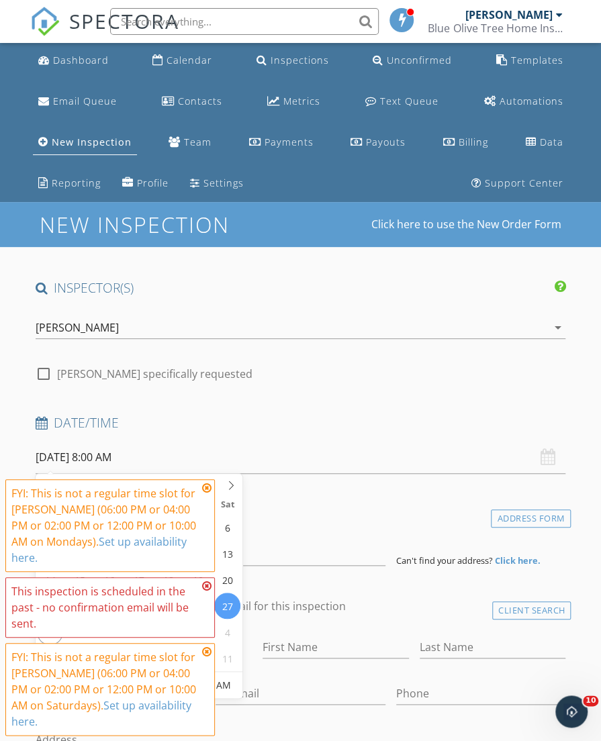
type input "10"
type input "09/27/2025 10:00 AM"
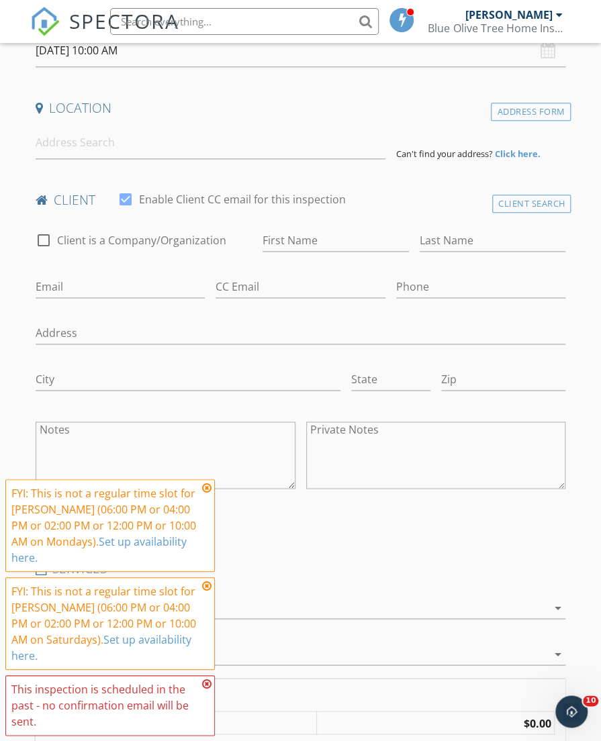
scroll to position [402, 0]
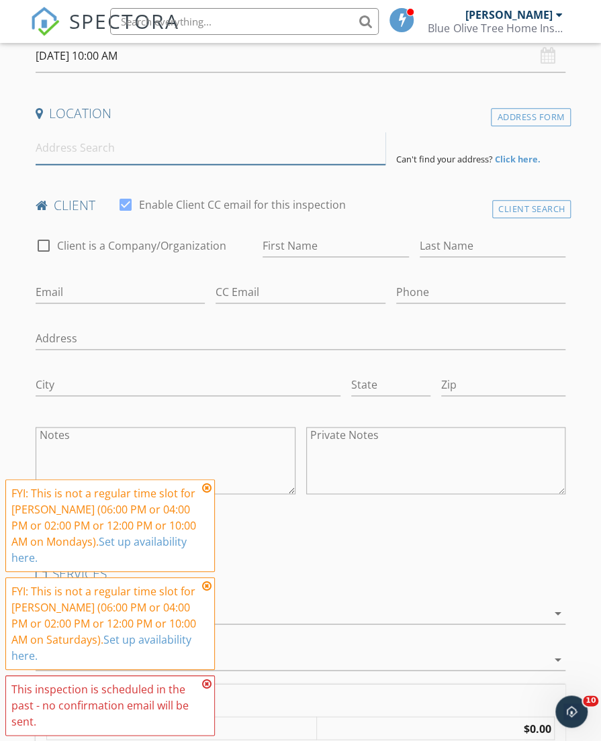
click at [56, 138] on input at bounding box center [211, 148] width 350 height 33
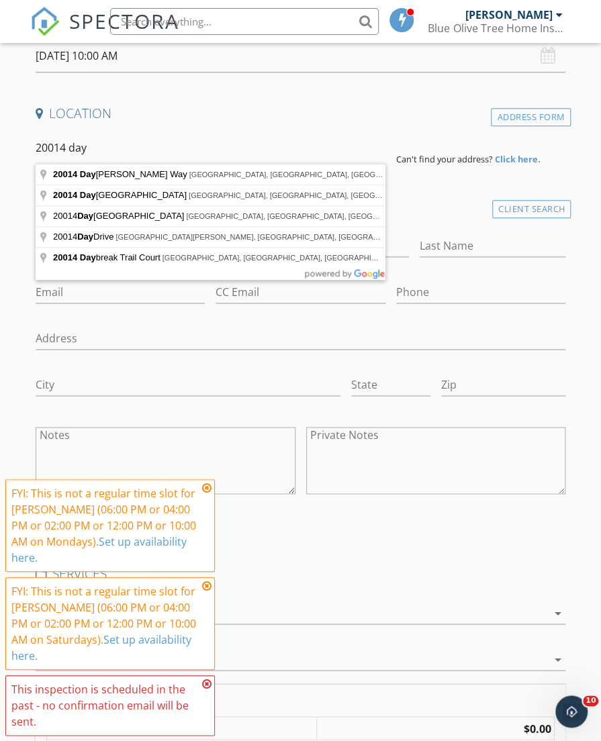
type input "20014 Daytona Way, Tampa, FL, USA"
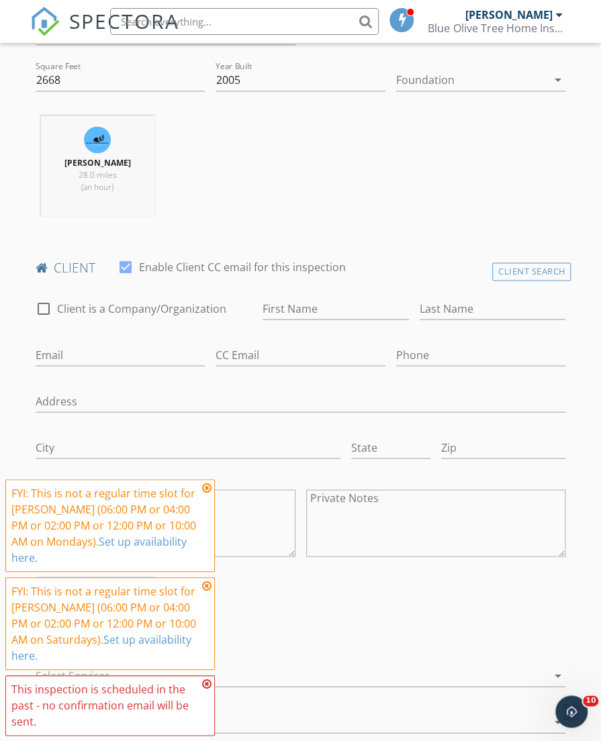
scroll to position [580, 0]
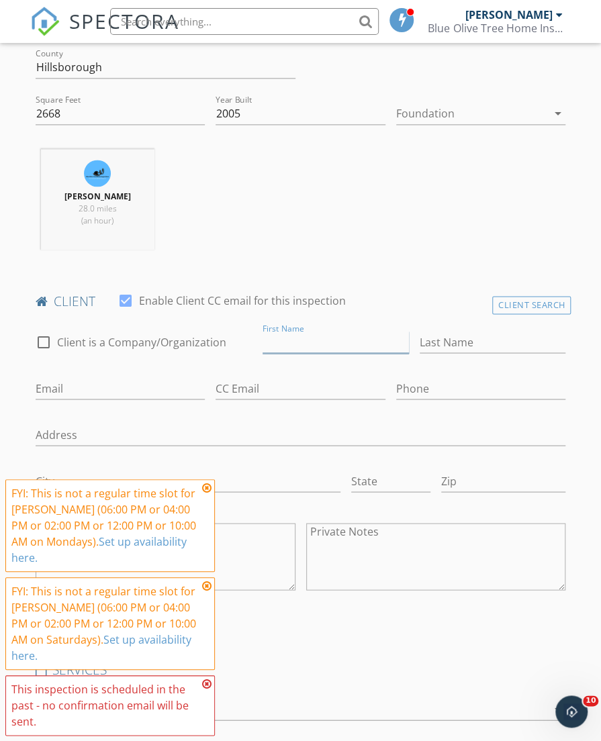
click at [297, 340] on input "First Name" at bounding box center [336, 342] width 146 height 22
drag, startPoint x: 344, startPoint y: 336, endPoint x: 481, endPoint y: 353, distance: 137.9
click at [481, 353] on div "check_box_outline_blank Client is a Company/Organization First Name Mariamma Ab…" at bounding box center [300, 465] width 541 height 290
type input "Mariamma Abraham binianchery@gmail.com 9545473004"
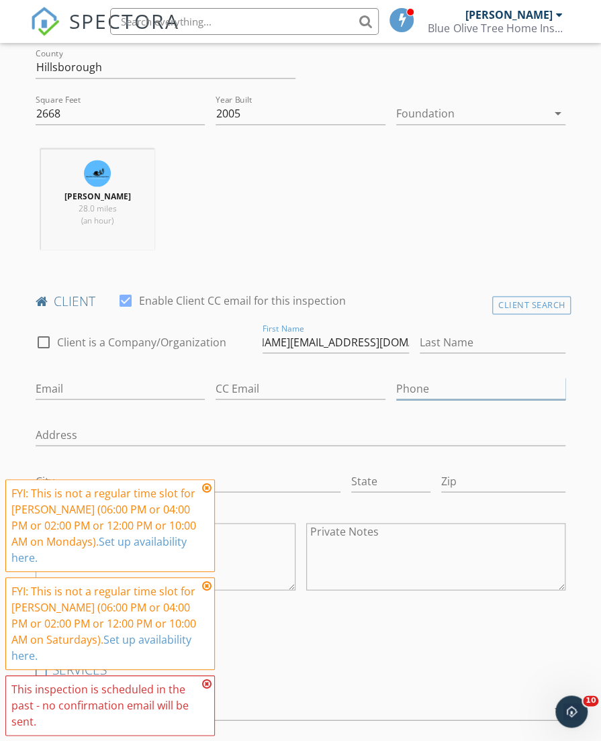
click at [442, 385] on input "Phone" at bounding box center [481, 388] width 170 height 22
paste input "954-547-3004"
type input "954-547-3004"
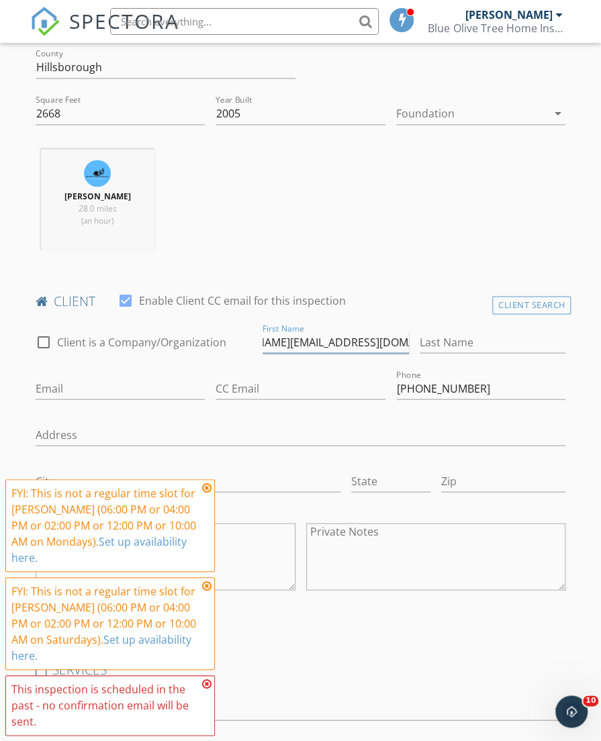
drag, startPoint x: 362, startPoint y: 338, endPoint x: 345, endPoint y: 327, distance: 20.3
click at [345, 327] on div "First Name Mariamma Abraham binianchery@gmail.com 9545473004" at bounding box center [336, 345] width 146 height 44
click at [130, 393] on input "Email" at bounding box center [121, 388] width 170 height 22
paste input "binianchery@gmail.com"
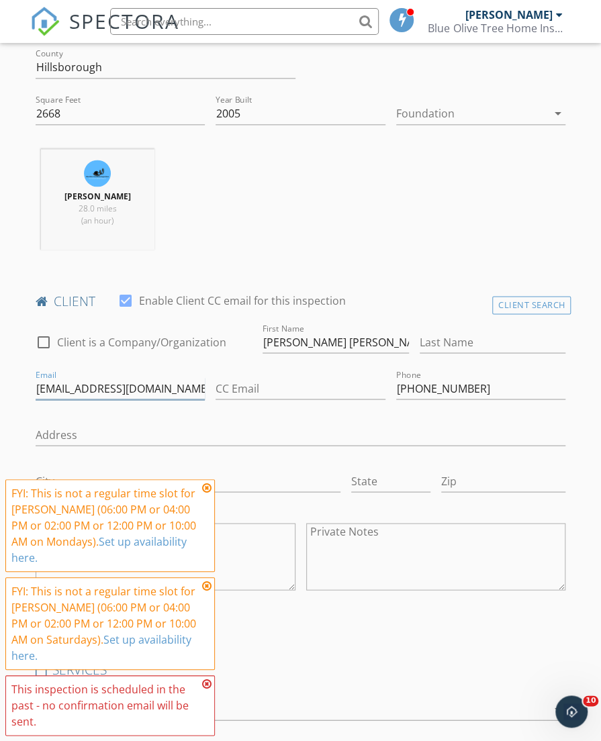
type input "binianchery@gmail.com"
drag, startPoint x: 314, startPoint y: 336, endPoint x: 363, endPoint y: 338, distance: 49.7
click at [363, 338] on input "Mariamma Abraham binianchery@gmail.com 9545473004" at bounding box center [336, 342] width 146 height 22
click at [439, 342] on input "Last Name" at bounding box center [493, 342] width 146 height 22
paste input "Abraham"
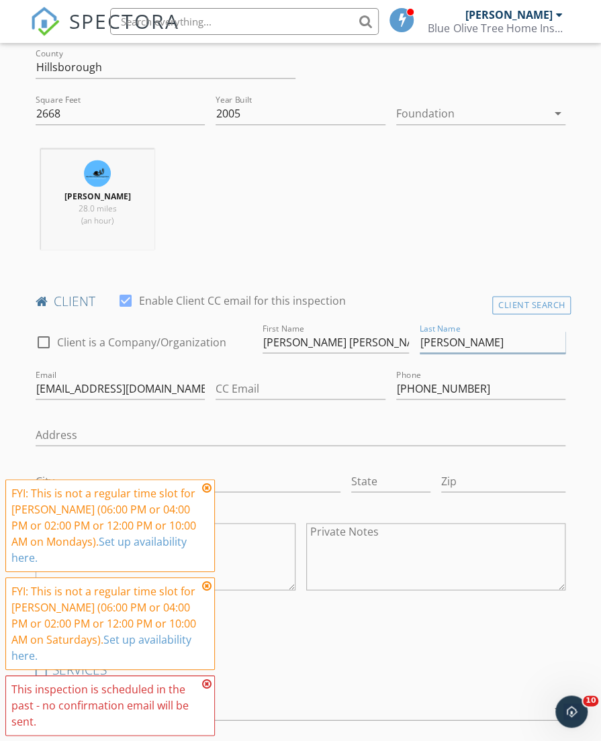
type input "Abraham"
click at [286, 340] on input "[PERSON_NAME] [PERSON_NAME][EMAIL_ADDRESS][DOMAIN_NAME] 9545473004" at bounding box center [336, 342] width 146 height 22
click at [322, 346] on input "[PERSON_NAME] [PERSON_NAME][EMAIL_ADDRESS][DOMAIN_NAME] 9545473004" at bounding box center [336, 342] width 146 height 22
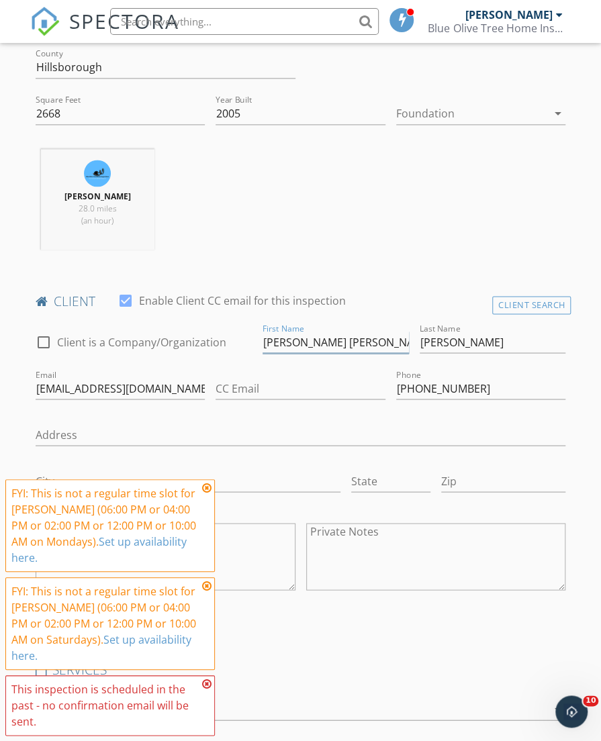
scroll to position [0, 142]
drag, startPoint x: 316, startPoint y: 340, endPoint x: 733, endPoint y: 491, distance: 444.1
click at [600, 491] on html "SPECTORA Matthew Kristof Blue Olive Tree Home Inspections LLC Role: Inspector D…" at bounding box center [300, 698] width 601 height 2557
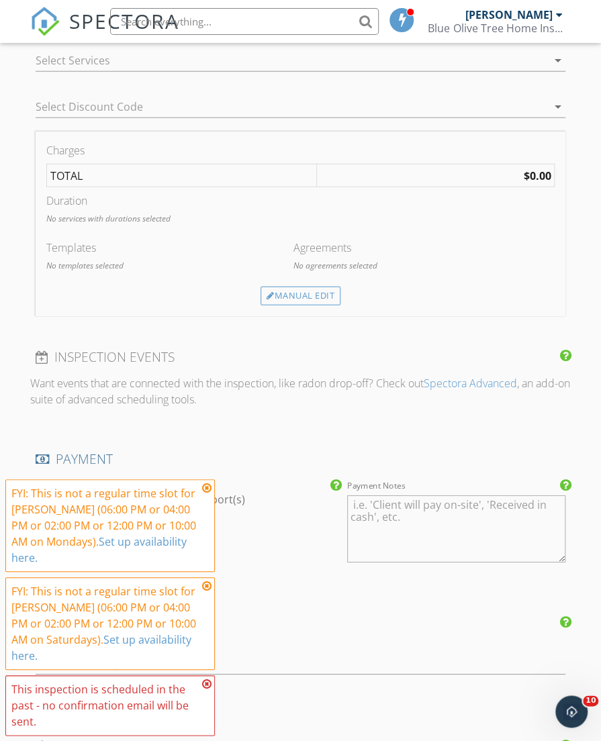
type input "[PERSON_NAME]"
click at [316, 62] on div at bounding box center [292, 60] width 512 height 21
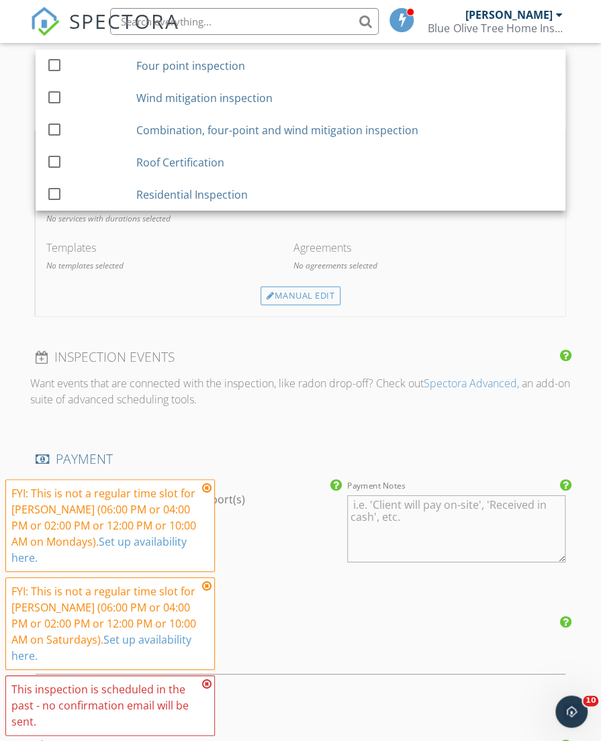
click at [297, 91] on div "Wind mitigation inspection" at bounding box center [345, 98] width 418 height 27
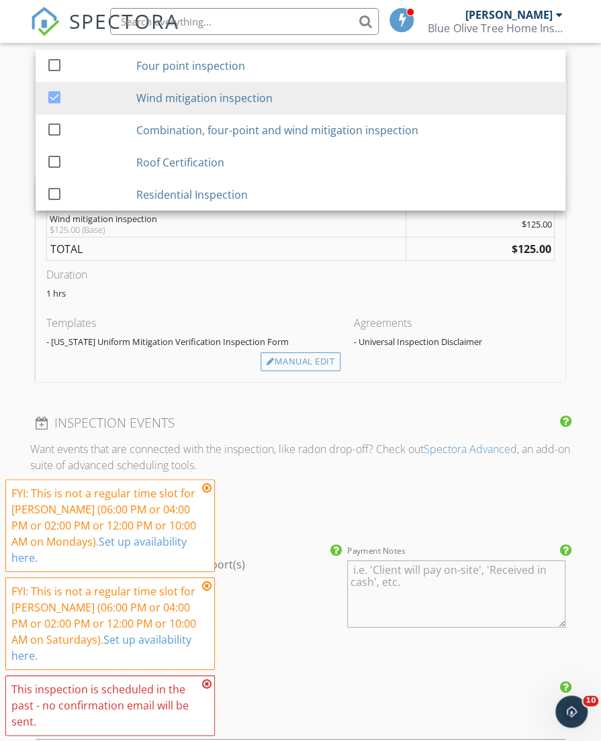
click at [21, 146] on div "New Inspection Click here to use the New Order Form INSPECTOR(S) check_box Matt…" at bounding box center [300, 183] width 601 height 2421
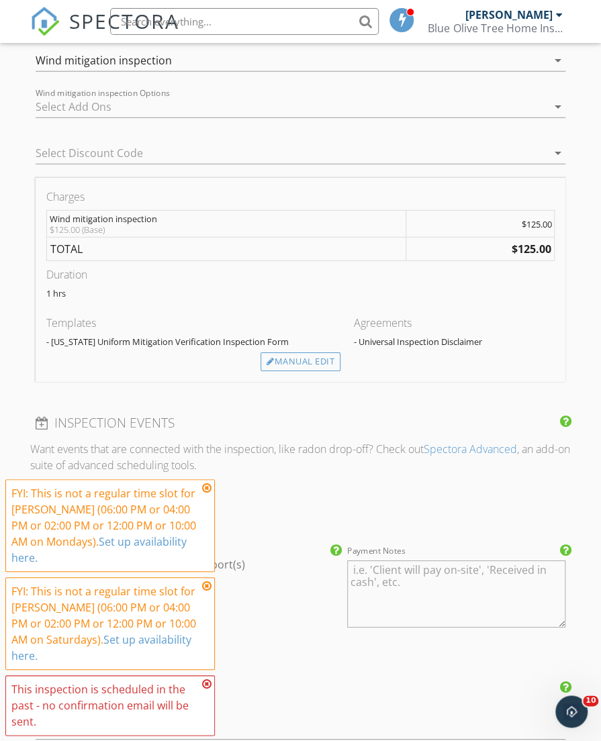
click at [125, 148] on div at bounding box center [282, 152] width 493 height 21
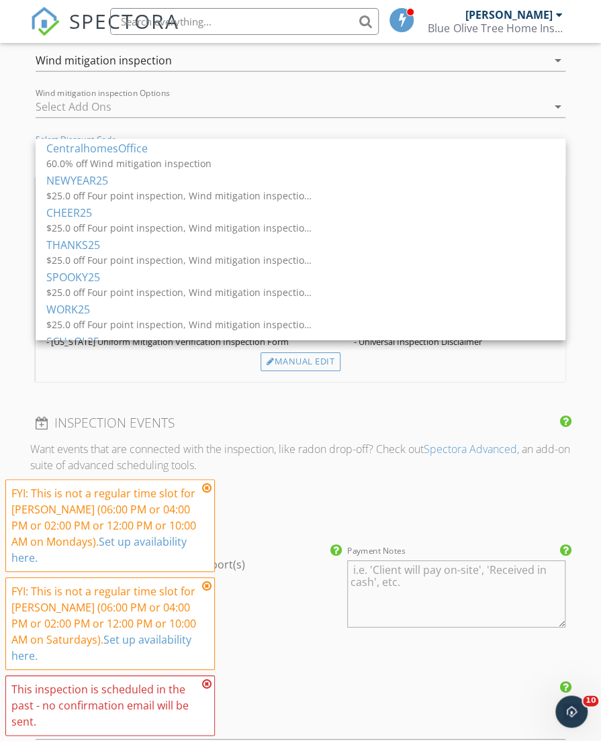
click at [64, 109] on div at bounding box center [292, 106] width 512 height 21
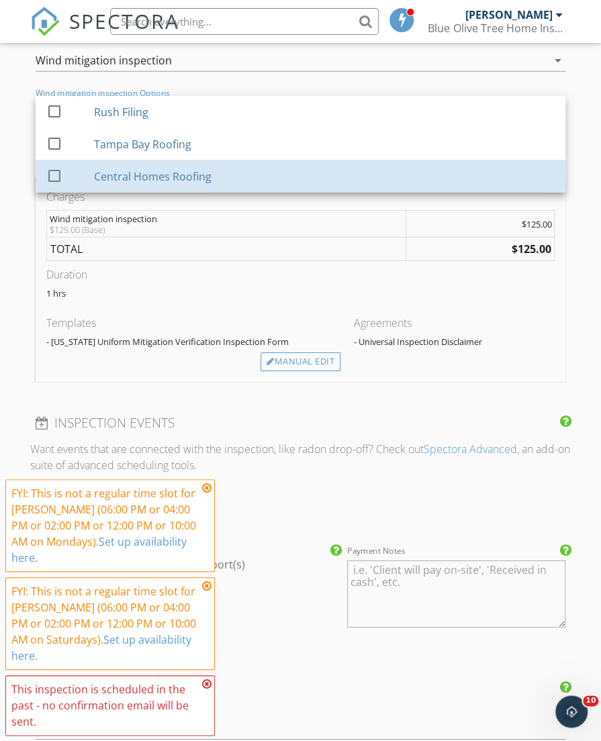
click at [79, 160] on link "check_box_outline_blank Central Homes Roofing" at bounding box center [301, 176] width 530 height 32
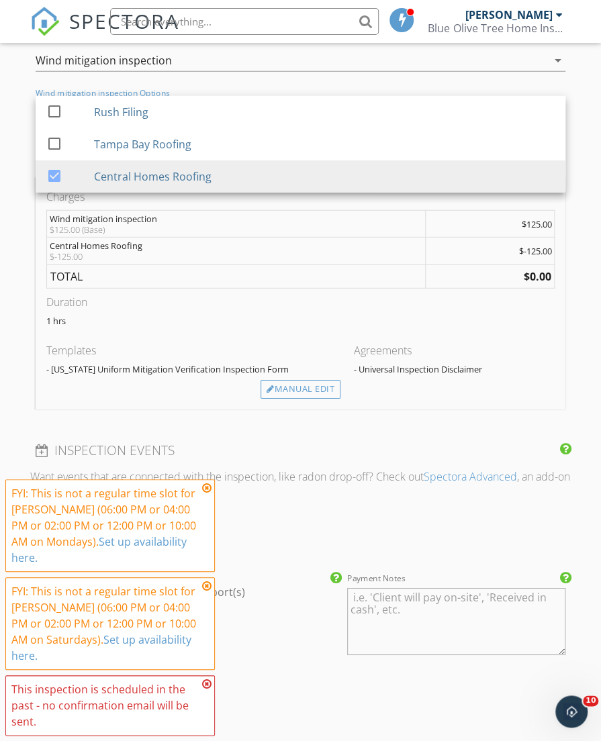
click at [21, 218] on div "New Inspection Click here to use the New Order Form INSPECTOR(S) check_box Matt…" at bounding box center [300, 197] width 601 height 2448
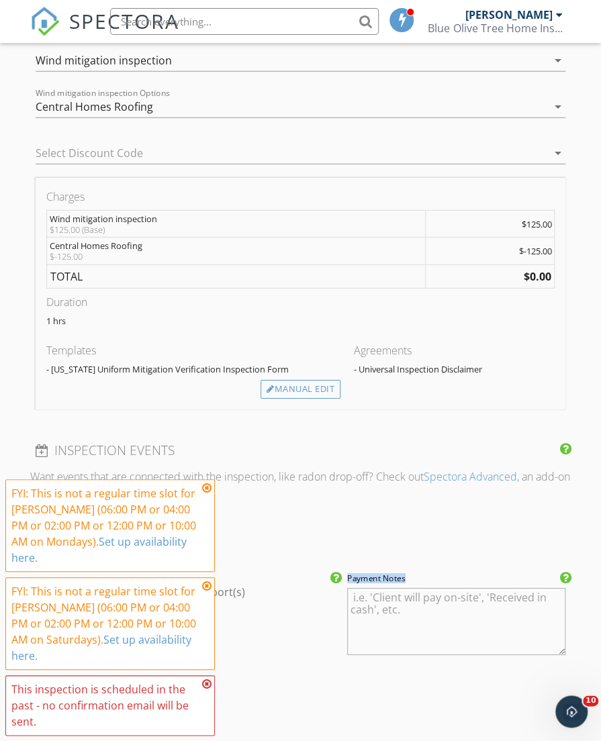
drag, startPoint x: 600, startPoint y: 488, endPoint x: 592, endPoint y: 610, distance: 121.8
click at [592, 610] on div "New Inspection Click here to use the New Order Form INSPECTOR(S) check_box Matt…" at bounding box center [300, 197] width 601 height 2448
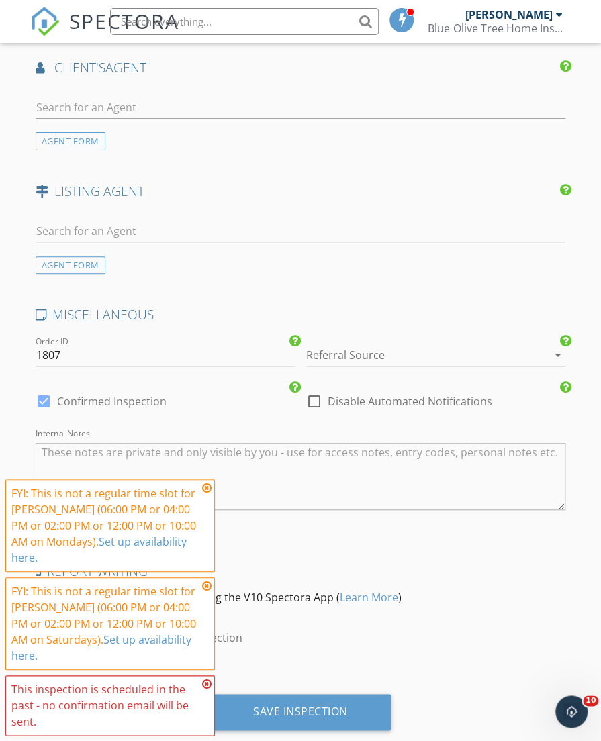
click at [335, 705] on div "Save Inspection" at bounding box center [300, 711] width 95 height 13
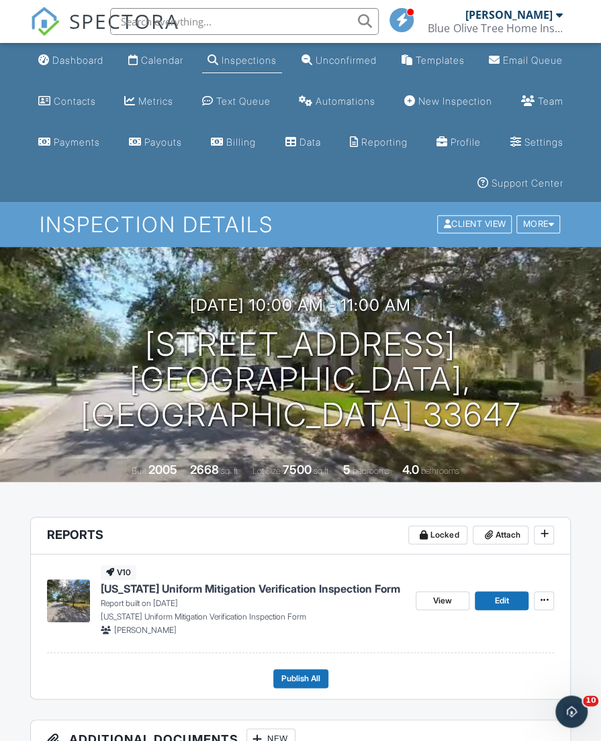
click at [75, 62] on div "Dashboard" at bounding box center [77, 59] width 51 height 11
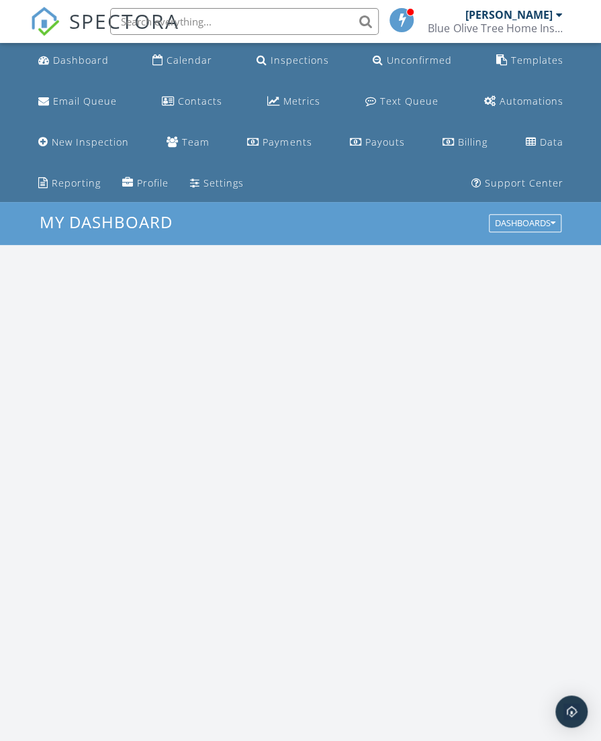
scroll to position [2317, 621]
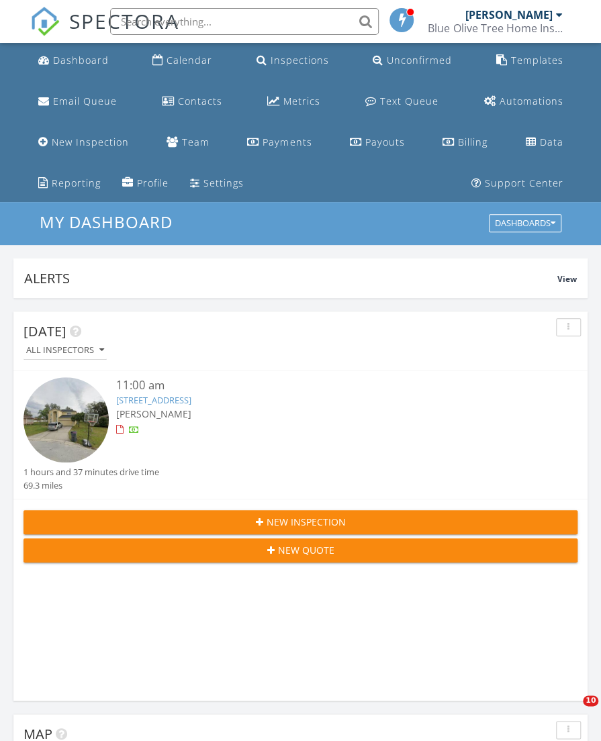
click at [291, 499] on div "New Inspection New Quote" at bounding box center [300, 536] width 574 height 75
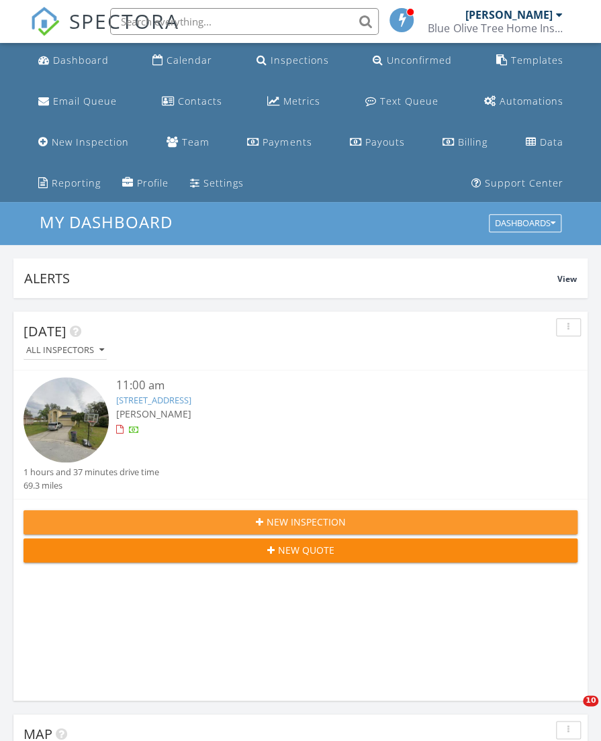
click at [278, 519] on span "New Inspection" at bounding box center [306, 522] width 79 height 14
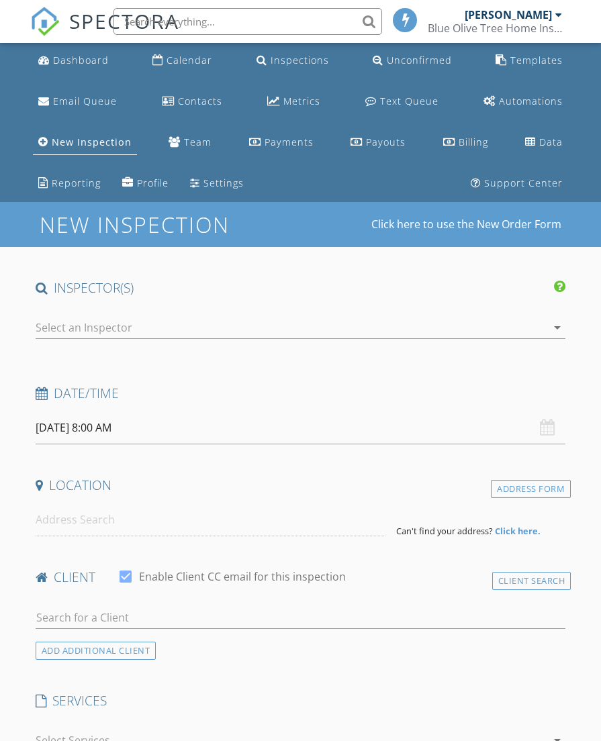
select select "8"
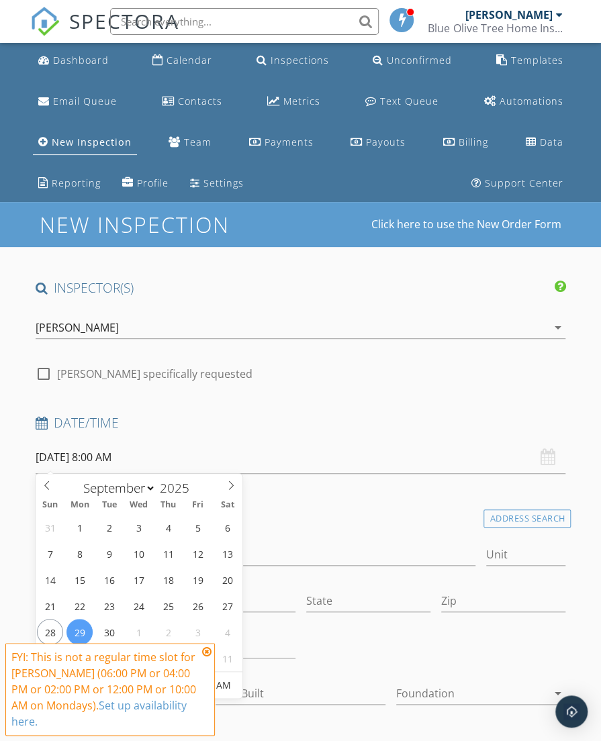
click at [119, 452] on input "[DATE] 8:00 AM" at bounding box center [301, 457] width 530 height 33
type input "[DATE] 8:00 AM"
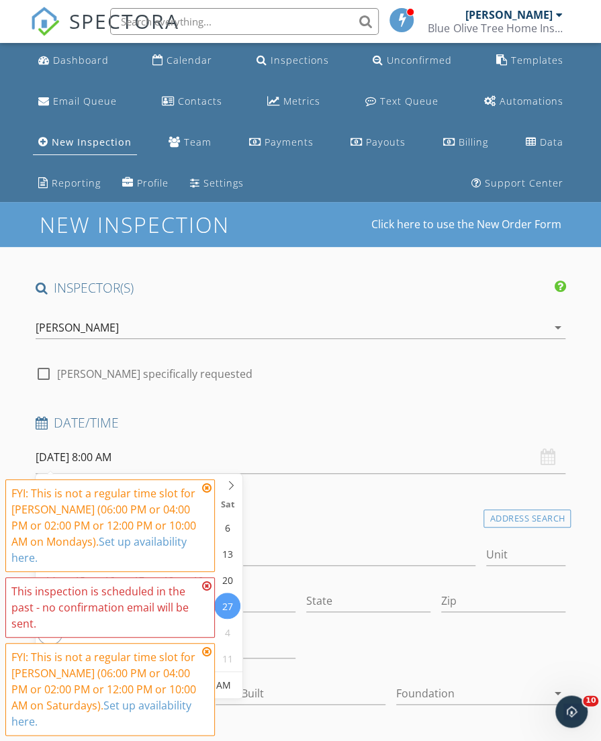
type input "10"
type input "[DATE] 10:00 AM"
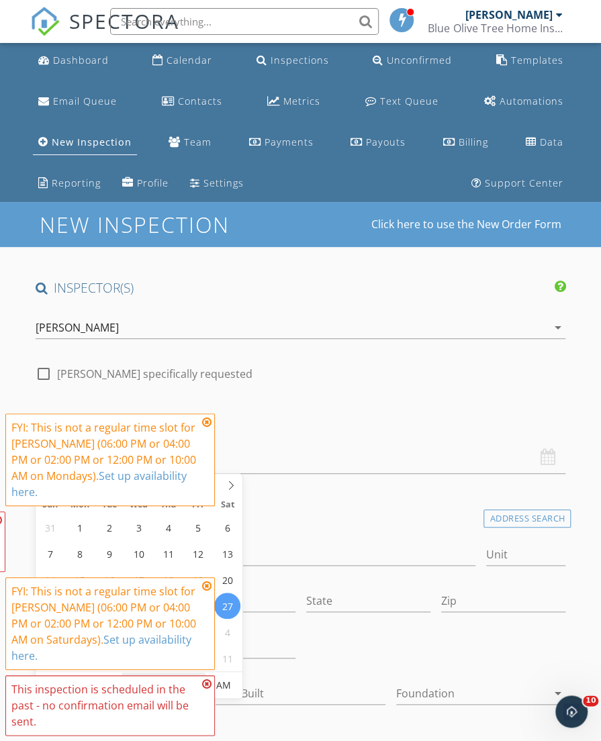
type input "30"
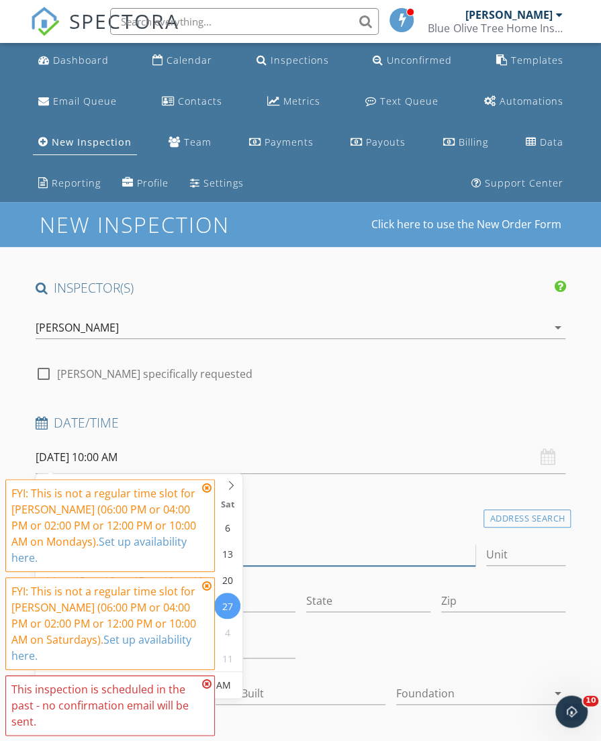
type input "[DATE] 10:30 AM"
click at [299, 556] on input "Address" at bounding box center [256, 555] width 440 height 22
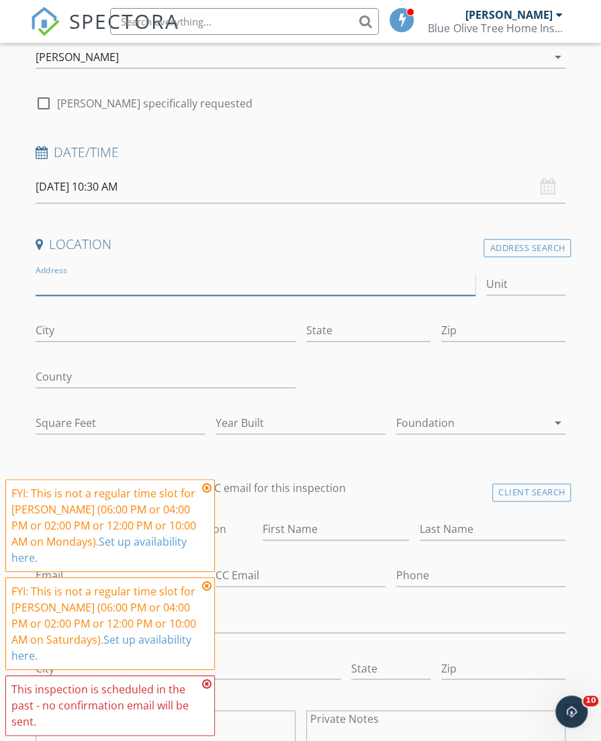
scroll to position [265, 0]
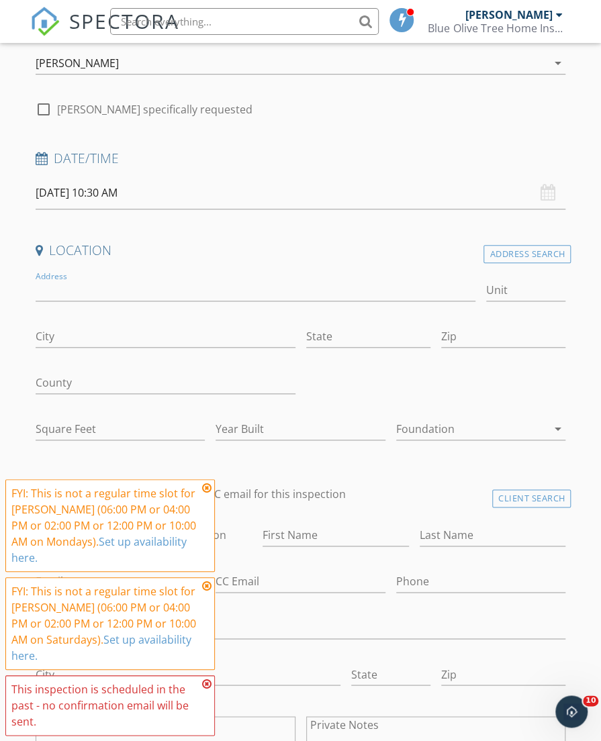
click at [522, 250] on div "Address Search" at bounding box center [526, 254] width 87 height 18
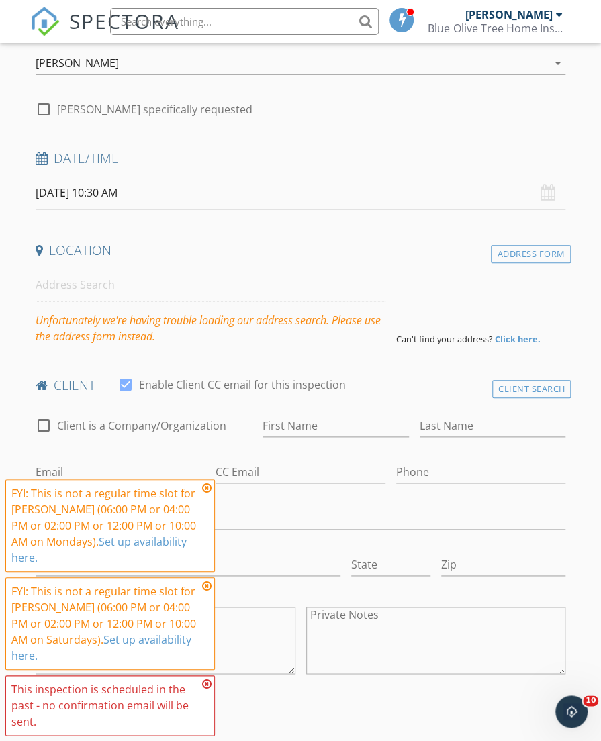
click at [208, 488] on icon at bounding box center [206, 488] width 9 height 11
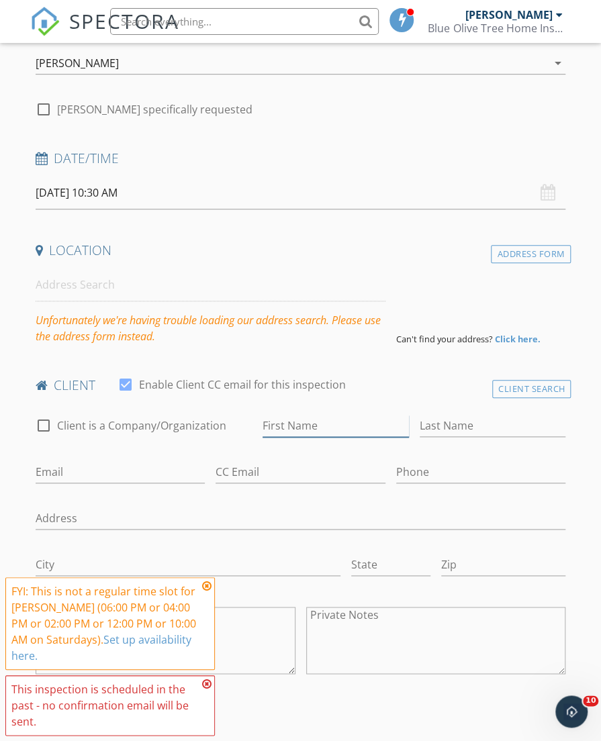
click at [293, 424] on input "First Name" at bounding box center [336, 426] width 146 height 22
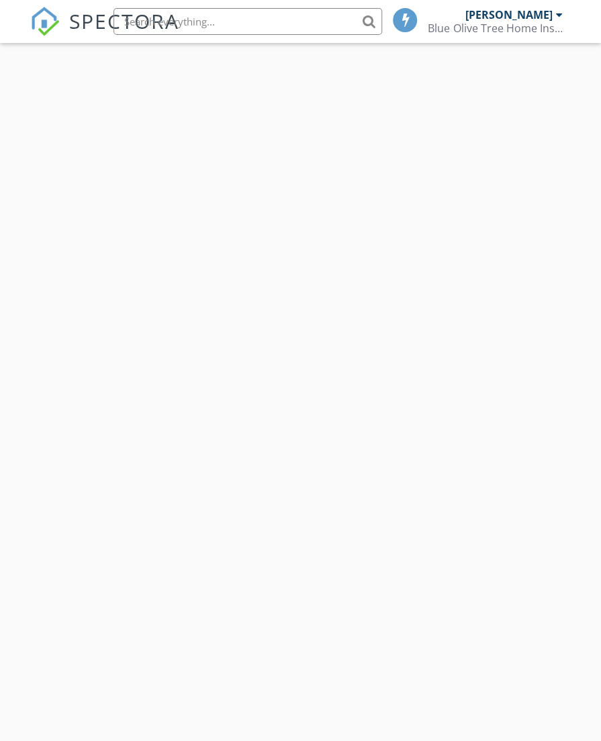
select select "8"
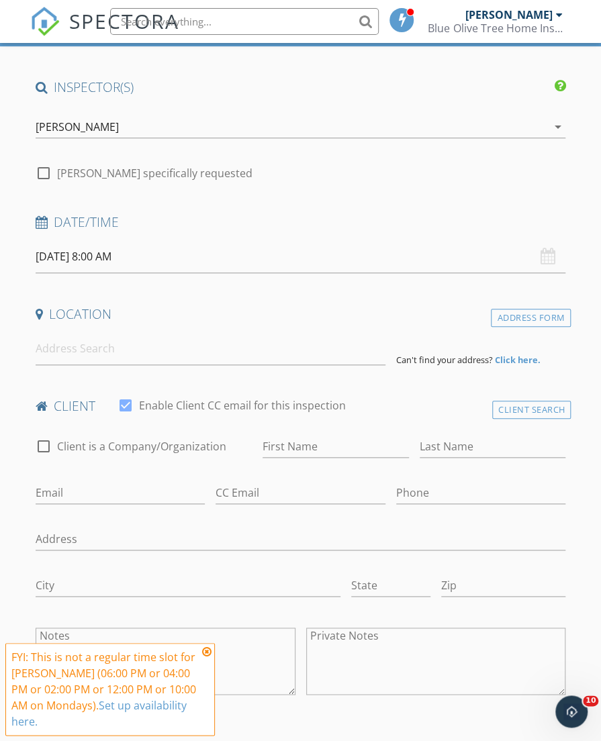
click at [109, 249] on input "[DATE] 8:00 AM" at bounding box center [301, 256] width 530 height 33
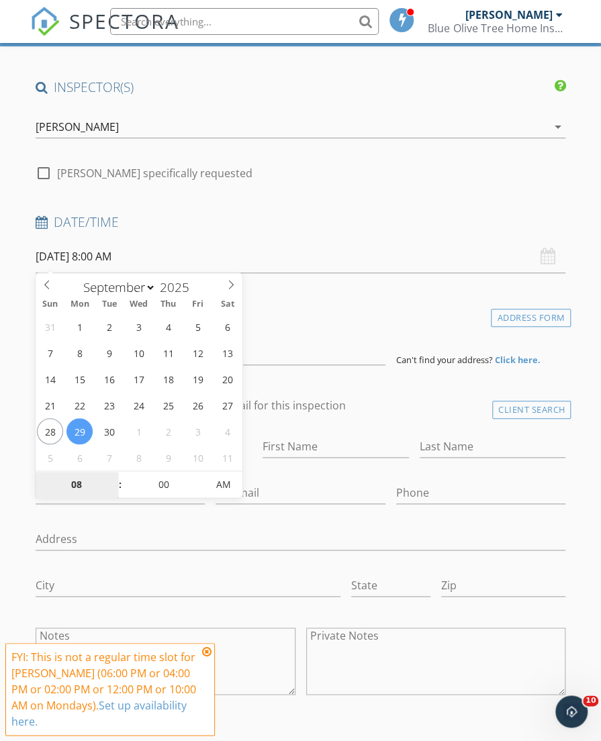
type input "[DATE] 8:00 AM"
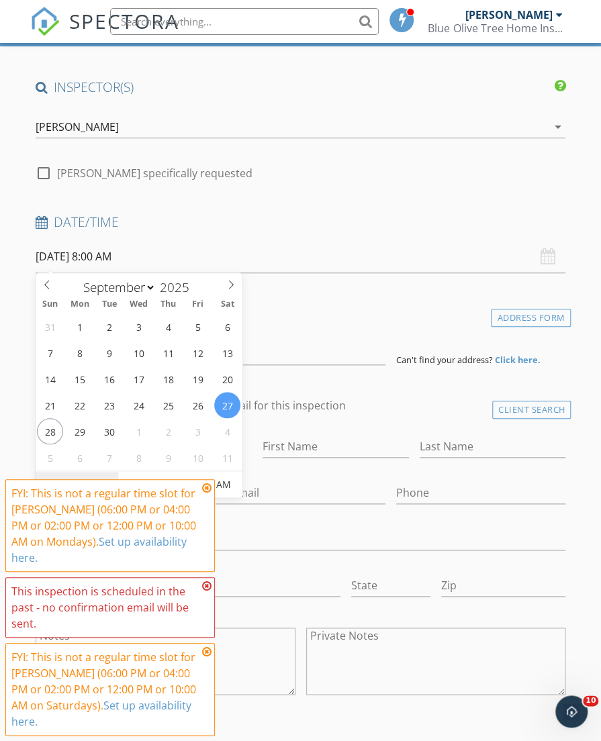
type input "10"
type input "[DATE] 10:00 AM"
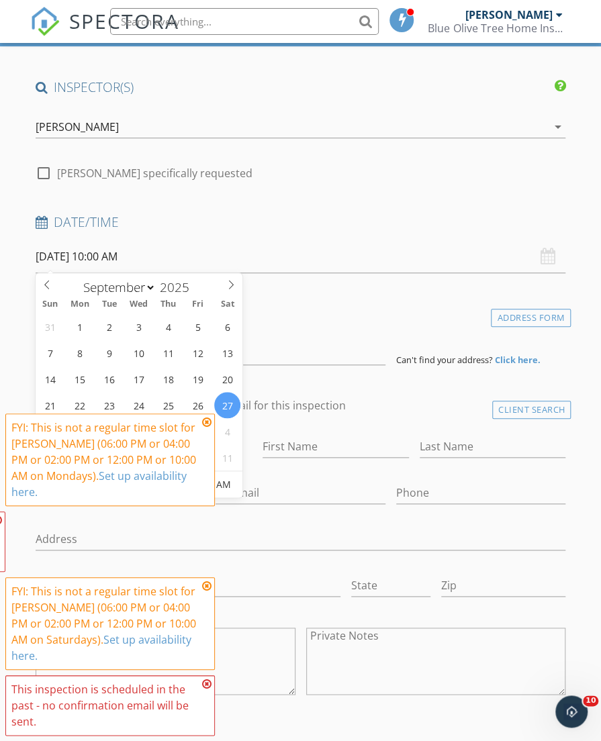
type input "30"
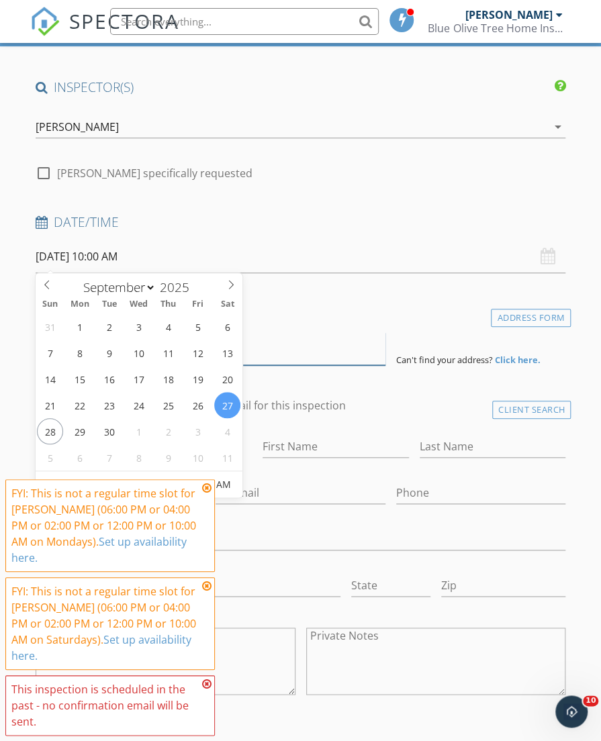
type input "[DATE] 10:30 AM"
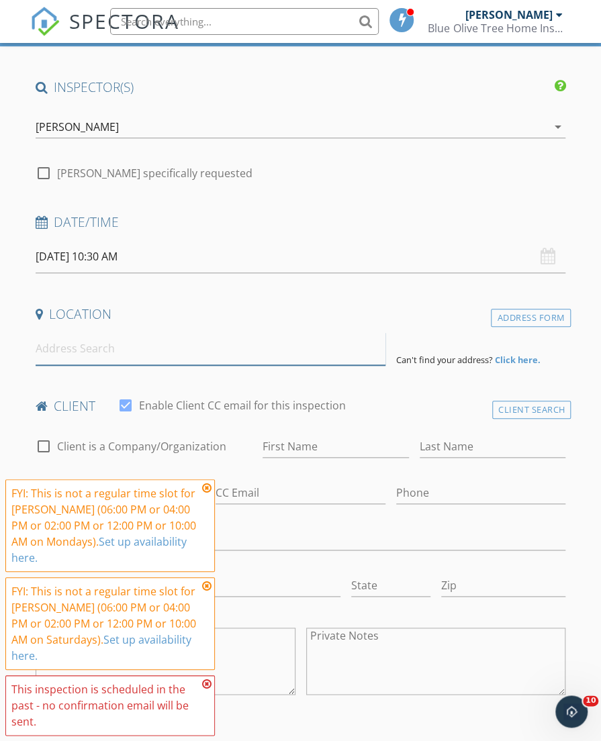
click at [310, 332] on input at bounding box center [211, 348] width 350 height 33
type input "1"
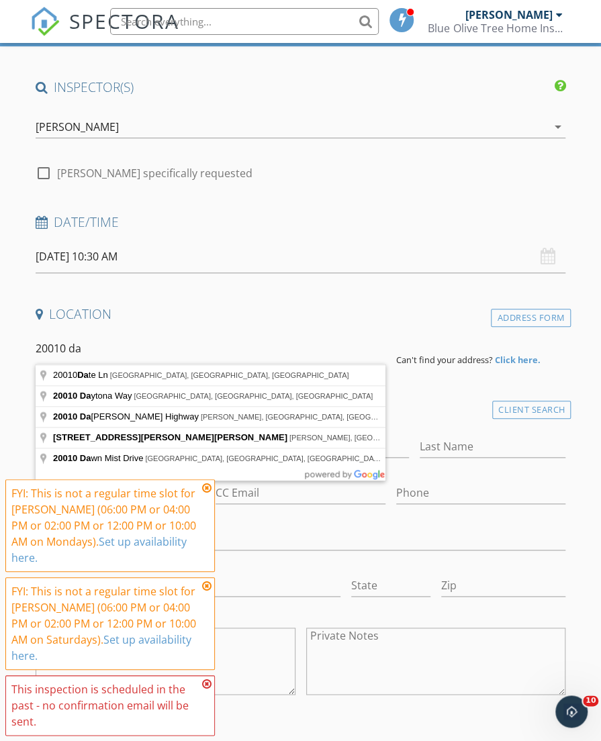
type input "[STREET_ADDRESS]"
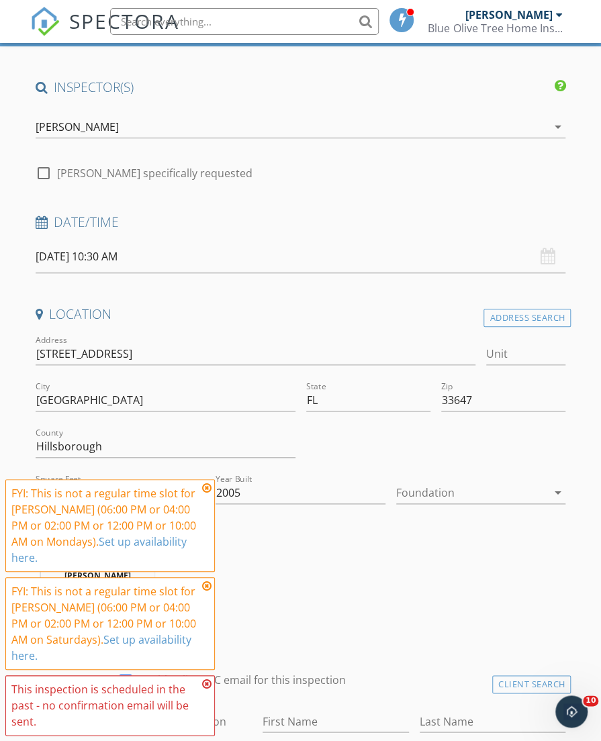
click at [205, 487] on icon at bounding box center [206, 488] width 9 height 11
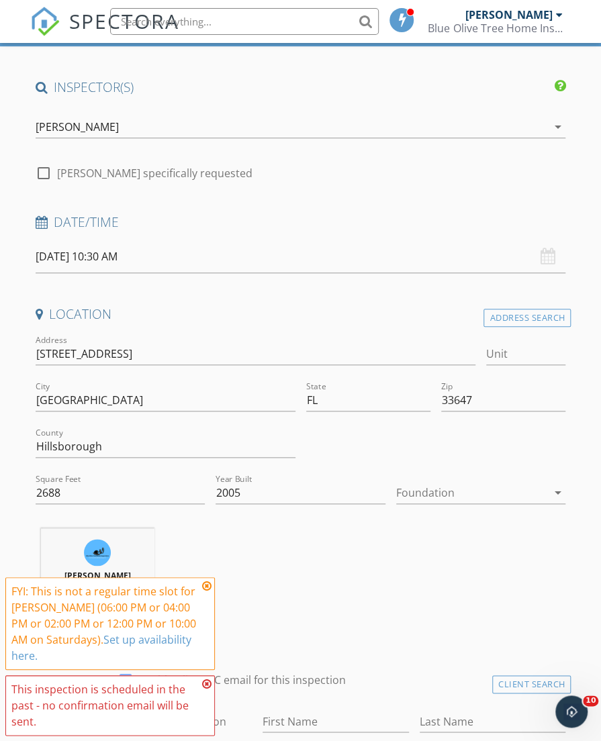
click at [207, 586] on icon at bounding box center [206, 586] width 9 height 11
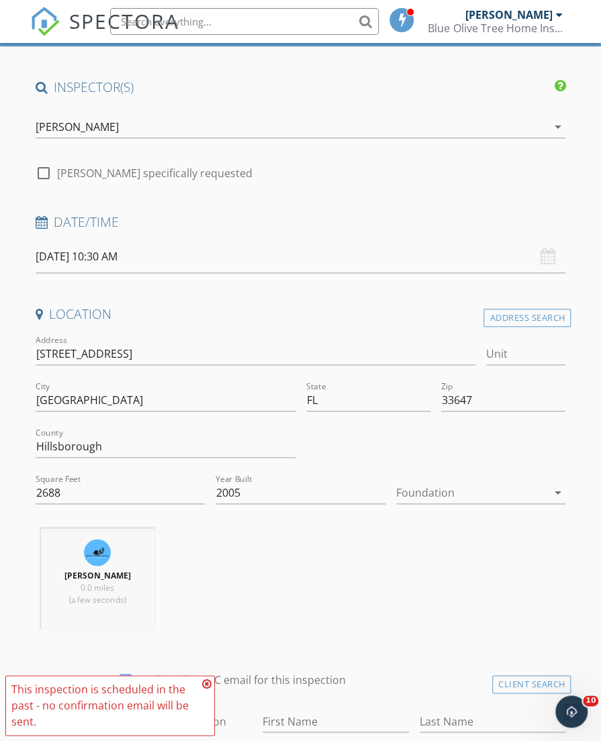
click at [209, 686] on icon at bounding box center [206, 684] width 9 height 11
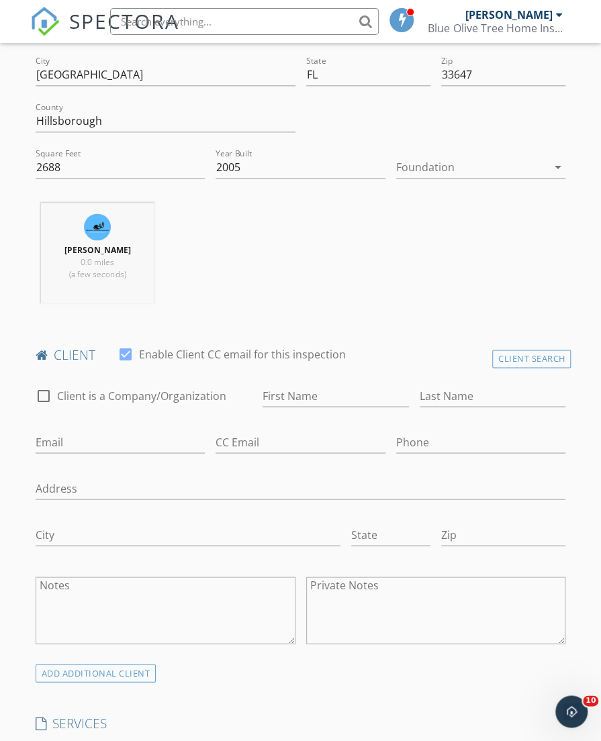
scroll to position [510, 0]
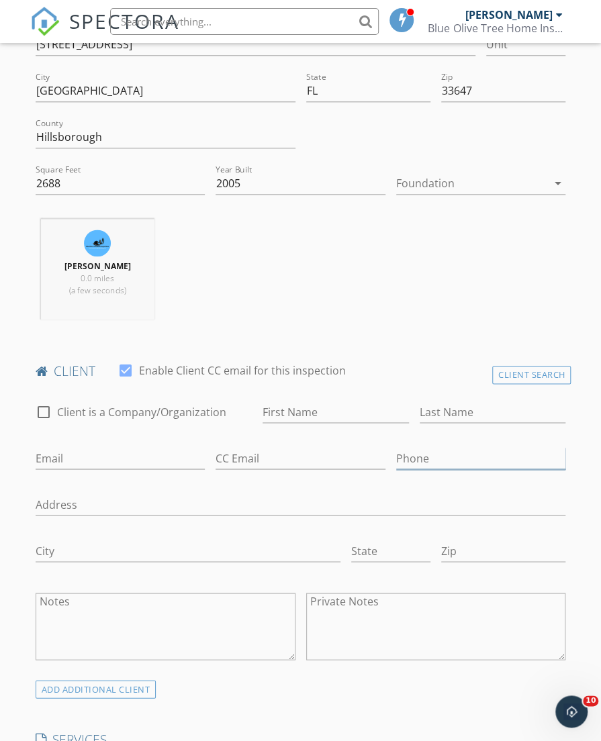
click at [427, 457] on input "Phone" at bounding box center [481, 458] width 170 height 22
paste input "954-547-3004"
type input "954-547-3004"
click at [285, 414] on input "First Name" at bounding box center [336, 412] width 146 height 22
paste input "Mariamma Abraham binianchery@gmail.com 9545473004"
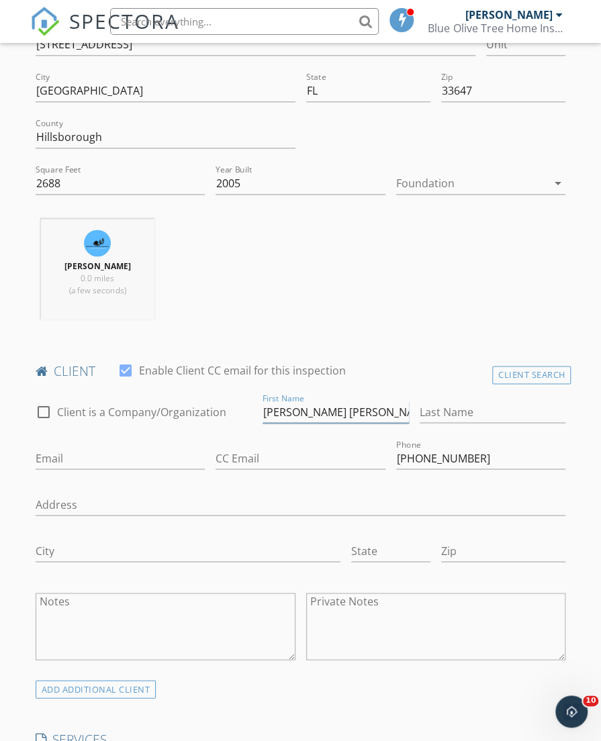
scroll to position [0, 142]
drag, startPoint x: 348, startPoint y: 409, endPoint x: 561, endPoint y: 526, distance: 242.8
click at [561, 526] on div "check_box_outline_blank Client is a Company/Organization First Name Mariamma Ab…" at bounding box center [300, 535] width 541 height 290
drag, startPoint x: 285, startPoint y: 410, endPoint x: 513, endPoint y: 442, distance: 229.9
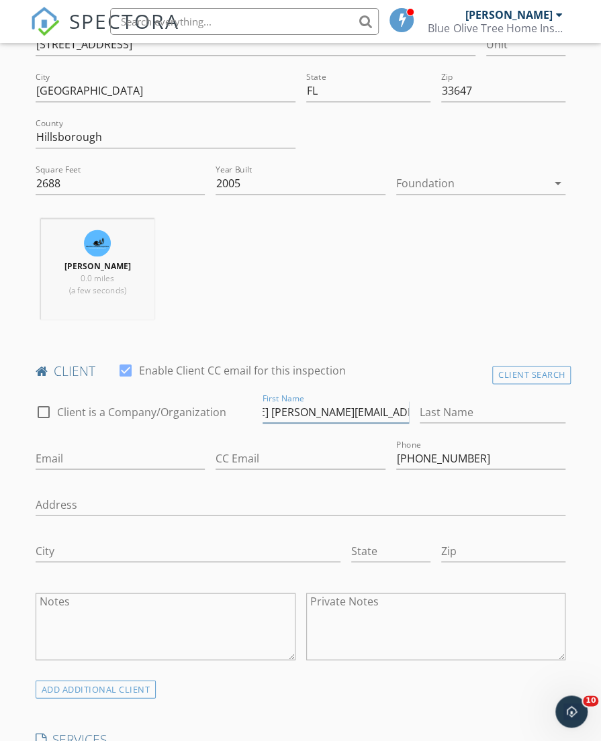
click at [513, 442] on div "check_box_outline_blank Client is a Company/Organization First Name Mariamma Ab…" at bounding box center [300, 535] width 541 height 290
type input "Mariamma Abraham"
click at [150, 461] on input "Email" at bounding box center [121, 458] width 170 height 22
paste input "binianchery@gmail.com"
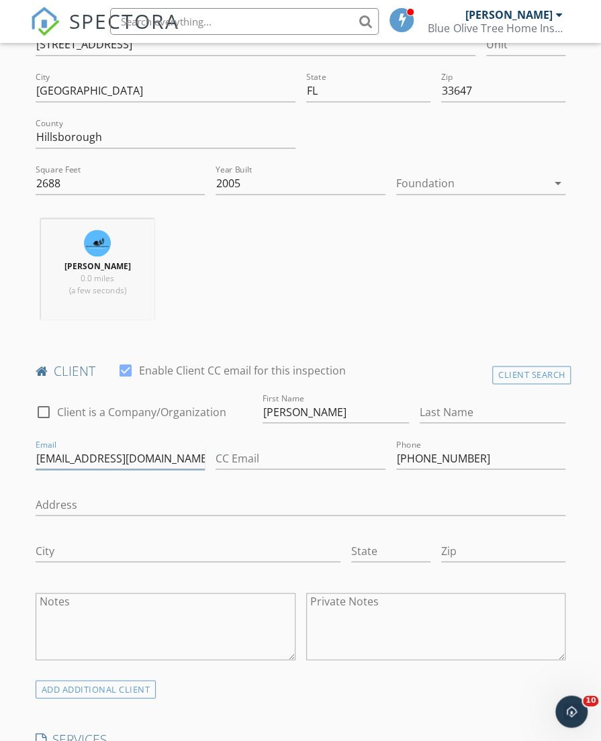
type input "binianchery@gmail.com"
click at [331, 414] on input "Mariamma Abraham" at bounding box center [336, 412] width 146 height 22
type input "Mariamma"
click at [431, 412] on input "Last Name" at bounding box center [493, 412] width 146 height 22
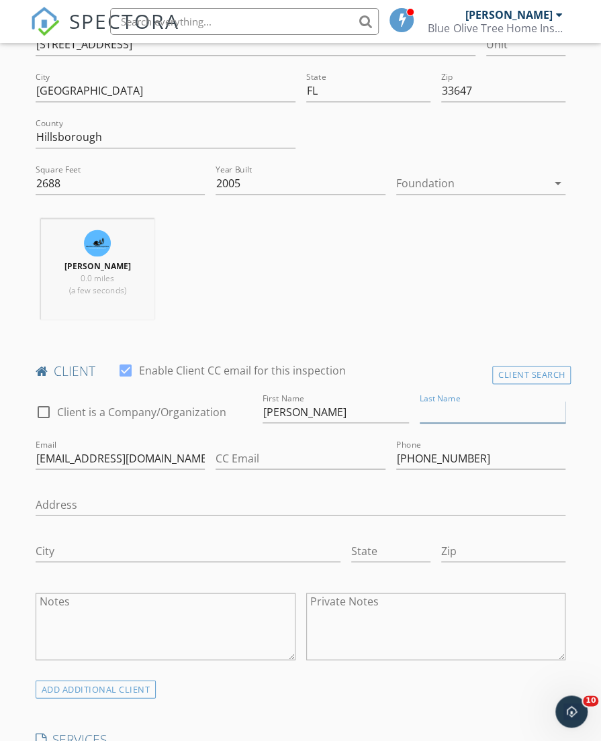
paste input "Abraham"
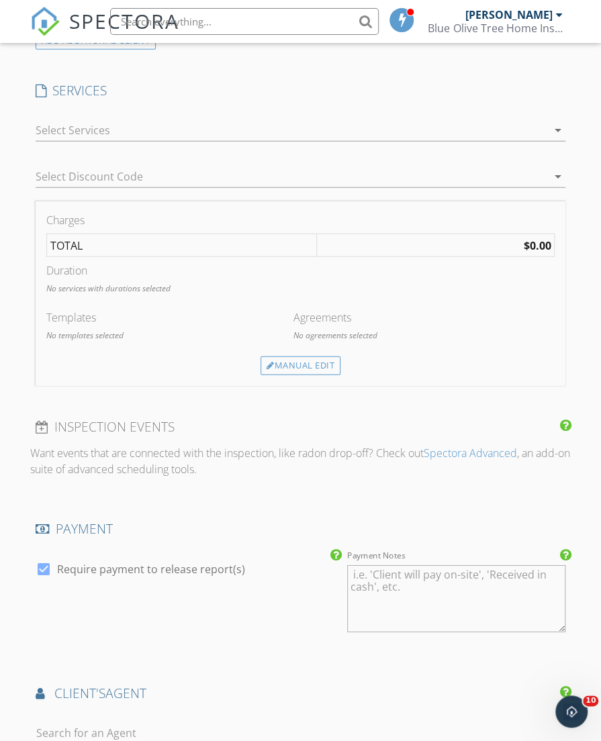
type input "Abraham"
click at [342, 125] on div at bounding box center [292, 130] width 512 height 21
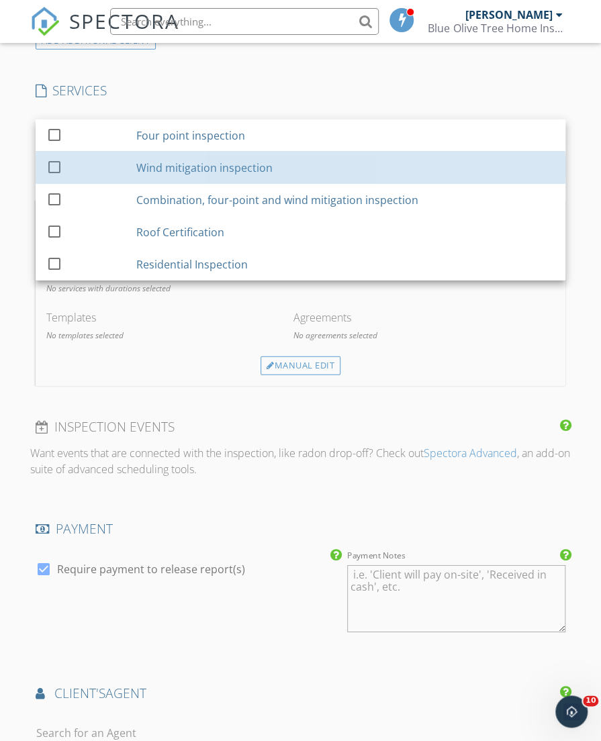
click at [326, 171] on div "Wind mitigation inspection" at bounding box center [345, 167] width 418 height 27
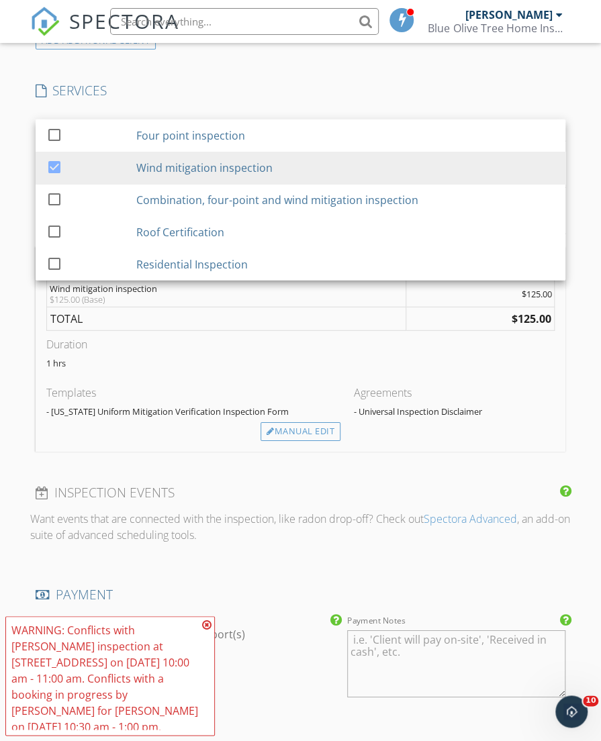
click at [262, 109] on div "check_box_outline_blank Four point inspection check_box Wind mitigation inspect…" at bounding box center [300, 132] width 541 height 46
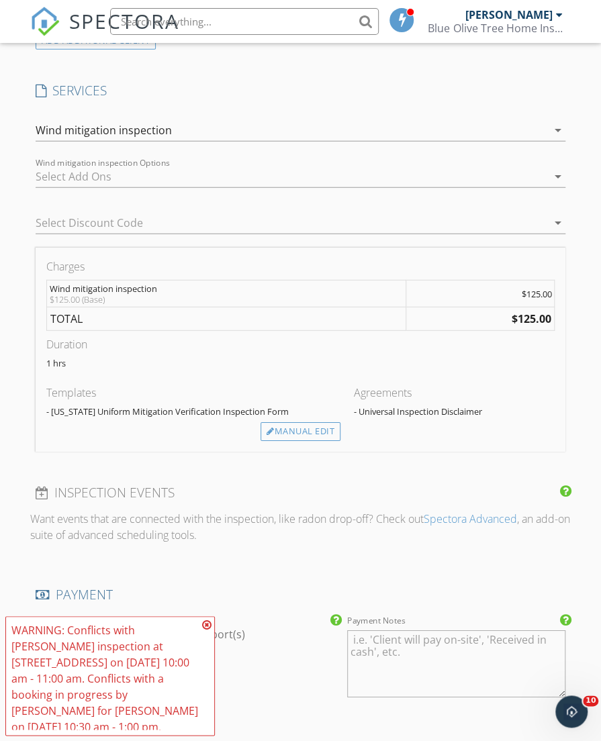
click at [247, 166] on div at bounding box center [292, 176] width 512 height 21
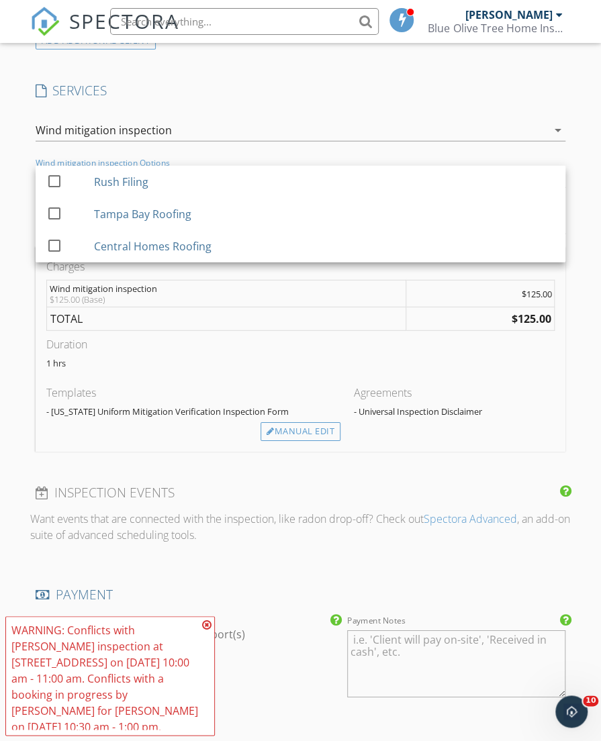
click at [235, 237] on div "Central Homes Roofing" at bounding box center [324, 246] width 461 height 27
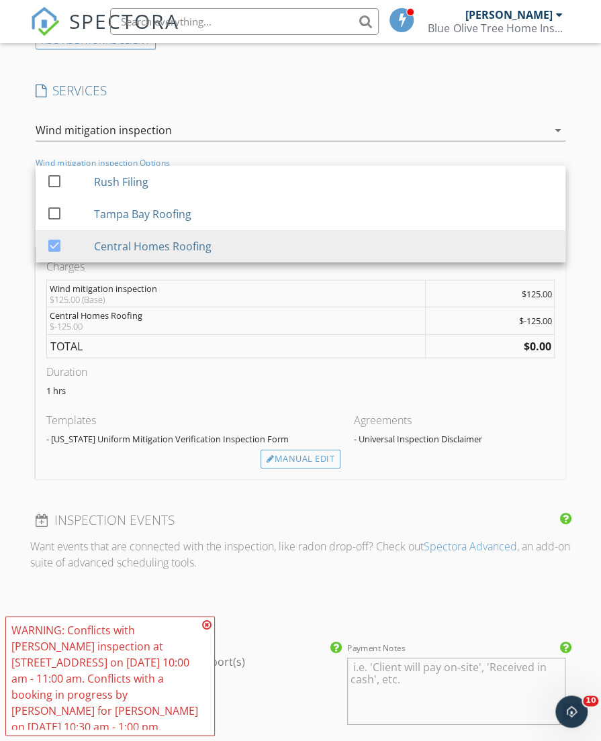
click at [230, 89] on h4 "SERVICES" at bounding box center [301, 90] width 530 height 17
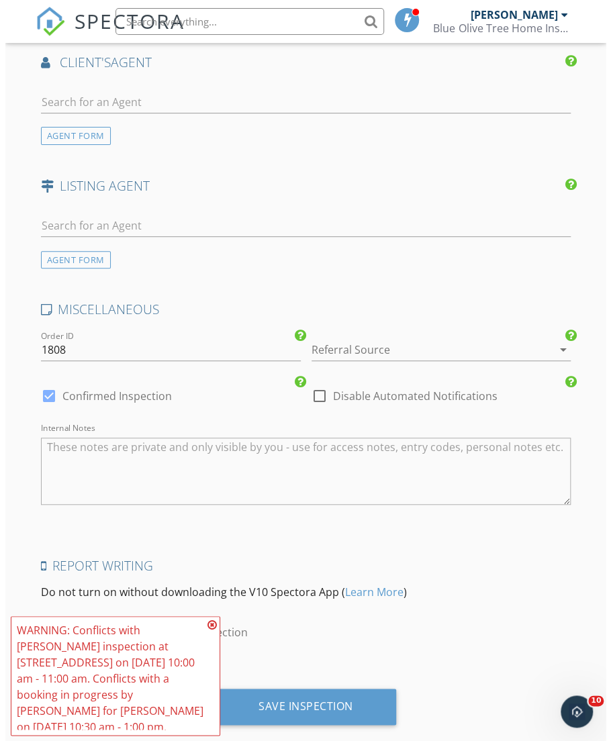
scroll to position [1902, 0]
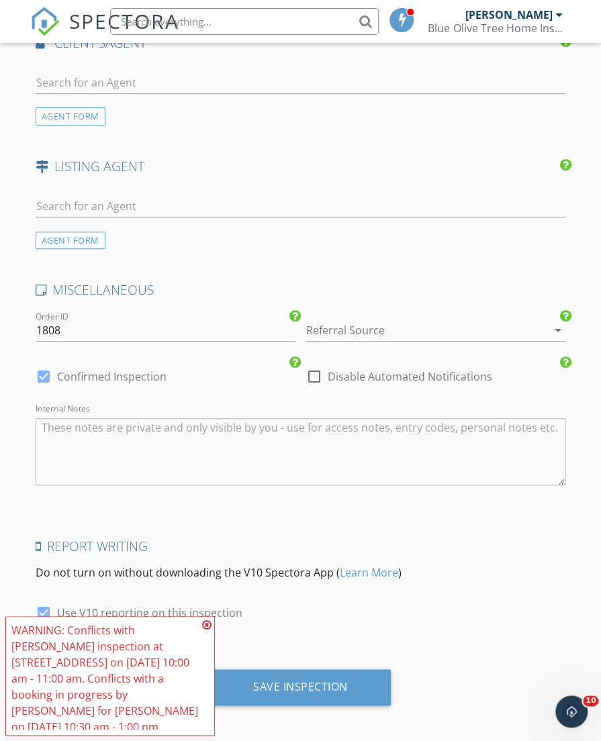
click at [342, 683] on div "Save Inspection" at bounding box center [300, 686] width 95 height 13
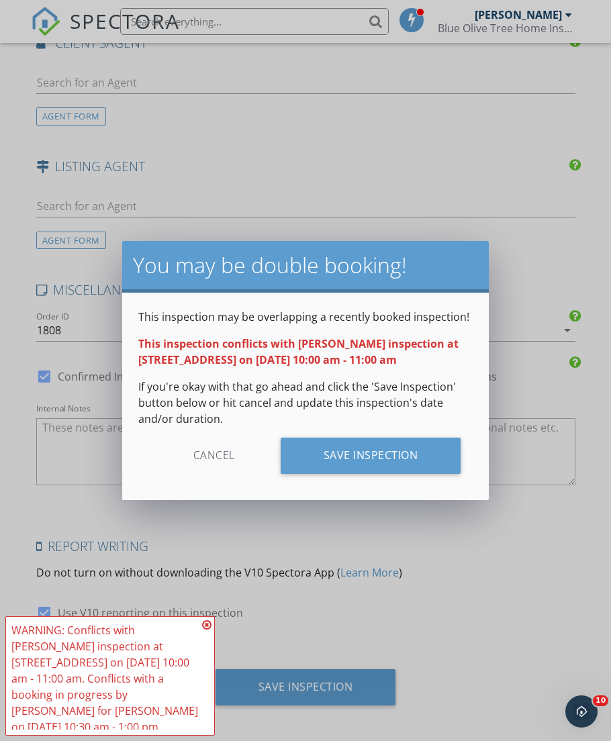
click at [325, 476] on div "Cancel Save Inspection" at bounding box center [305, 461] width 334 height 46
click at [321, 466] on div "Save Inspection" at bounding box center [371, 456] width 181 height 36
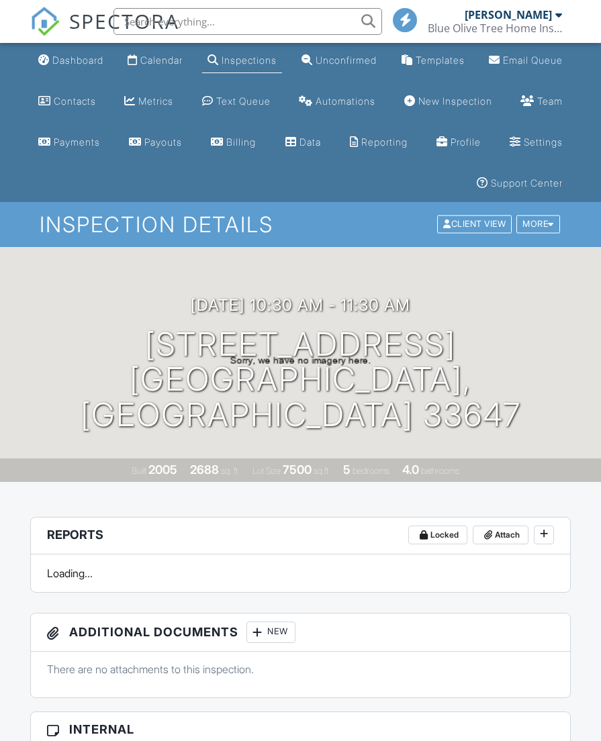
click at [74, 60] on div "Dashboard" at bounding box center [77, 59] width 51 height 11
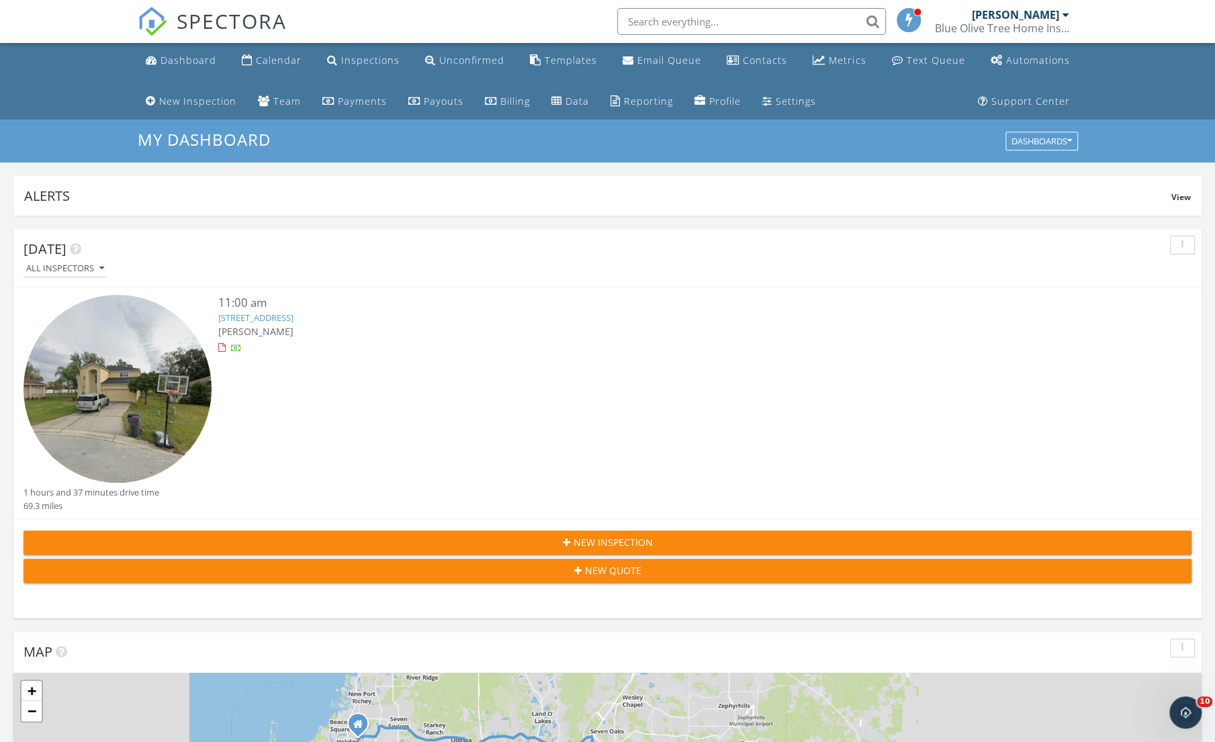
scroll to position [2317, 1235]
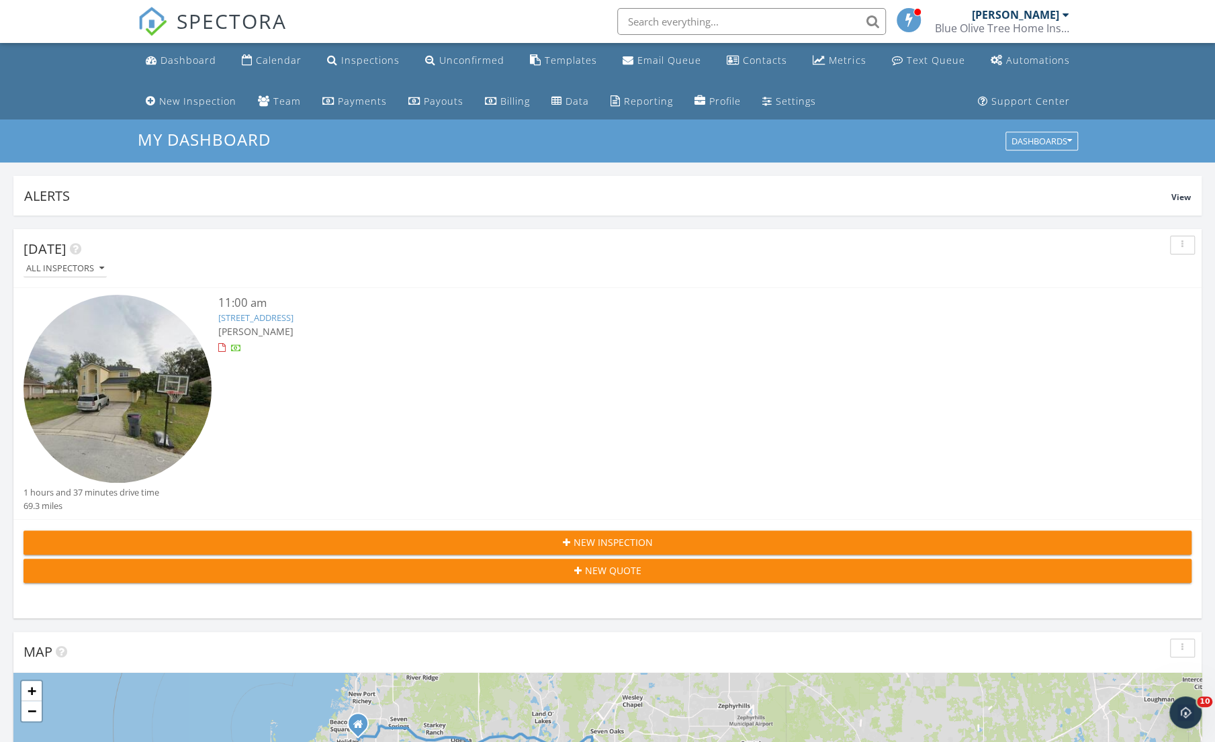
click at [169, 69] on link "Dashboard" at bounding box center [180, 60] width 81 height 25
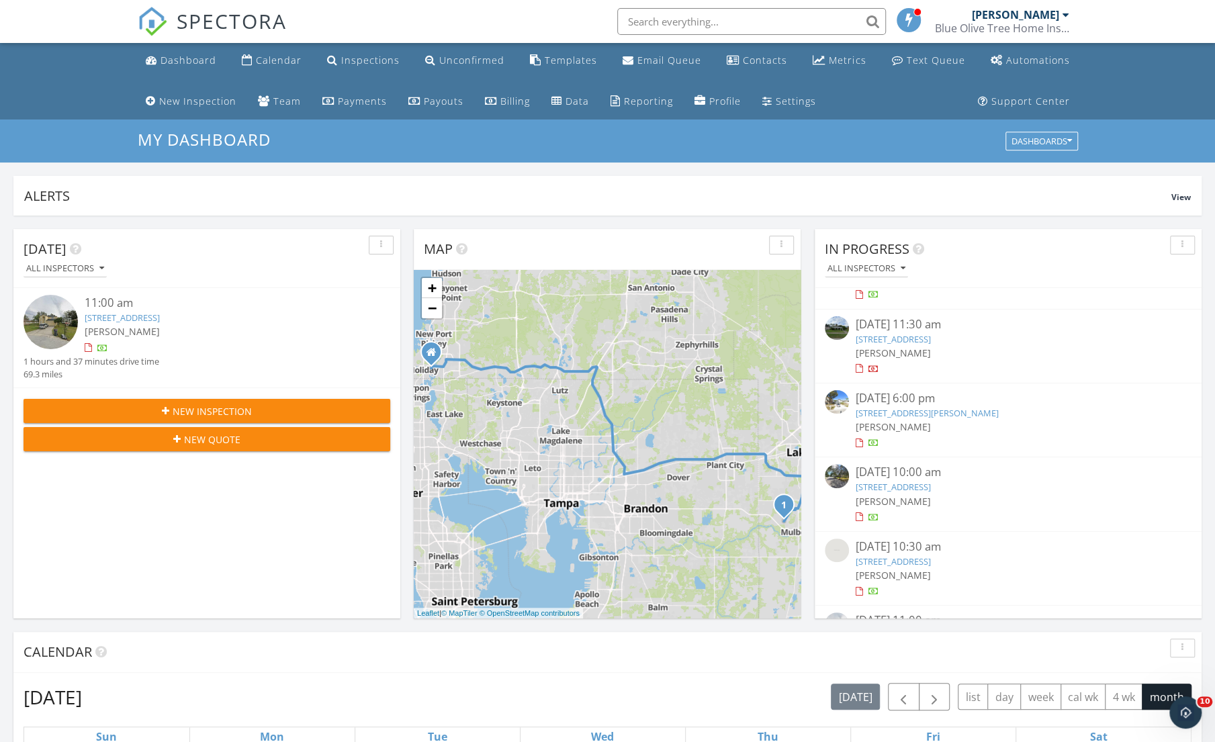
scroll to position [778, 0]
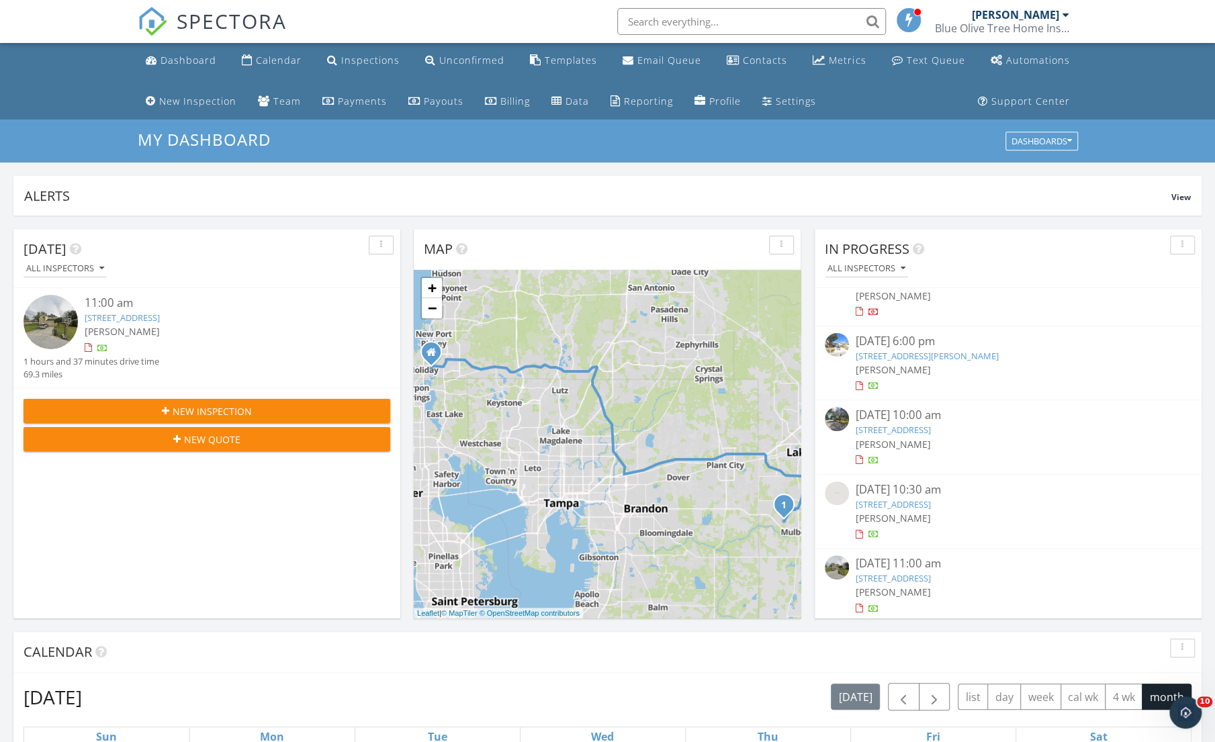
click at [931, 573] on link "2989 Coach Lamp Rd, Mulberry, FL 33860" at bounding box center [892, 578] width 75 height 12
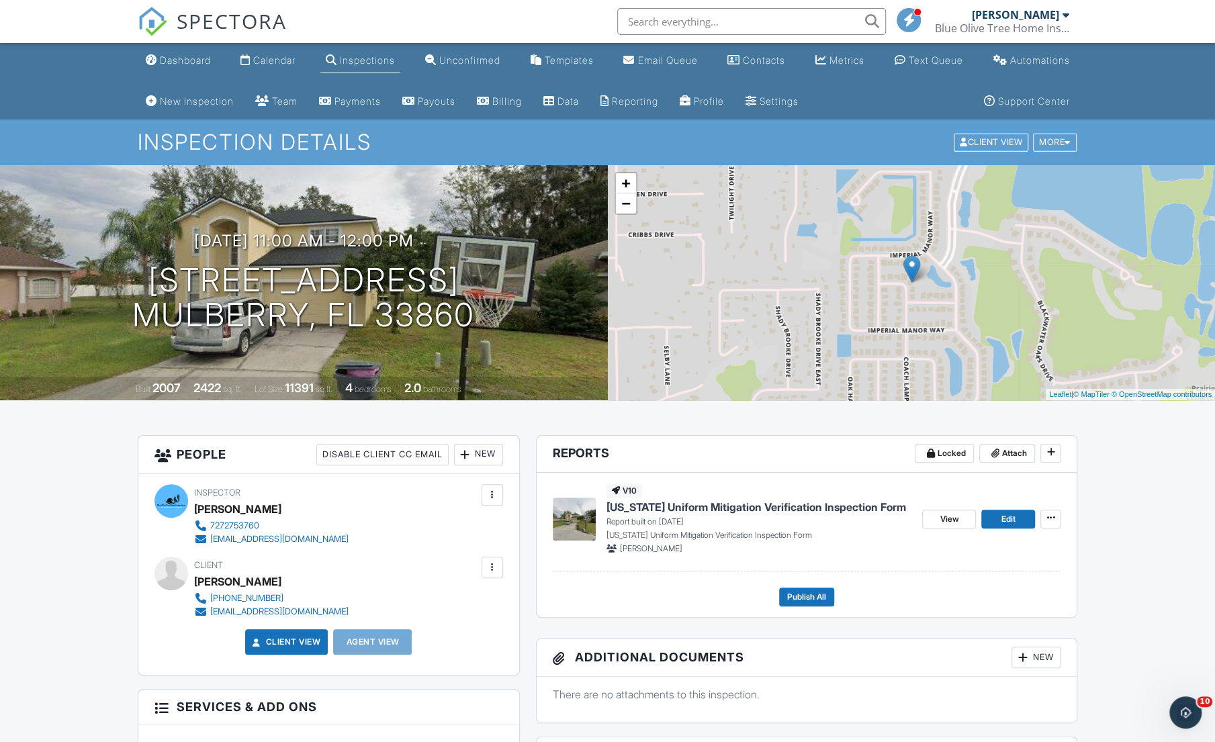
drag, startPoint x: 1224, startPoint y: 171, endPoint x: 1186, endPoint y: 13, distance: 162.2
